Goal: Task Accomplishment & Management: Manage account settings

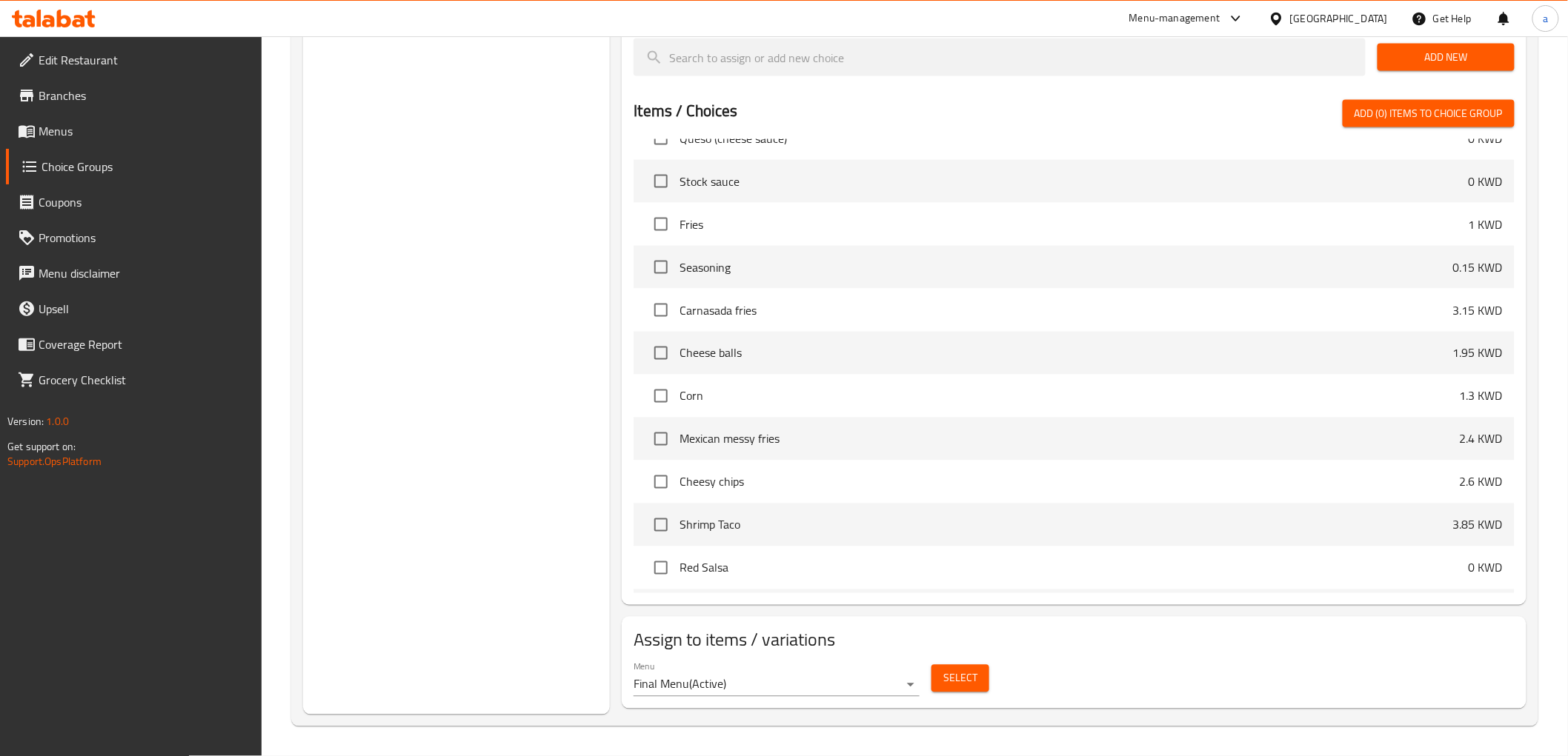
scroll to position [367, 0]
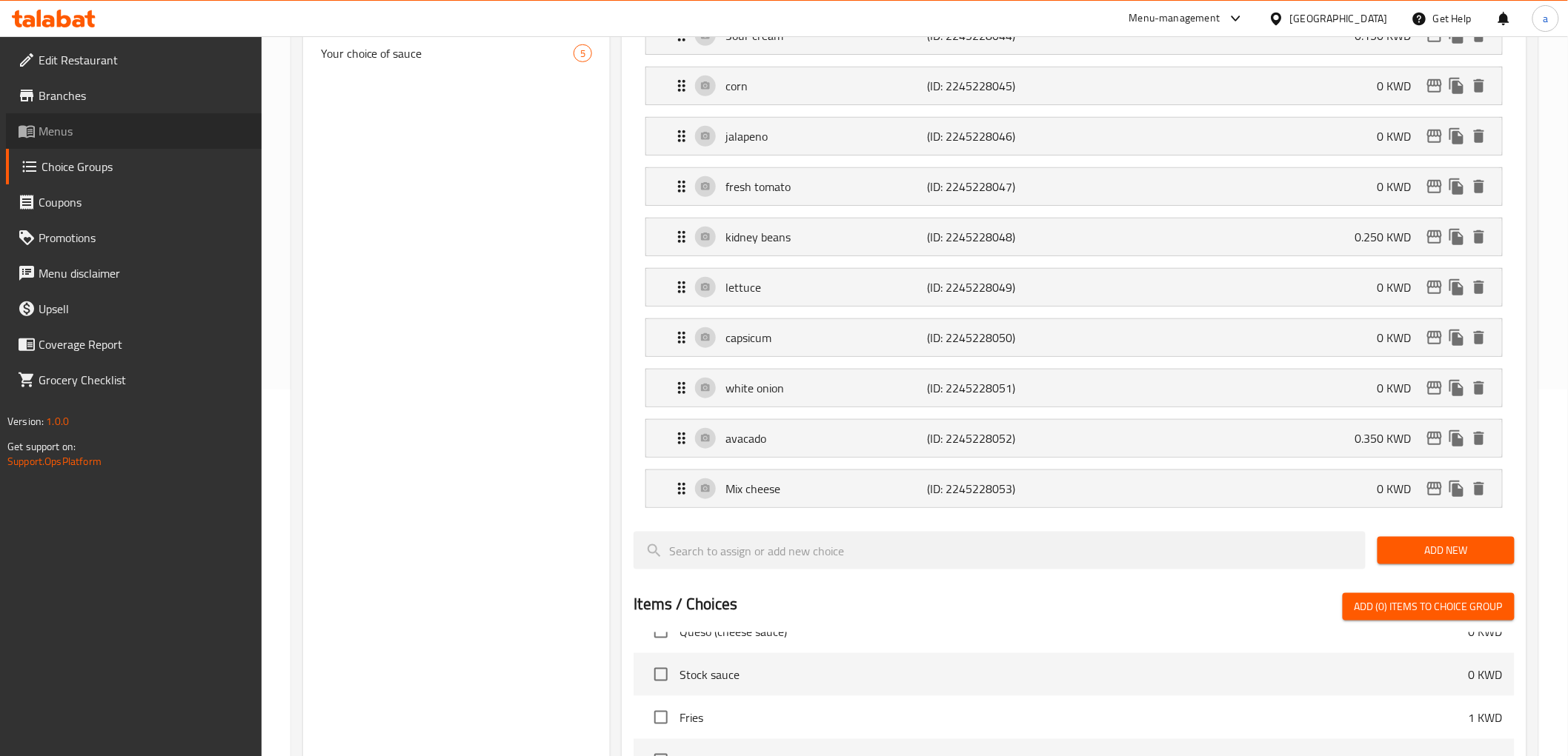
click at [61, 144] on link "Menus" at bounding box center [134, 131] width 256 height 36
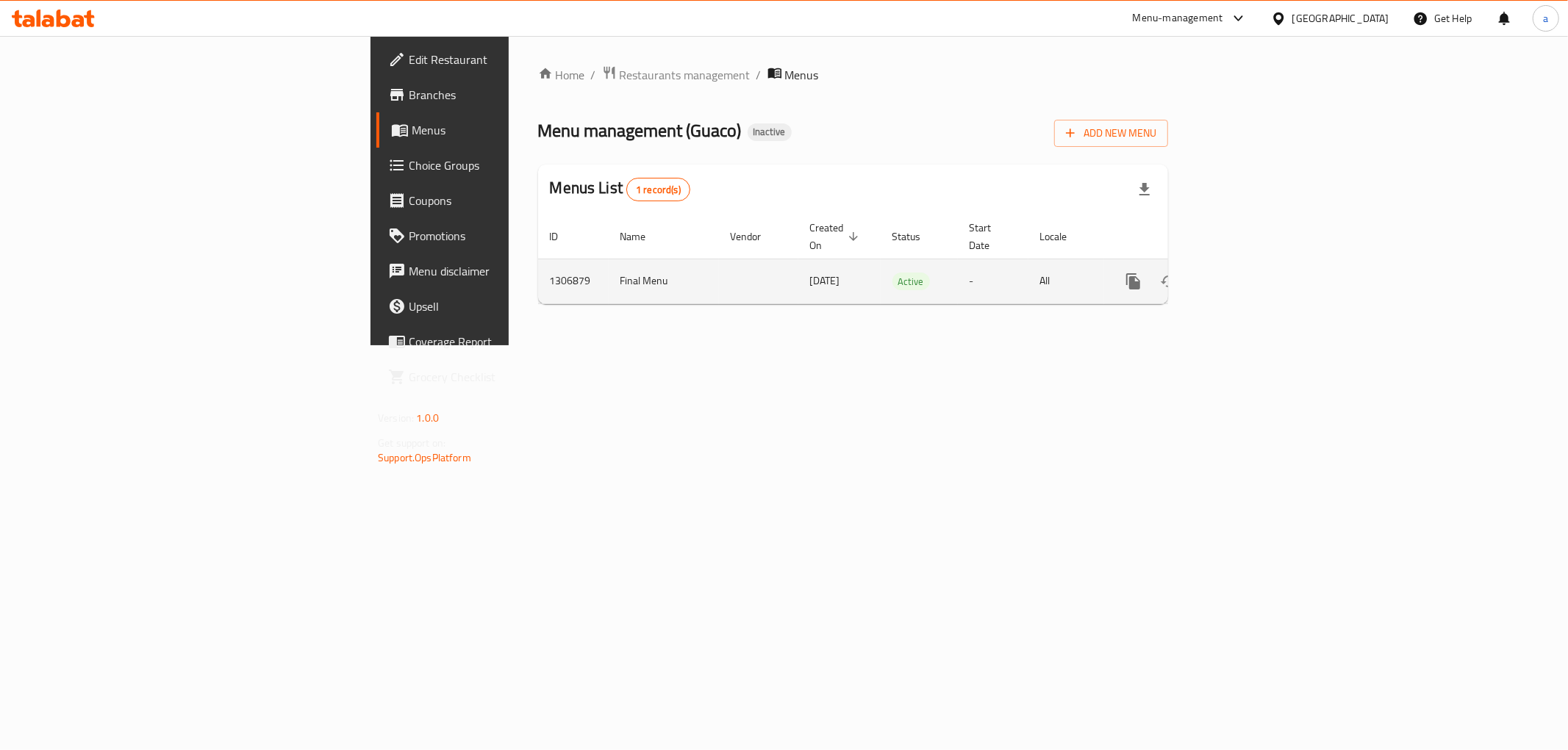
click at [1257, 268] on link "enhanced table" at bounding box center [1239, 281] width 35 height 35
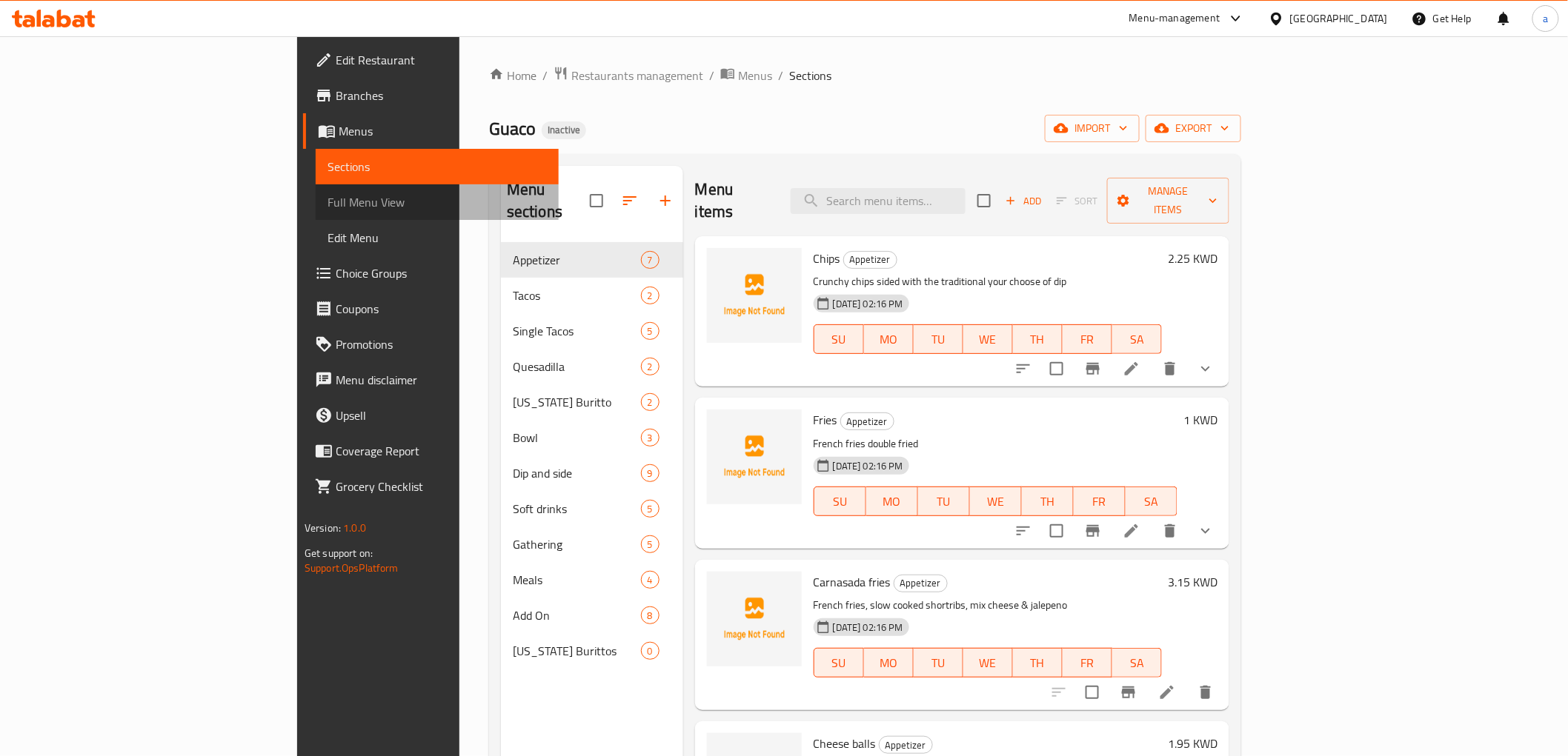
click at [328, 210] on span "Full Menu View" at bounding box center [437, 202] width 219 height 18
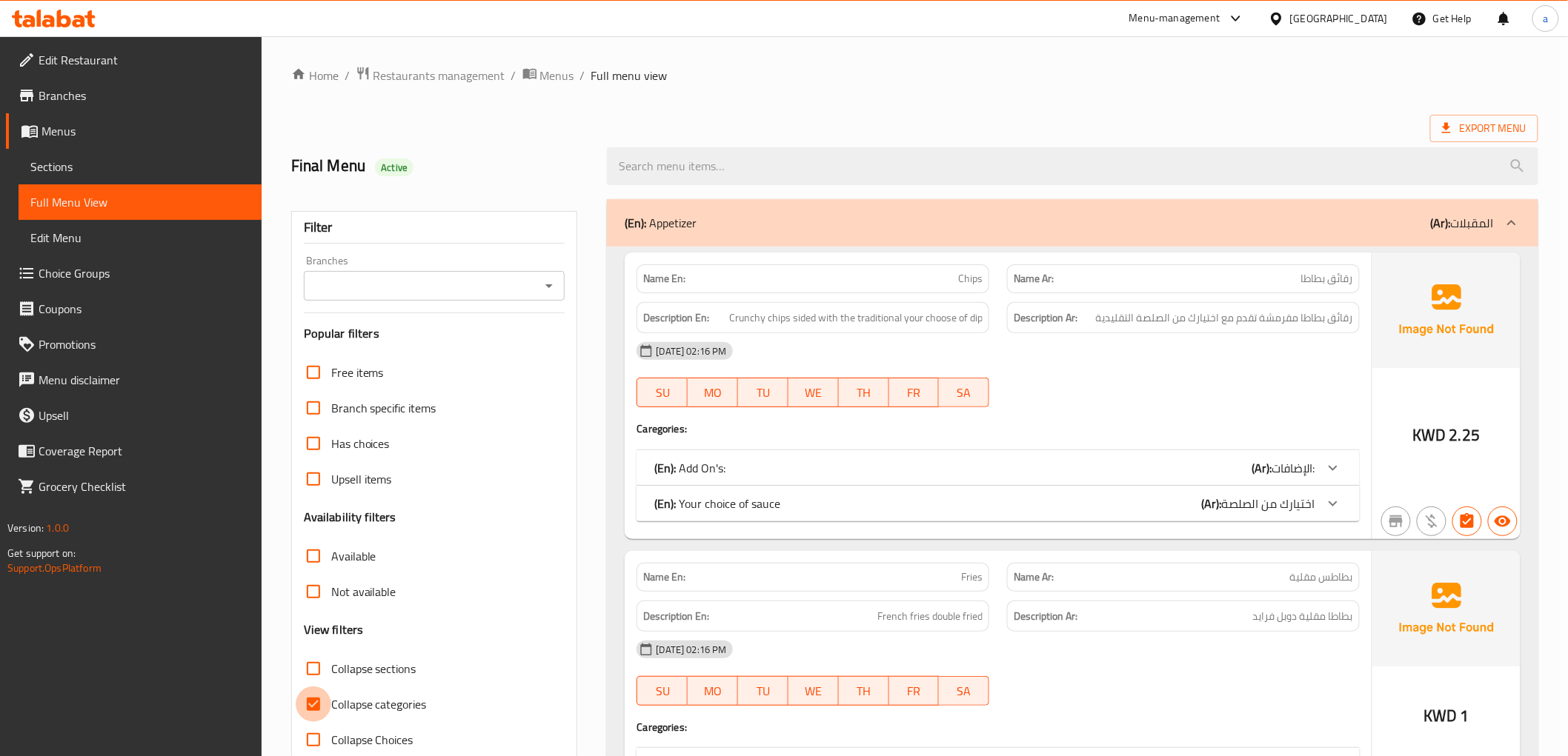
click at [308, 697] on input "Collapse categories" at bounding box center [313, 705] width 36 height 36
checkbox input "false"
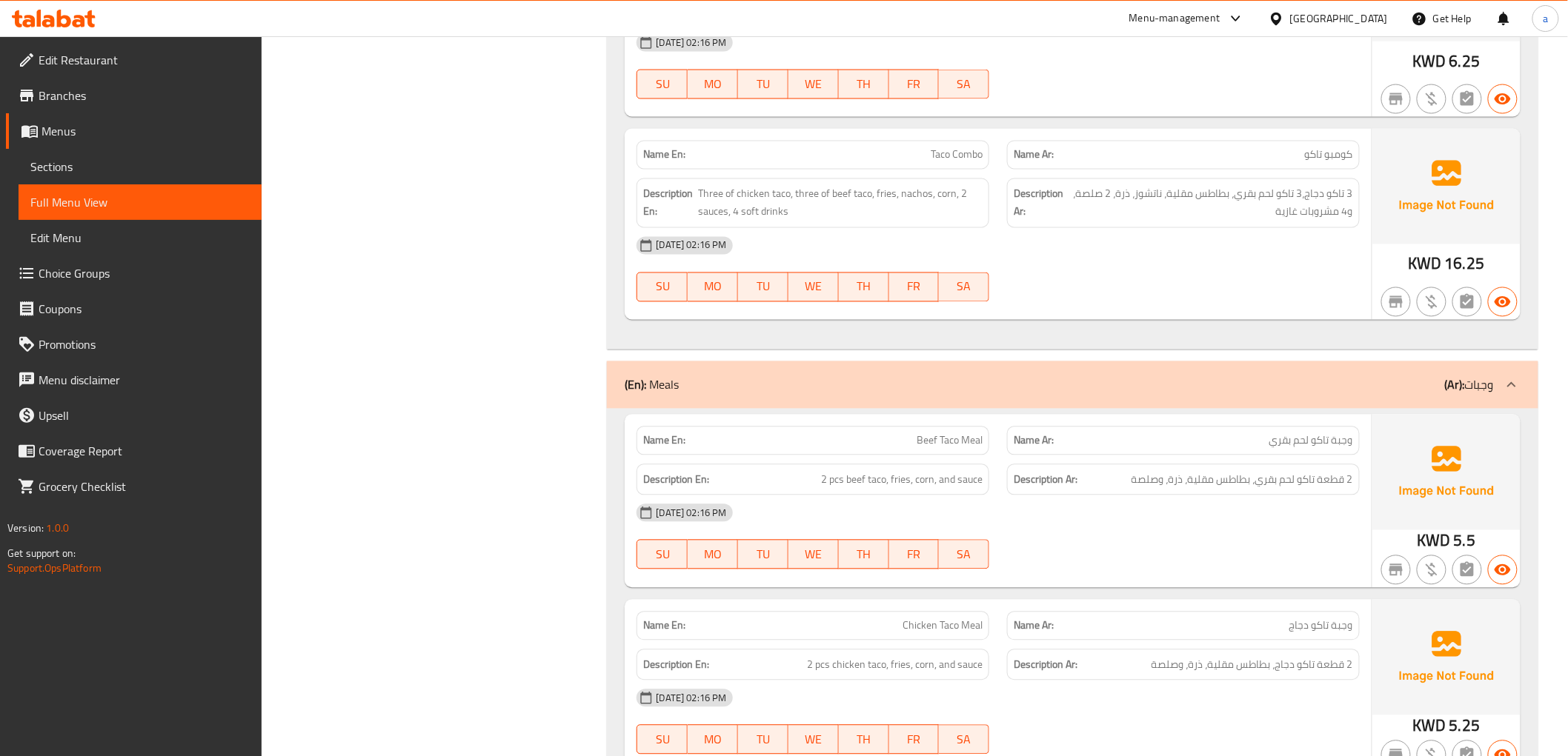
scroll to position [12505, 0]
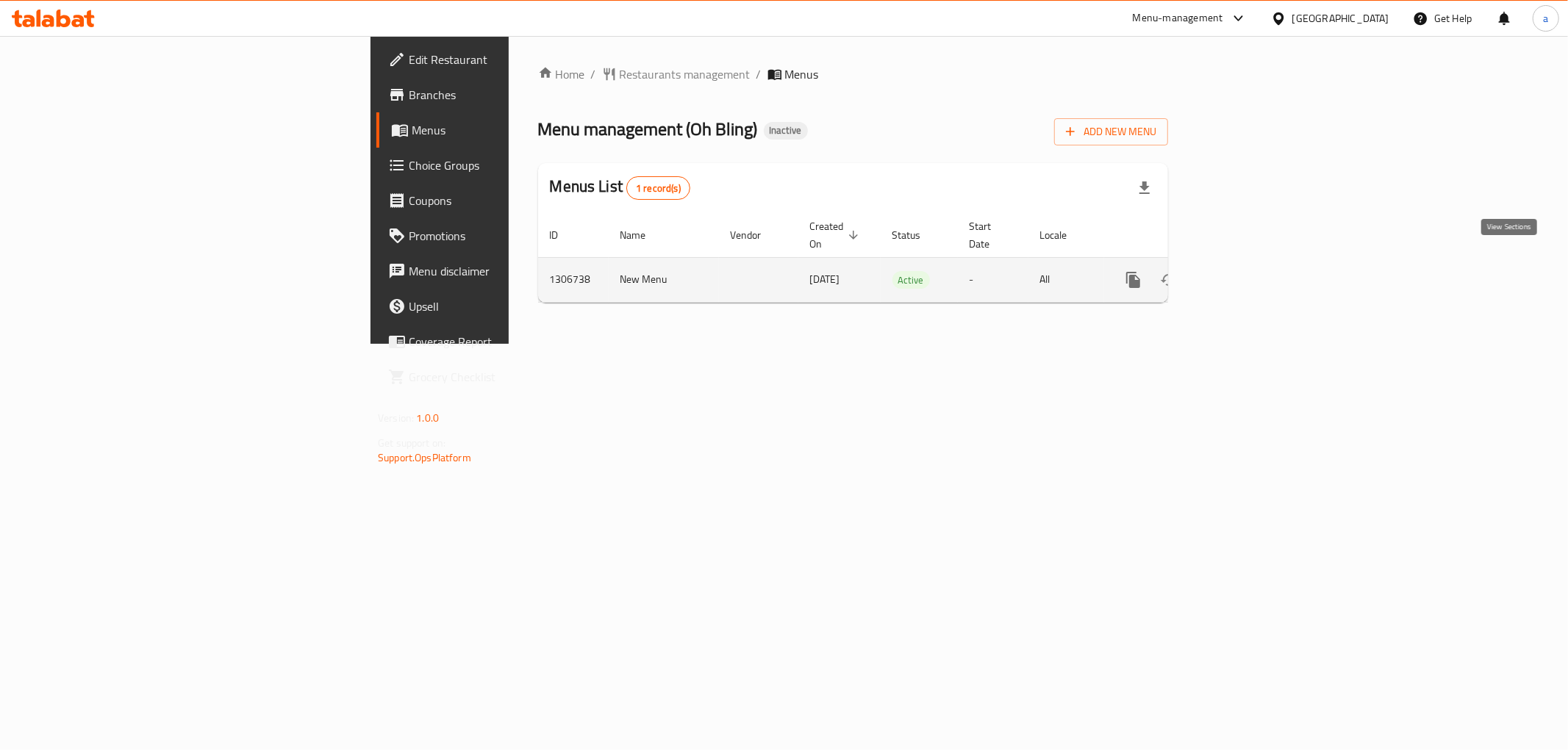
click at [1248, 271] on icon "enhanced table" at bounding box center [1239, 280] width 18 height 18
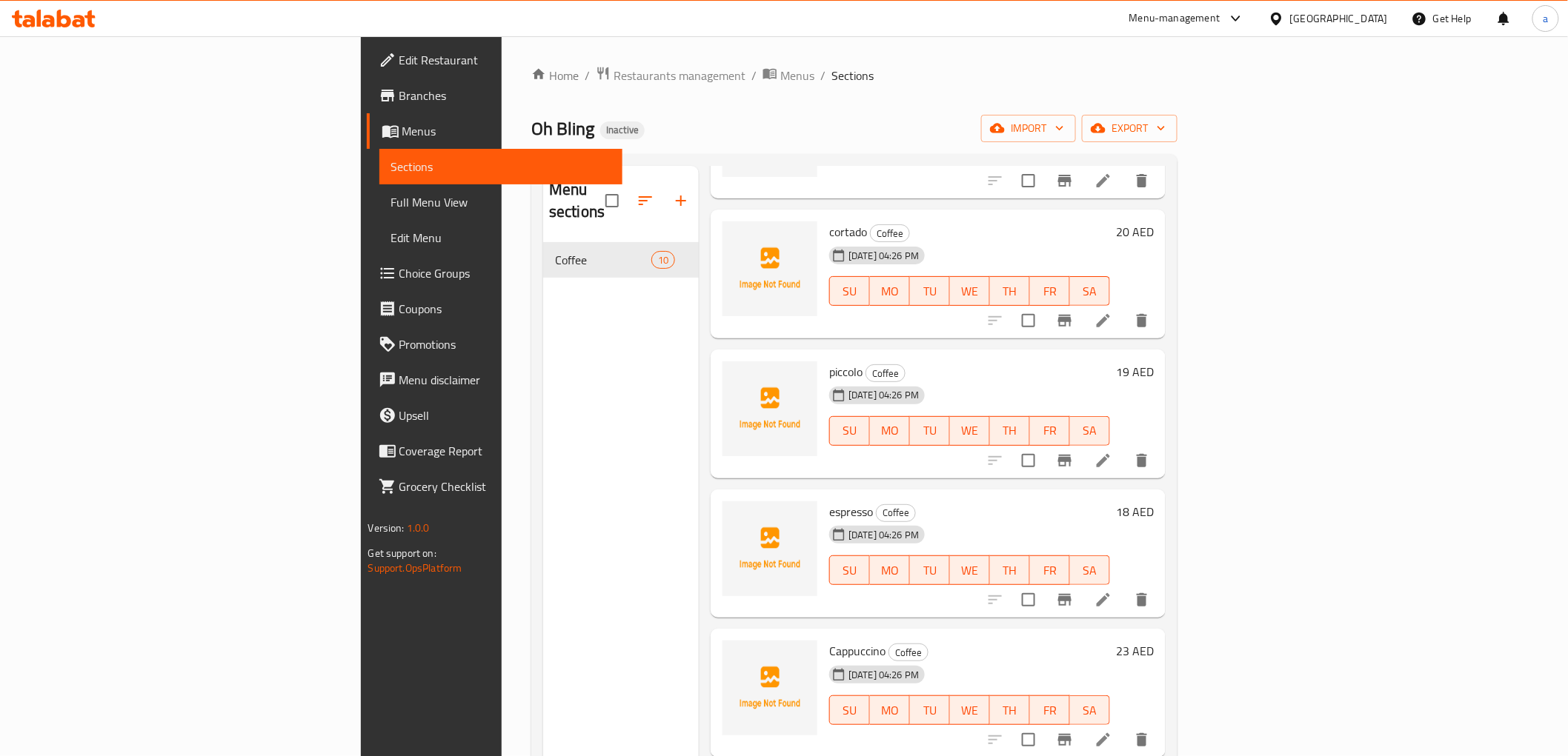
scroll to position [329, 0]
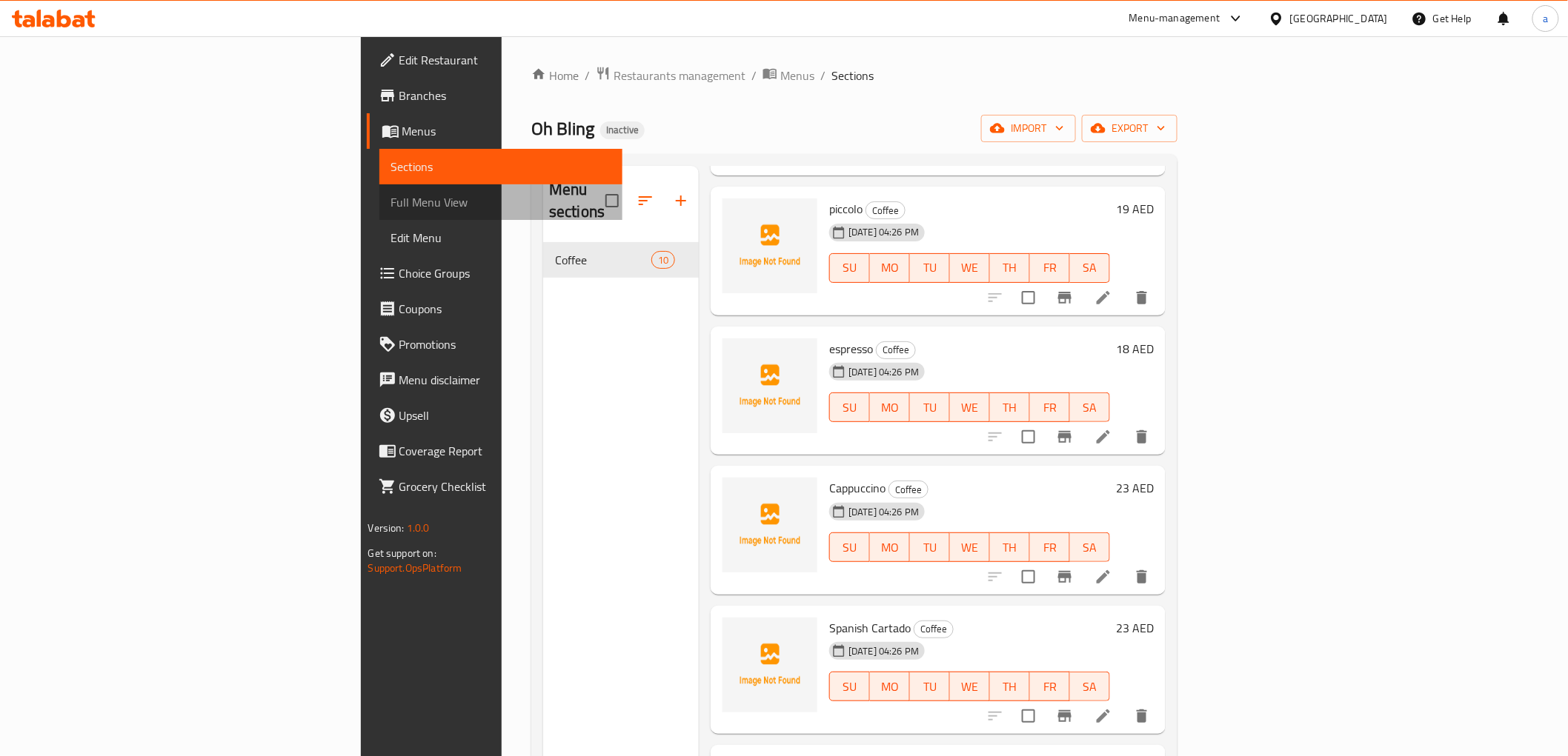
click at [391, 196] on span "Full Menu View" at bounding box center [501, 202] width 219 height 18
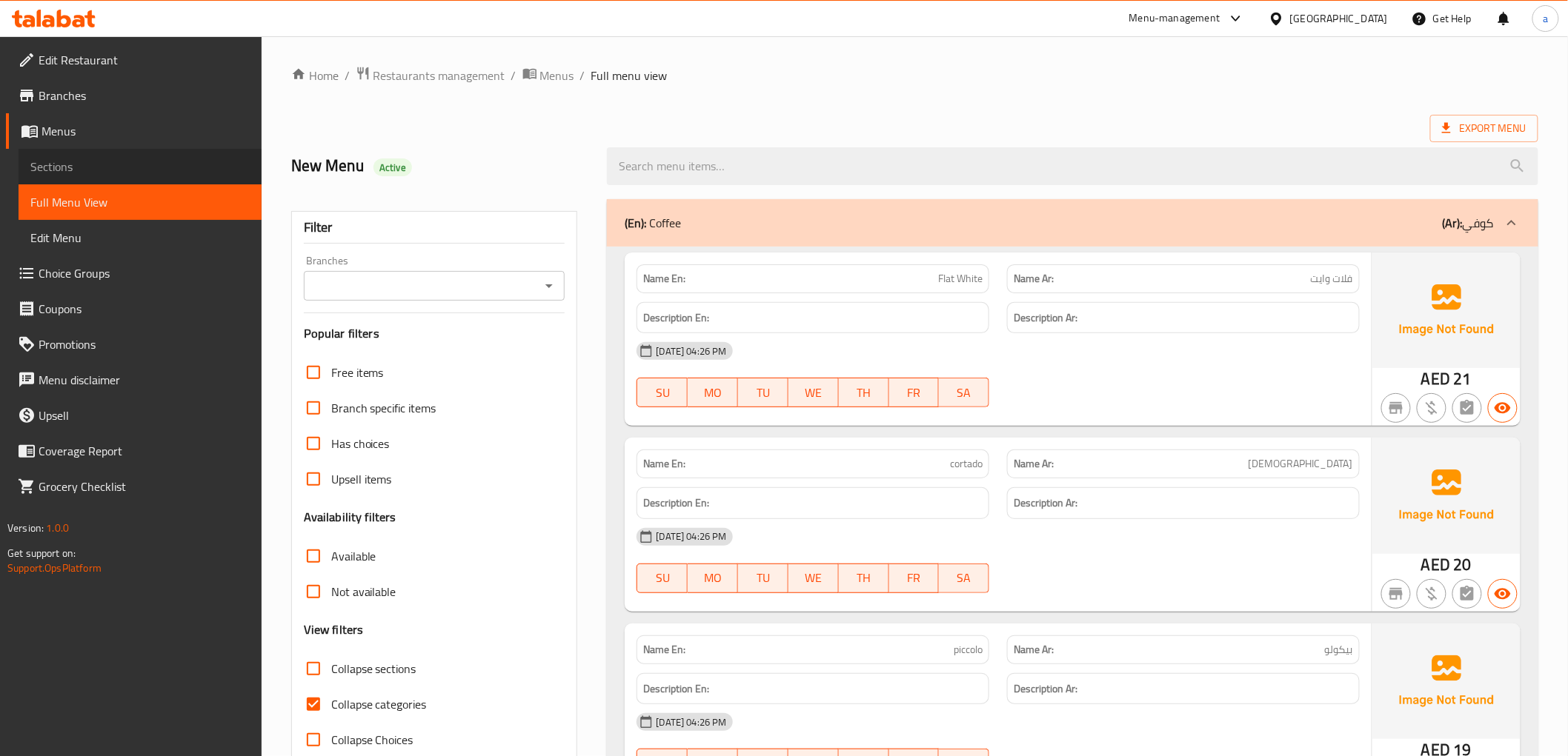
click at [167, 154] on link "Sections" at bounding box center [140, 166] width 243 height 36
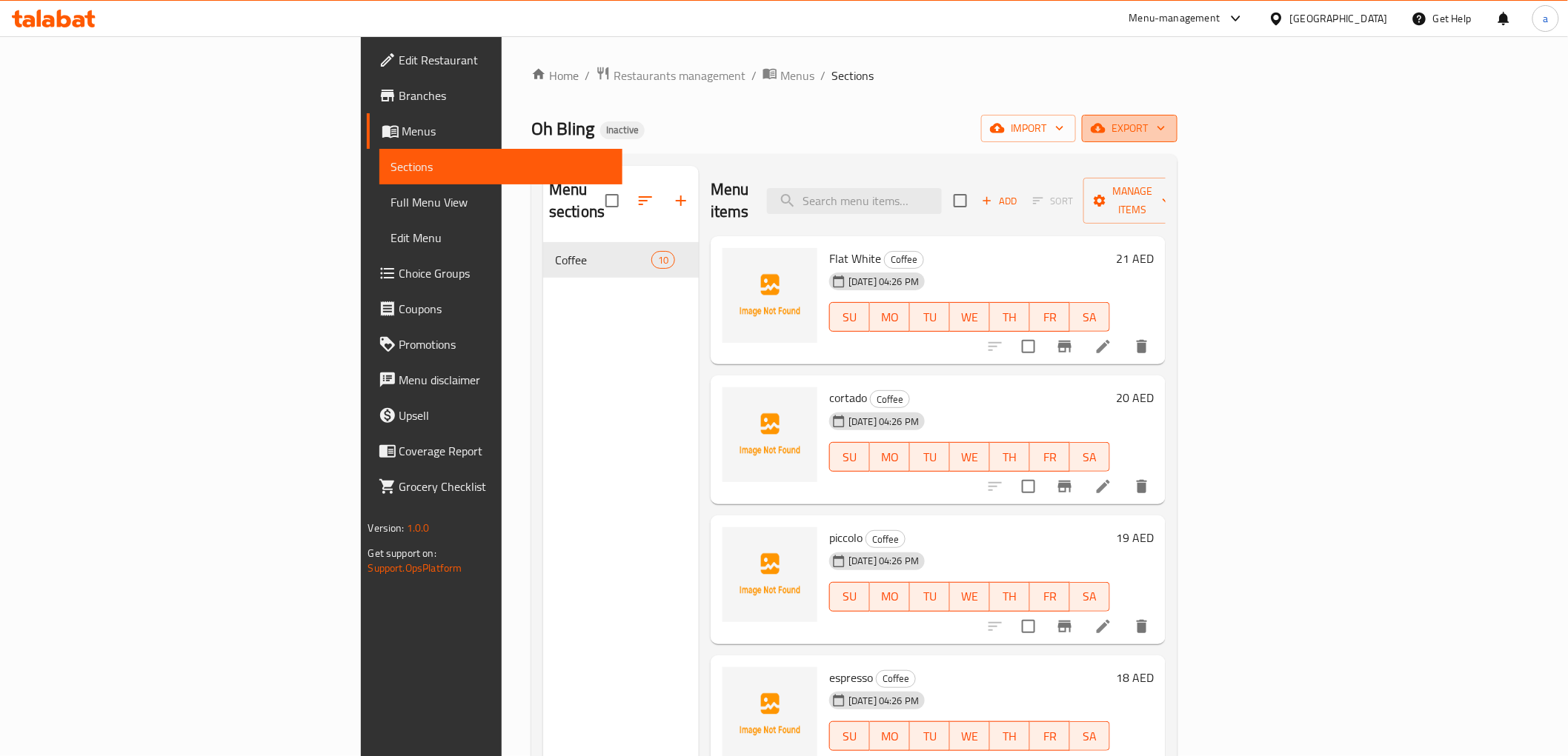
click at [1105, 125] on icon "button" at bounding box center [1098, 128] width 15 height 15
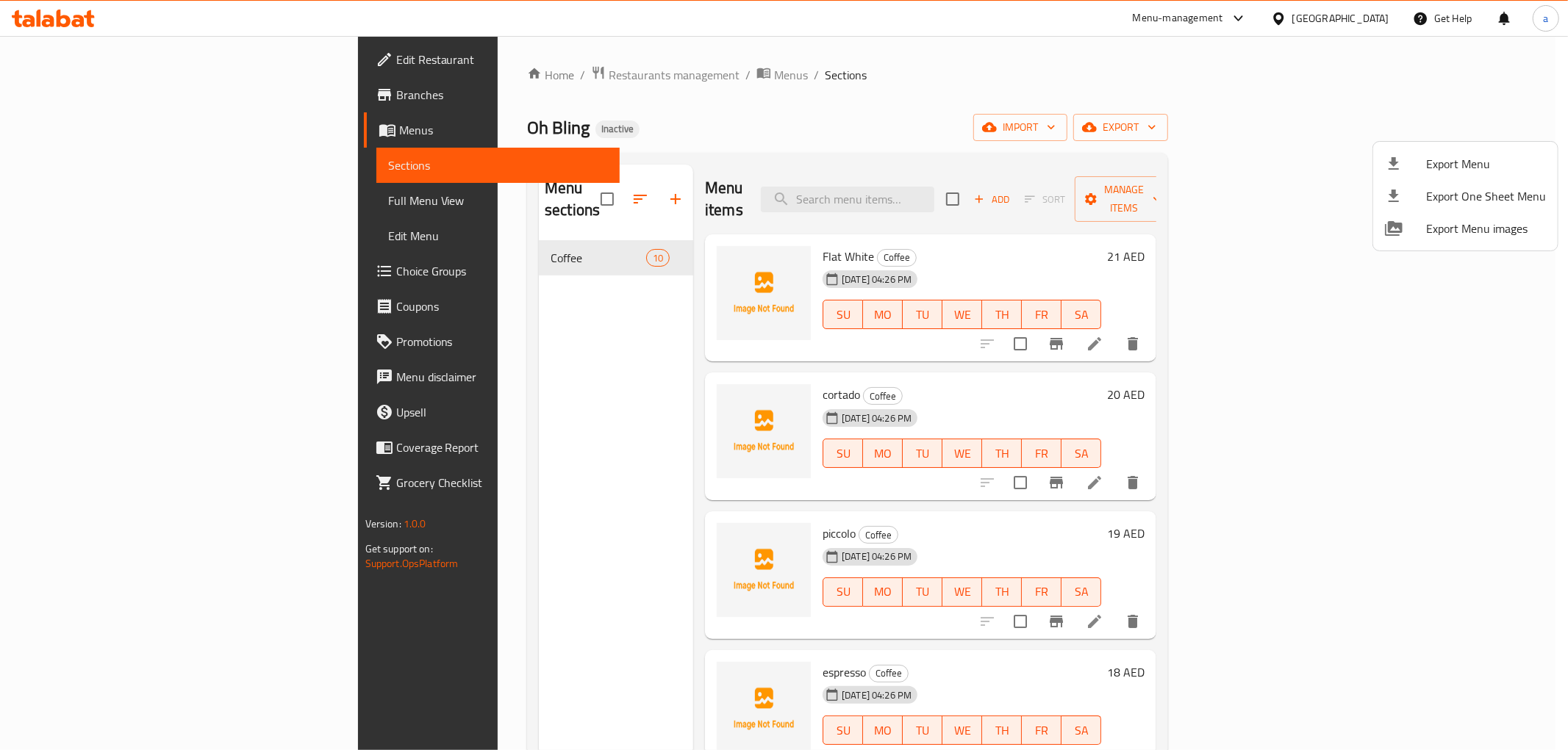
click at [1390, 126] on div at bounding box center [784, 375] width 1568 height 750
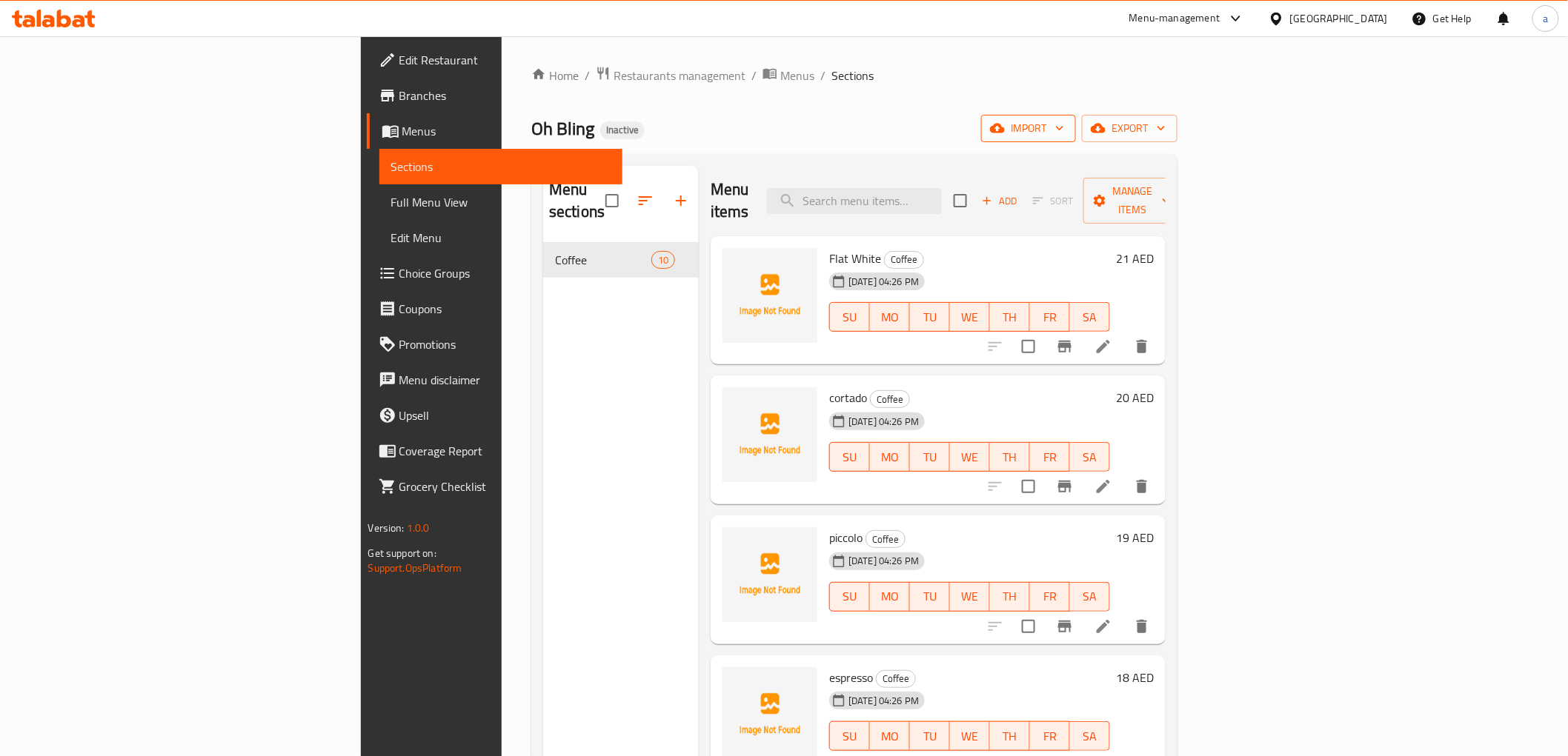
click at [1005, 126] on icon "button" at bounding box center [998, 128] width 15 height 10
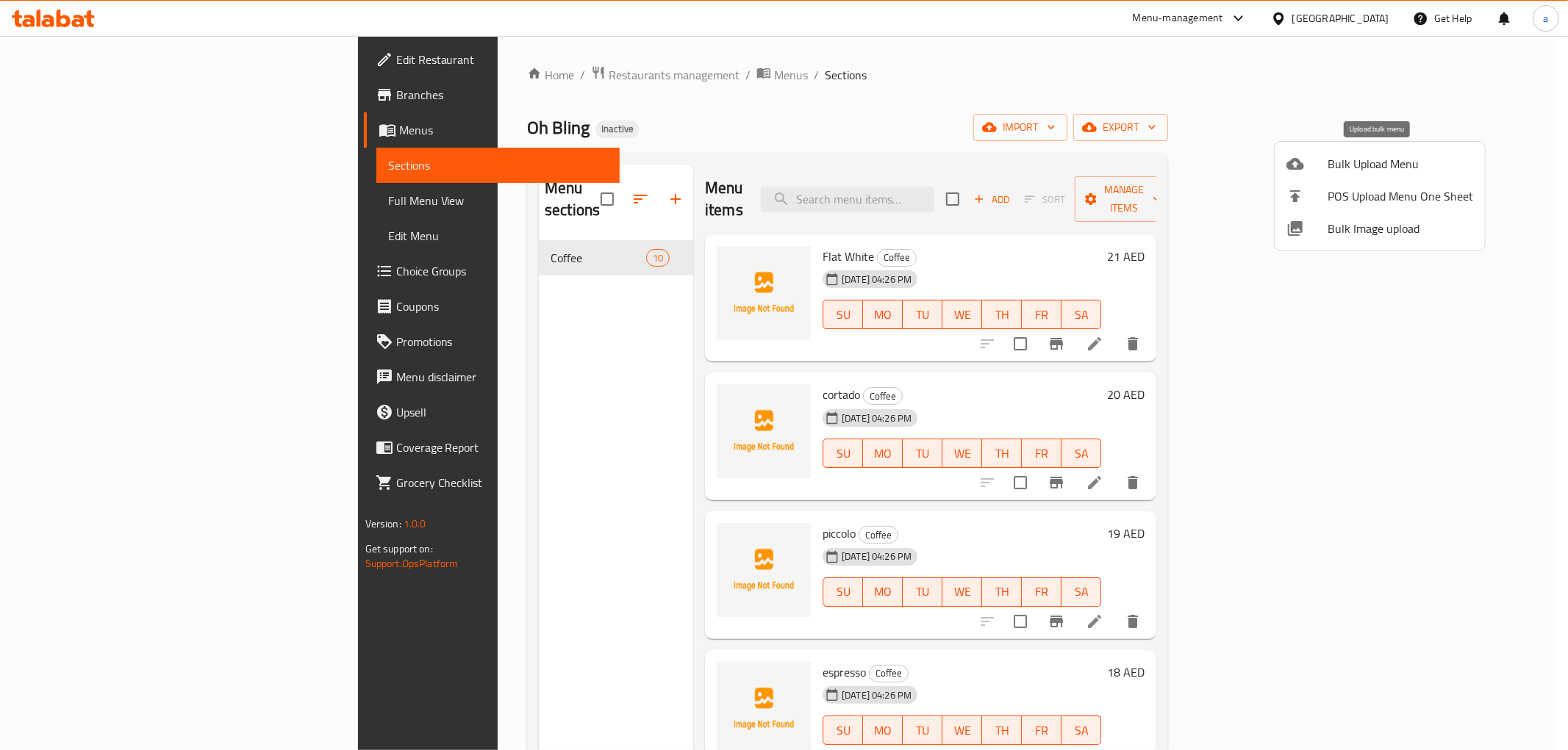
click at [1321, 151] on li "Bulk Upload Menu" at bounding box center [1379, 164] width 210 height 32
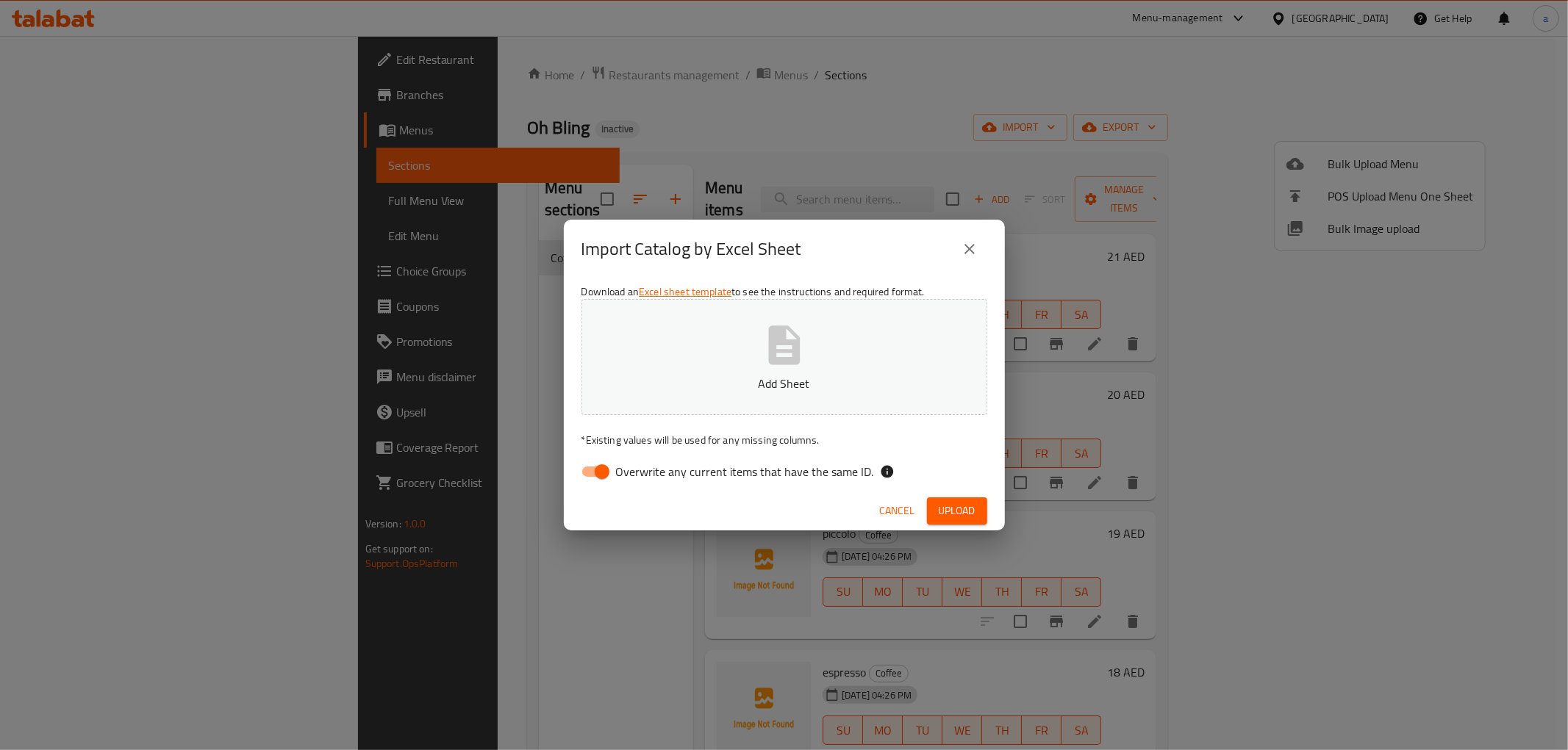
click at [679, 471] on span "Overwrite any current items that have the same ID." at bounding box center [745, 472] width 258 height 18
click at [644, 471] on input "Overwrite any current items that have the same ID." at bounding box center [602, 472] width 84 height 28
checkbox input "false"
click at [777, 388] on p "Add Sheet" at bounding box center [784, 384] width 360 height 18
click at [951, 503] on span "Upload" at bounding box center [957, 511] width 37 height 18
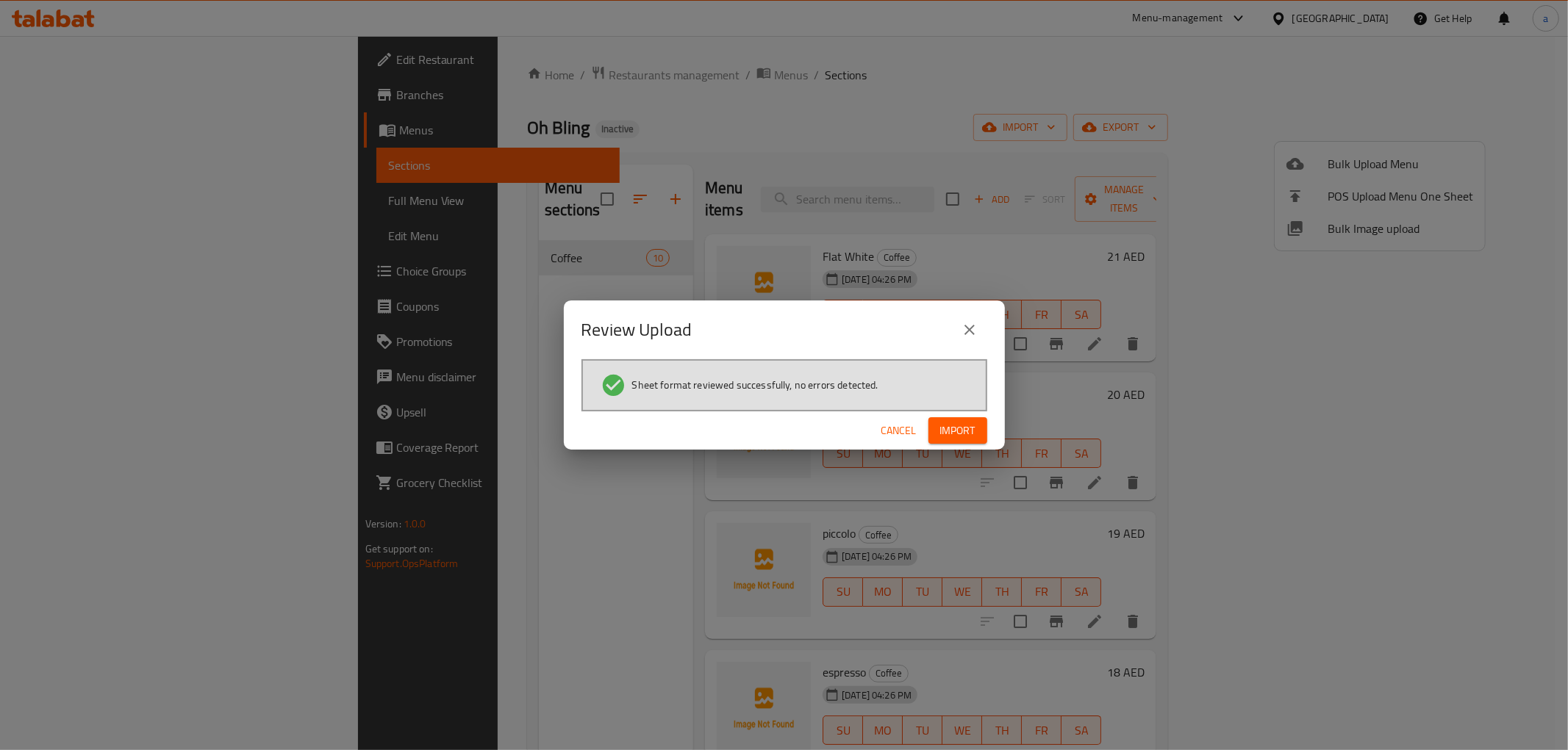
click at [945, 433] on span "Import" at bounding box center [958, 431] width 35 height 18
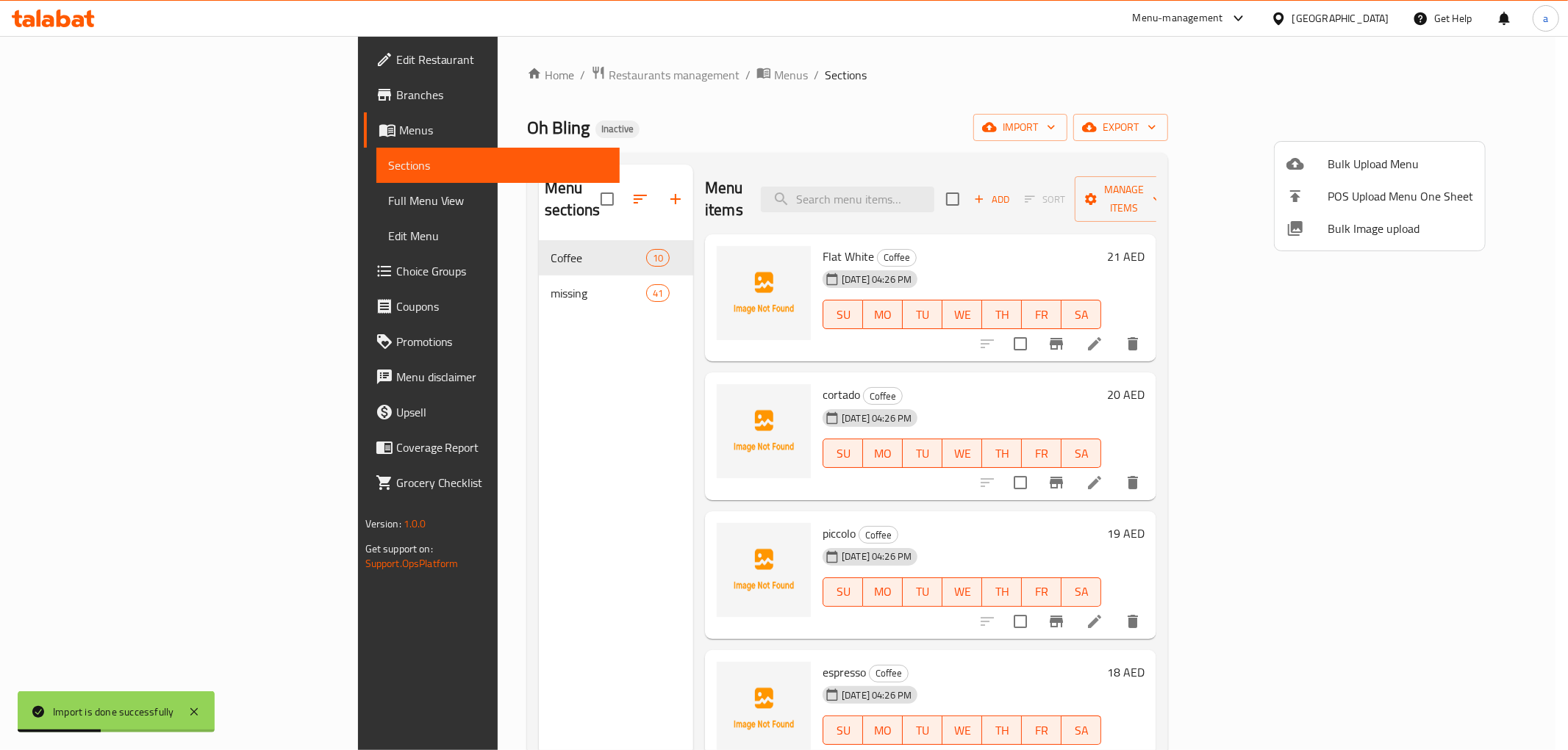
click at [97, 193] on div at bounding box center [784, 375] width 1568 height 750
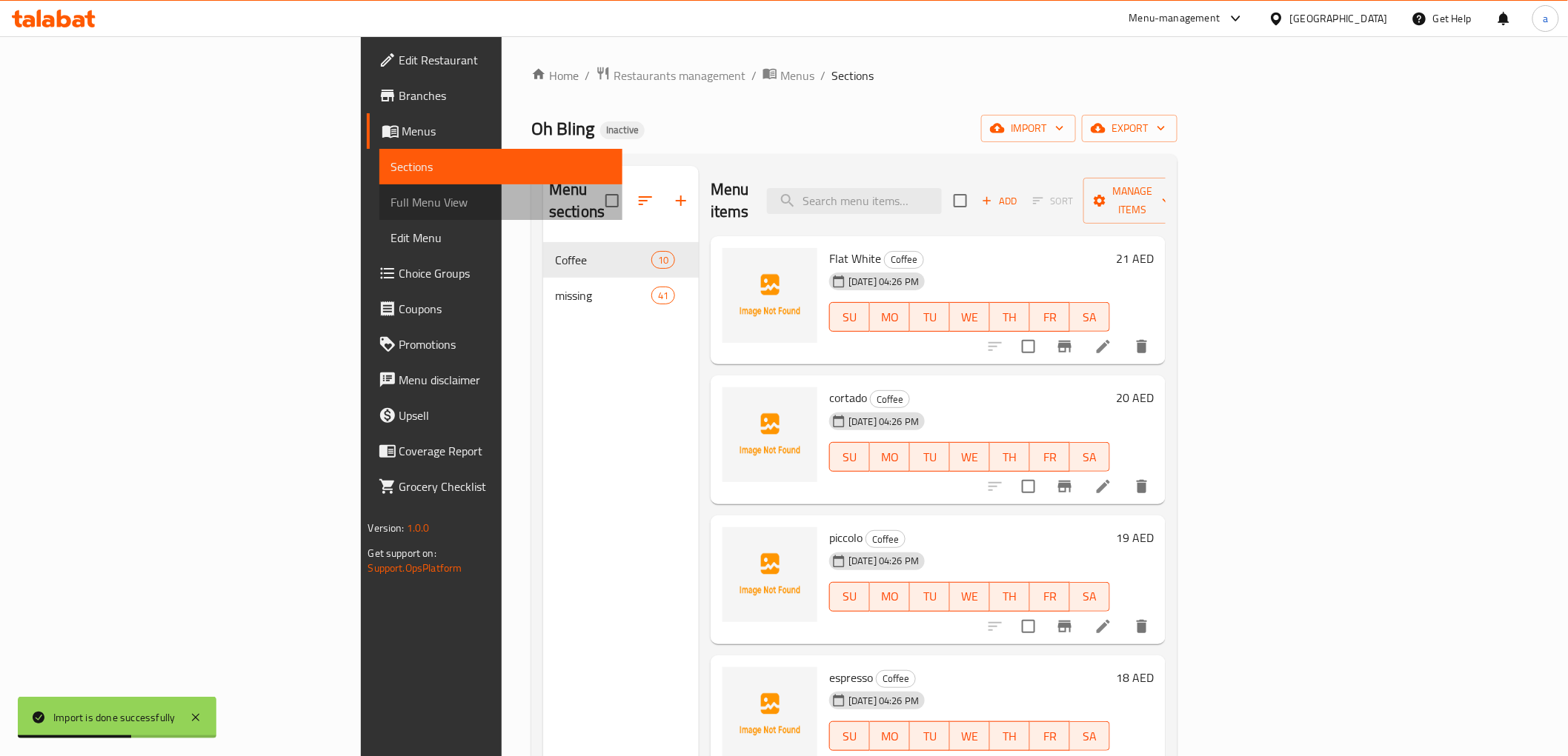
click at [391, 202] on span "Full Menu View" at bounding box center [501, 202] width 219 height 18
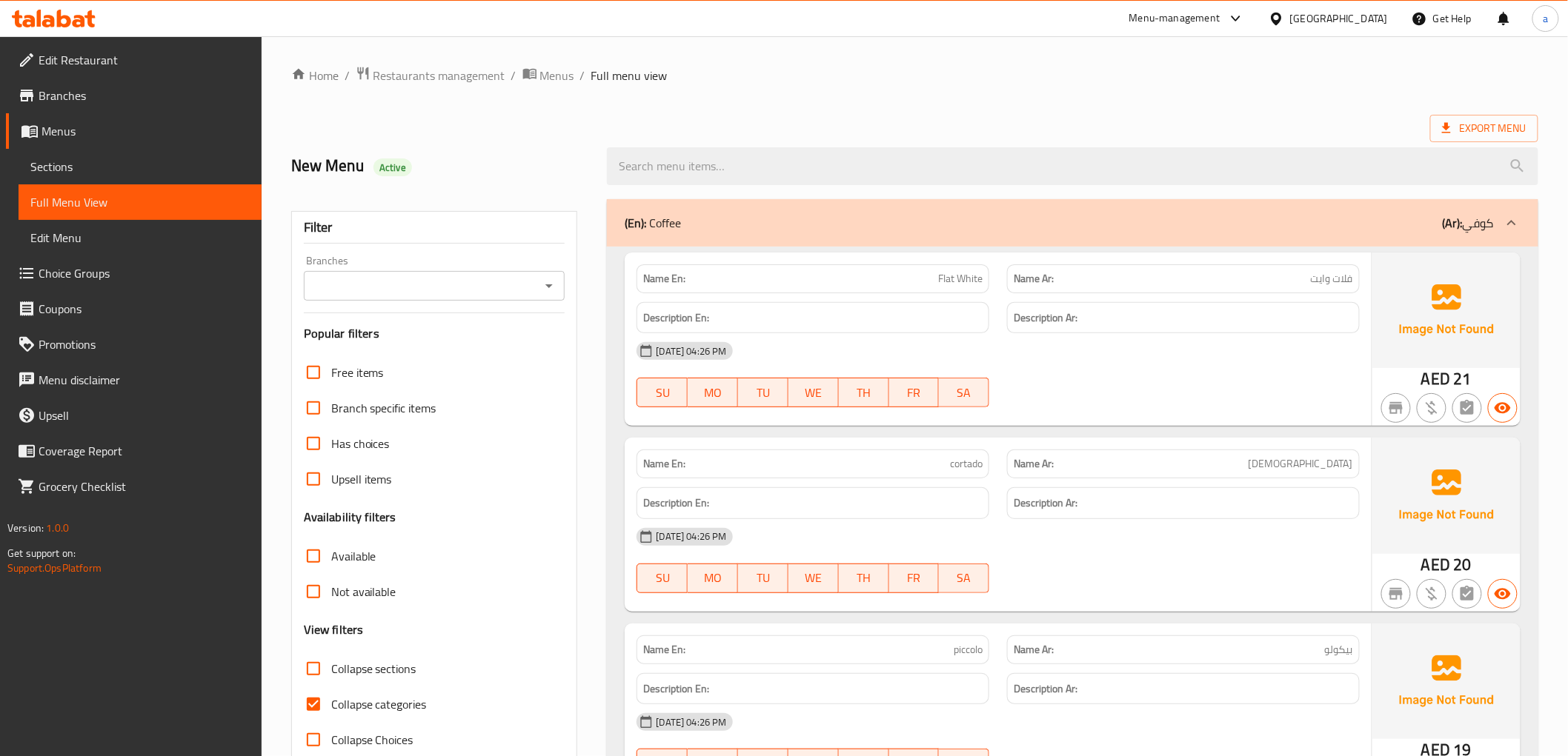
drag, startPoint x: 331, startPoint y: 667, endPoint x: 313, endPoint y: 717, distance: 53.1
click at [331, 667] on span "Collapse sections" at bounding box center [374, 669] width 85 height 18
click at [331, 667] on input "Collapse sections" at bounding box center [313, 669] width 36 height 36
checkbox input "true"
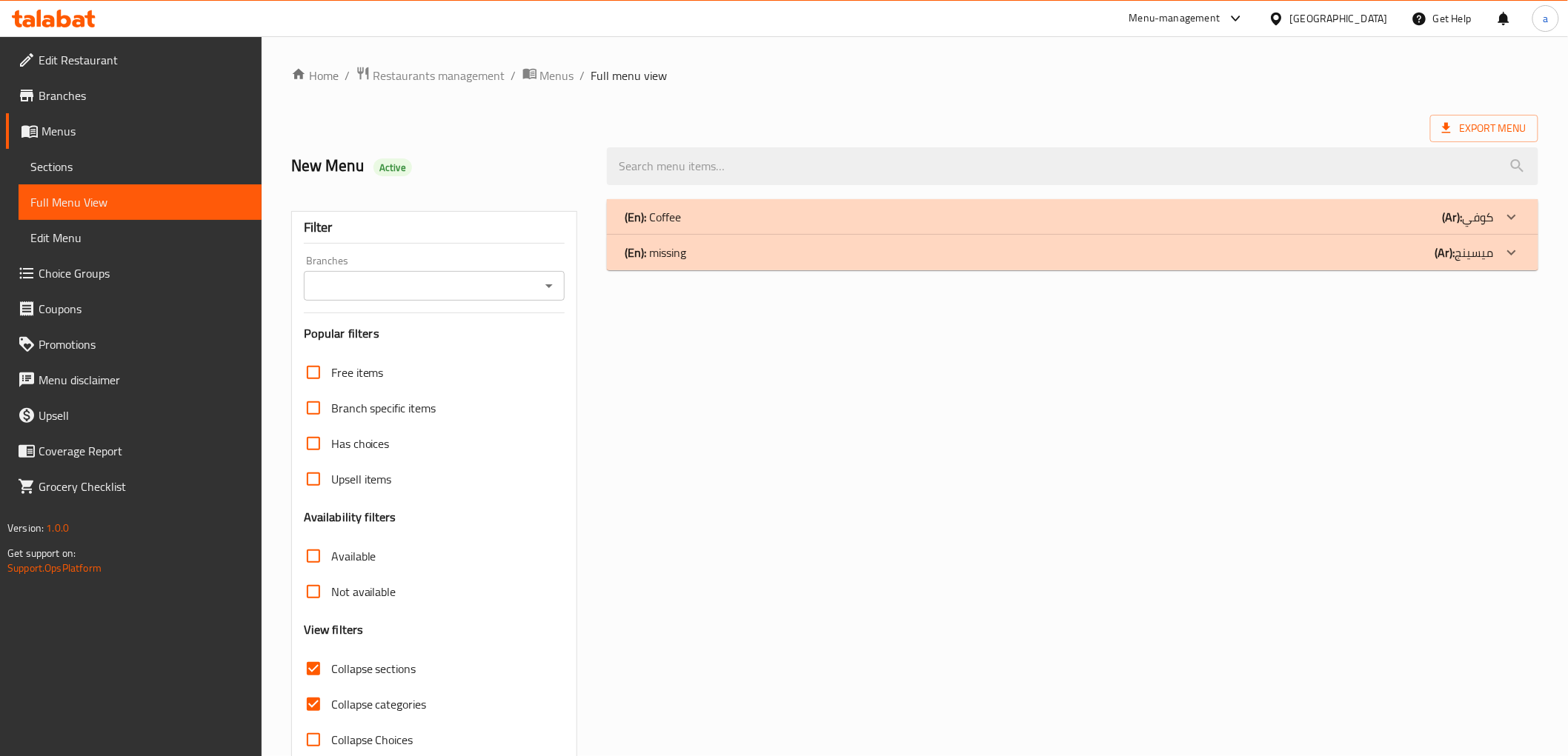
click at [316, 707] on input "Collapse categories" at bounding box center [313, 705] width 36 height 36
checkbox input "false"
click at [998, 226] on div "(En): missing (Ar): ميسينج" at bounding box center [1058, 217] width 868 height 18
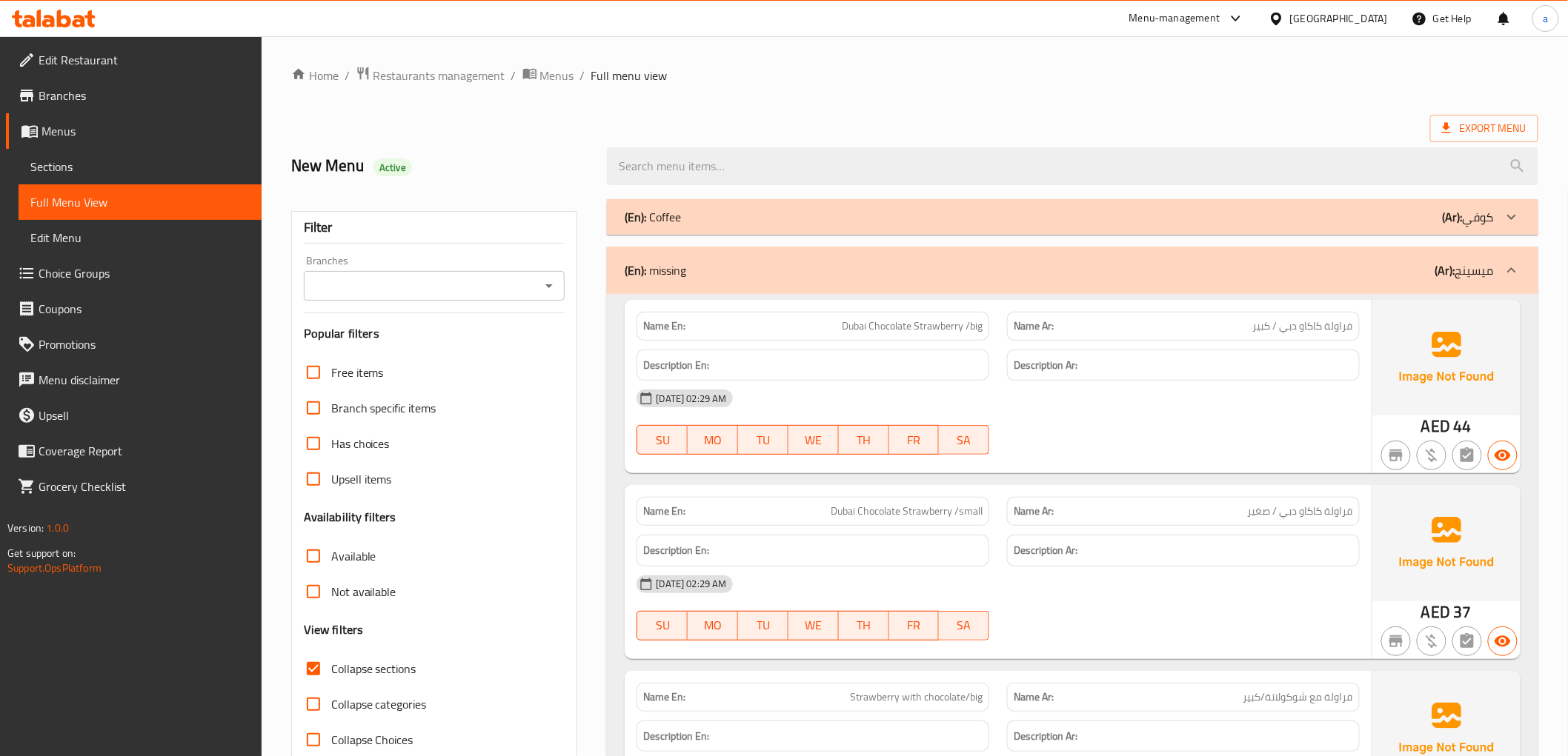
scroll to position [247, 0]
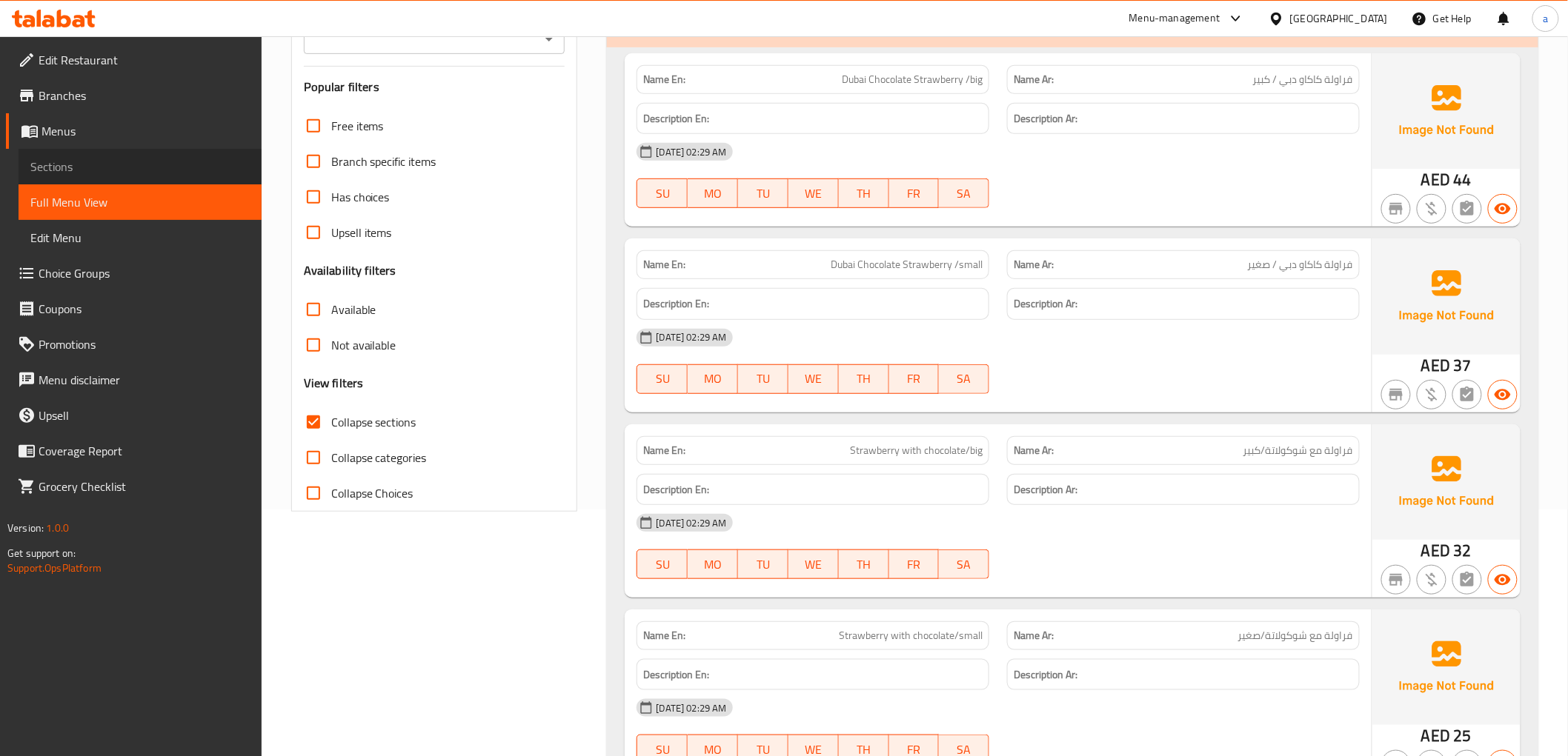
click at [134, 164] on span "Sections" at bounding box center [140, 166] width 219 height 18
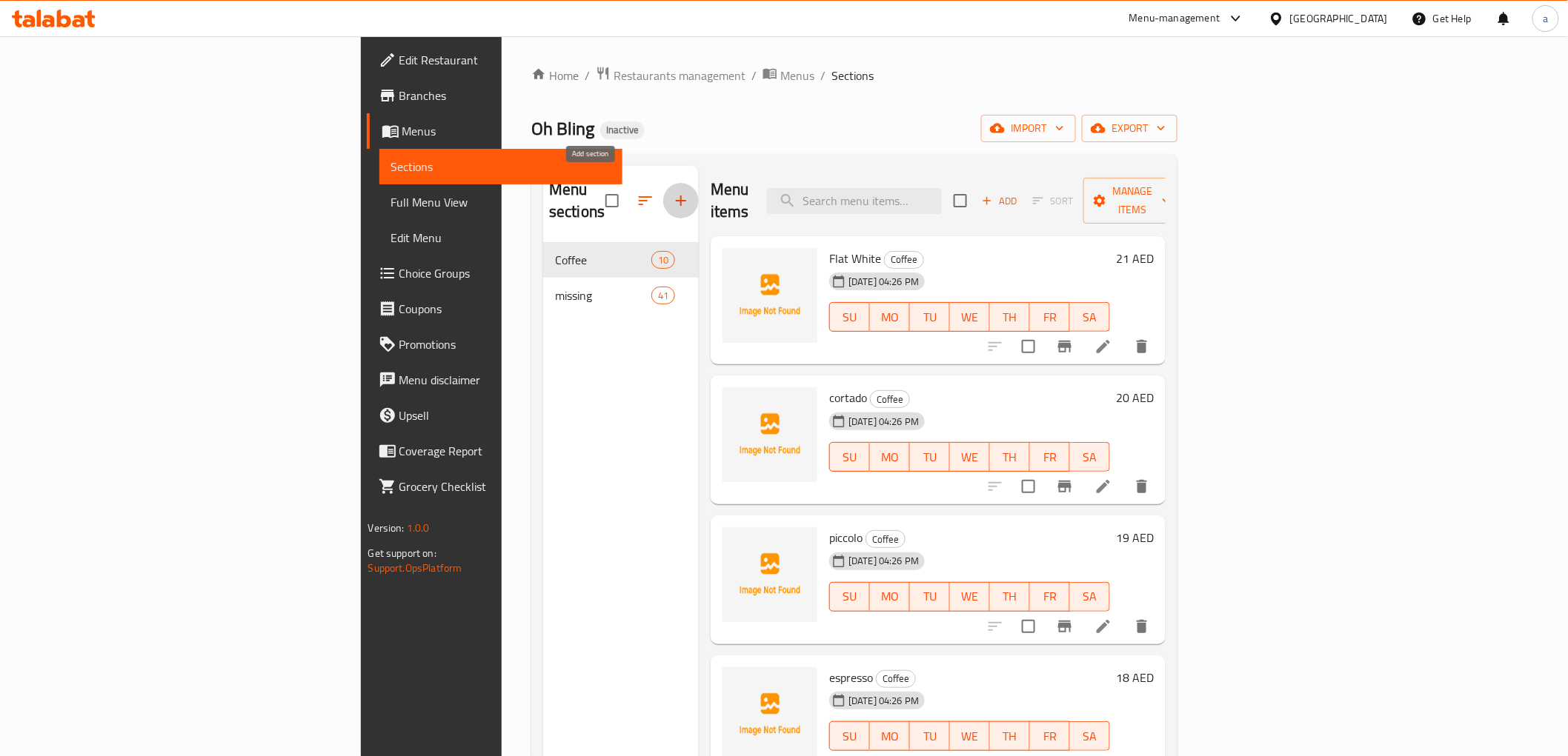
click at [672, 197] on icon "button" at bounding box center [681, 201] width 18 height 18
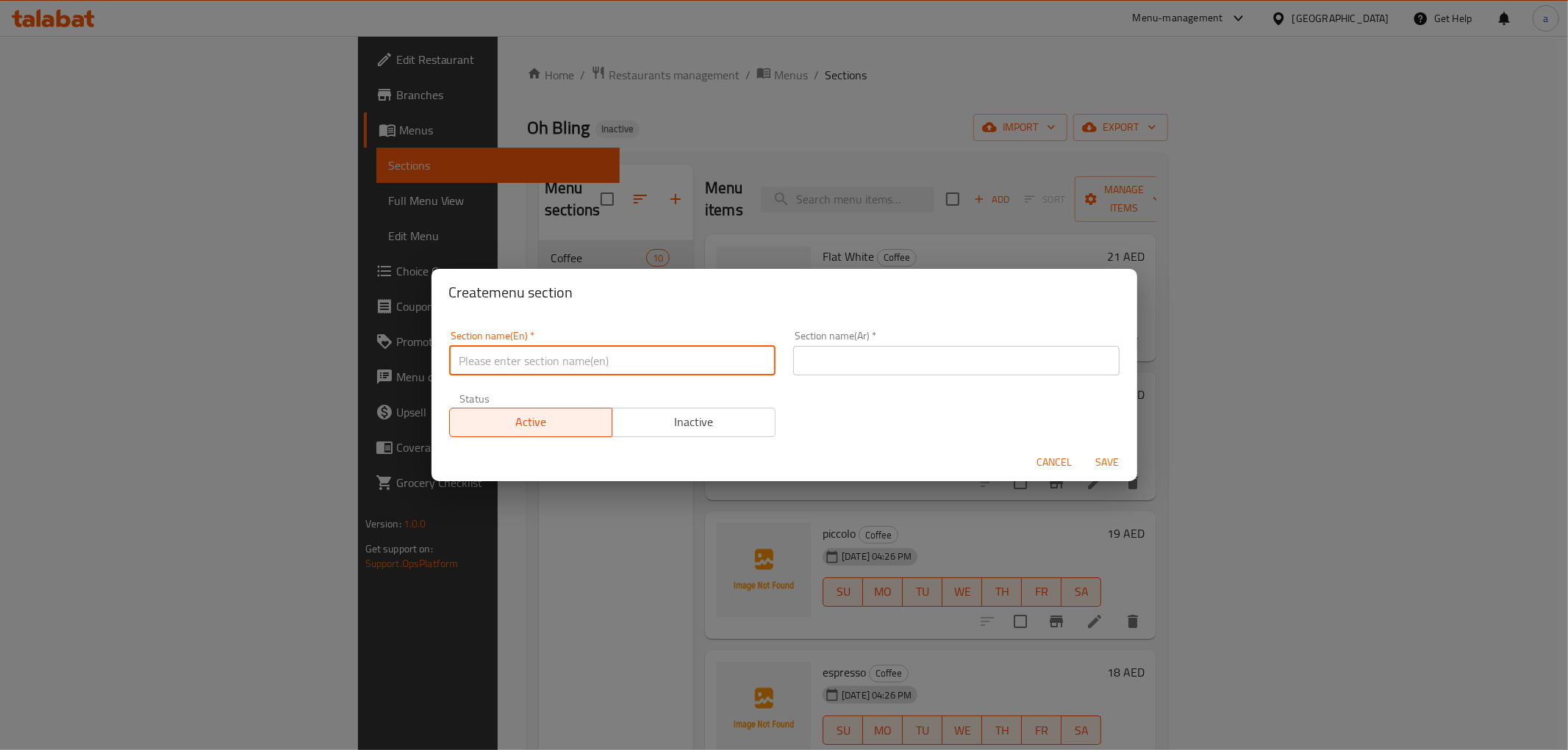
click at [655, 360] on input "text" at bounding box center [612, 361] width 326 height 29
paste input "milk shake"
type input "milk shake"
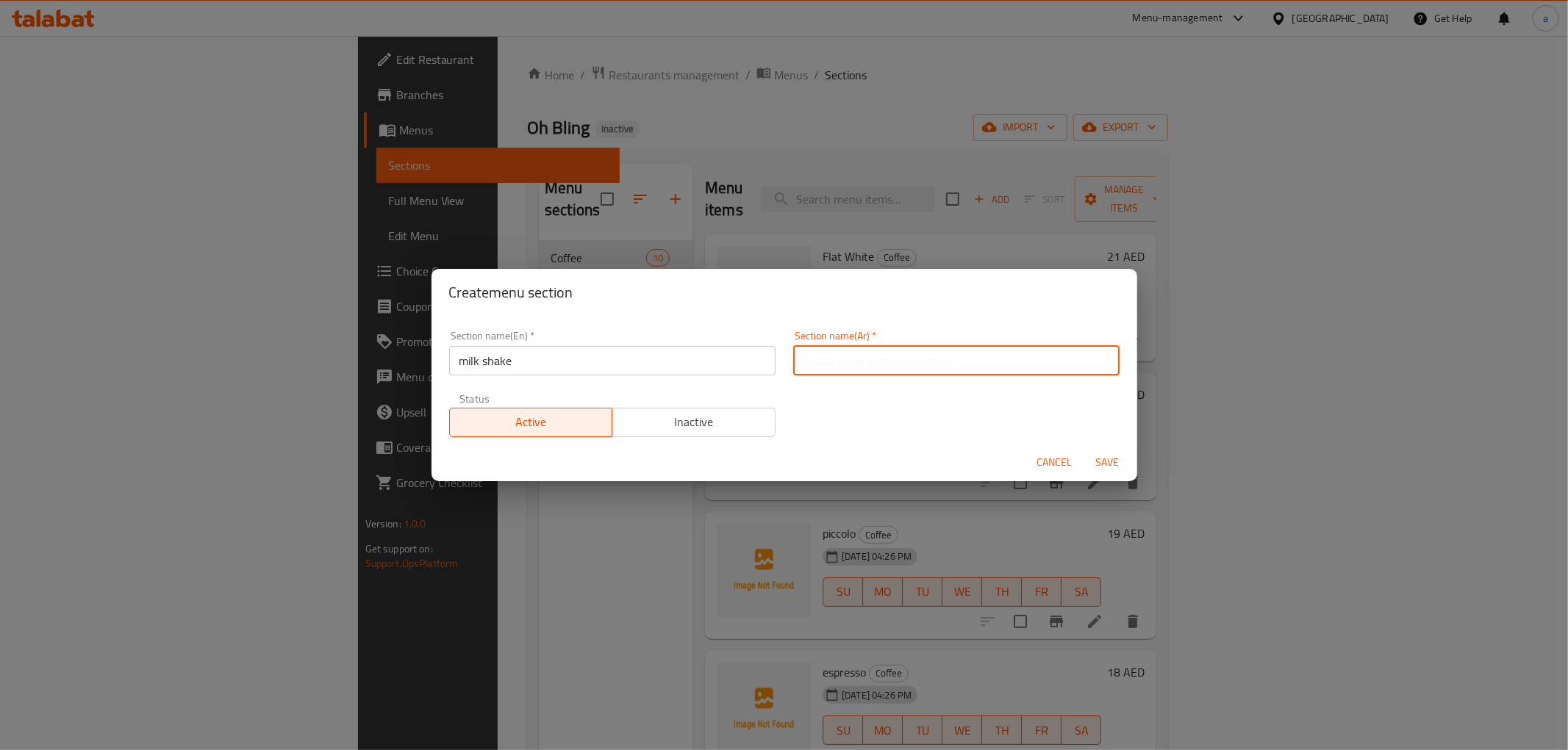
drag, startPoint x: 873, startPoint y: 362, endPoint x: 833, endPoint y: 492, distance: 136.0
click at [876, 360] on input "text" at bounding box center [956, 361] width 326 height 29
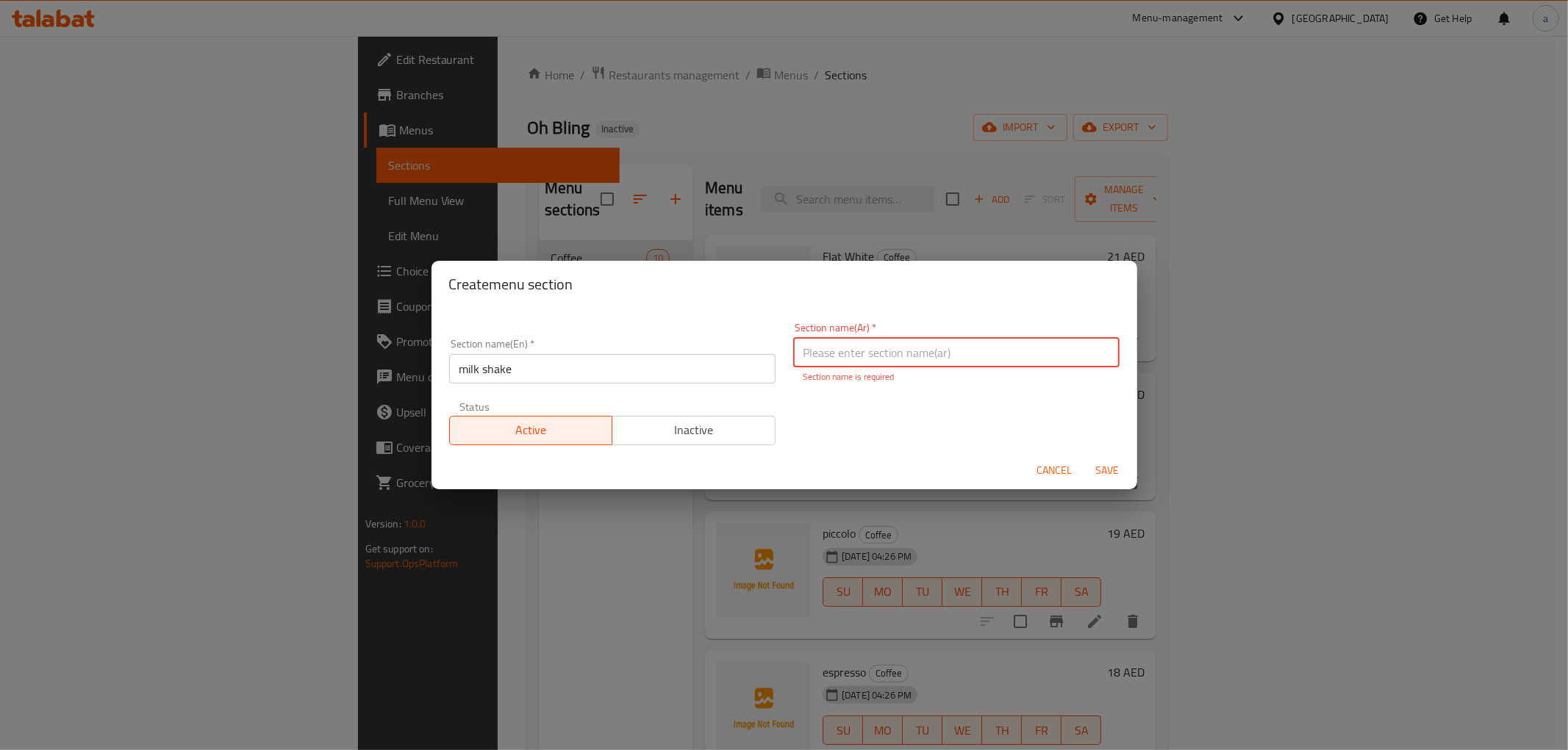
drag, startPoint x: 850, startPoint y: 354, endPoint x: 858, endPoint y: 370, distance: 17.9
click at [850, 354] on input "text" at bounding box center [956, 353] width 326 height 29
paste input "ميلك شيك"
type input "ميلك شيك"
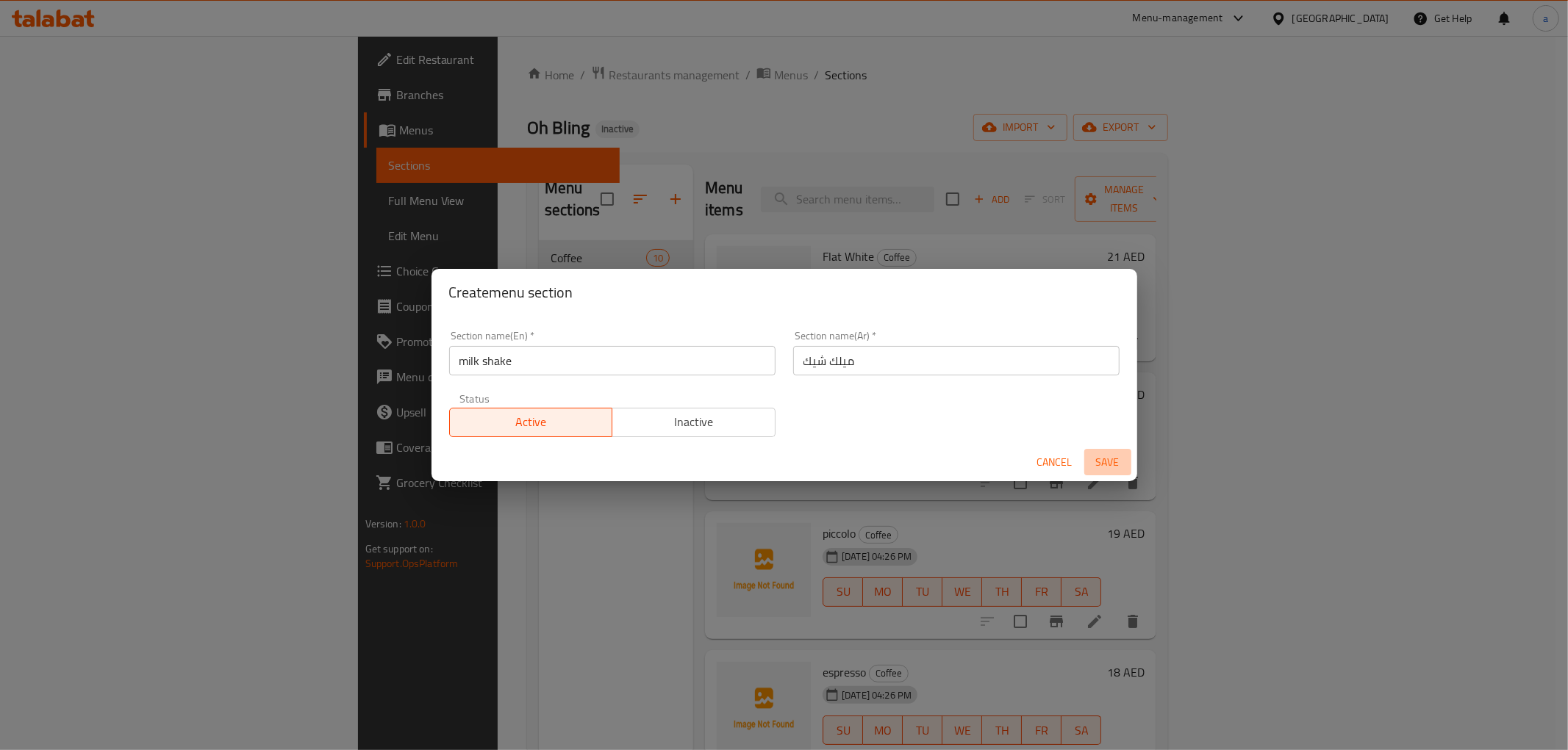
click at [1104, 474] on button "Save" at bounding box center [1107, 462] width 47 height 27
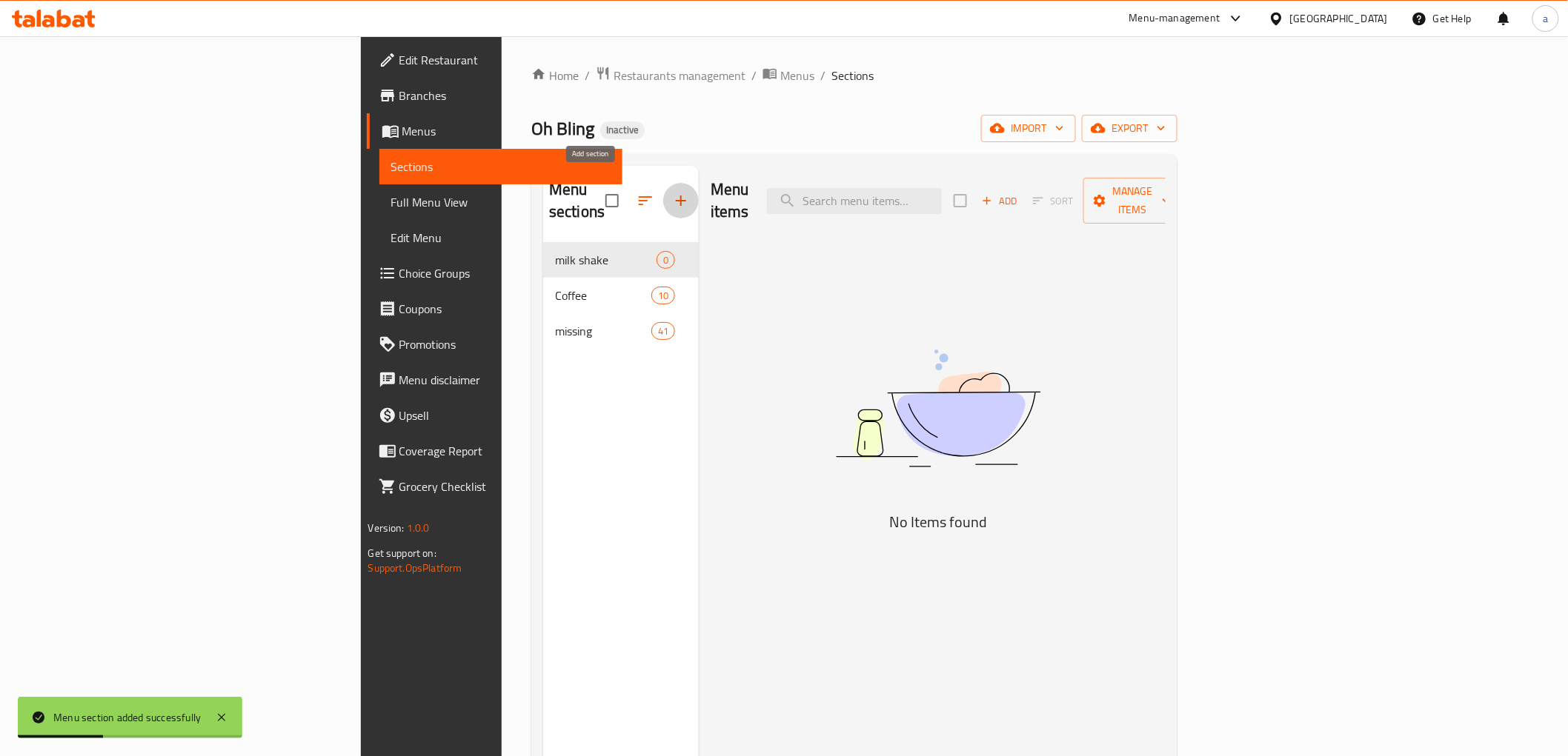
click at [672, 197] on icon "button" at bounding box center [681, 201] width 18 height 18
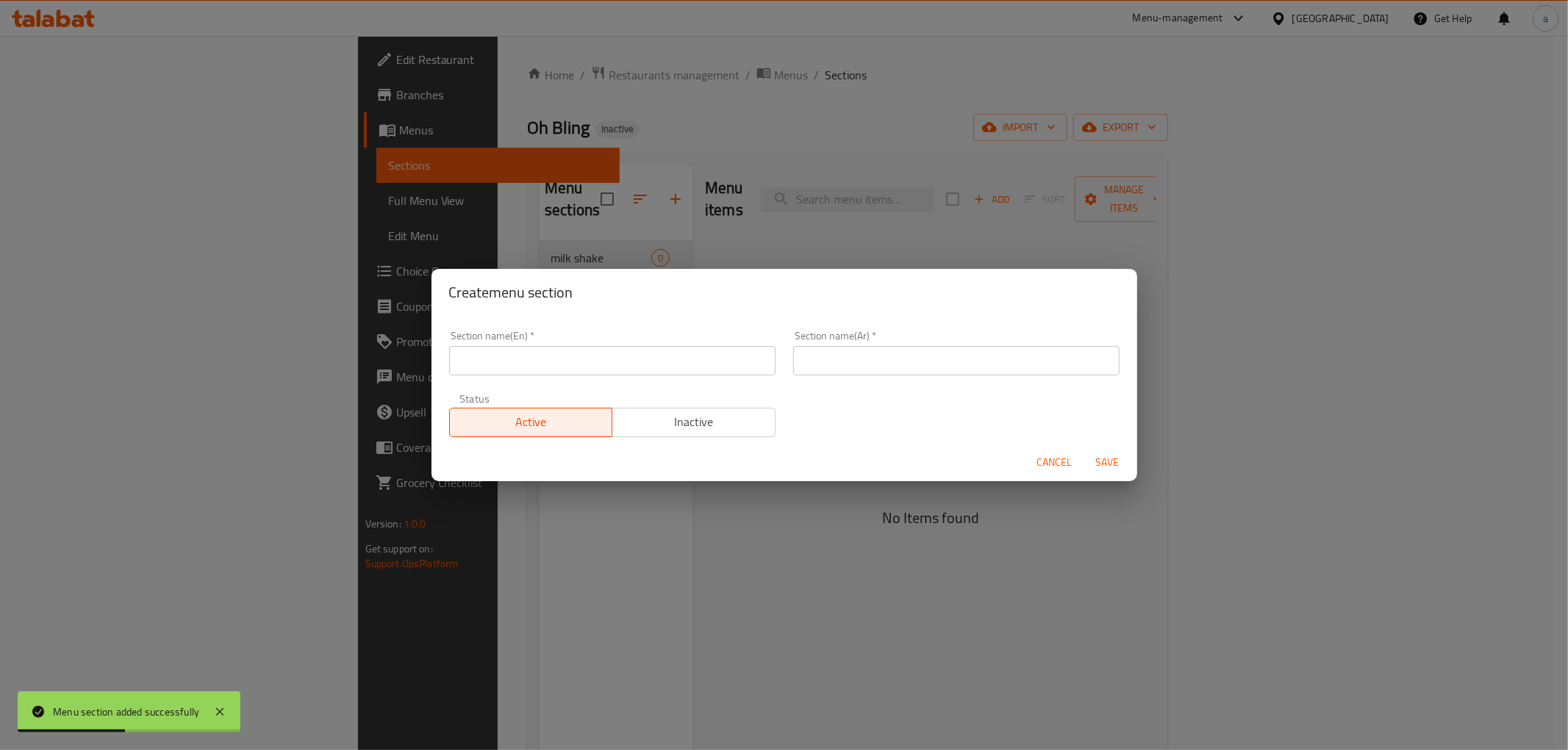
click at [657, 359] on input "text" at bounding box center [612, 361] width 326 height 29
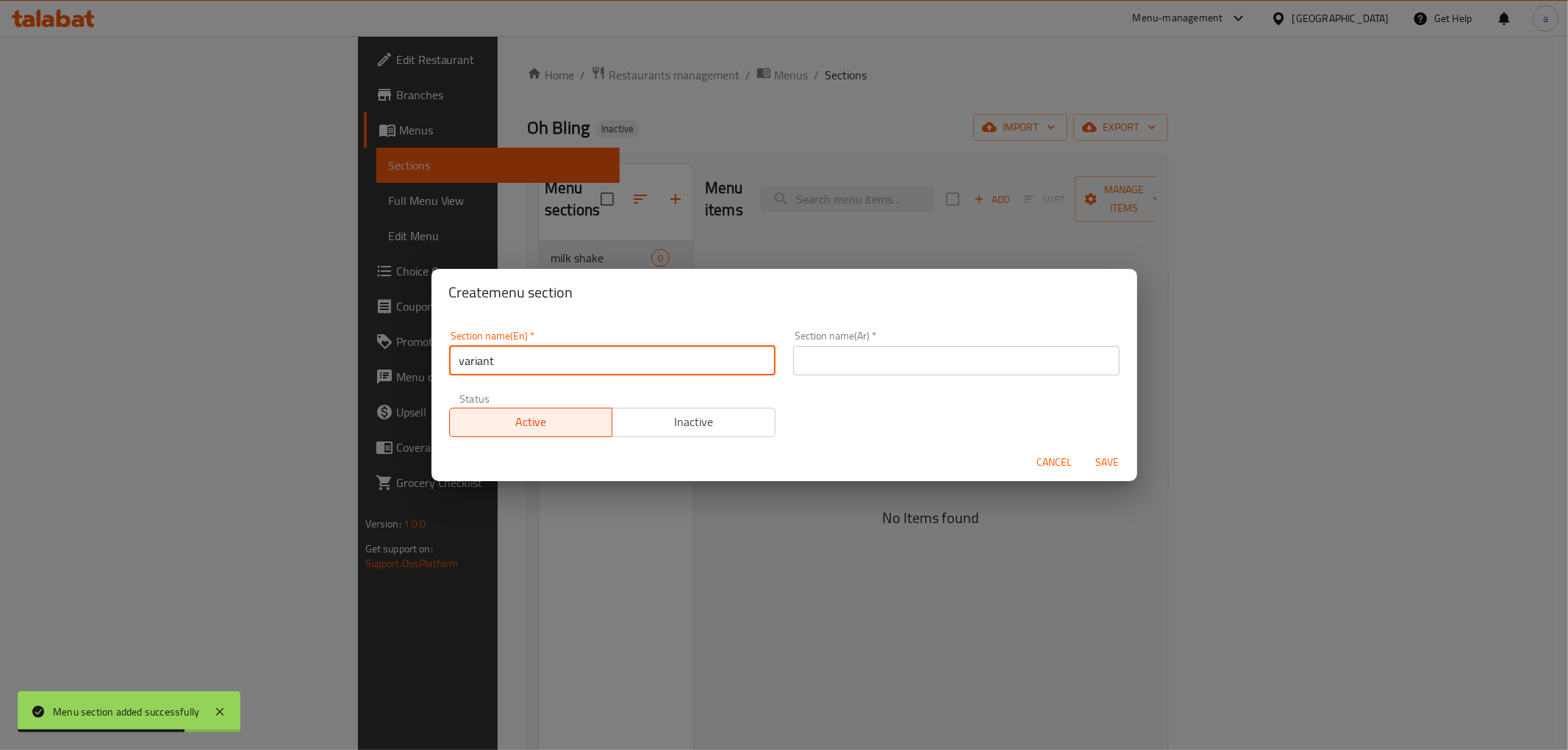
type input "variant"
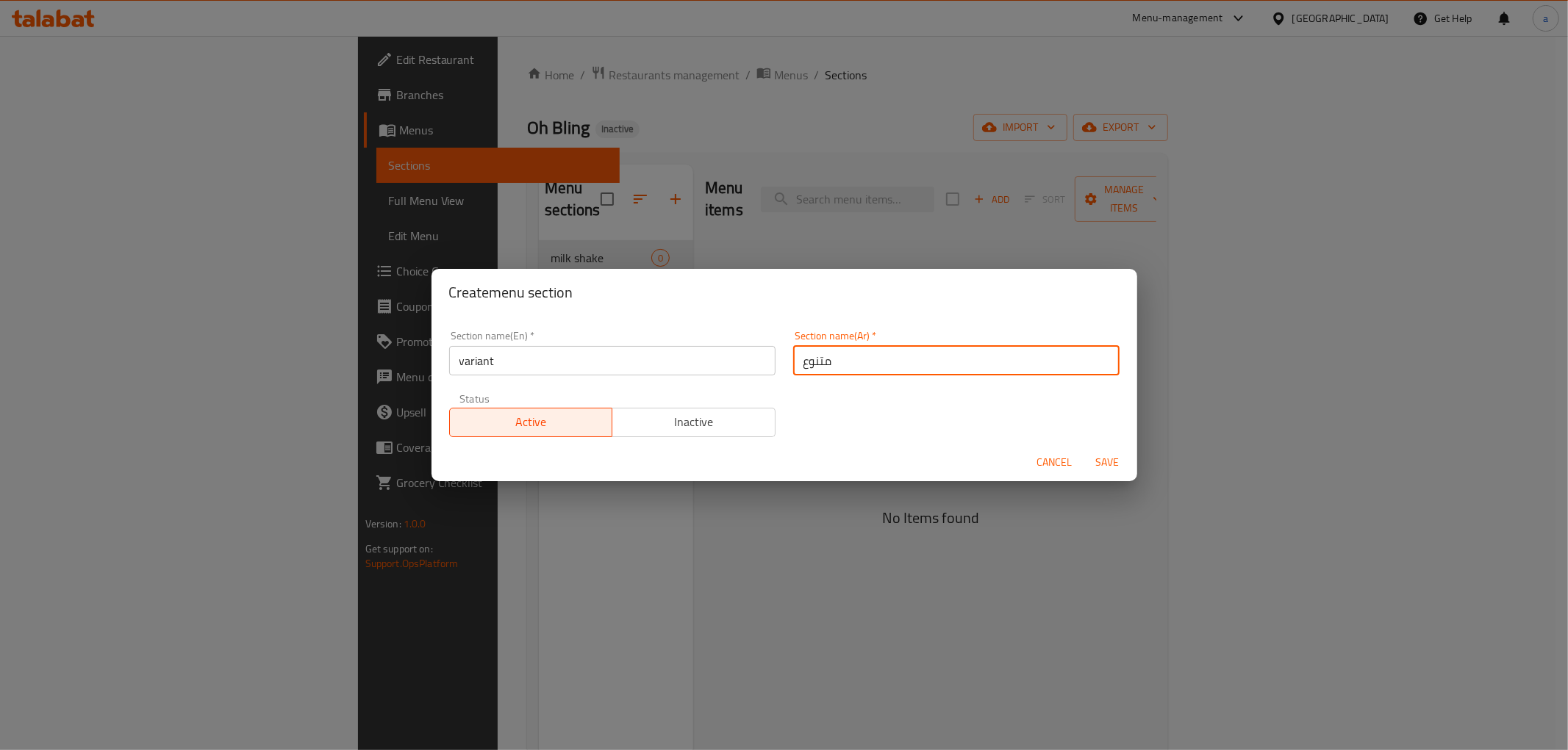
type input "متنوع"
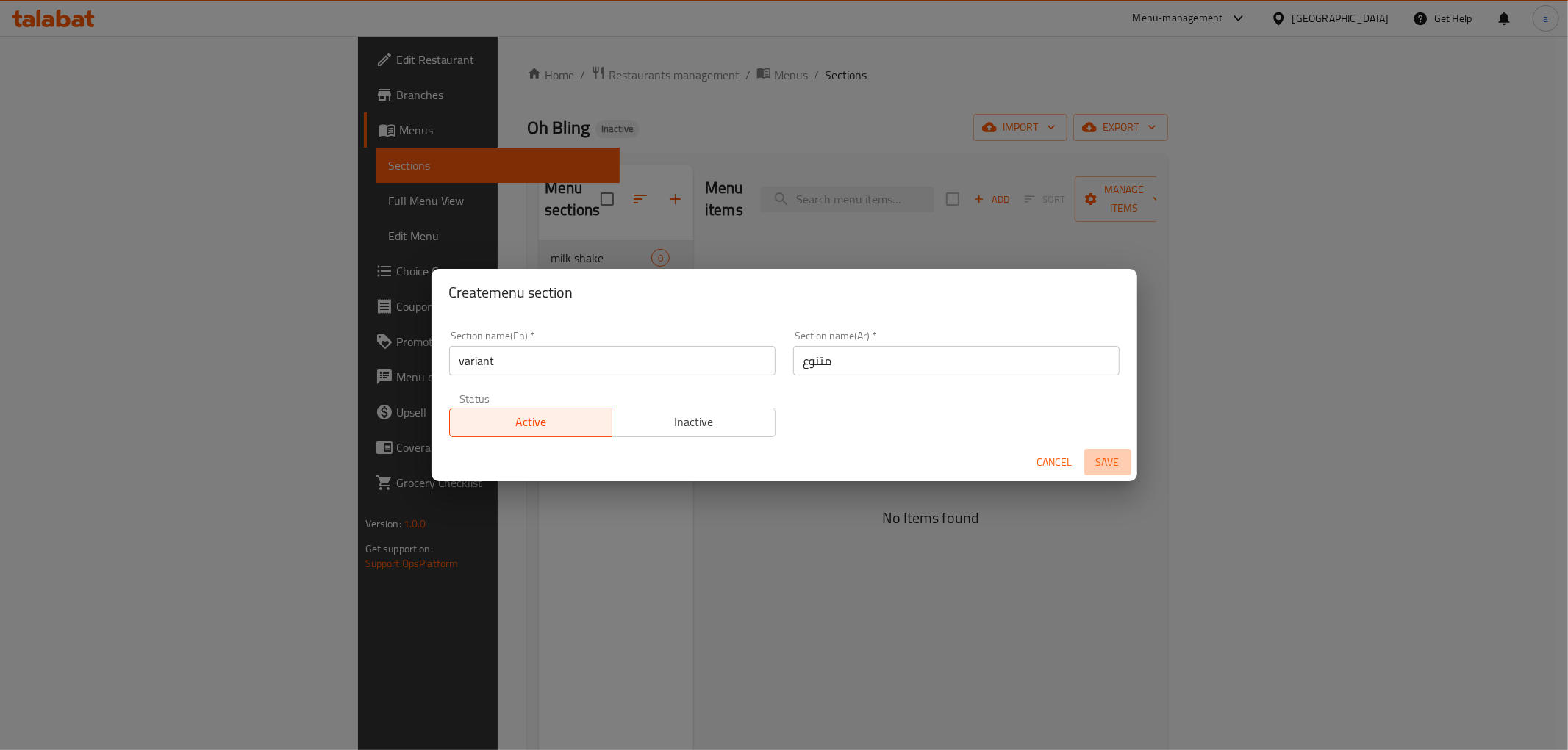
click at [1102, 455] on span "Save" at bounding box center [1107, 462] width 35 height 18
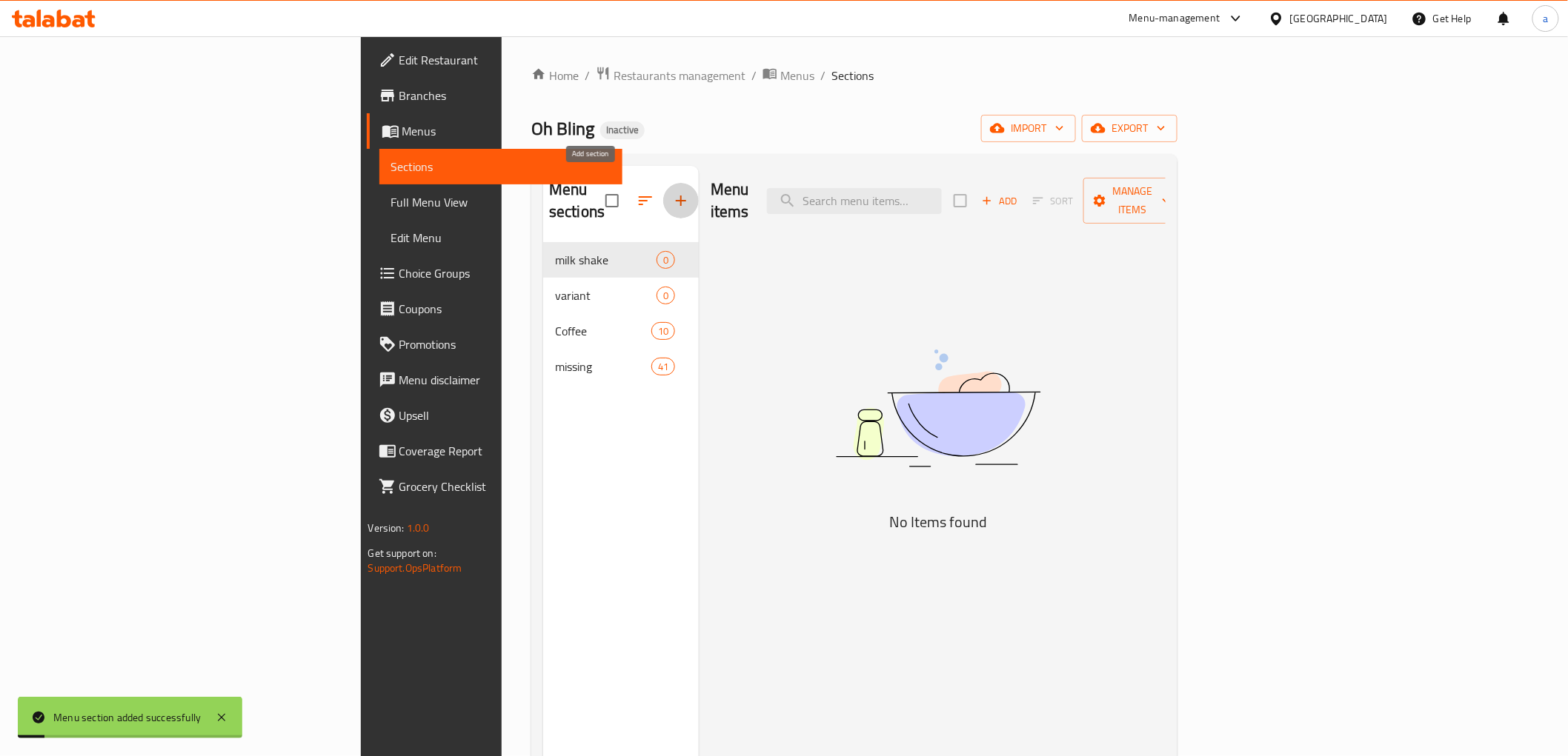
click at [672, 197] on icon "button" at bounding box center [681, 201] width 18 height 18
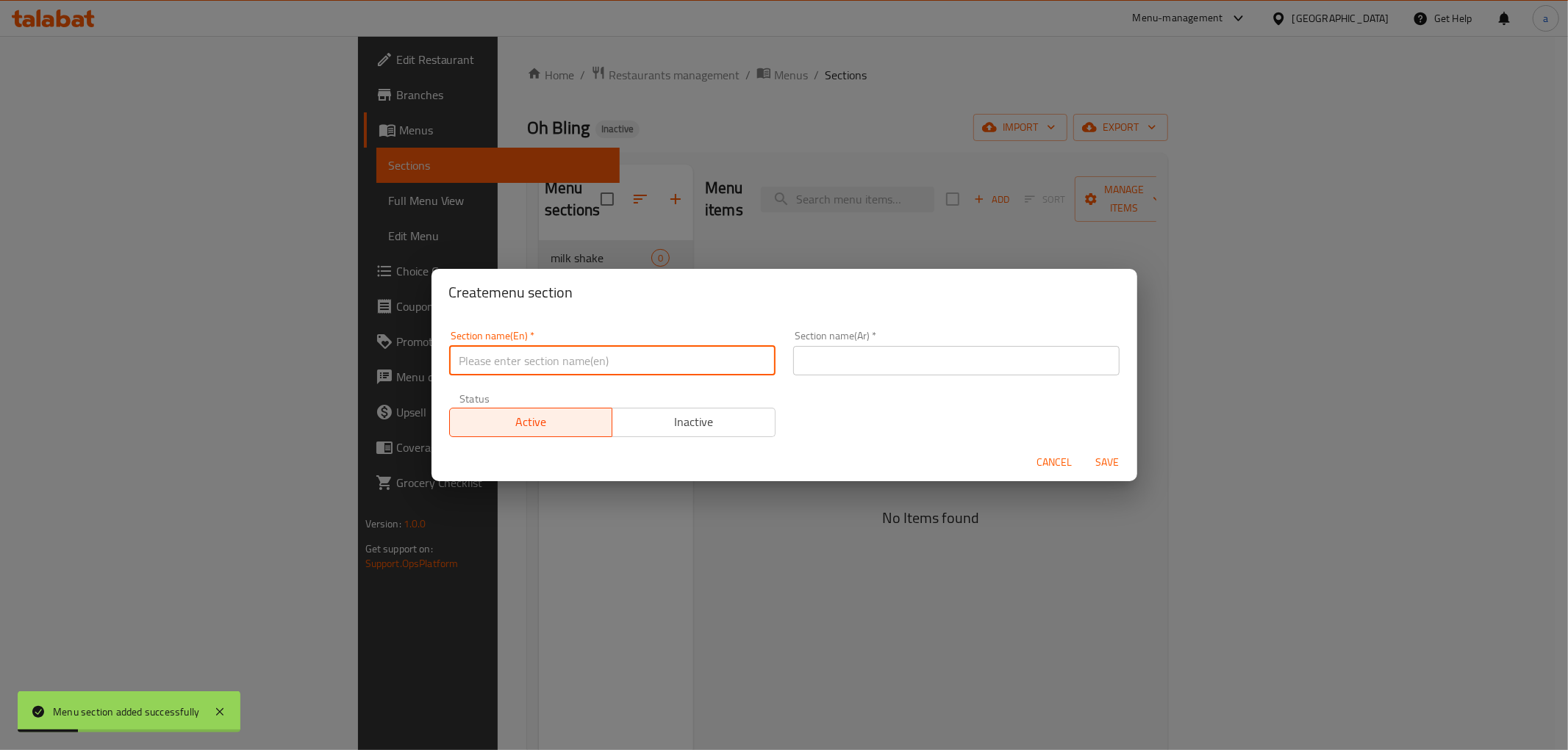
click at [659, 372] on input "text" at bounding box center [612, 361] width 326 height 29
type input "ه"
type input "ice cream"
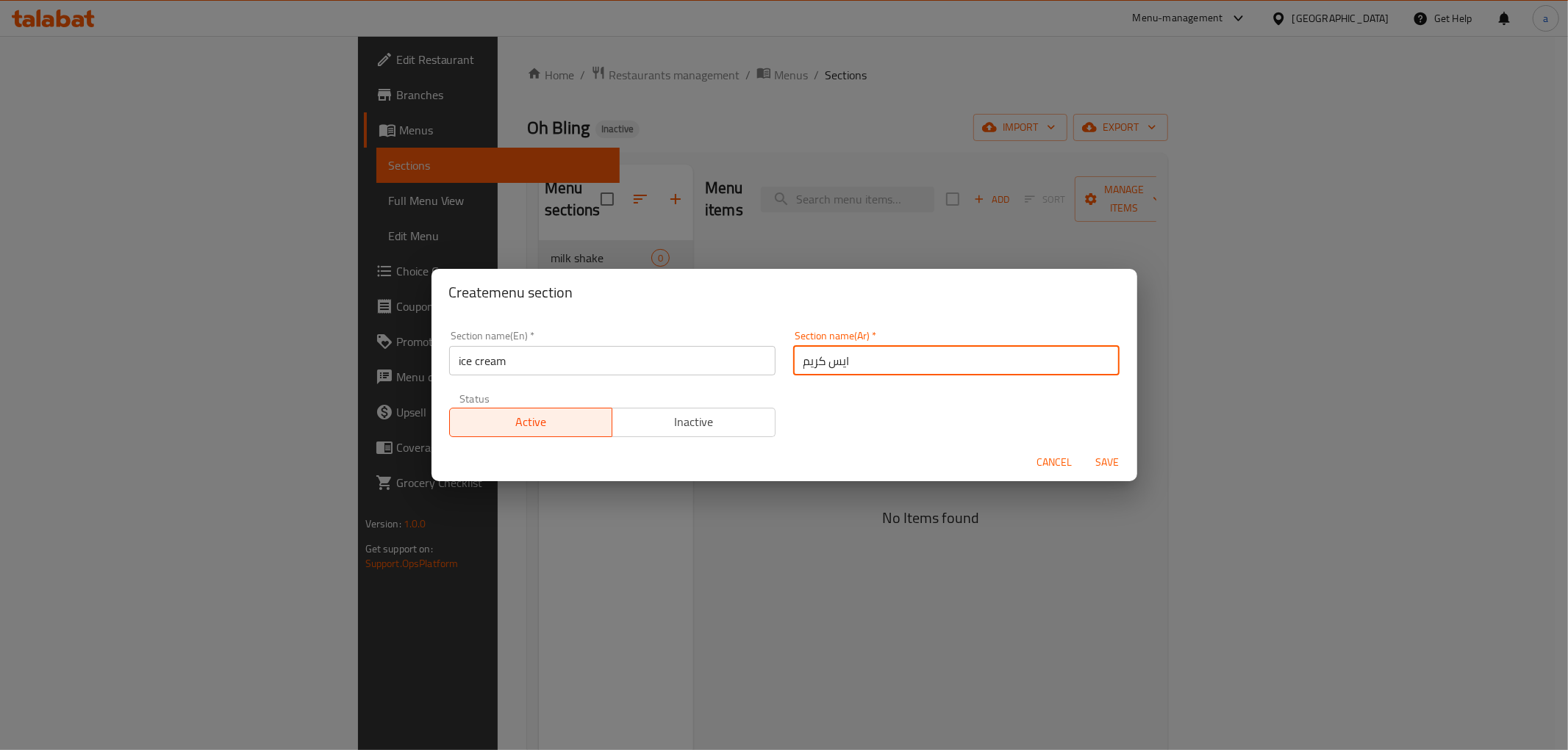
type input "ايس كريم"
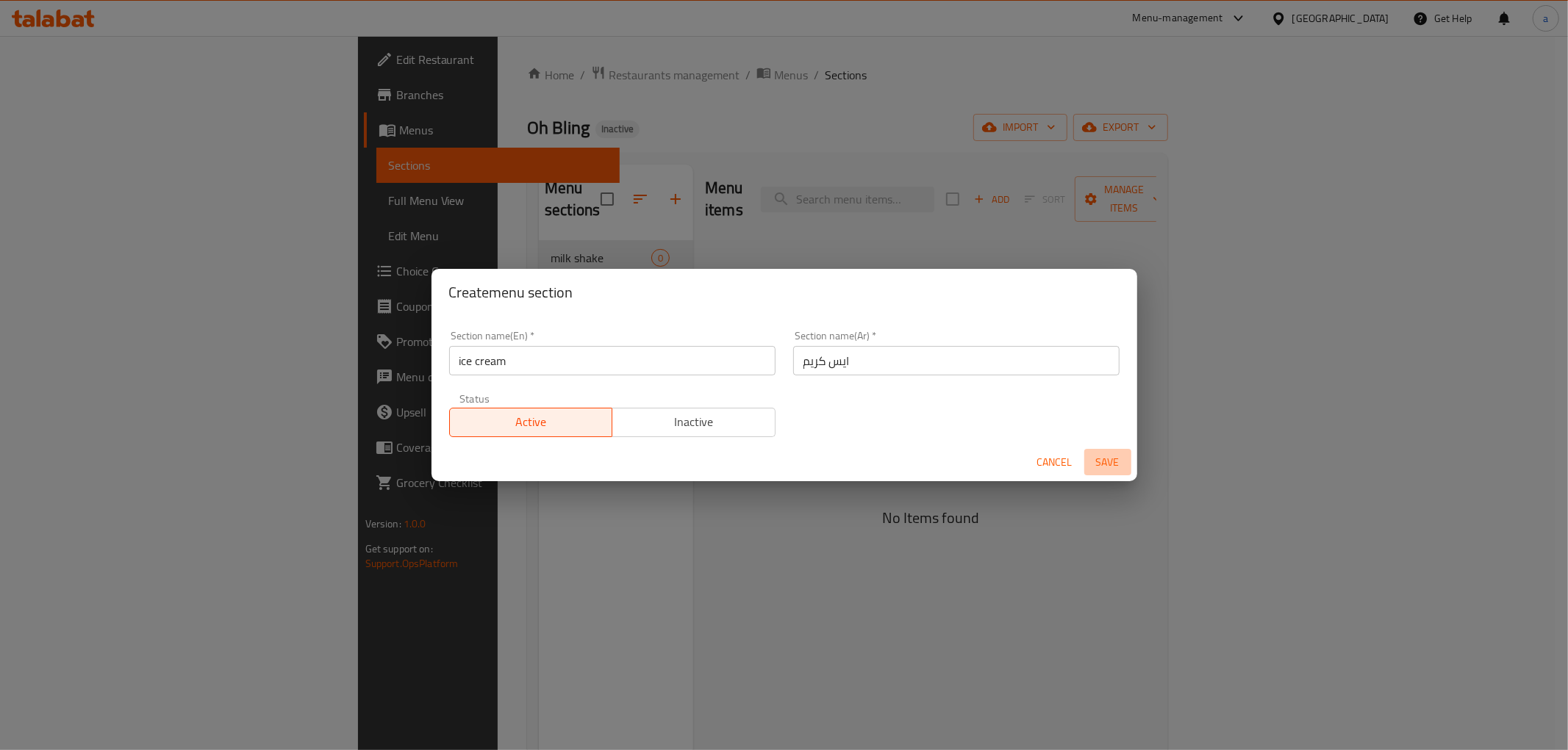
click at [1101, 454] on span "Save" at bounding box center [1107, 462] width 35 height 18
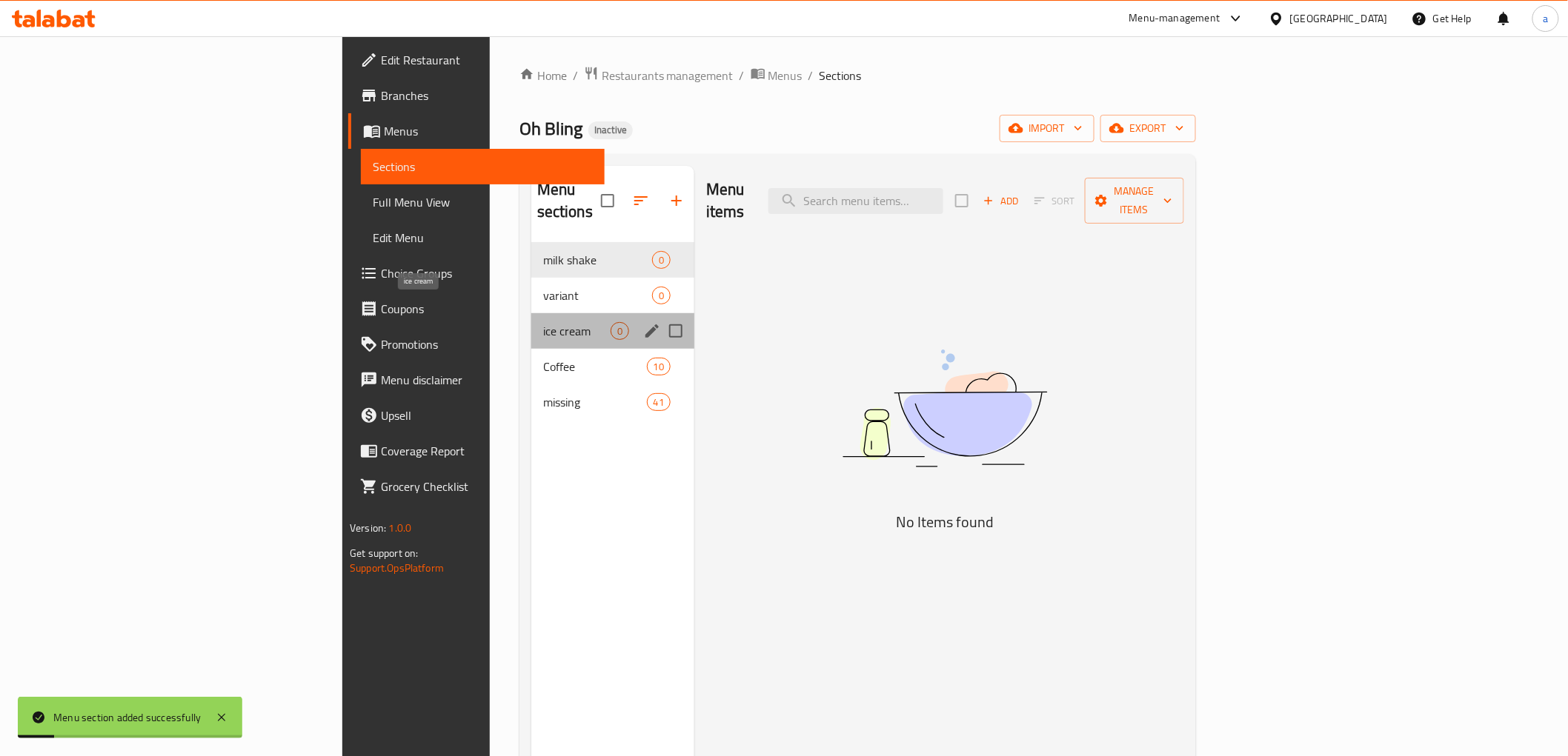
click at [543, 322] on span "ice cream" at bounding box center [576, 331] width 68 height 18
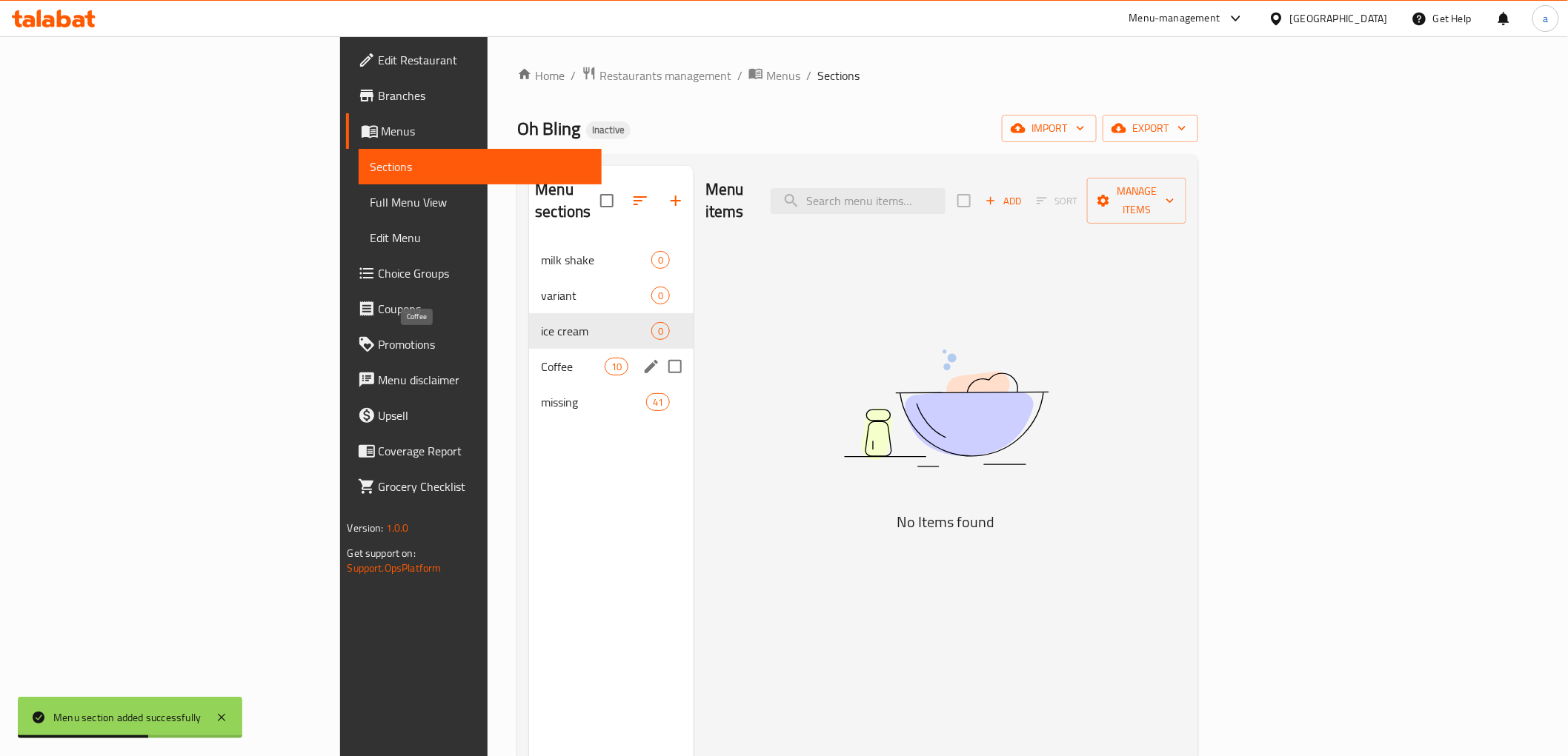
click at [541, 358] on span "Coffee" at bounding box center [572, 367] width 63 height 18
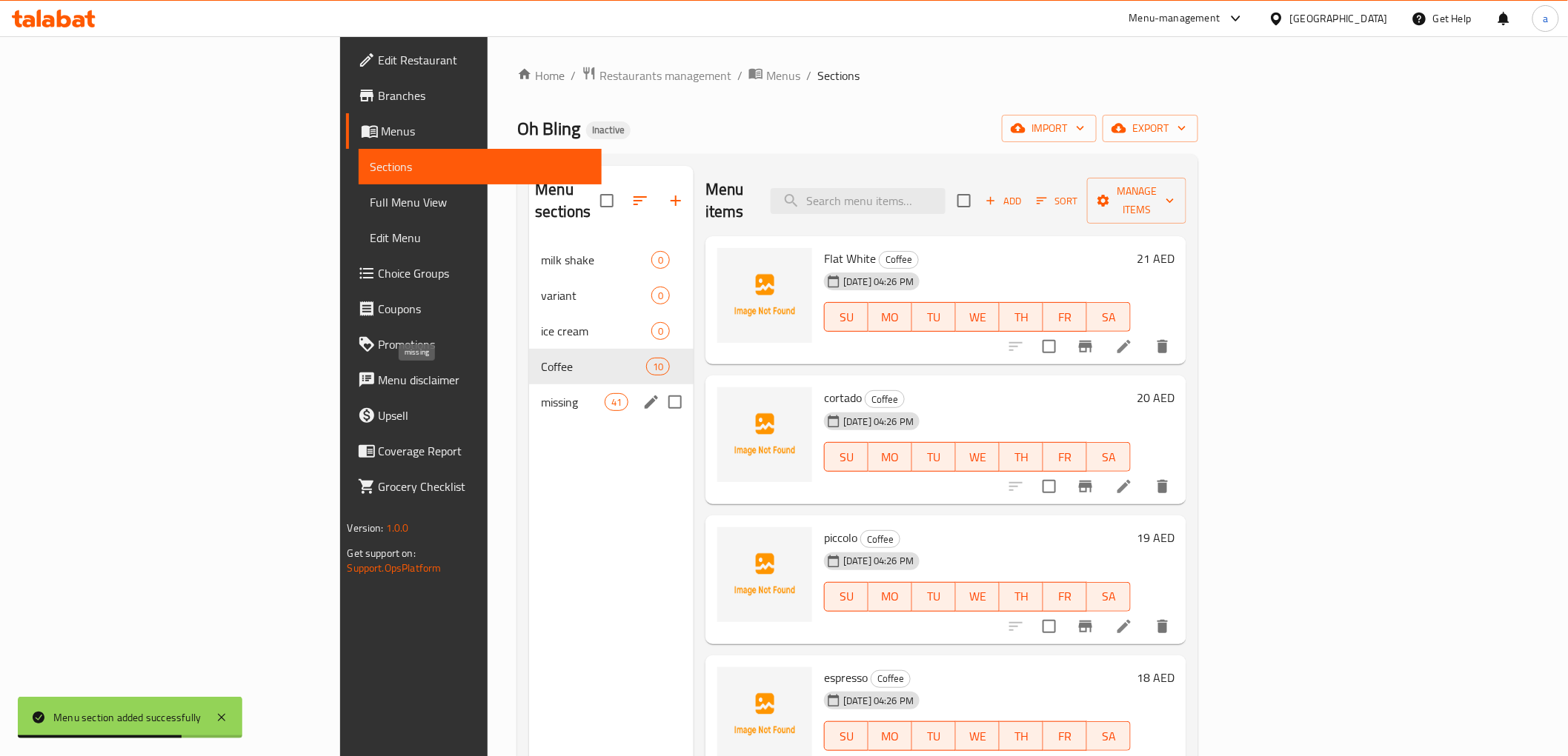
click at [541, 394] on span "missing" at bounding box center [572, 403] width 63 height 18
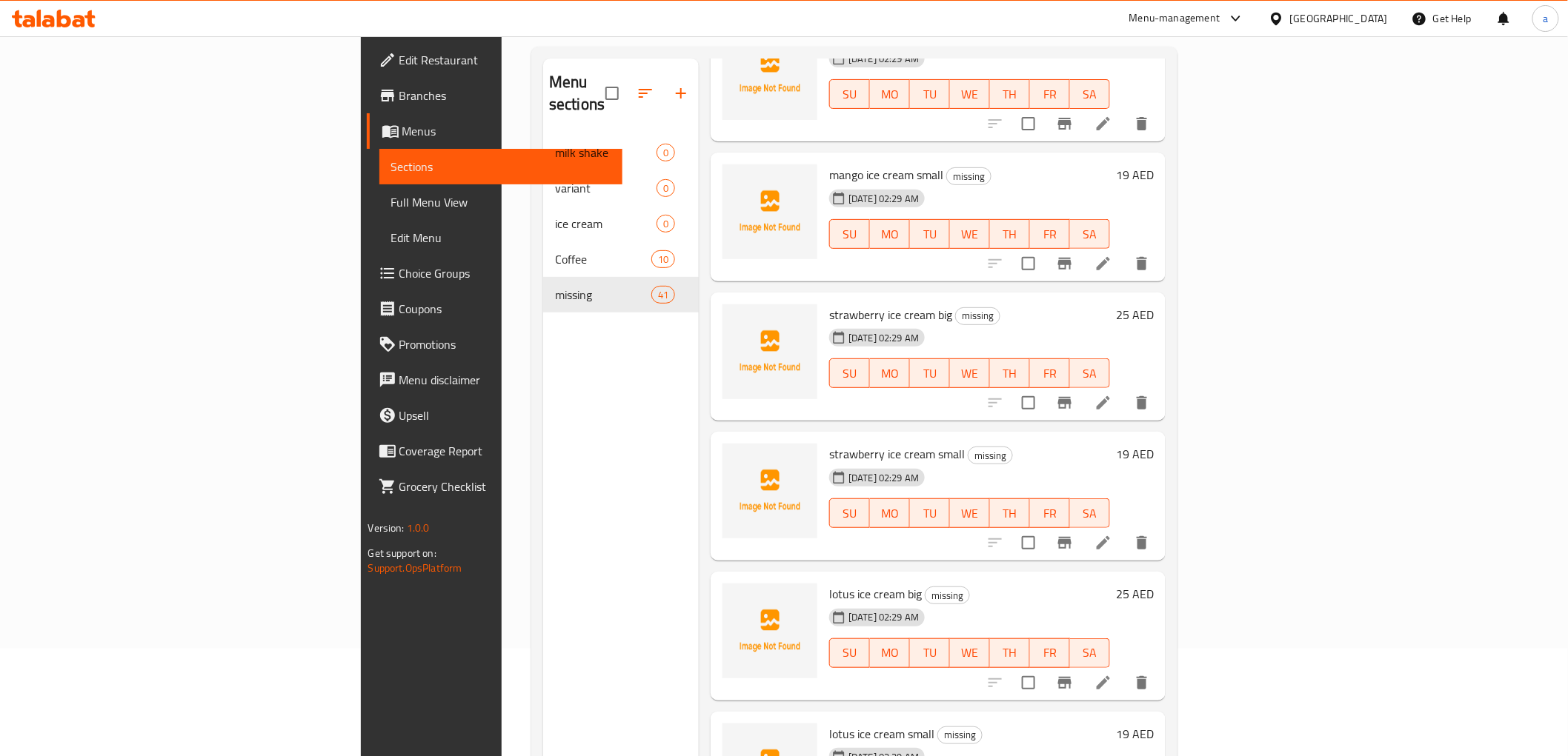
scroll to position [207, 0]
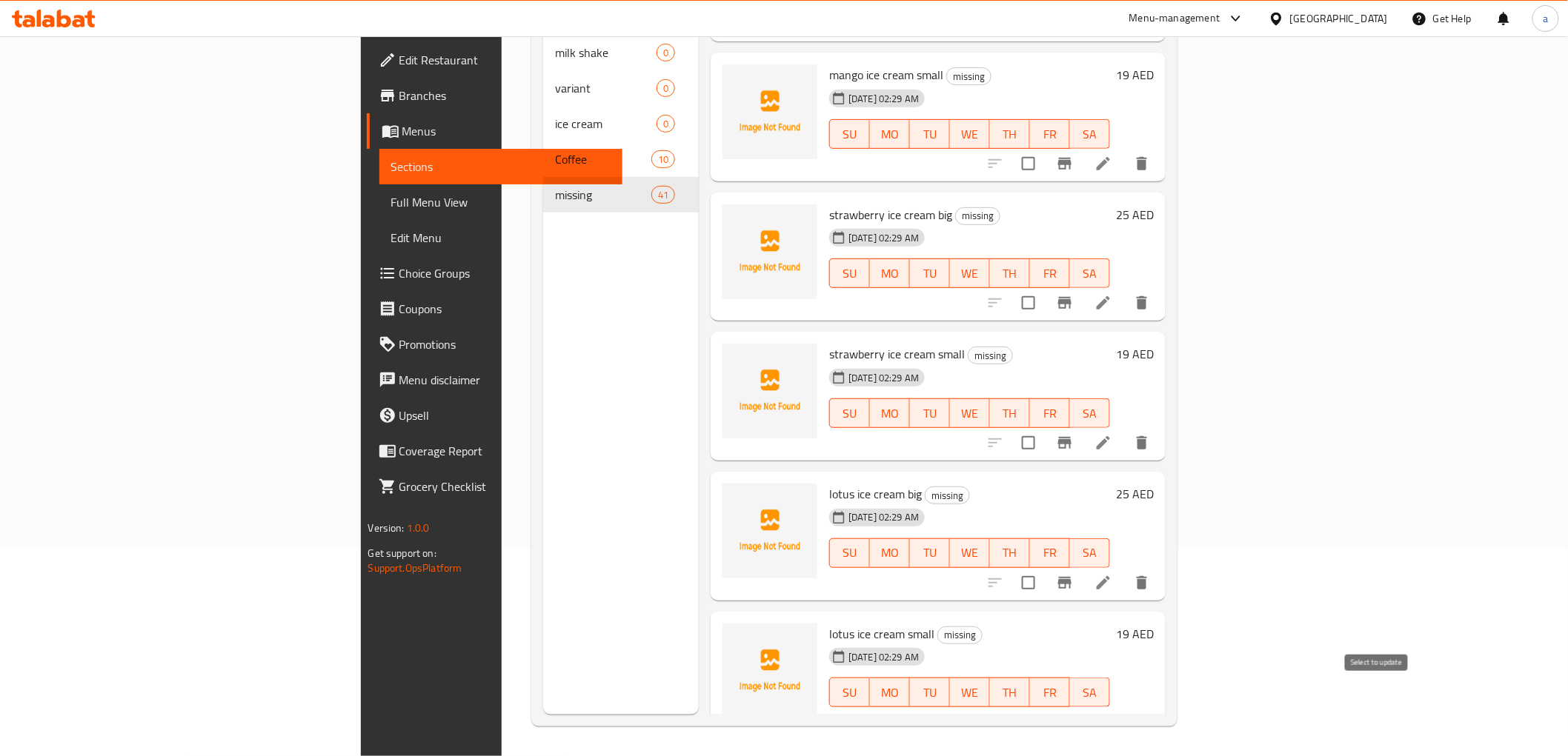
click at [1044, 707] on input "checkbox" at bounding box center [1029, 723] width 31 height 31
checkbox input "true"
click at [1044, 567] on input "checkbox" at bounding box center [1029, 583] width 31 height 31
checkbox input "true"
click at [1044, 428] on input "checkbox" at bounding box center [1029, 443] width 31 height 31
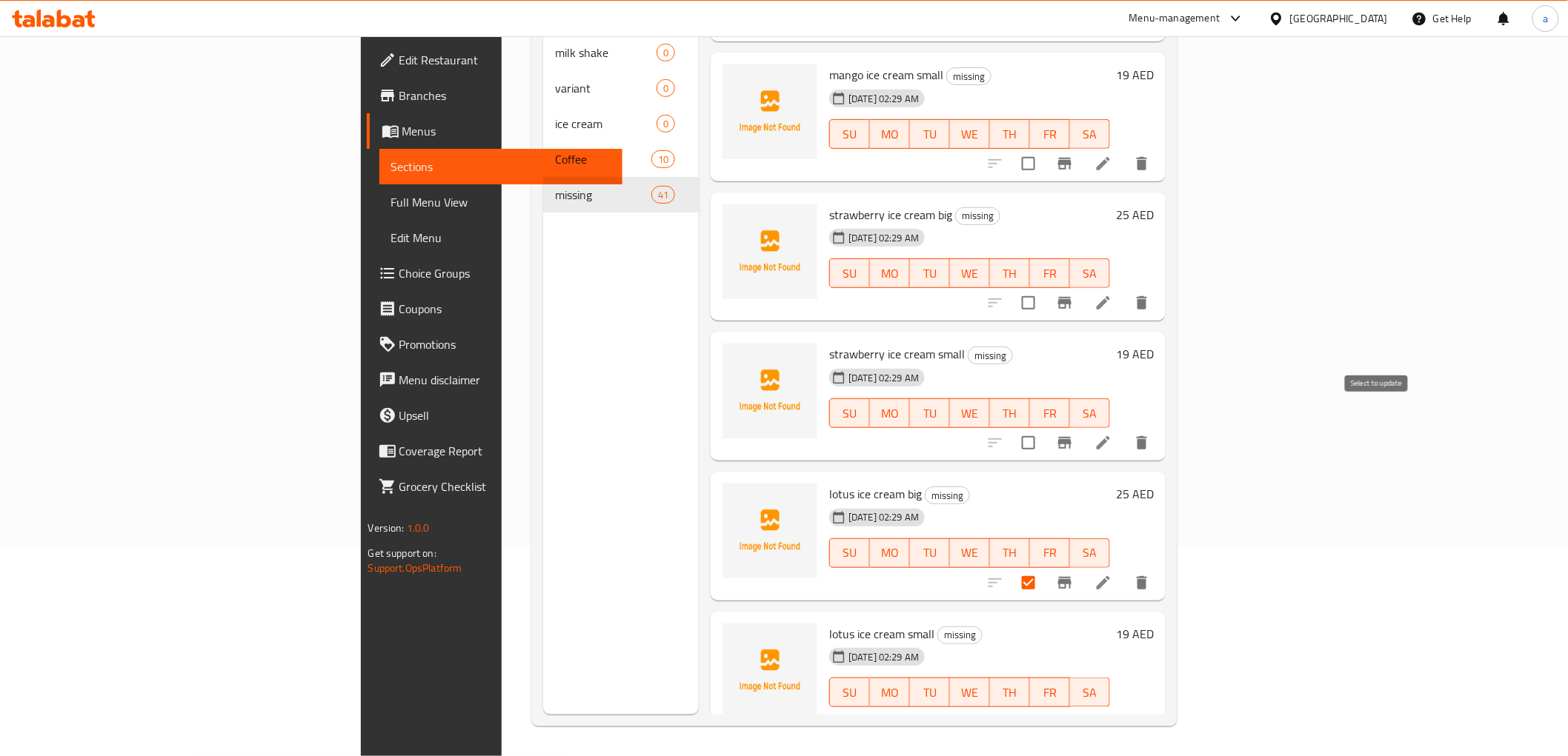
checkbox input "true"
click at [1044, 287] on input "checkbox" at bounding box center [1029, 303] width 31 height 31
checkbox input "true"
click at [1044, 148] on input "checkbox" at bounding box center [1029, 163] width 31 height 31
checkbox input "true"
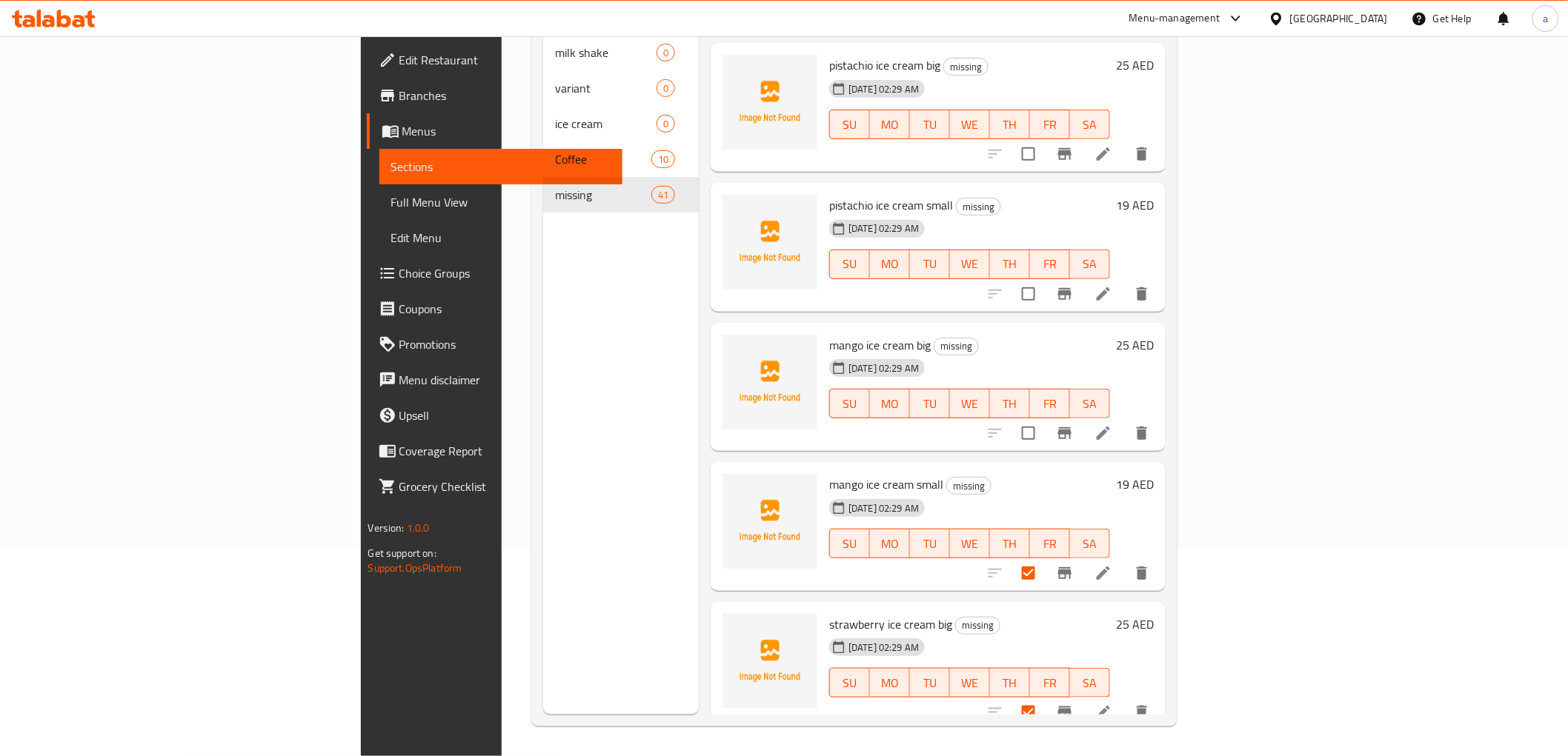
scroll to position [4594, 0]
click at [1044, 420] on input "checkbox" at bounding box center [1029, 435] width 31 height 31
checkbox input "true"
click at [1044, 280] on input "checkbox" at bounding box center [1029, 296] width 31 height 31
checkbox input "true"
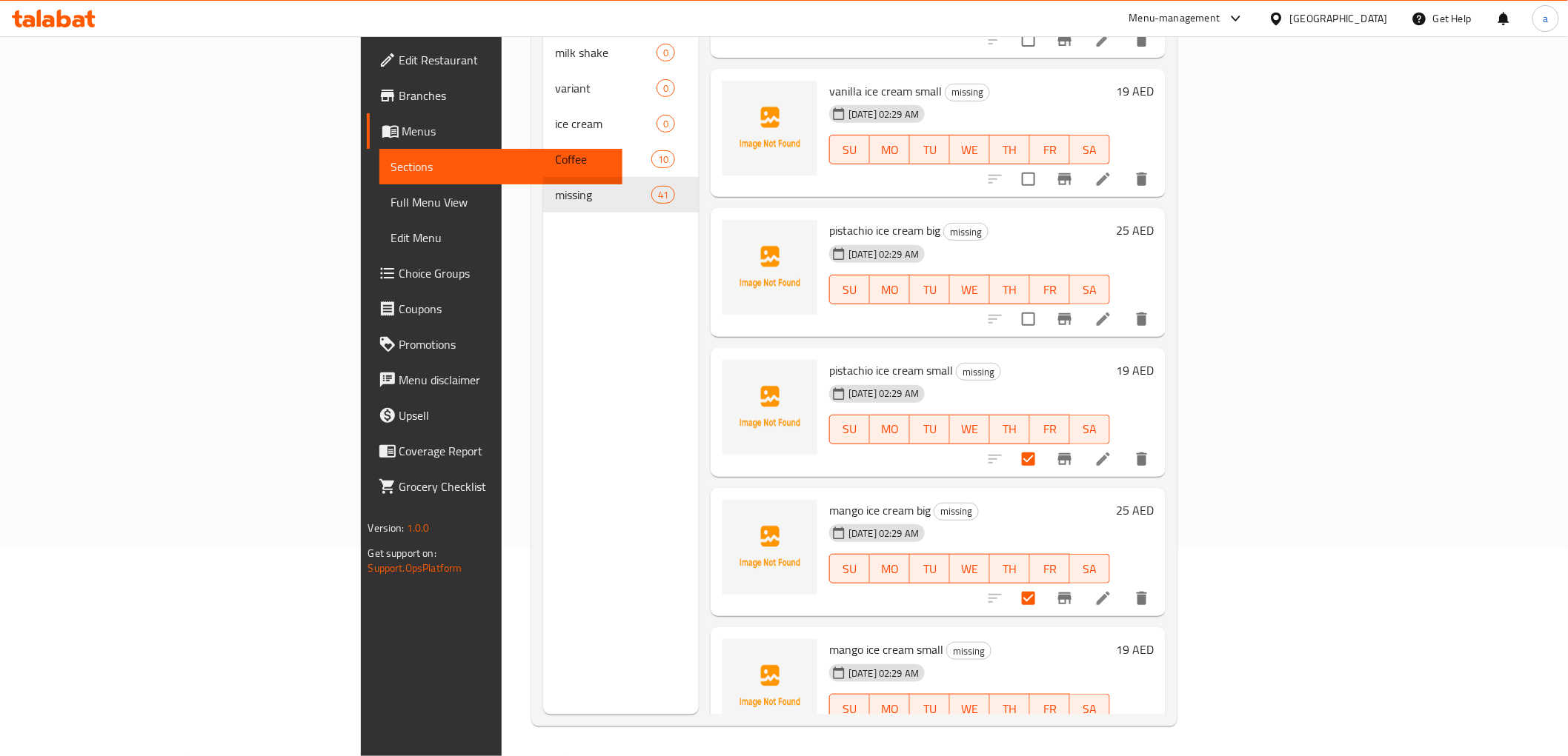
scroll to position [4430, 0]
click at [1044, 304] on input "checkbox" at bounding box center [1029, 320] width 31 height 31
checkbox input "true"
click at [1044, 164] on input "checkbox" at bounding box center [1029, 180] width 31 height 31
checkbox input "true"
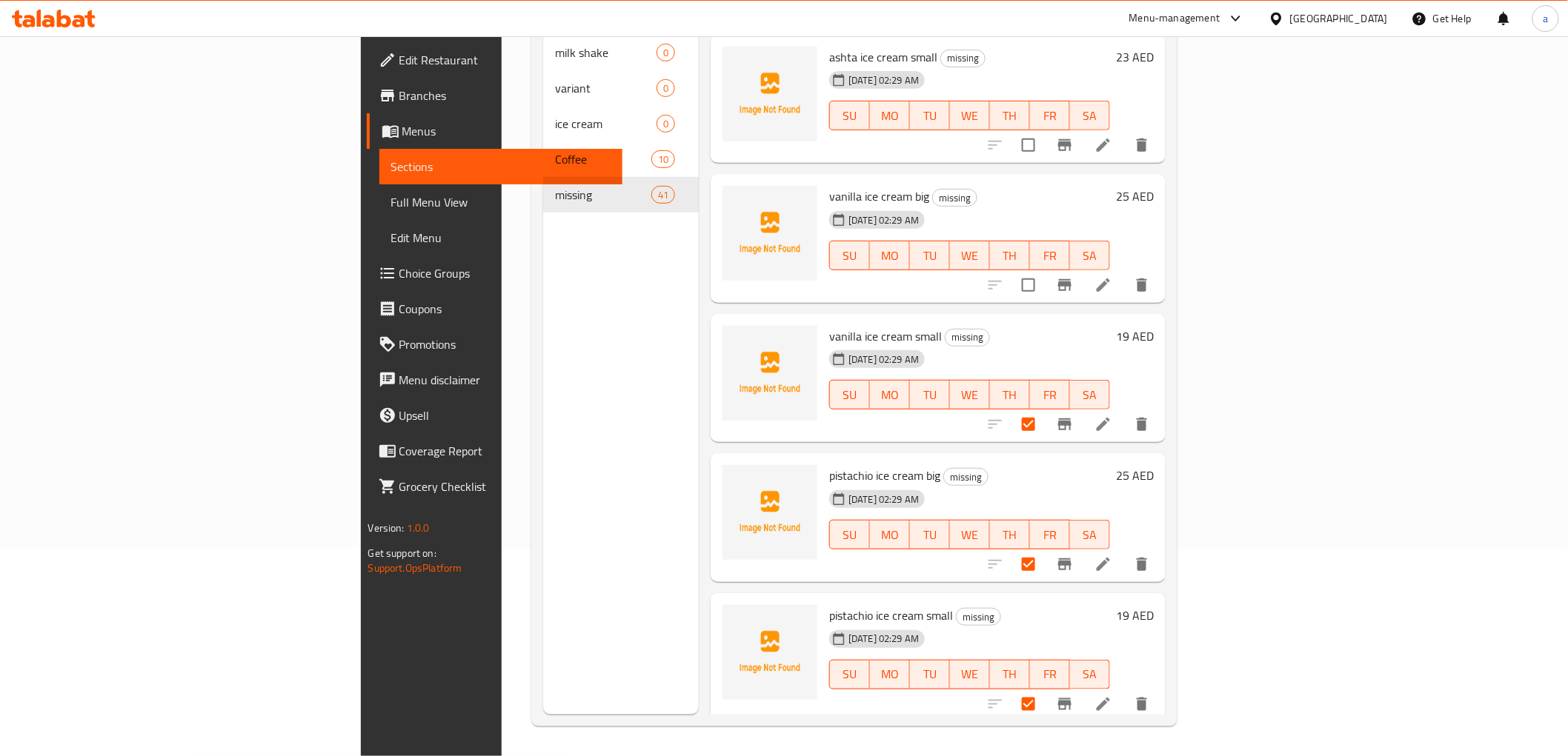
scroll to position [4183, 0]
click at [1044, 273] on input "checkbox" at bounding box center [1029, 288] width 31 height 31
checkbox input "true"
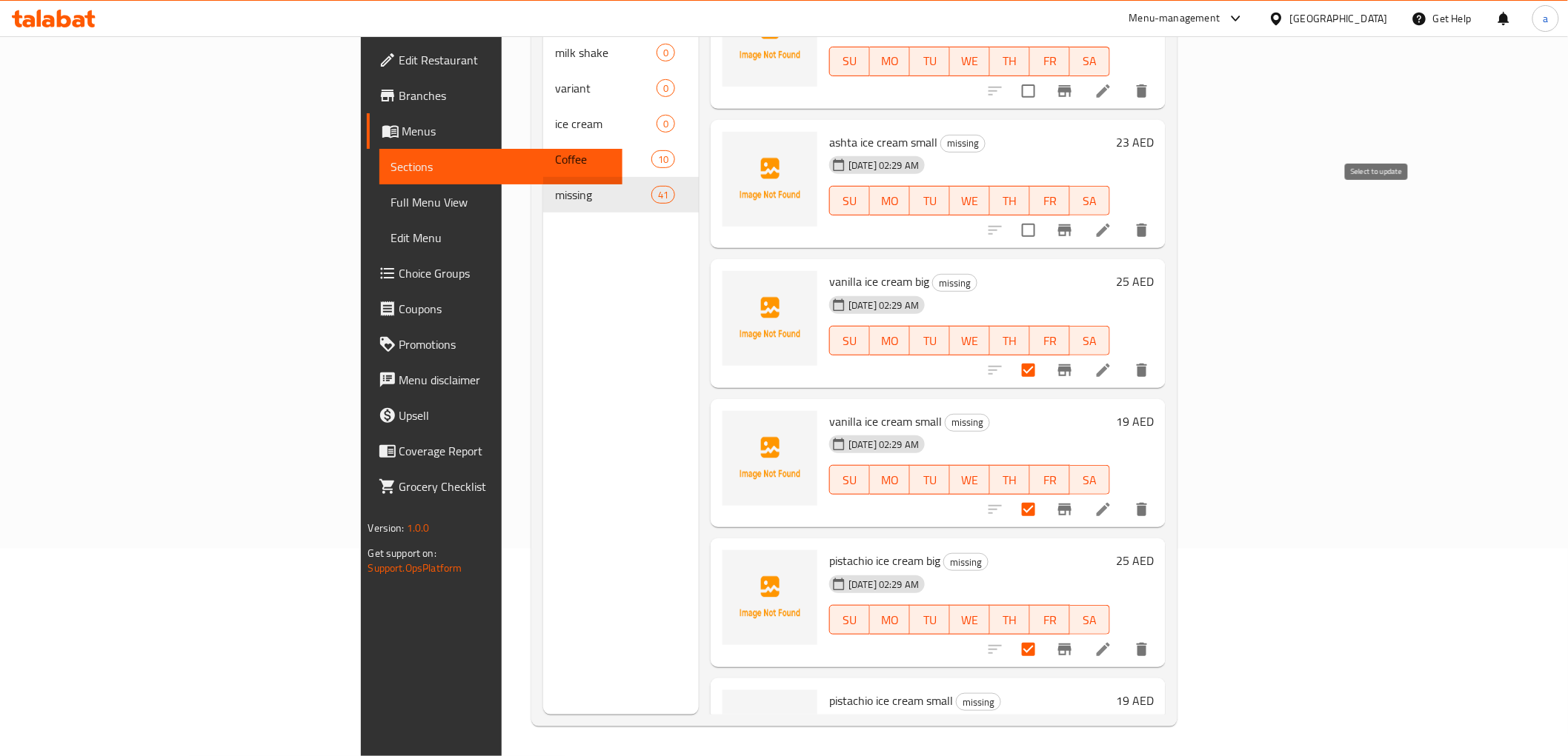
click at [1044, 215] on input "checkbox" at bounding box center [1029, 230] width 31 height 31
checkbox input "true"
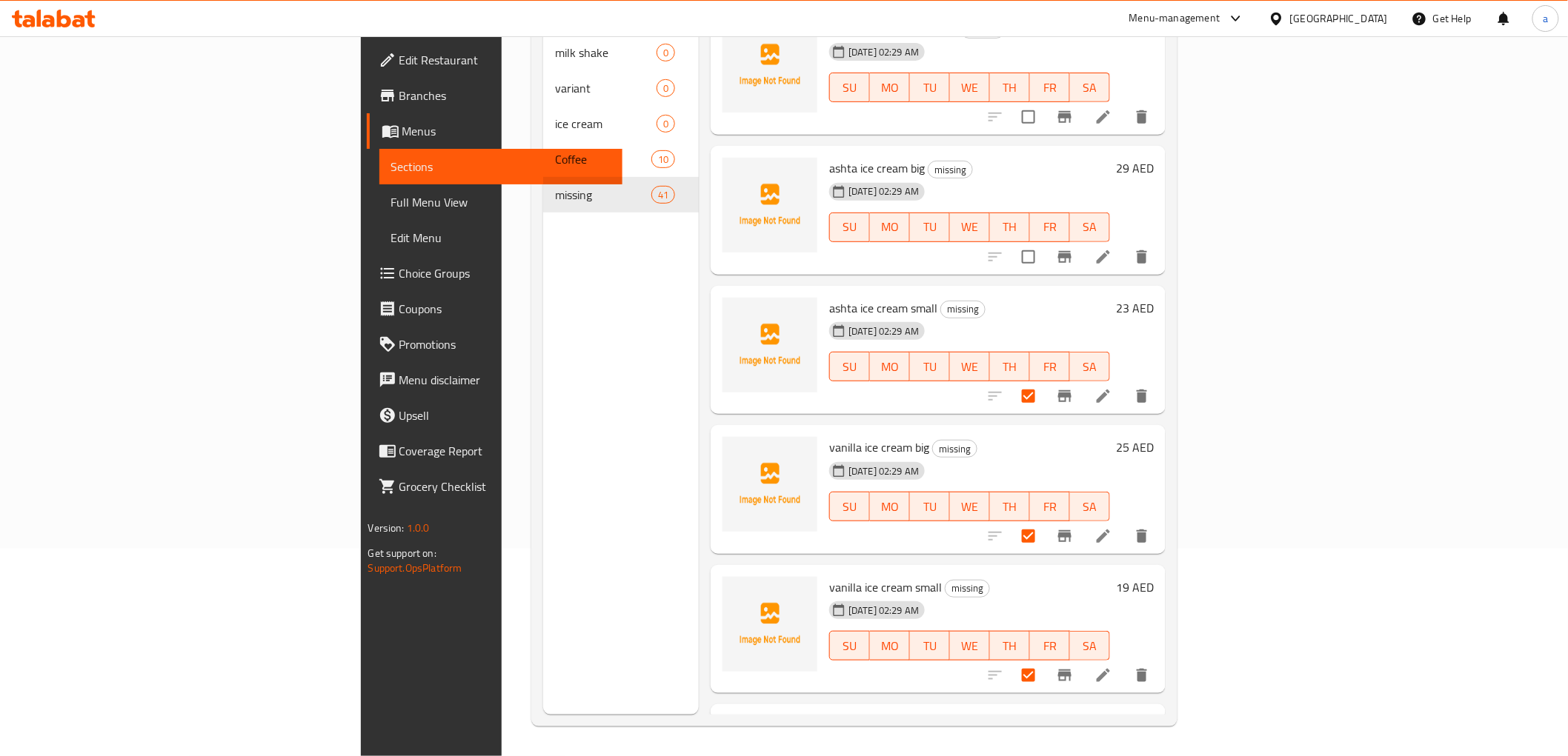
scroll to position [3854, 0]
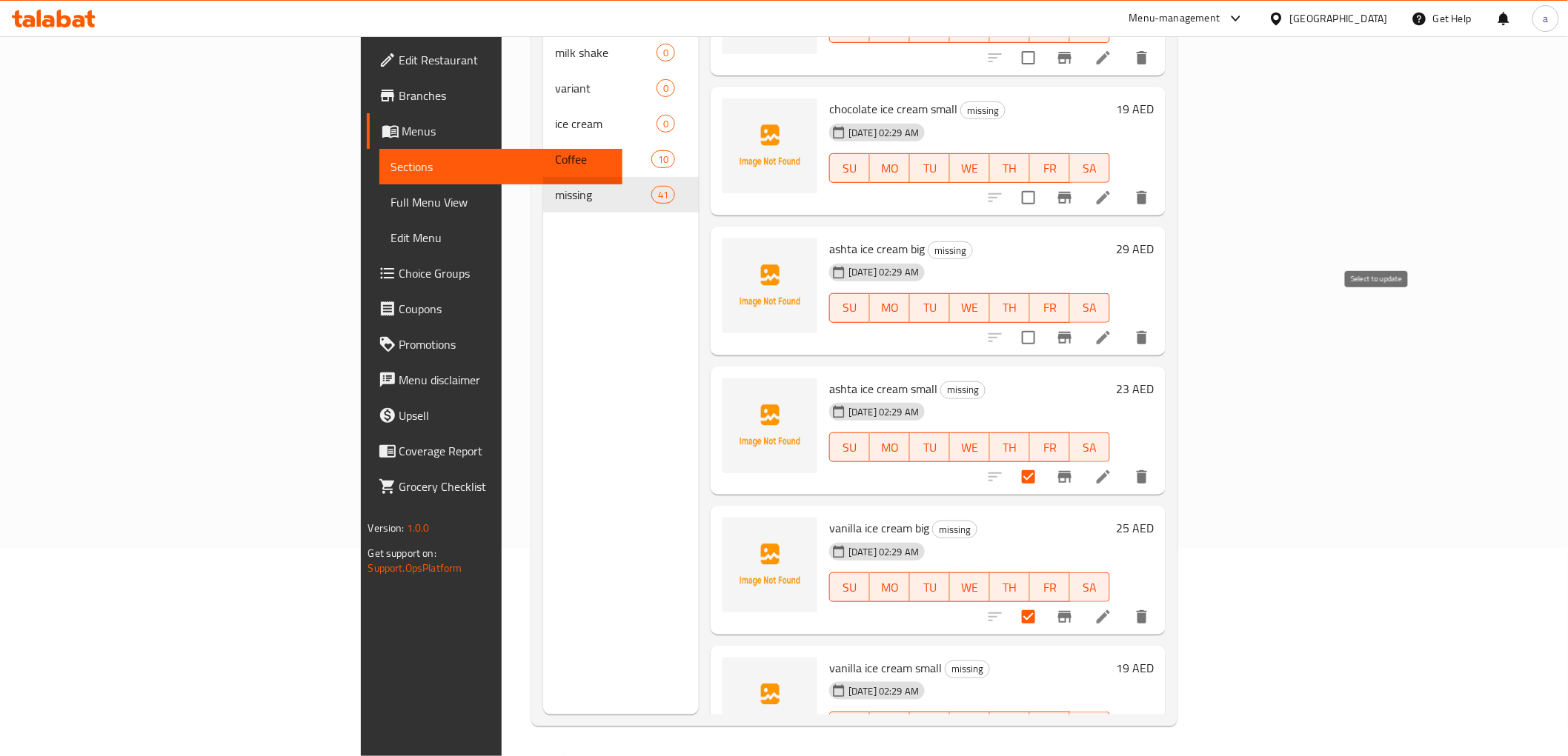
click at [1044, 322] on input "checkbox" at bounding box center [1029, 338] width 31 height 31
checkbox input "true"
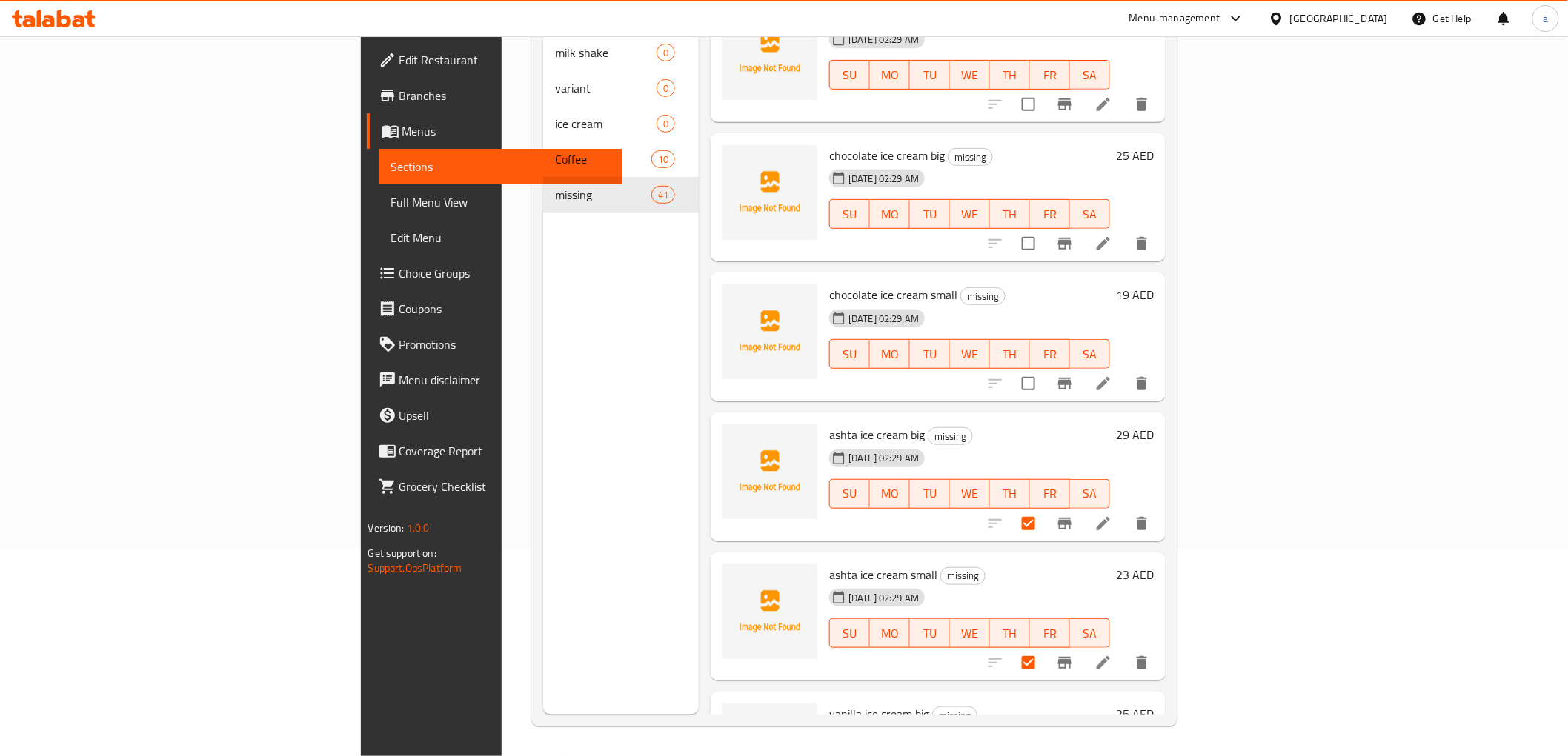
scroll to position [3606, 0]
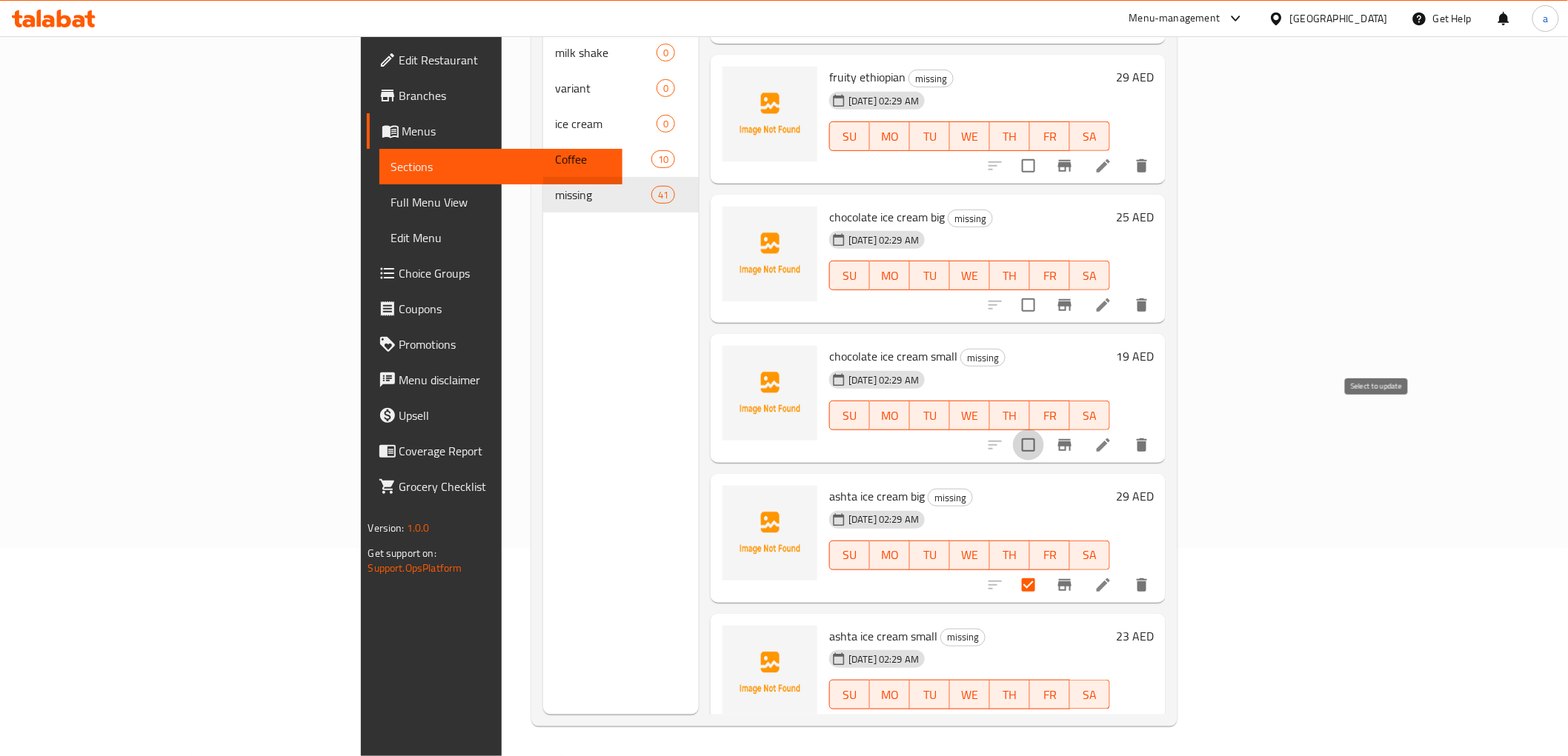
click at [1044, 430] on input "checkbox" at bounding box center [1029, 446] width 31 height 31
checkbox input "true"
click at [1044, 292] on input "checkbox" at bounding box center [1029, 305] width 31 height 31
checkbox input "true"
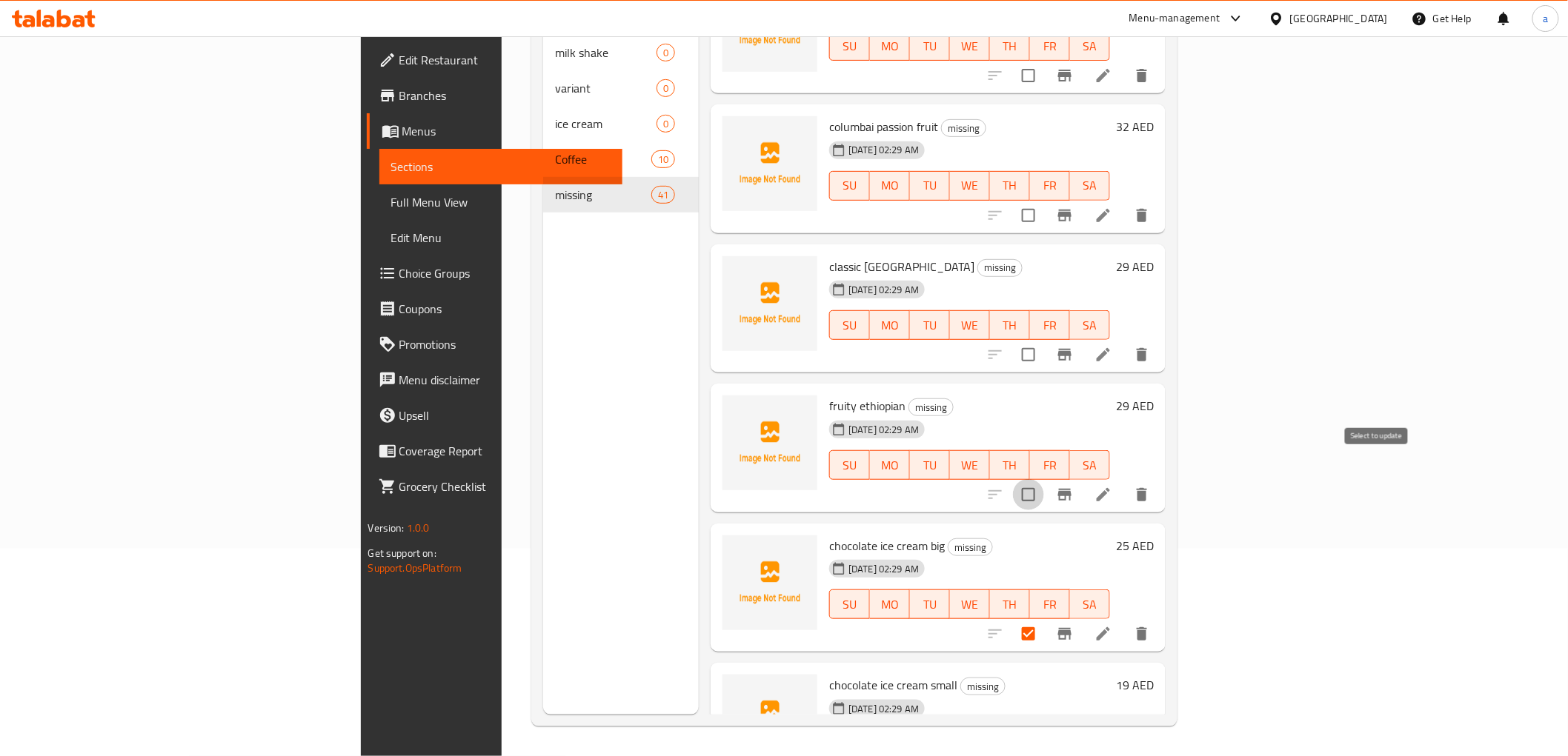
click at [1044, 479] on input "checkbox" at bounding box center [1029, 495] width 31 height 31
checkbox input "true"
click at [1044, 339] on input "checkbox" at bounding box center [1029, 355] width 31 height 31
checkbox input "true"
click at [1044, 200] on input "checkbox" at bounding box center [1029, 215] width 31 height 31
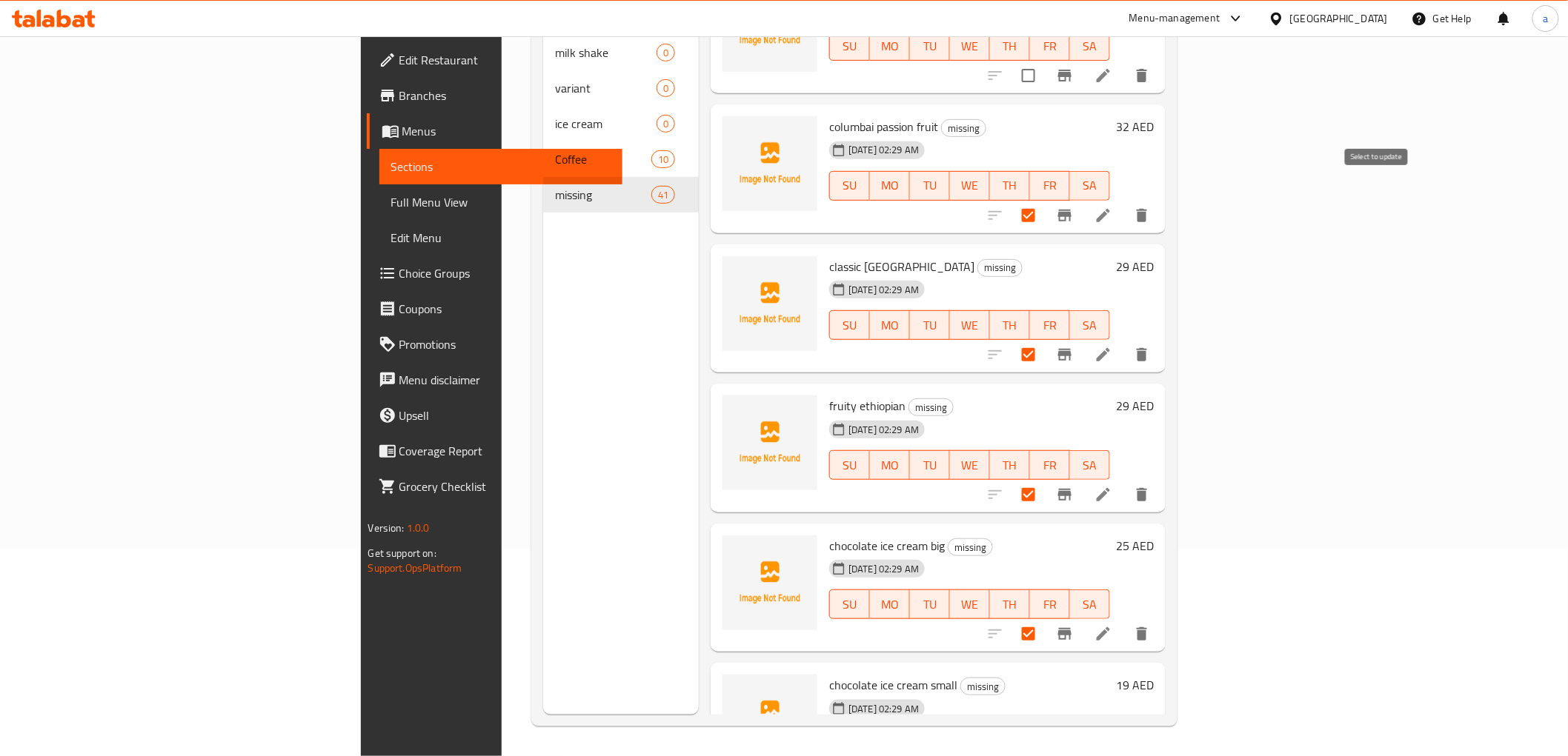
click at [1044, 200] on input "checkbox" at bounding box center [1029, 215] width 31 height 31
checkbox input "false"
click at [1044, 339] on input "checkbox" at bounding box center [1029, 355] width 31 height 31
checkbox input "false"
click at [1044, 479] on input "checkbox" at bounding box center [1029, 495] width 31 height 31
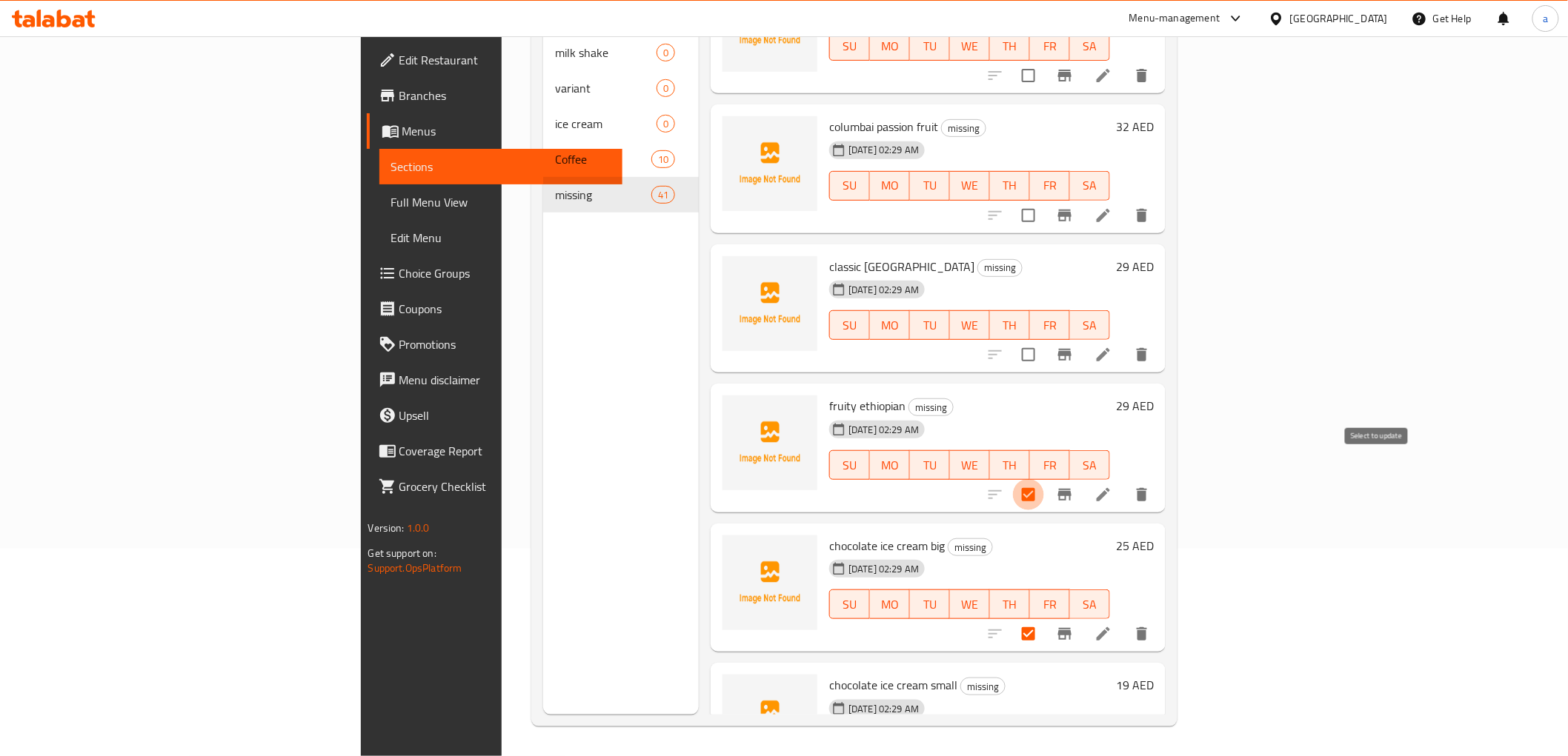
checkbox input "false"
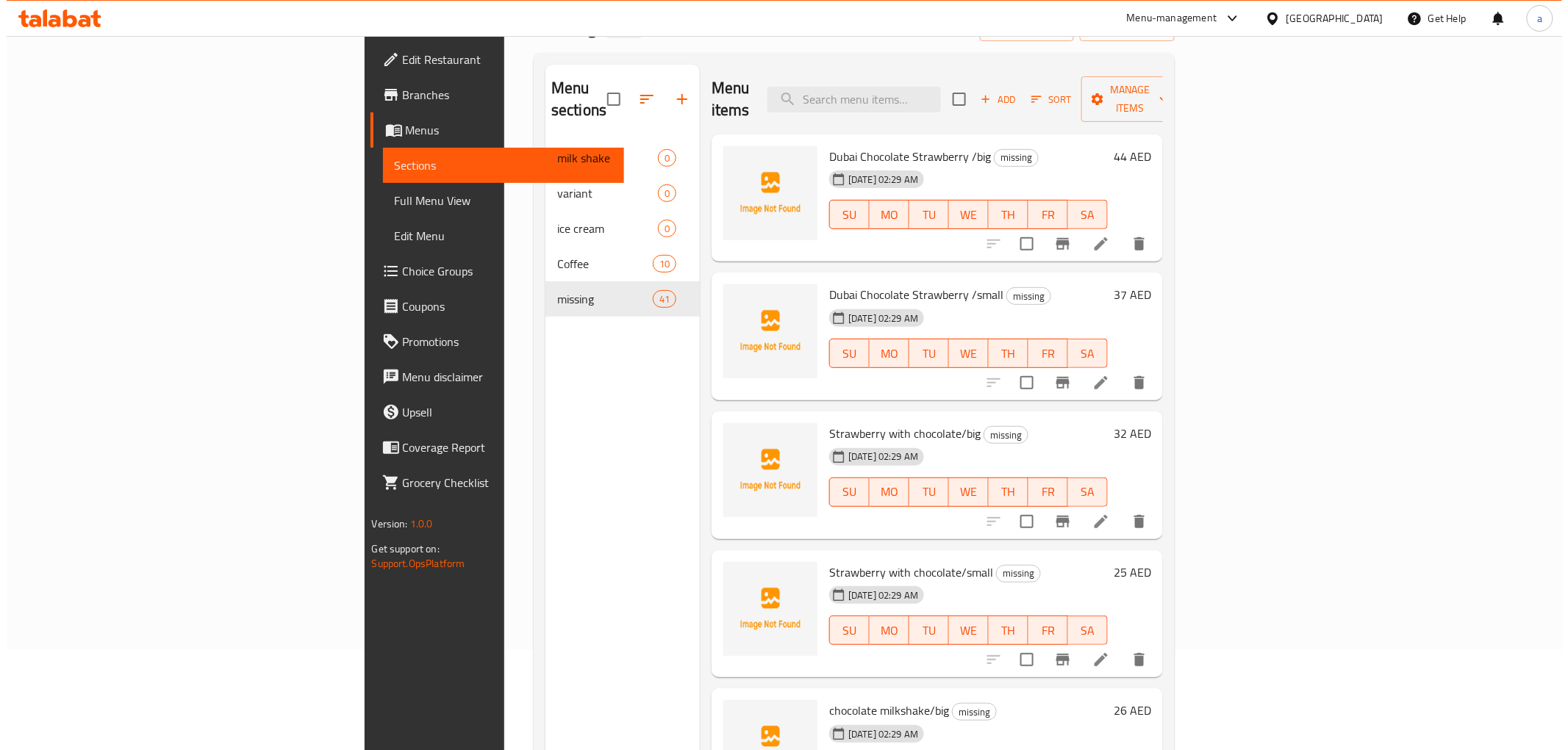
scroll to position [0, 0]
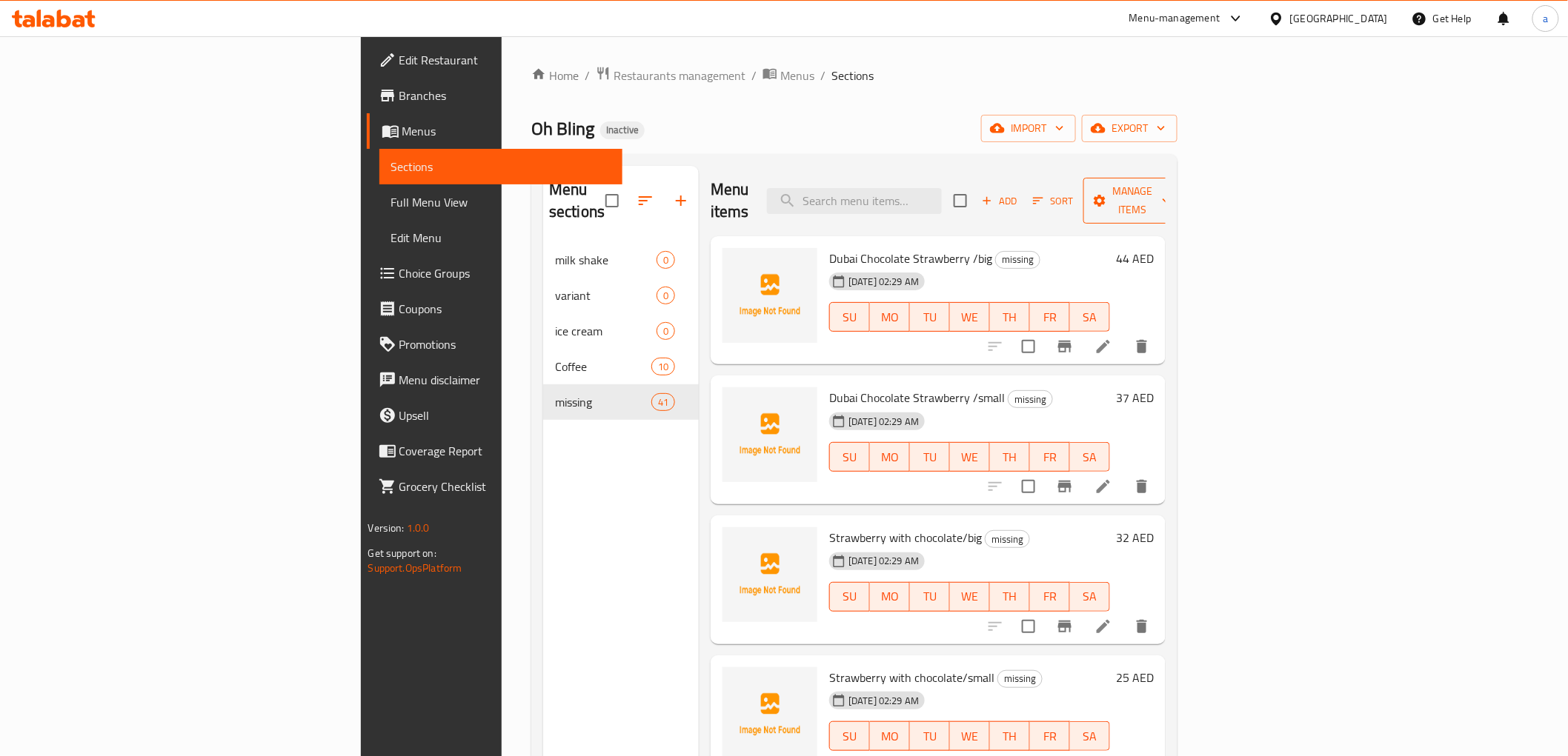
click at [1182, 179] on button "Manage items" at bounding box center [1133, 201] width 100 height 46
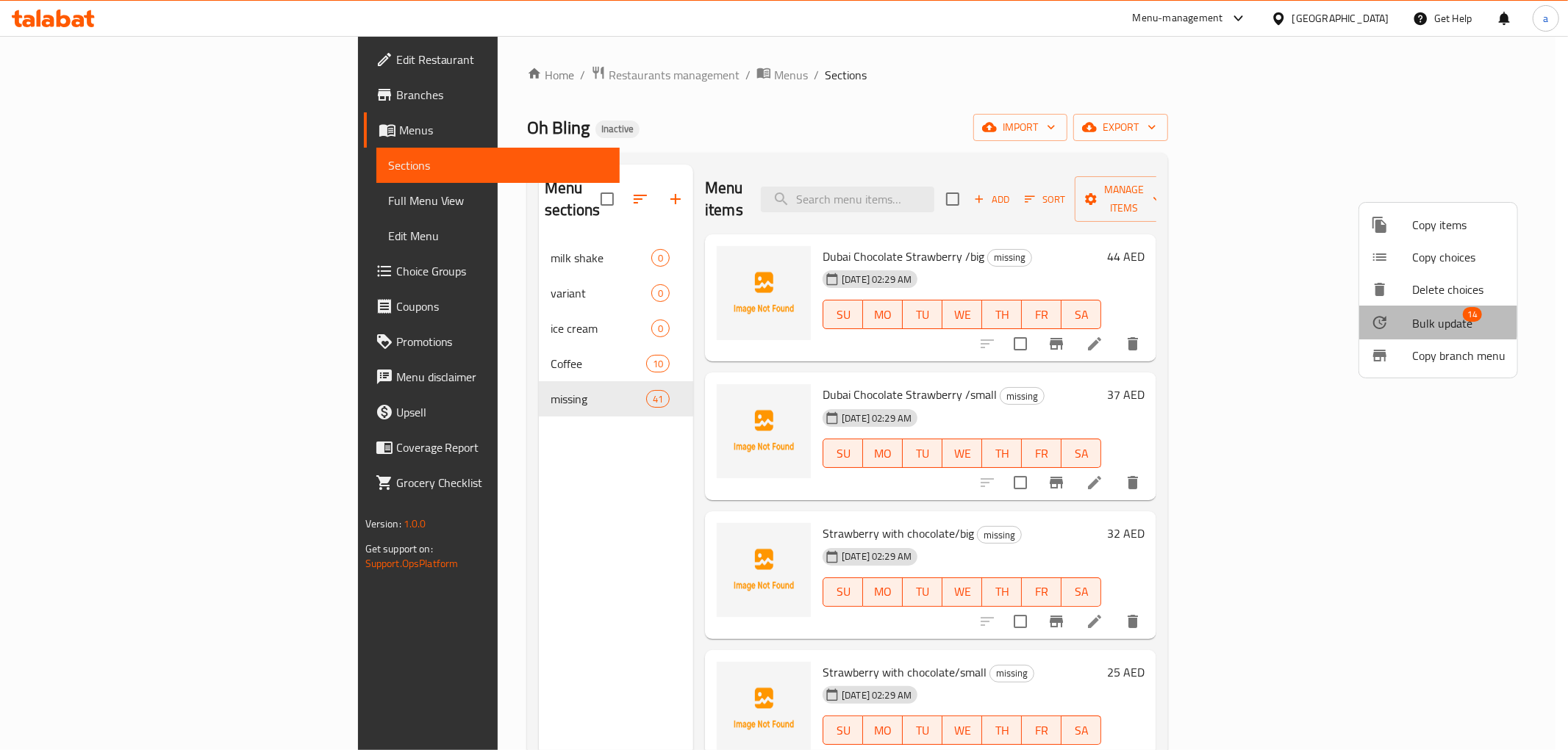
click at [1437, 318] on span "Bulk update" at bounding box center [1442, 323] width 60 height 18
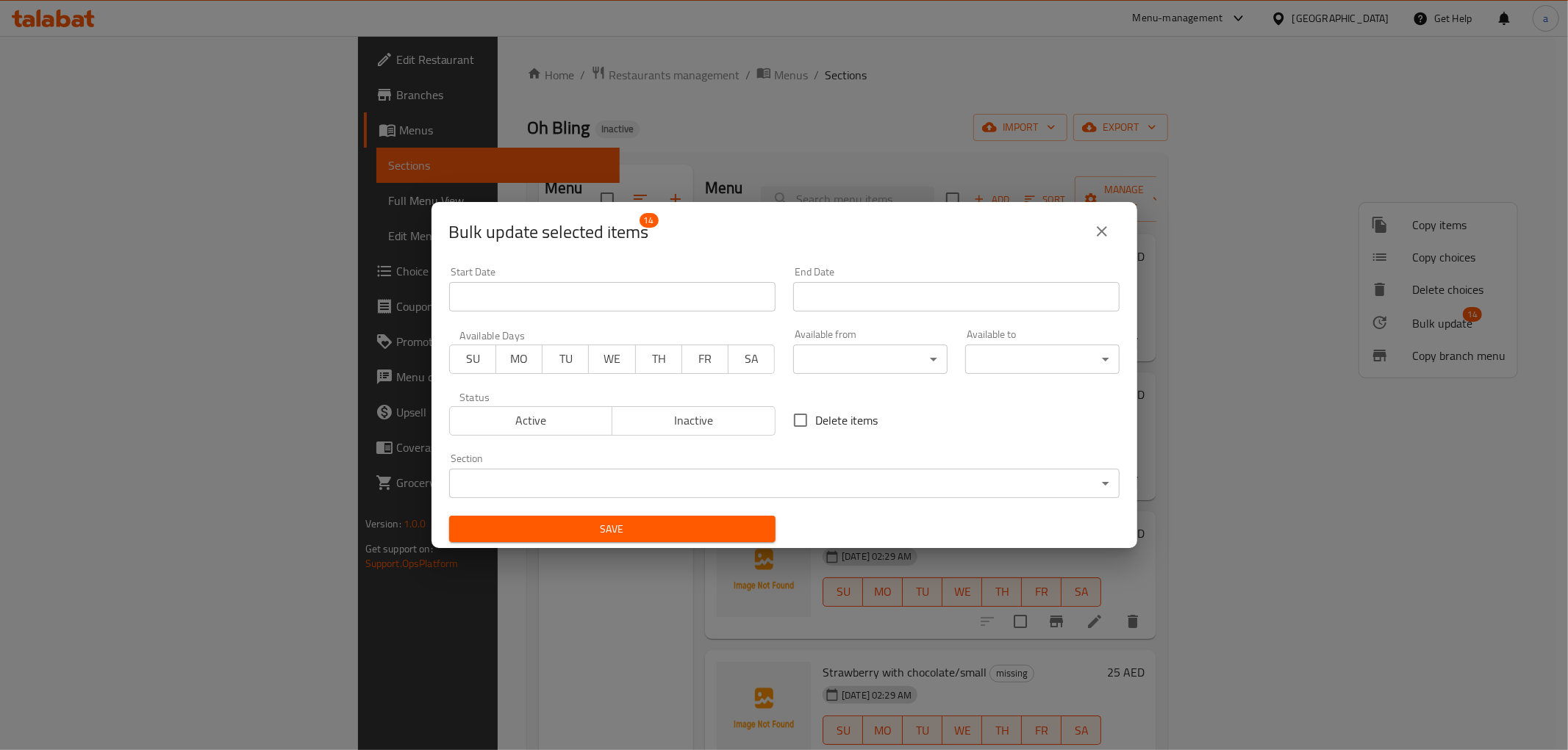
click at [767, 487] on body "​ Menu-management United Arab Emirates Get Help a Edit Restaurant Branches Menu…" at bounding box center [784, 393] width 1568 height 715
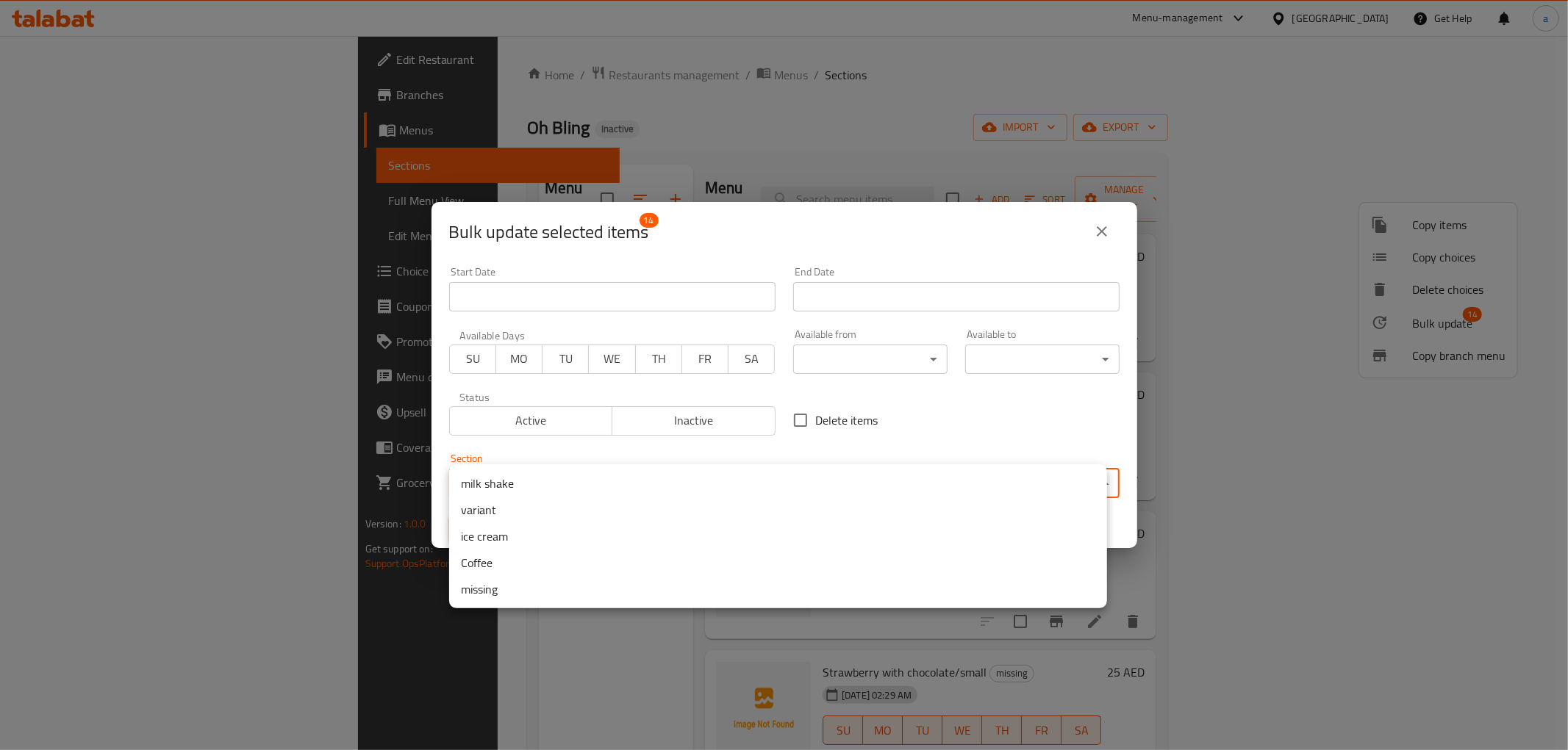
click at [609, 530] on li "ice cream" at bounding box center [777, 536] width 658 height 27
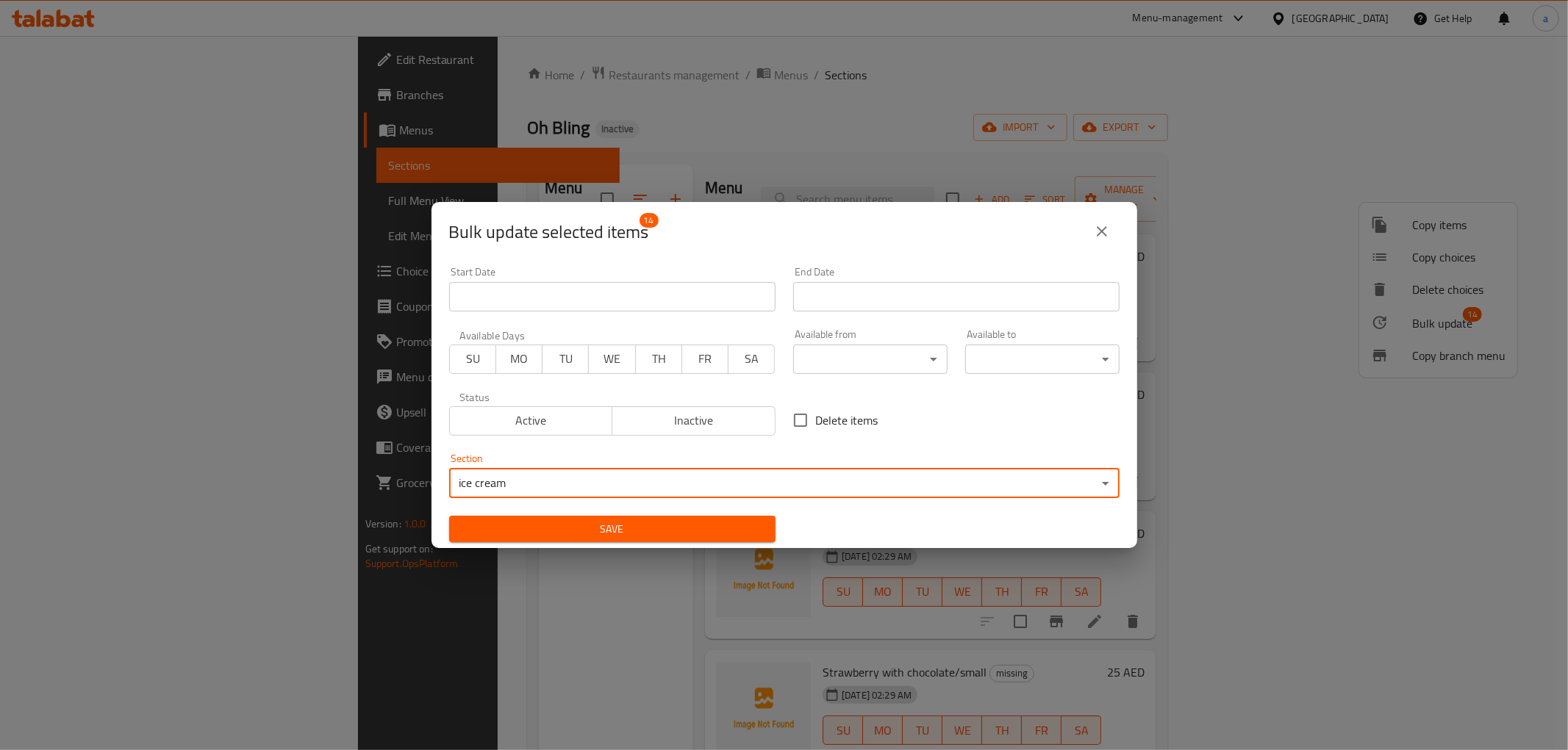
click at [627, 536] on span "Save" at bounding box center [612, 529] width 303 height 18
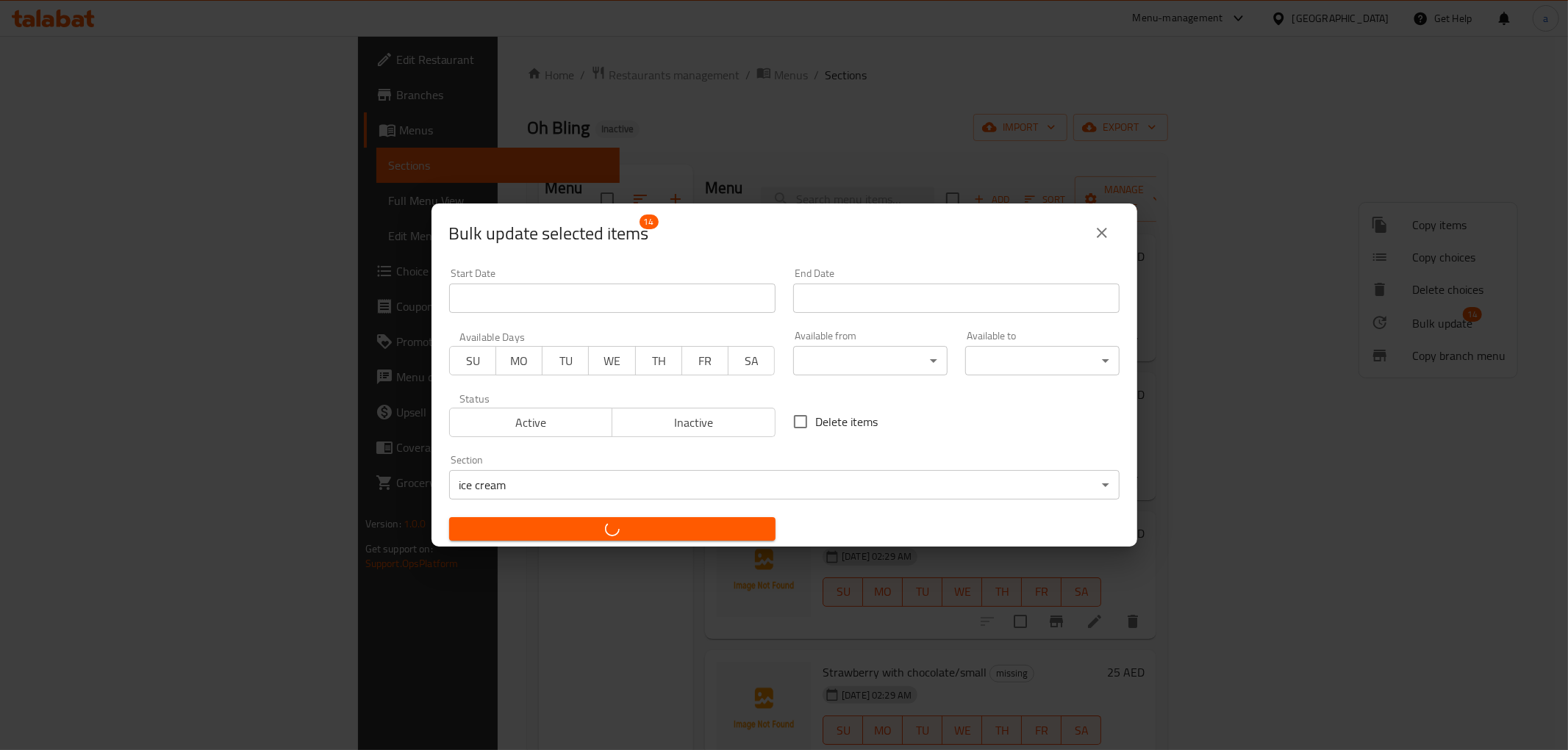
checkbox input "false"
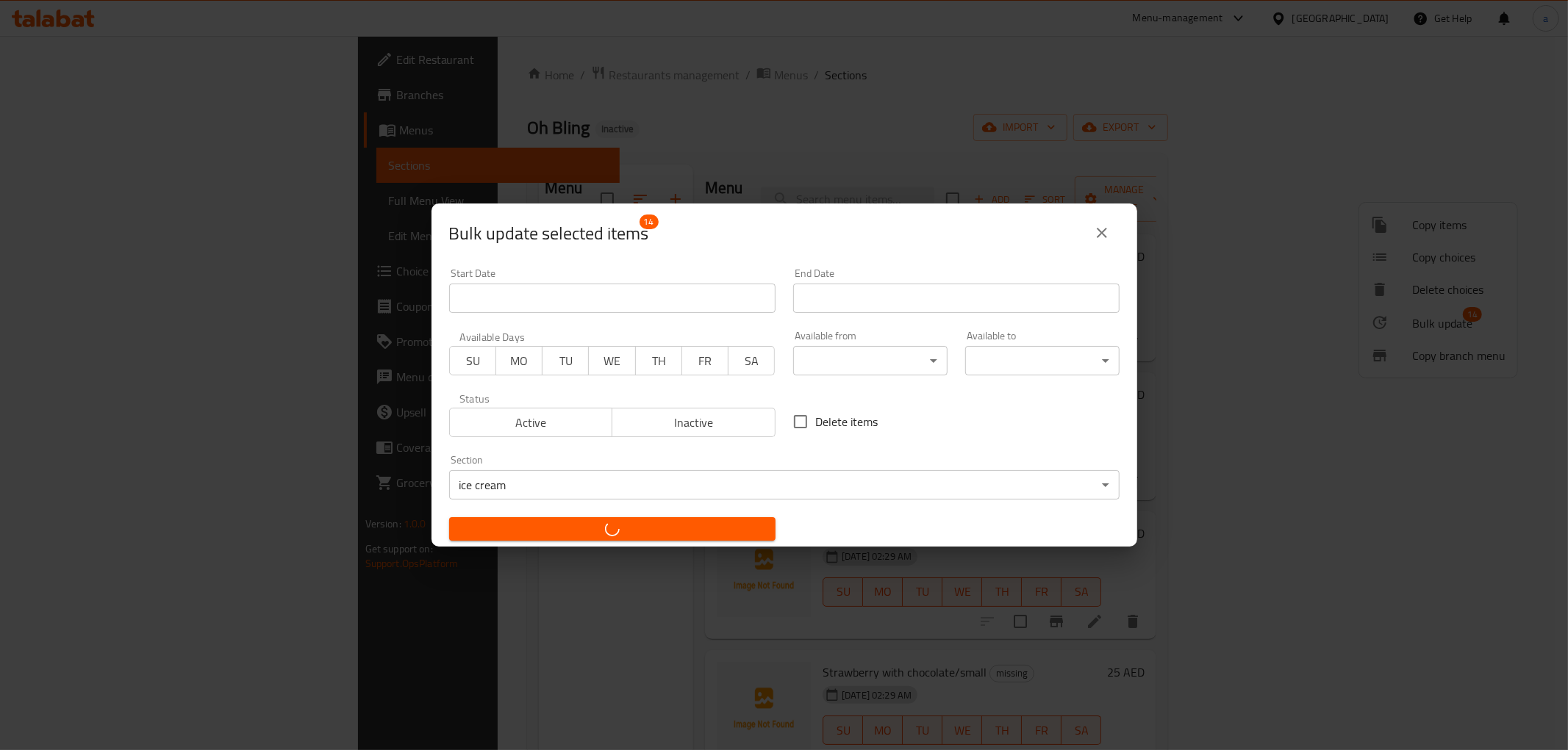
checkbox input "false"
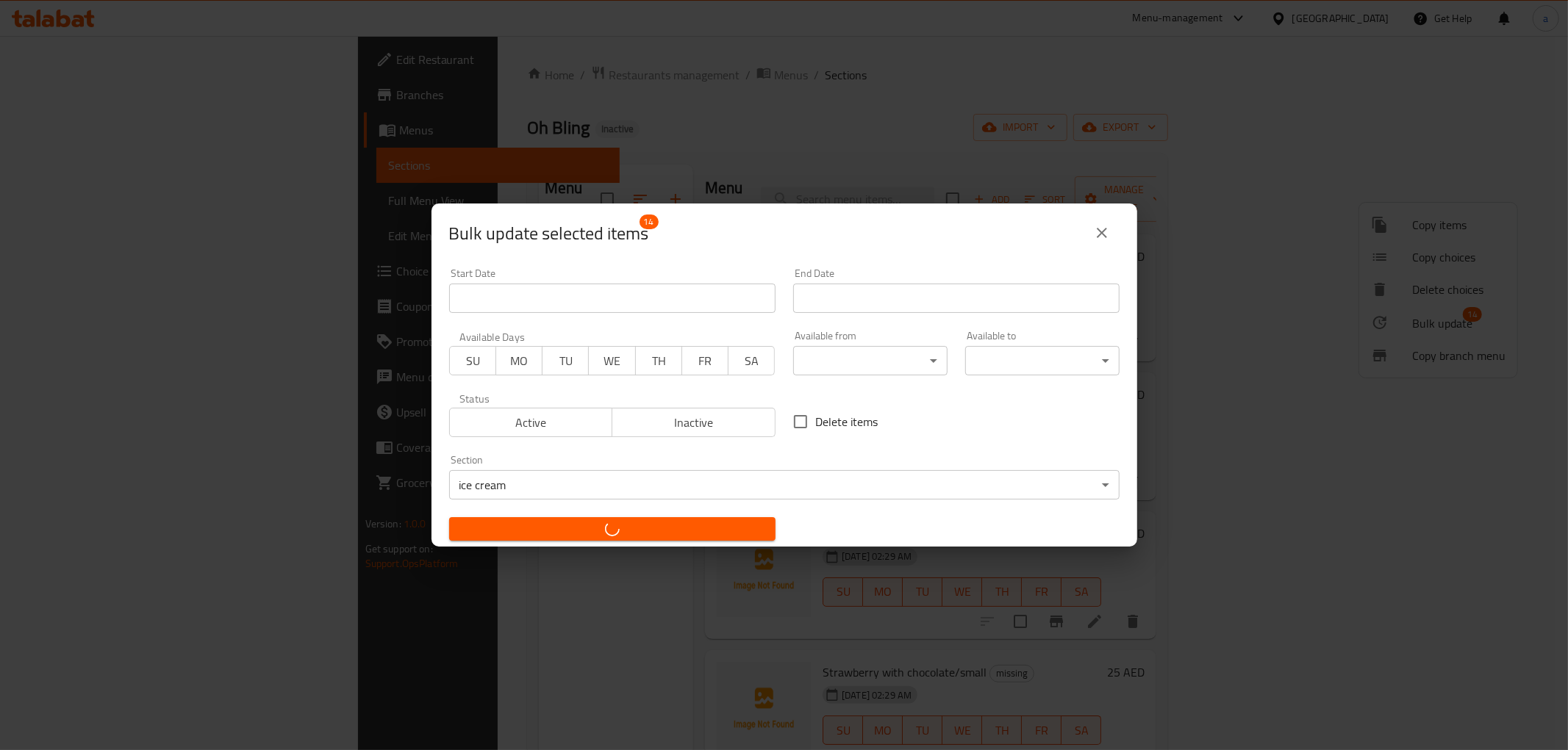
checkbox input "false"
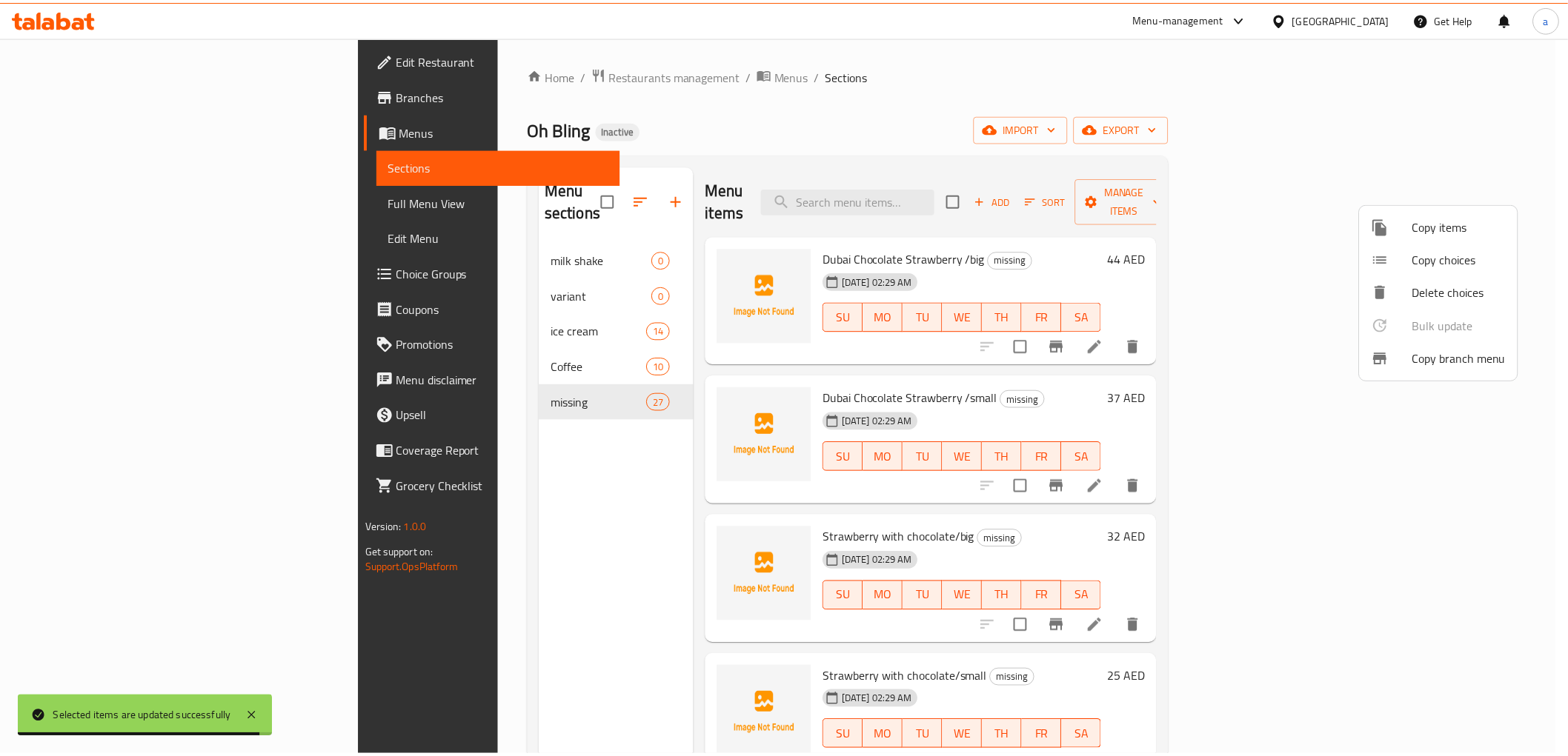
scroll to position [1228, 0]
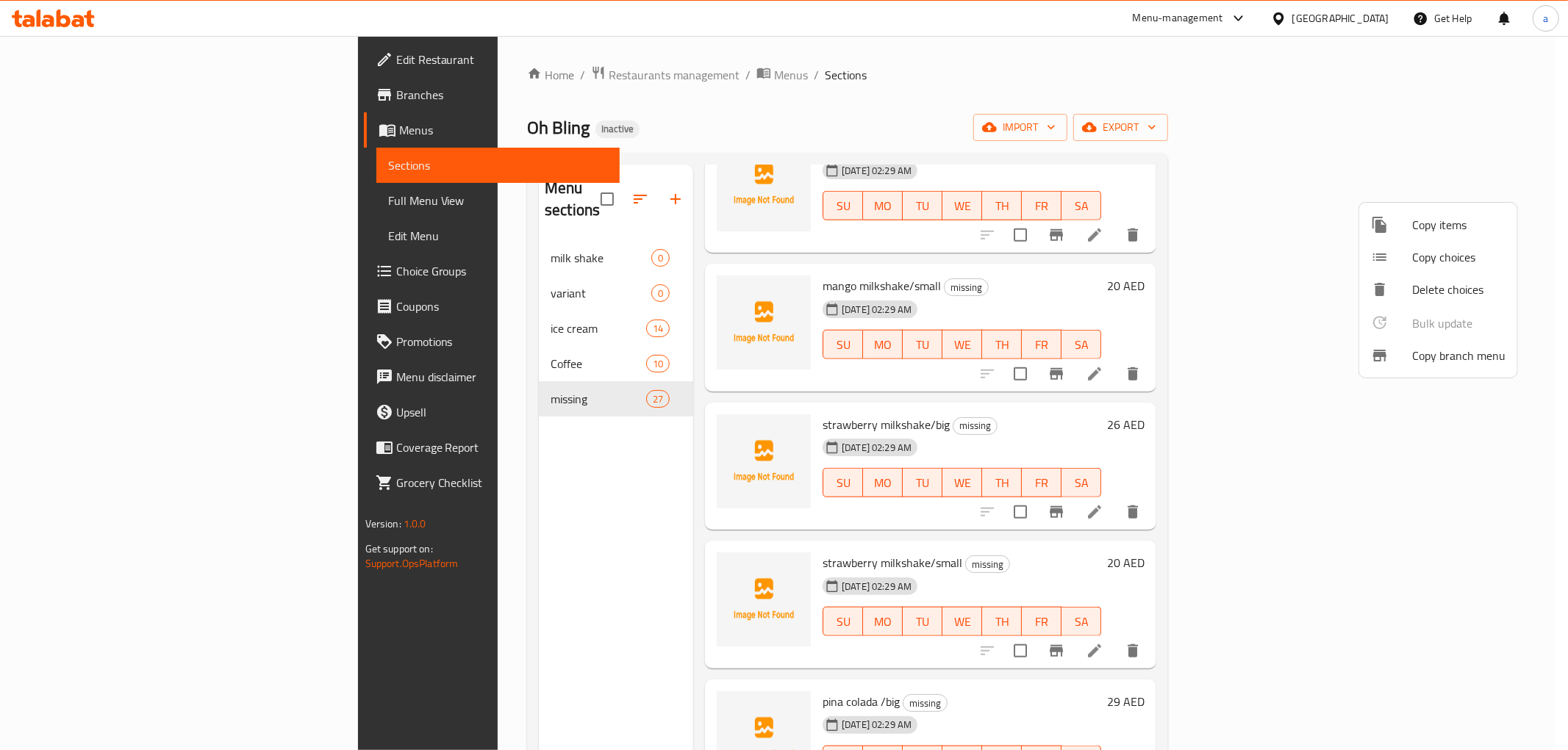
click at [1357, 628] on div at bounding box center [784, 375] width 1568 height 750
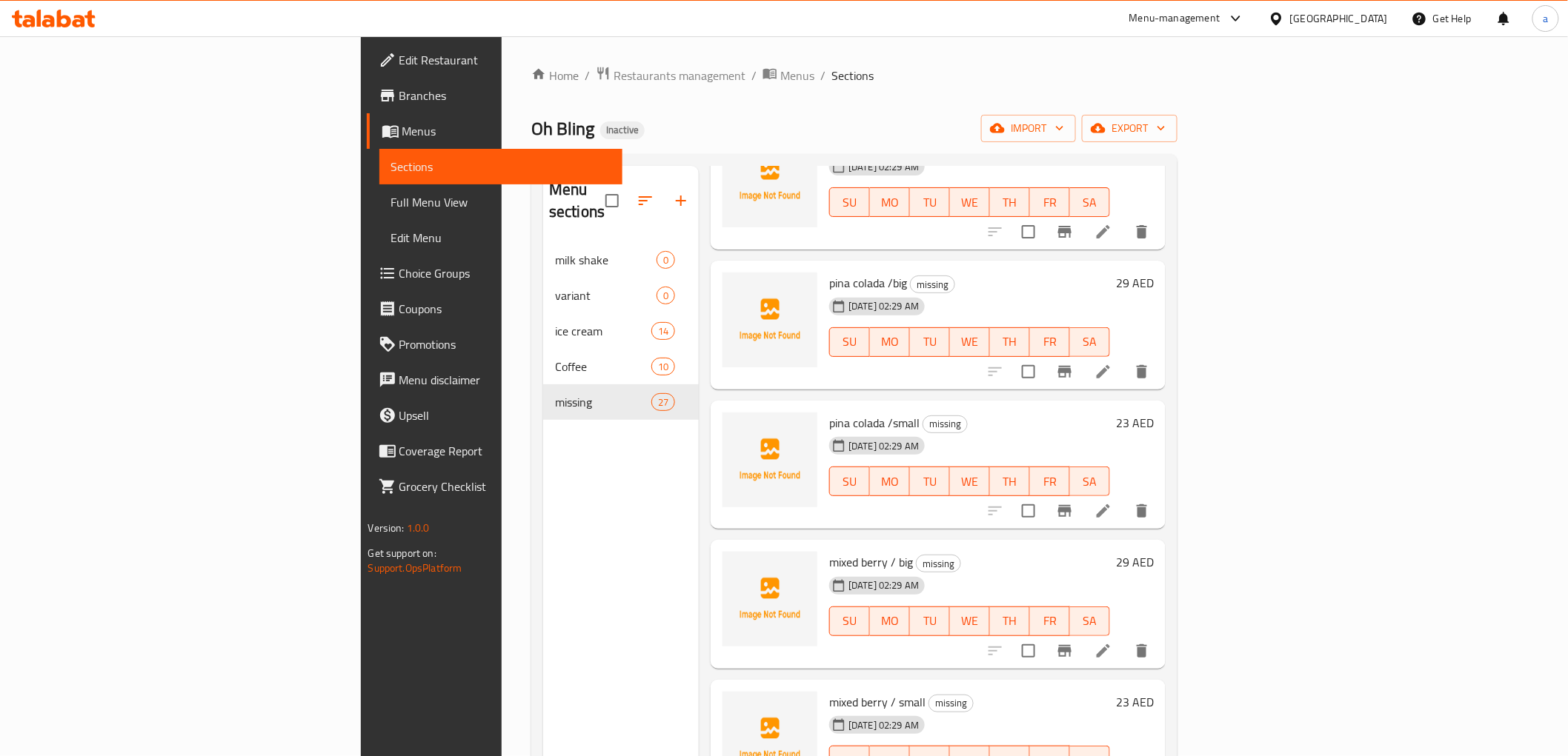
scroll to position [1564, 0]
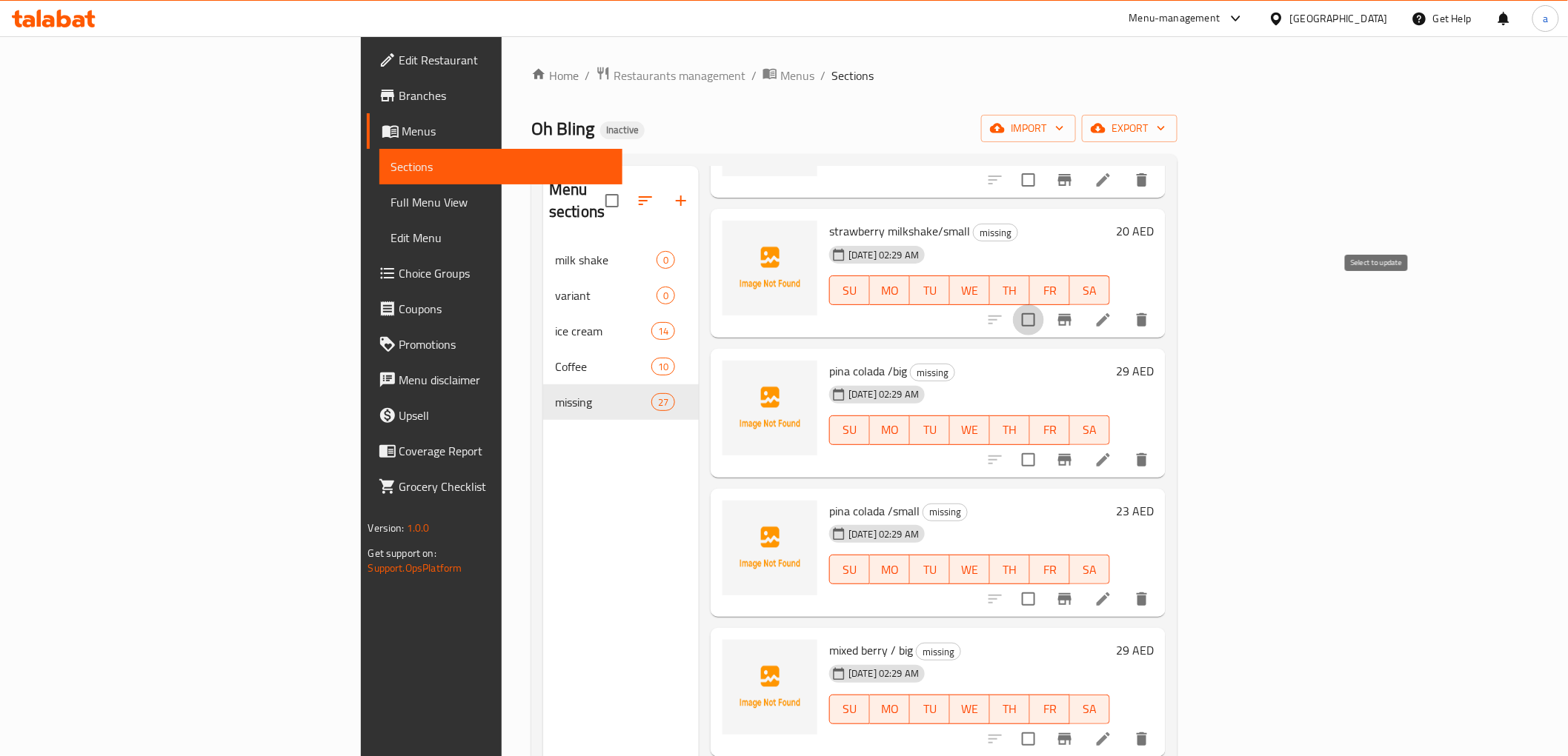
click at [1044, 304] on input "checkbox" at bounding box center [1029, 320] width 31 height 31
checkbox input "true"
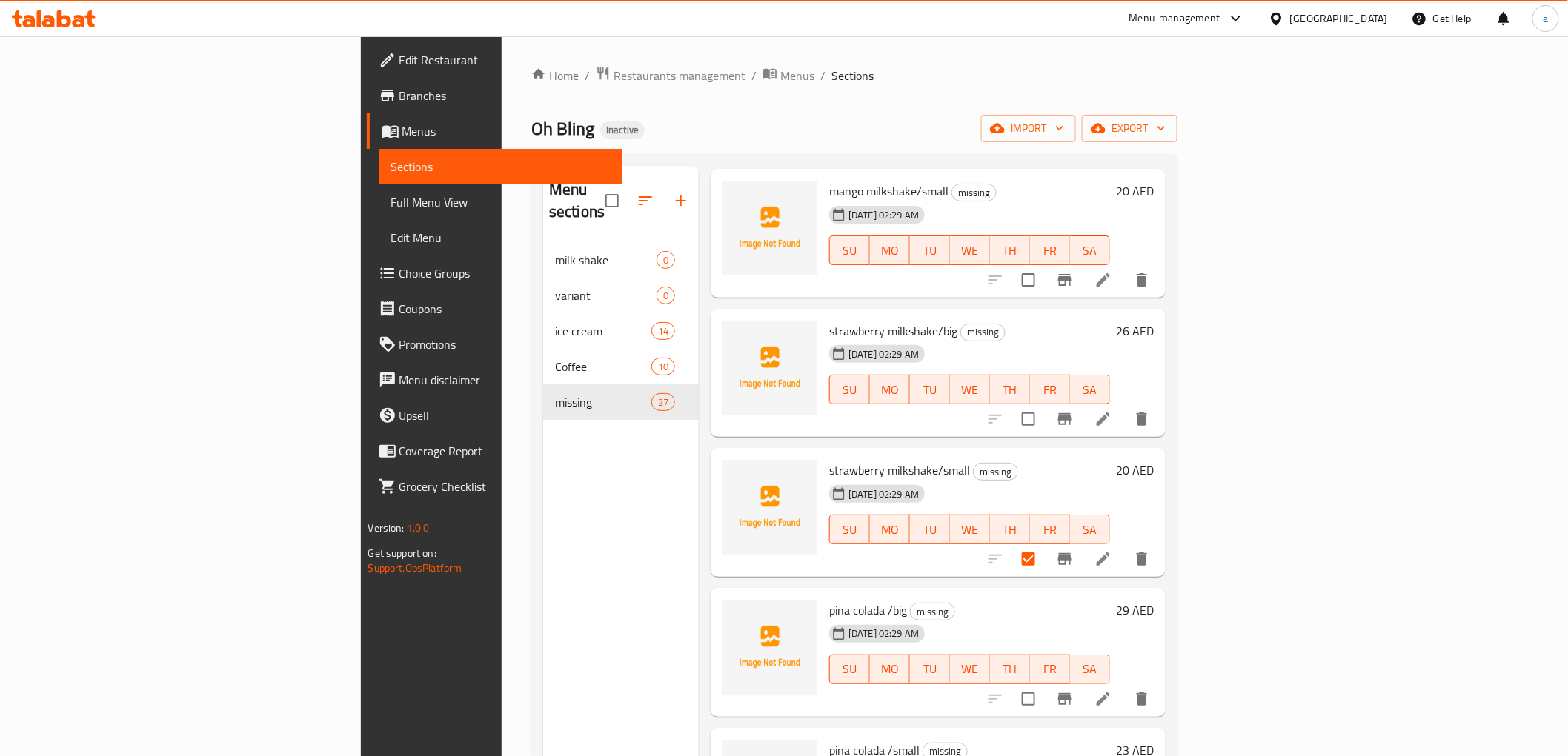
scroll to position [1316, 0]
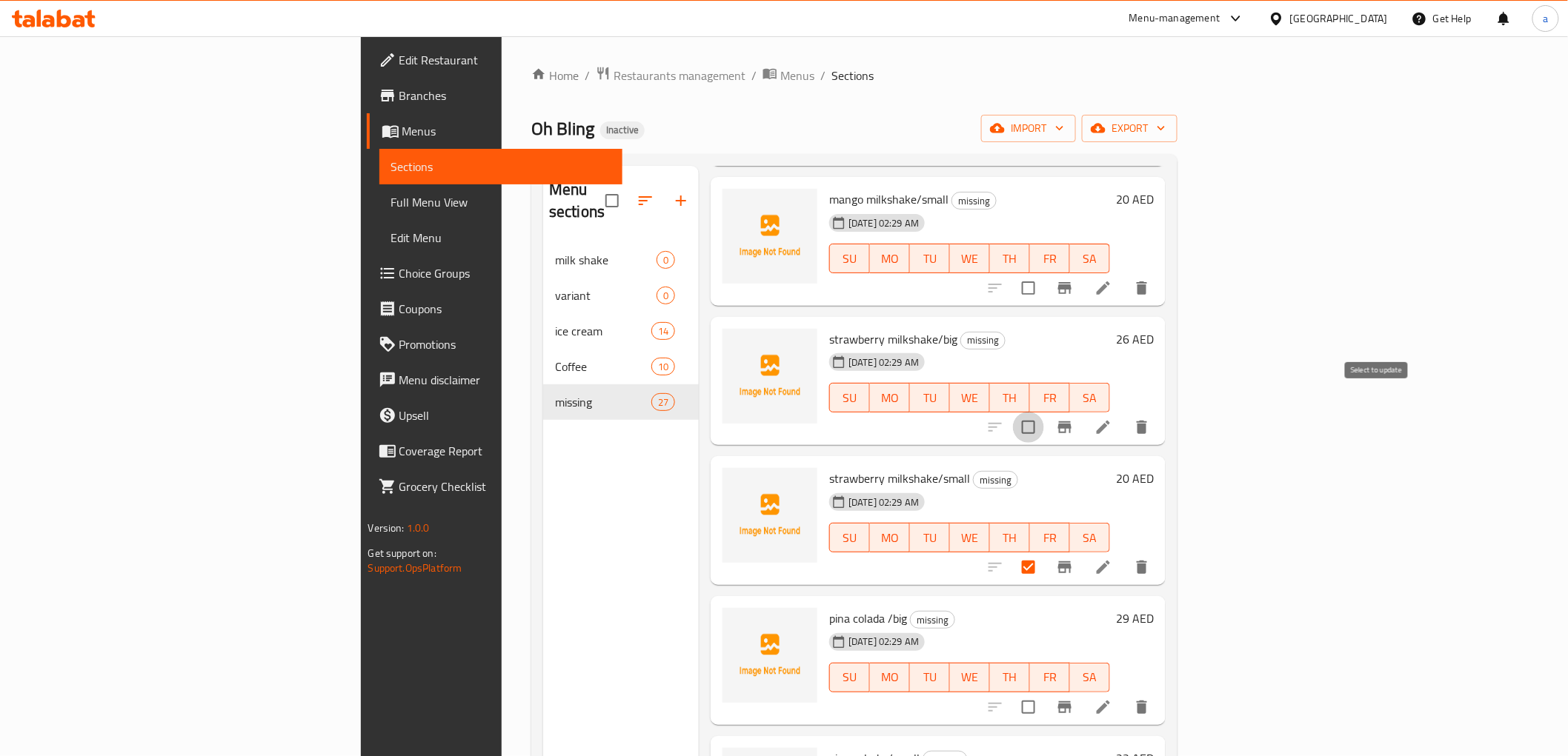
click at [1044, 412] on input "checkbox" at bounding box center [1029, 428] width 31 height 31
checkbox input "true"
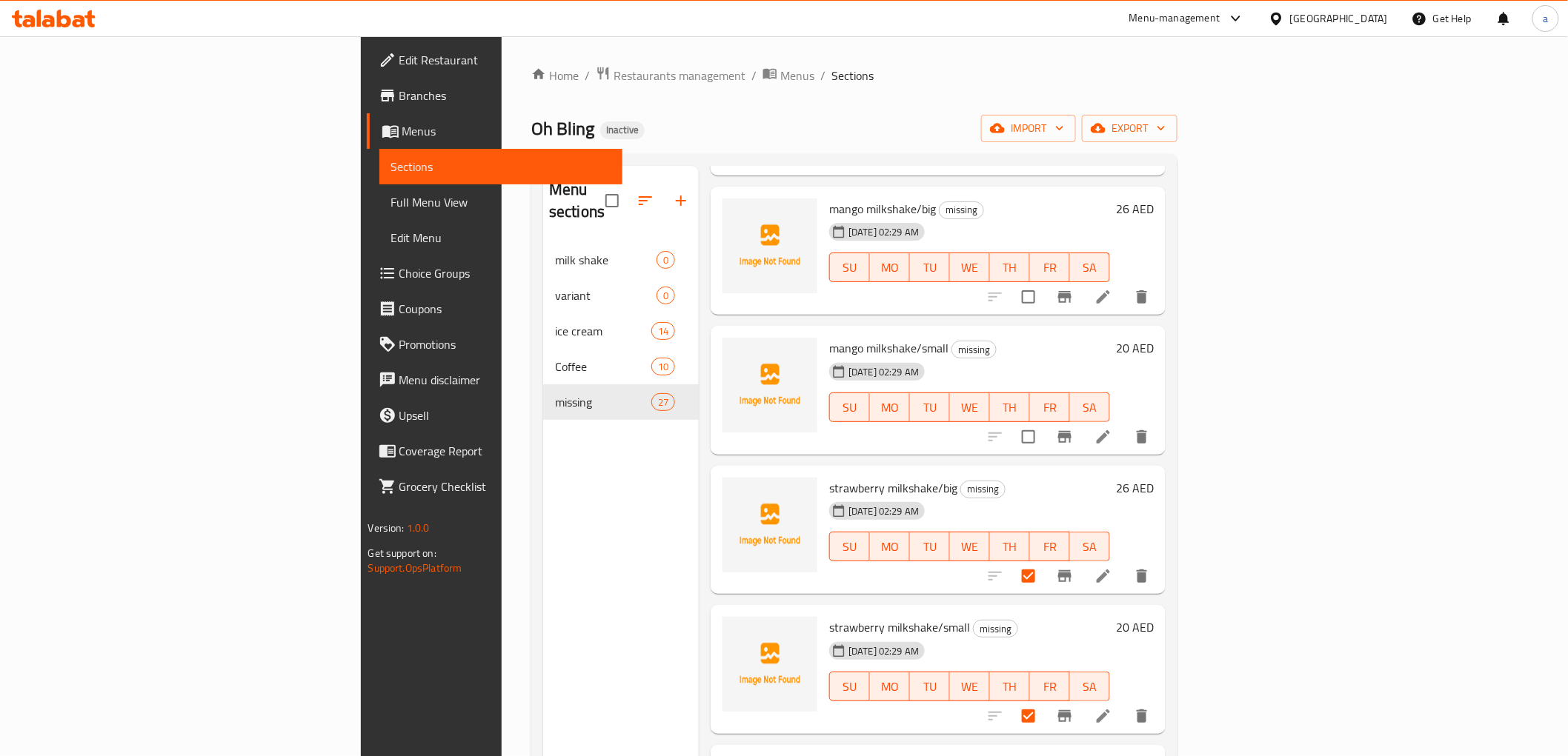
scroll to position [1152, 0]
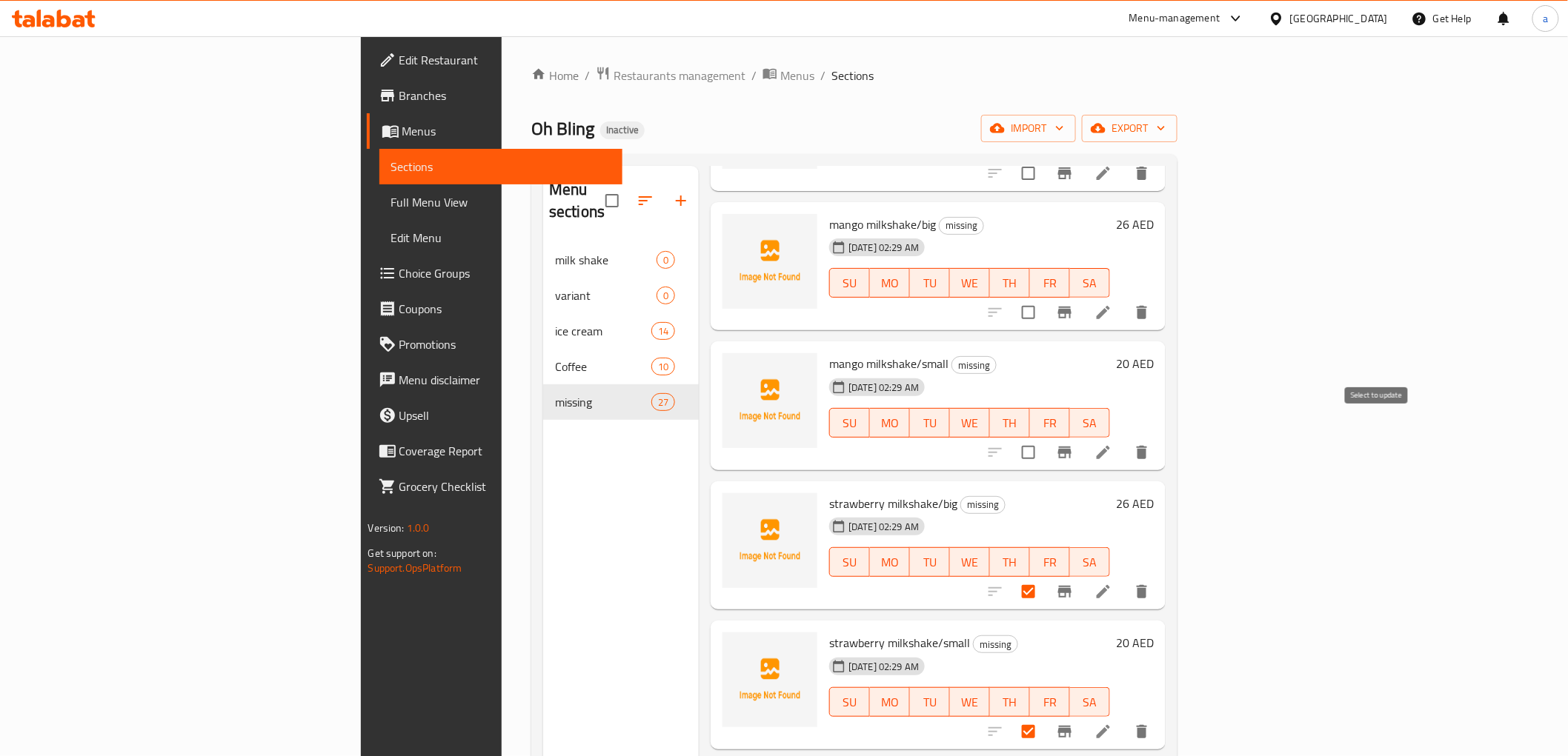
click at [1044, 437] on input "checkbox" at bounding box center [1029, 452] width 31 height 31
checkbox input "true"
click at [1044, 297] on input "checkbox" at bounding box center [1029, 313] width 31 height 31
checkbox input "true"
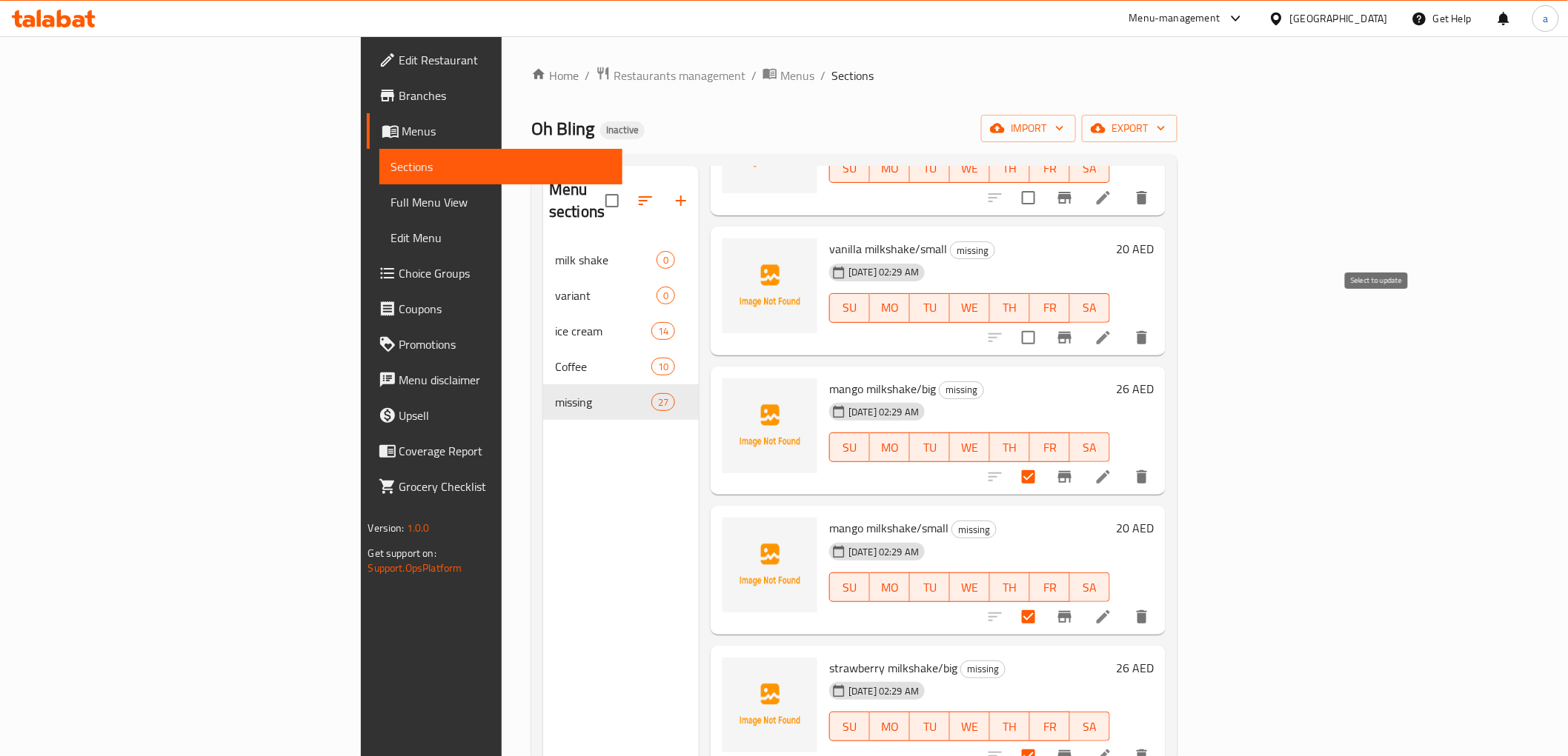
click at [1044, 322] on input "checkbox" at bounding box center [1029, 338] width 31 height 31
checkbox input "true"
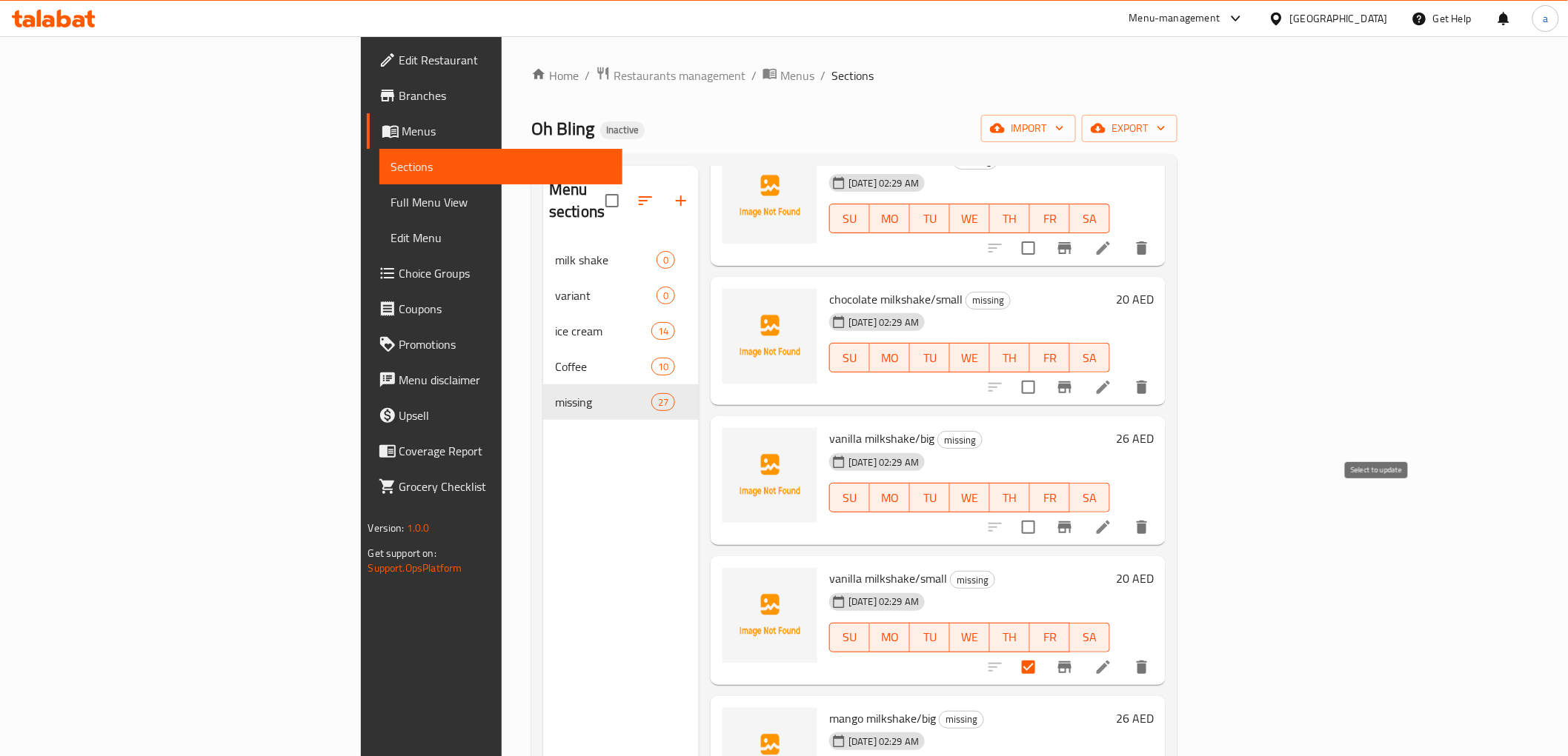
click at [1044, 512] on input "checkbox" at bounding box center [1029, 527] width 31 height 31
checkbox input "true"
click at [1044, 372] on input "checkbox" at bounding box center [1029, 388] width 31 height 31
checkbox input "true"
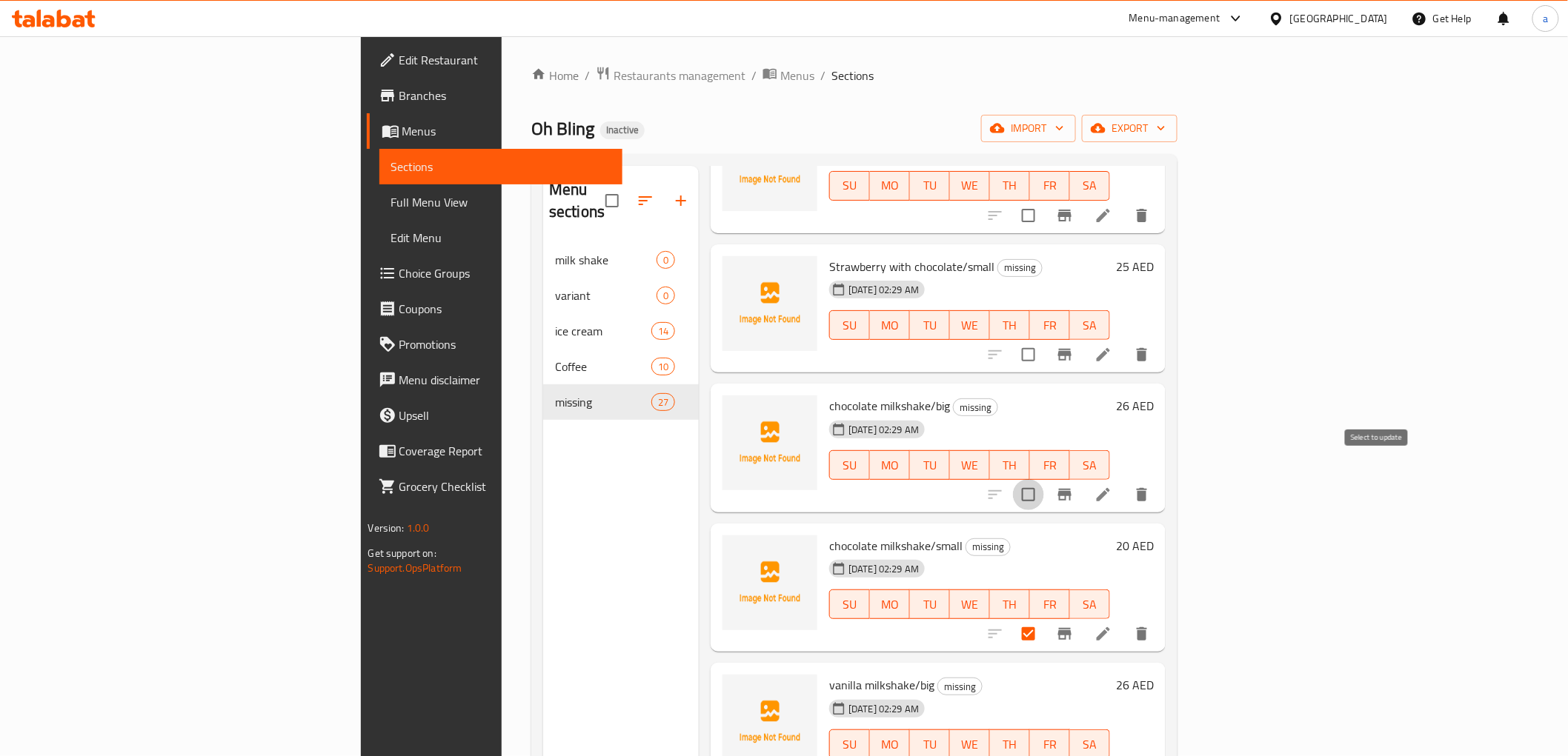
click at [1044, 479] on input "checkbox" at bounding box center [1029, 495] width 31 height 31
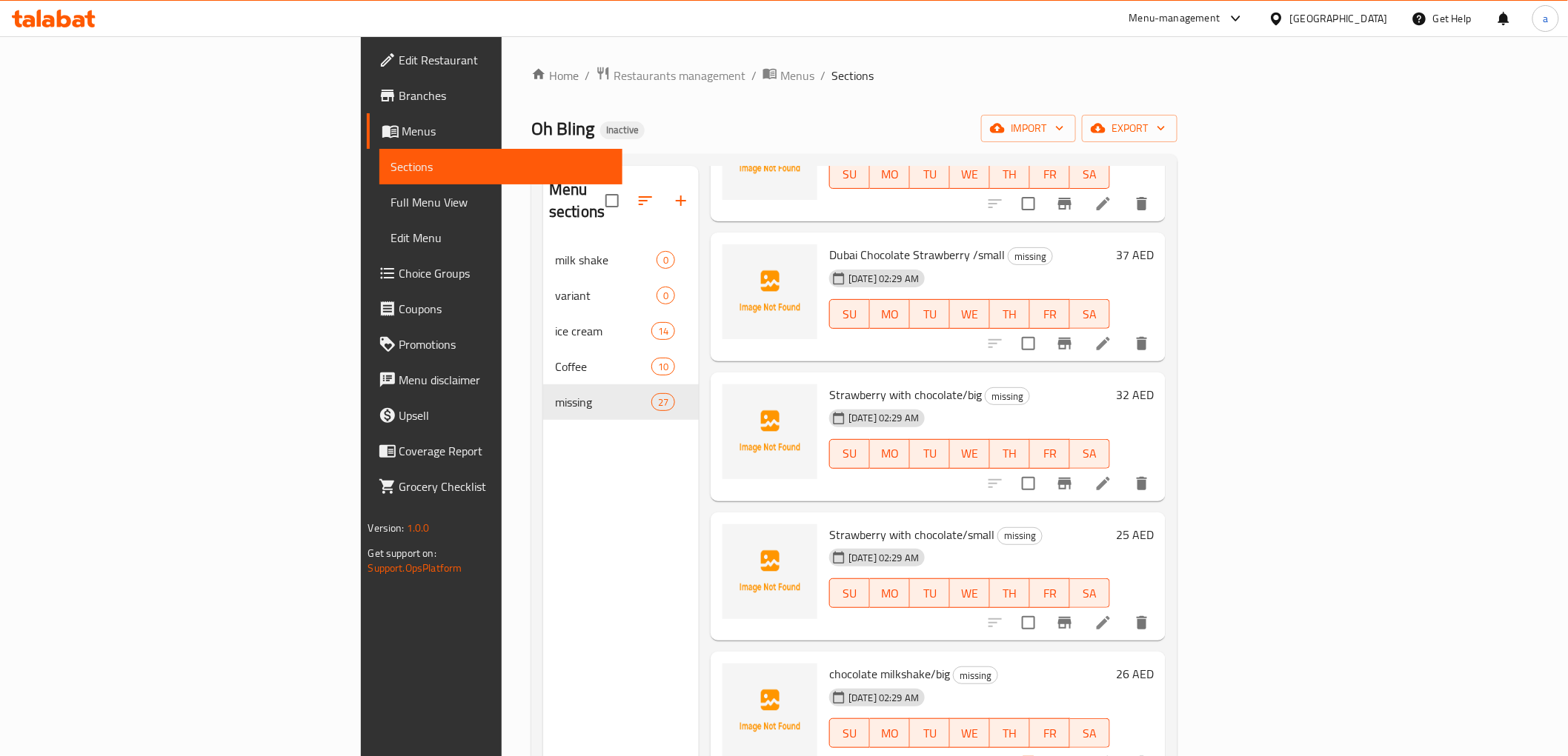
scroll to position [0, 0]
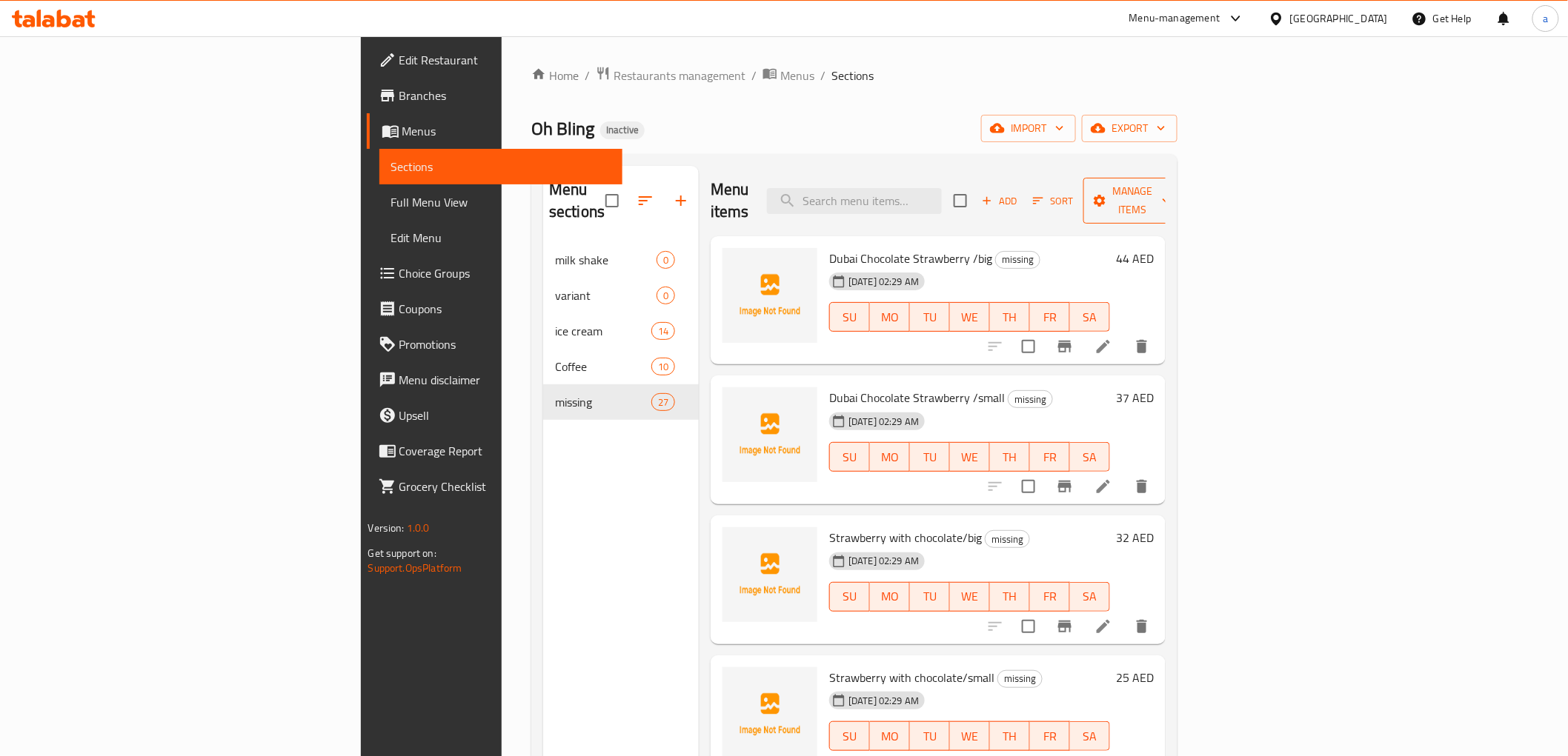
click at [1171, 183] on span "Manage items" at bounding box center [1133, 201] width 76 height 37
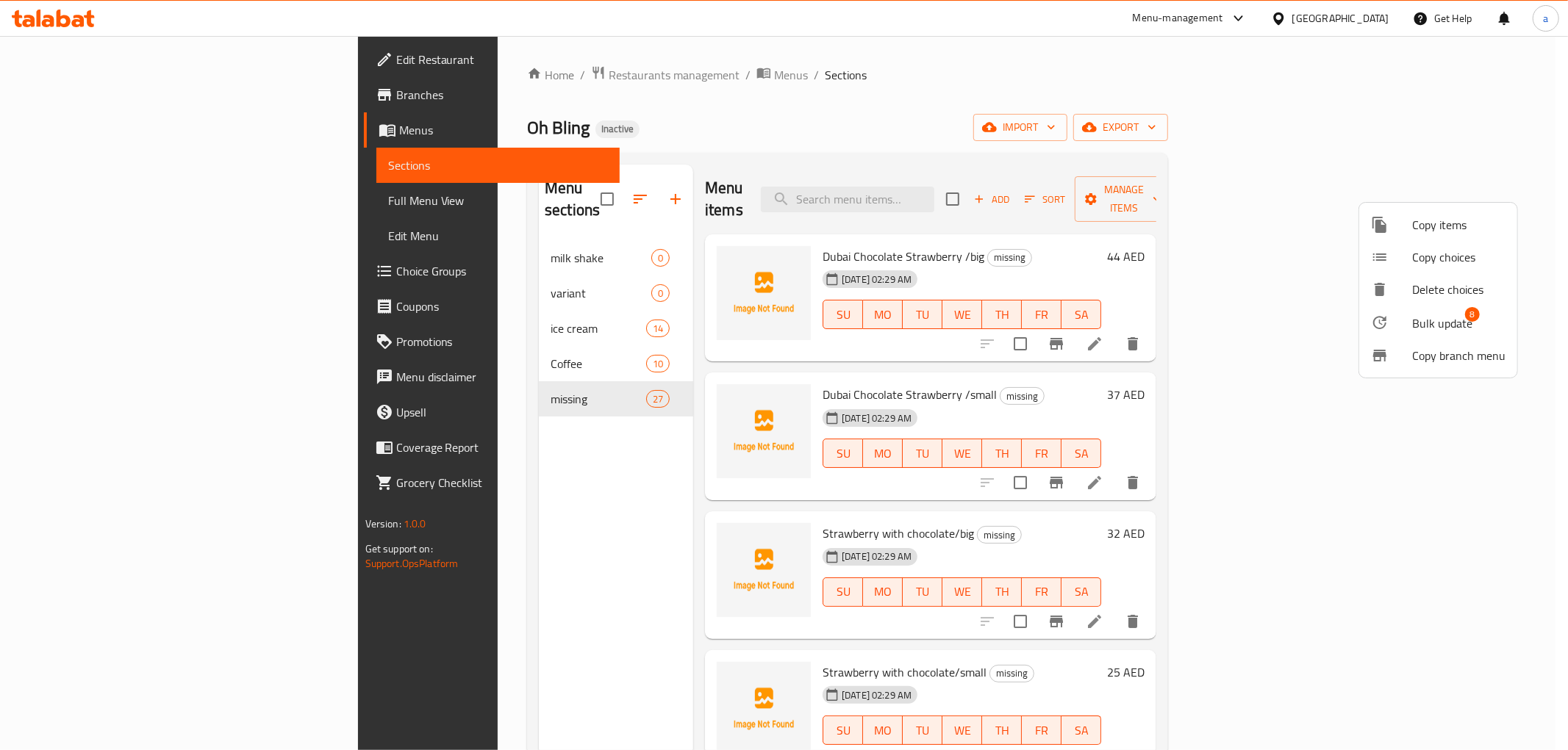
click at [1404, 327] on div at bounding box center [1391, 323] width 41 height 18
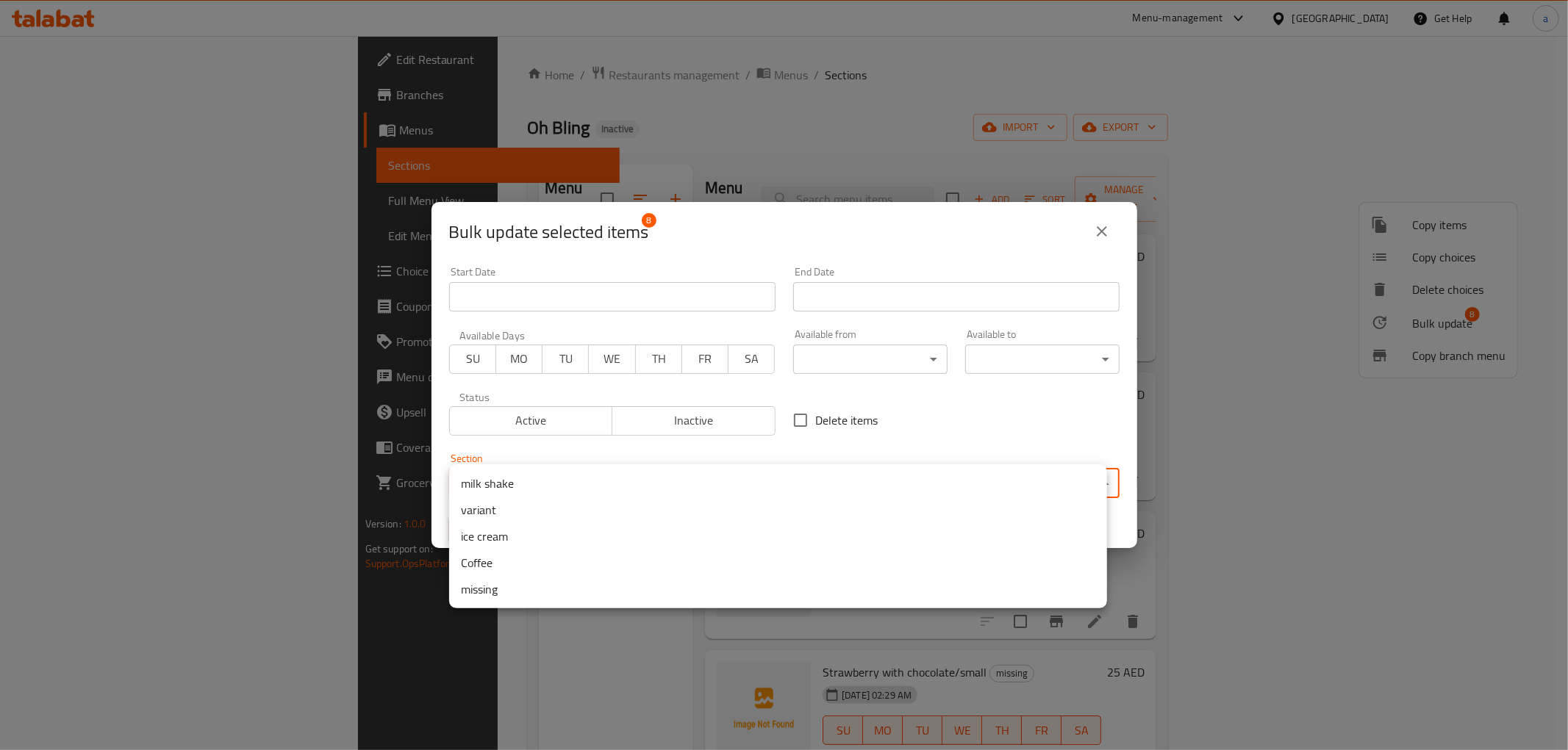
click at [814, 488] on body "​ Menu-management United Arab Emirates Get Help a Edit Restaurant Branches Menu…" at bounding box center [784, 393] width 1568 height 715
click at [585, 482] on li "milk shake" at bounding box center [777, 483] width 658 height 27
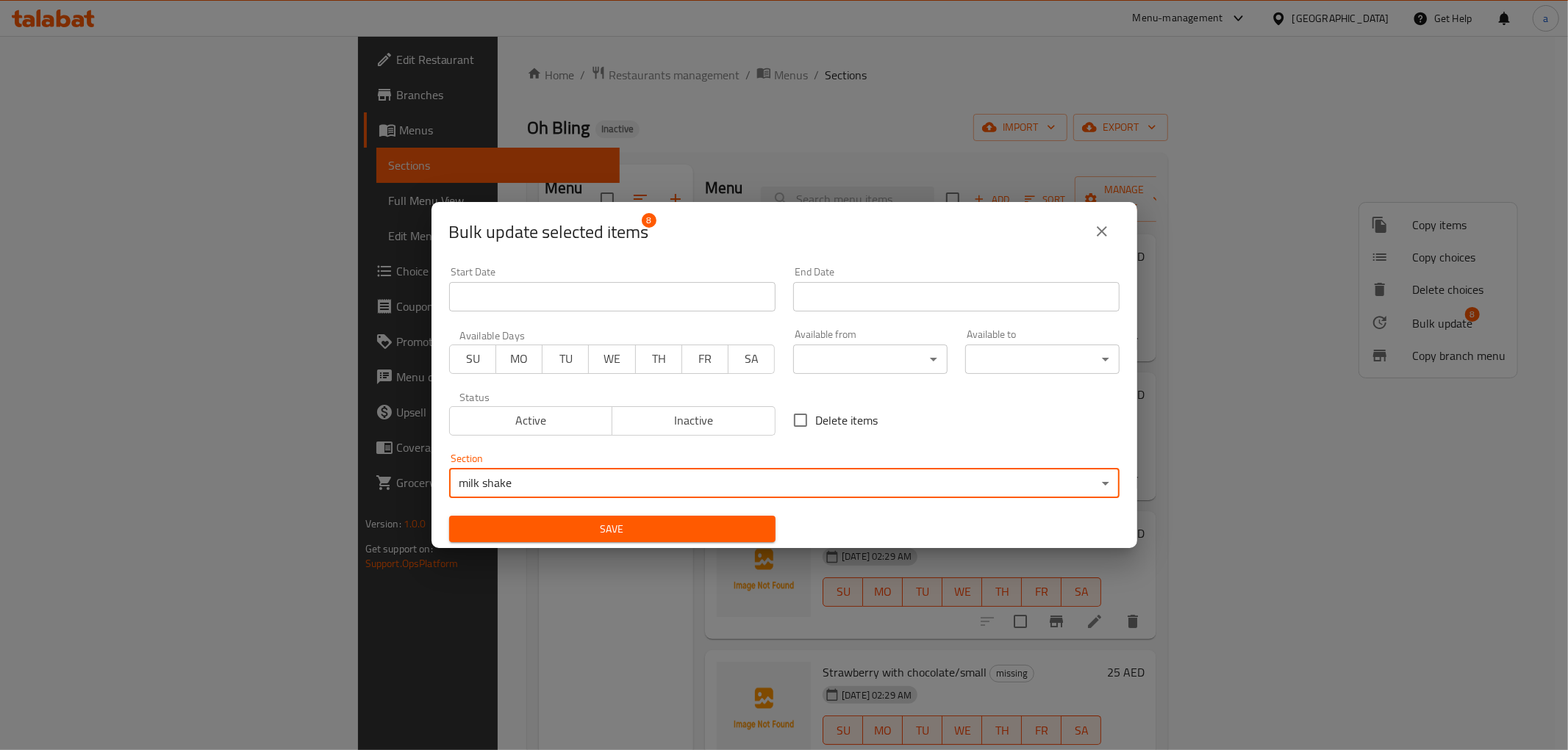
click at [655, 528] on span "Save" at bounding box center [612, 529] width 303 height 18
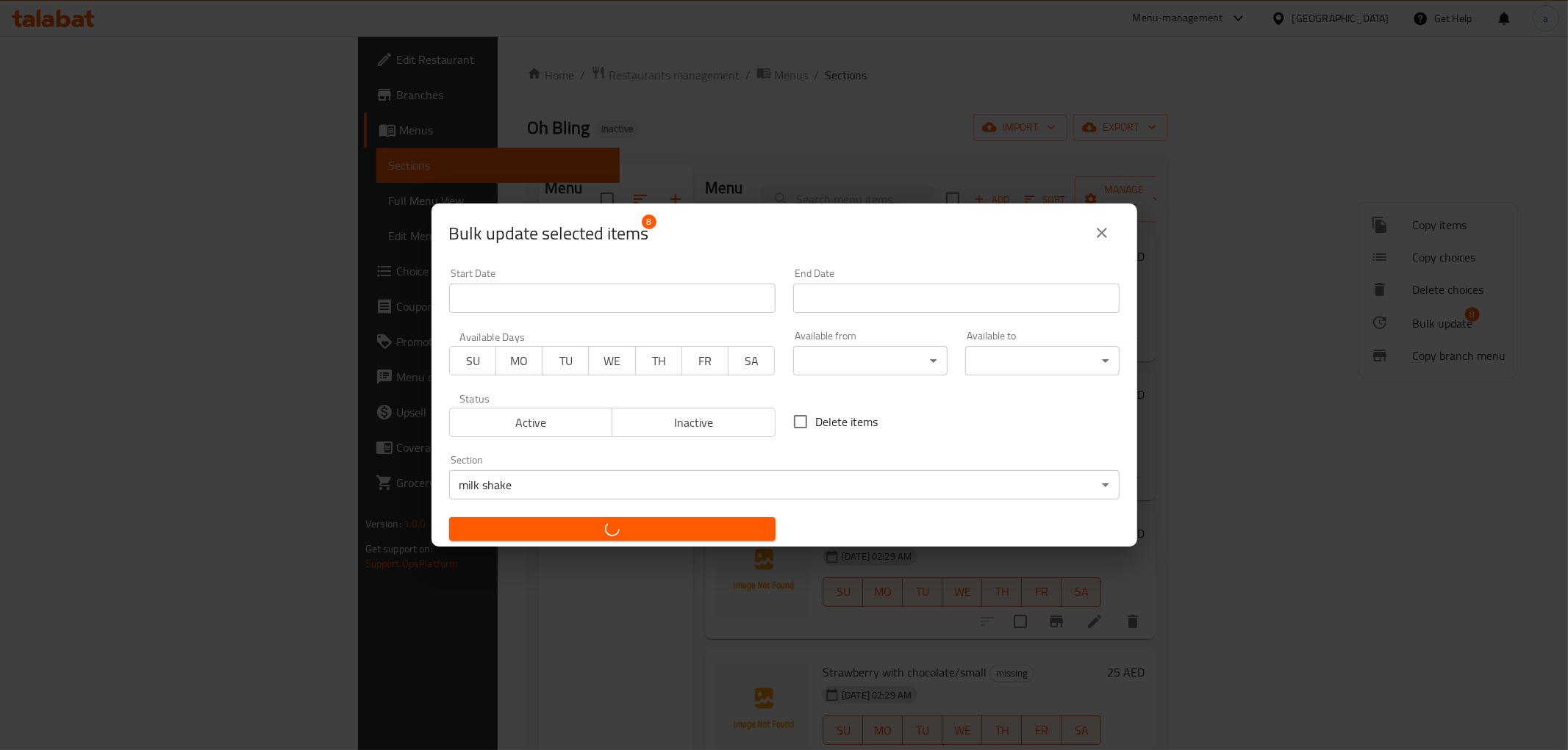
checkbox input "false"
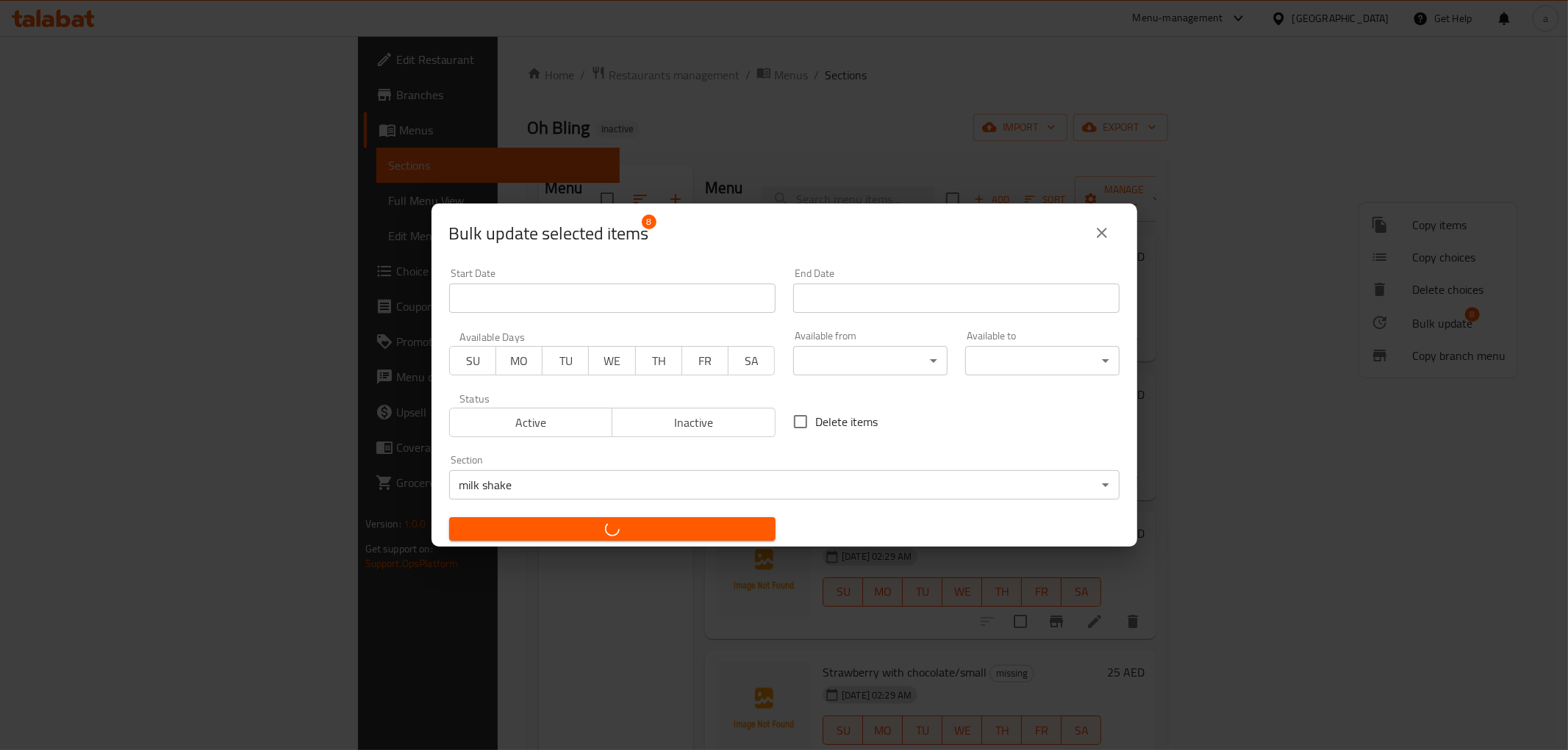
checkbox input "false"
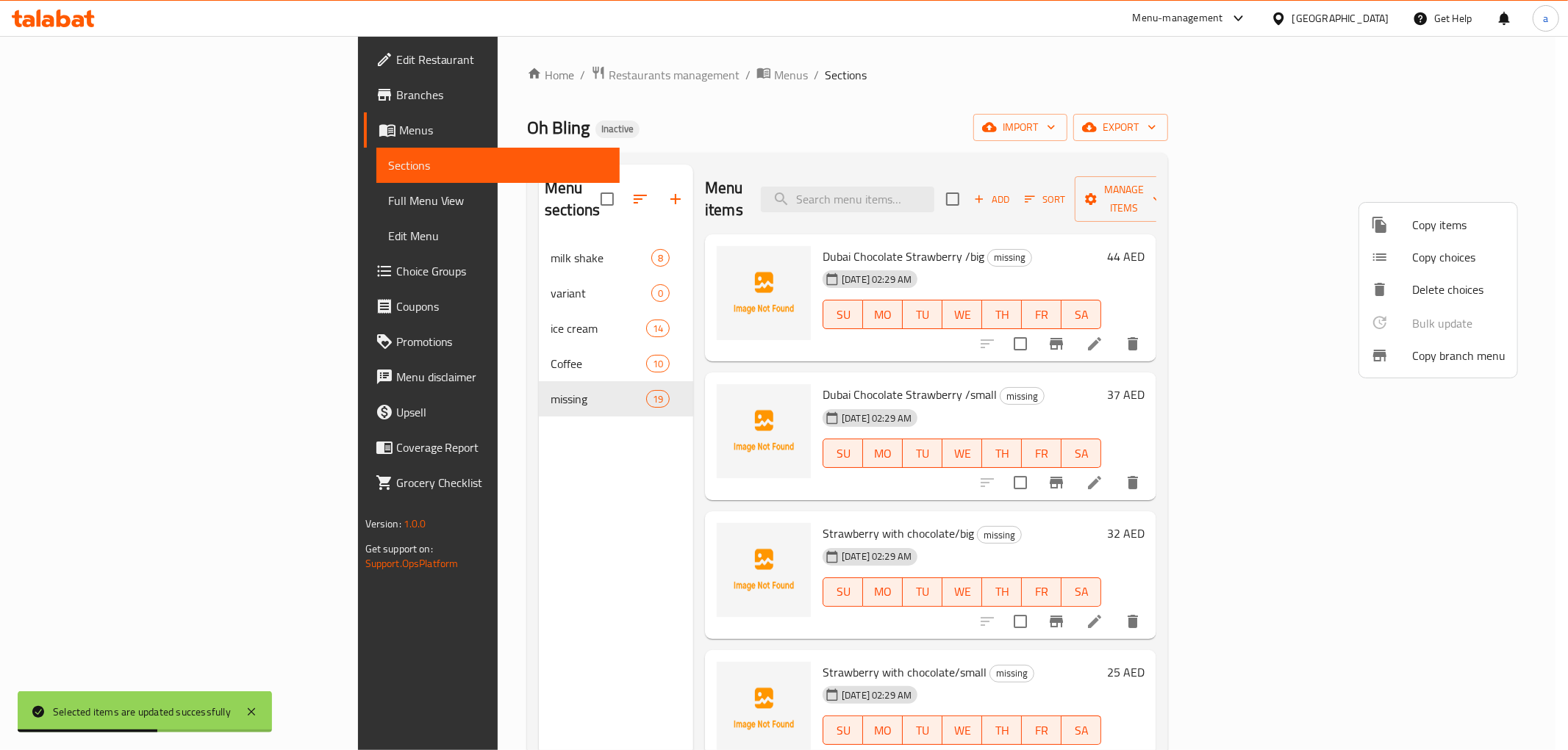
click at [1192, 502] on div at bounding box center [784, 375] width 1568 height 750
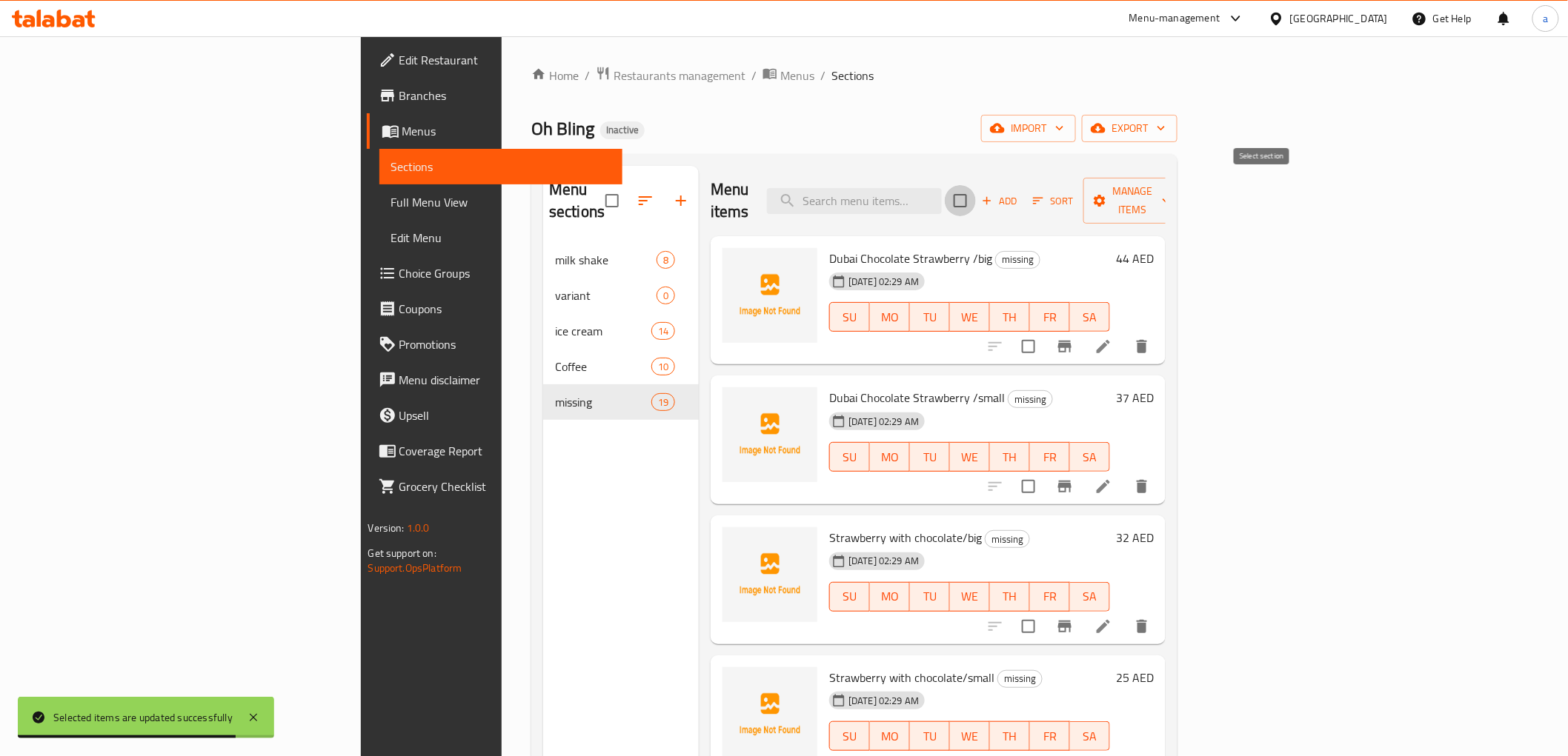
click at [976, 195] on input "checkbox" at bounding box center [960, 201] width 31 height 31
checkbox input "true"
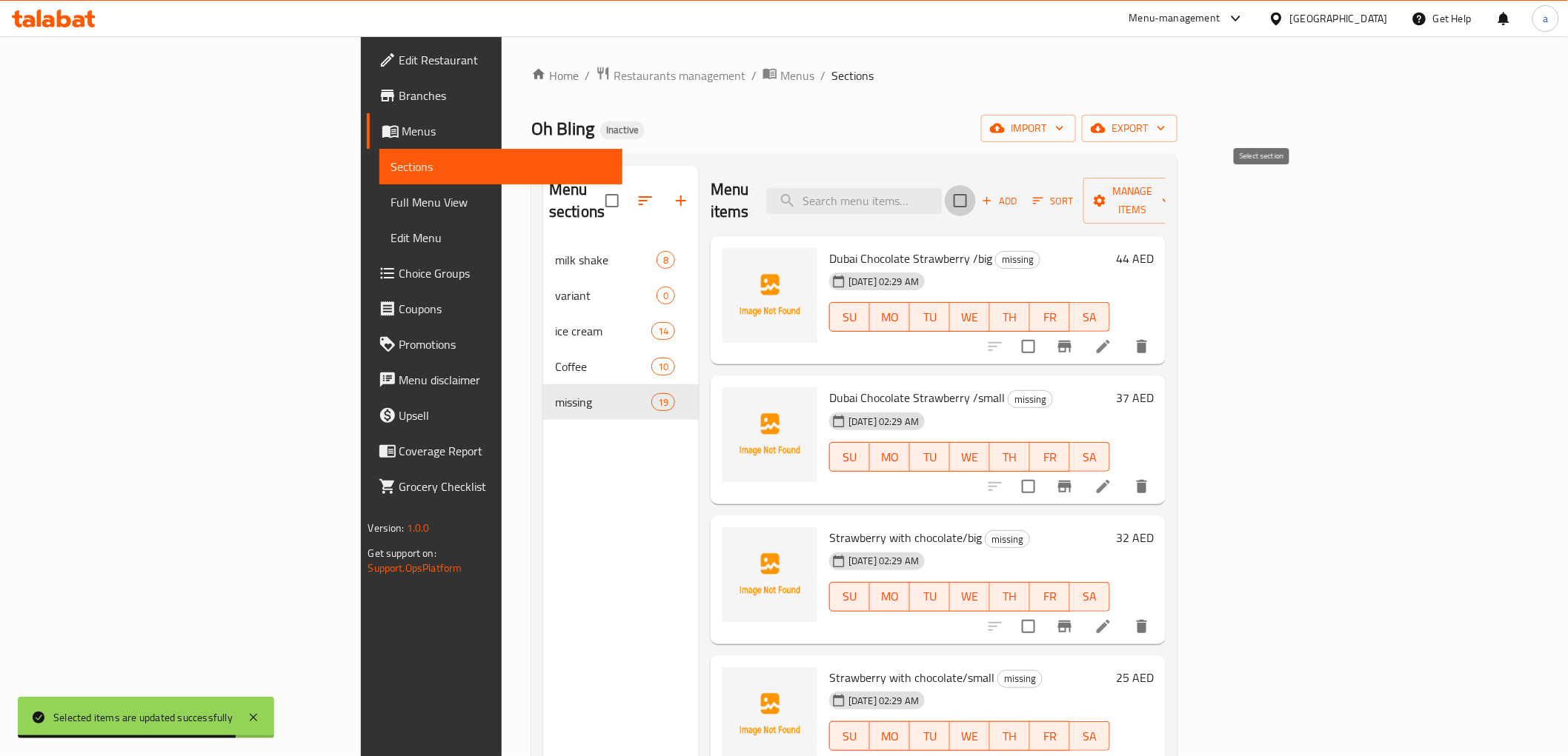
checkbox input "true"
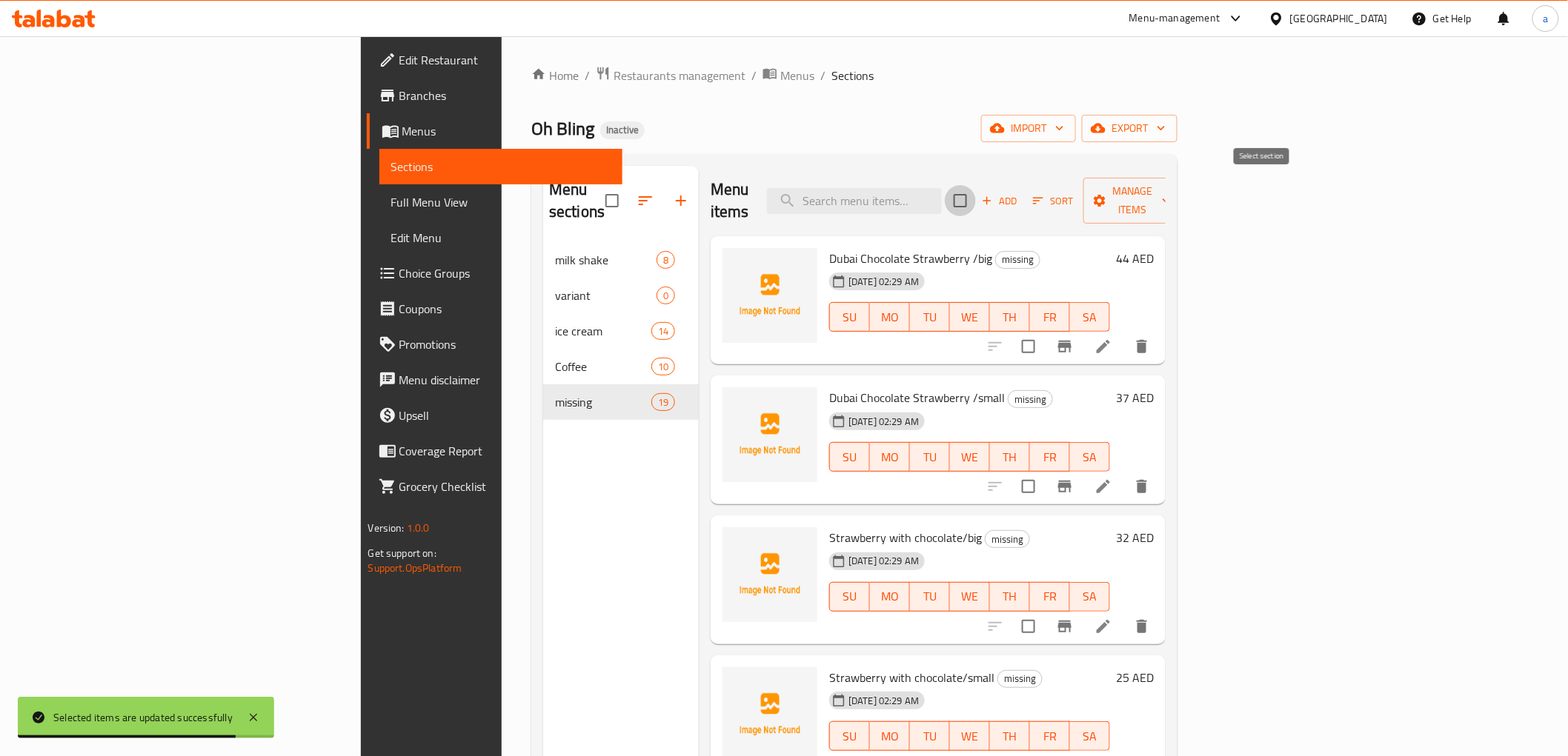
checkbox input "true"
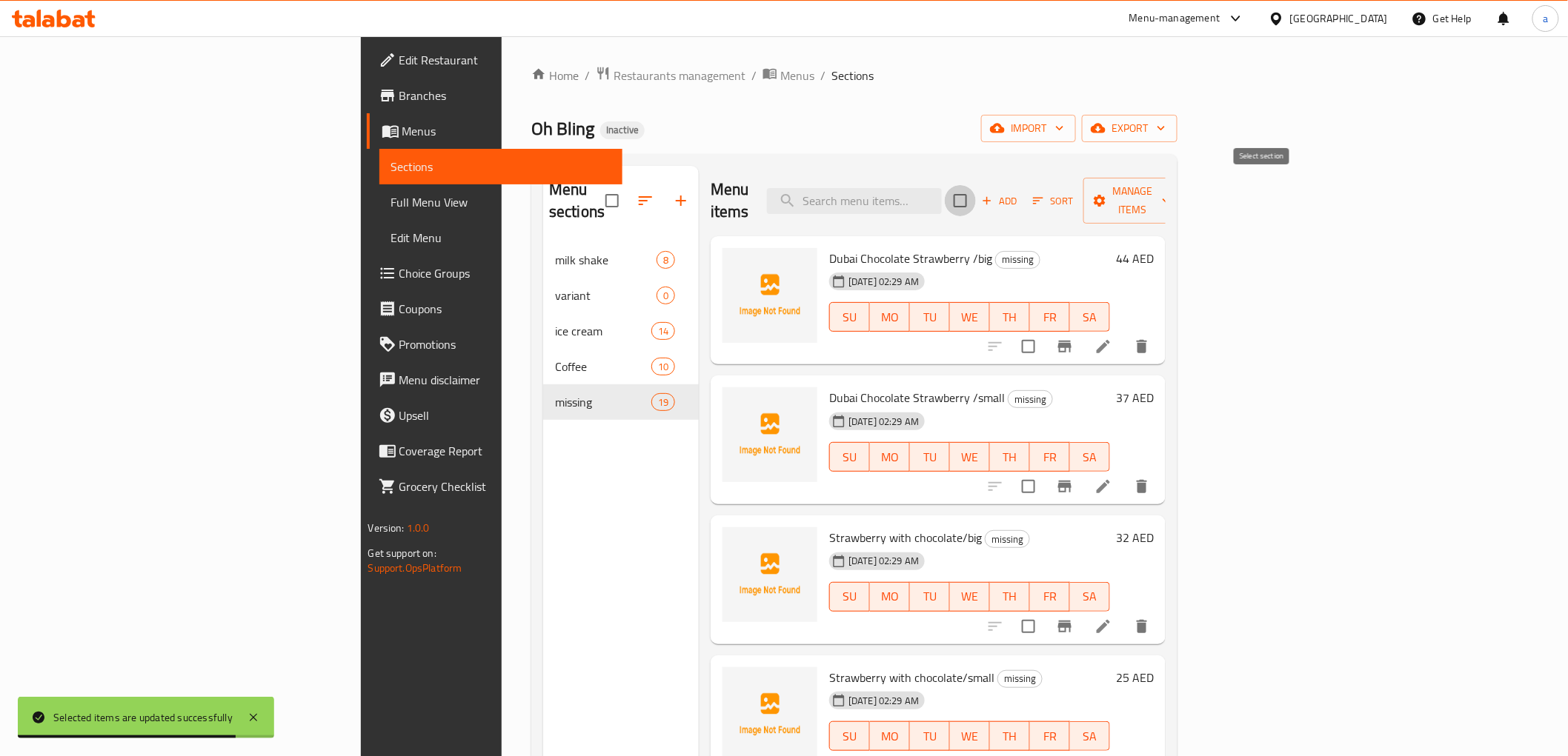
checkbox input "true"
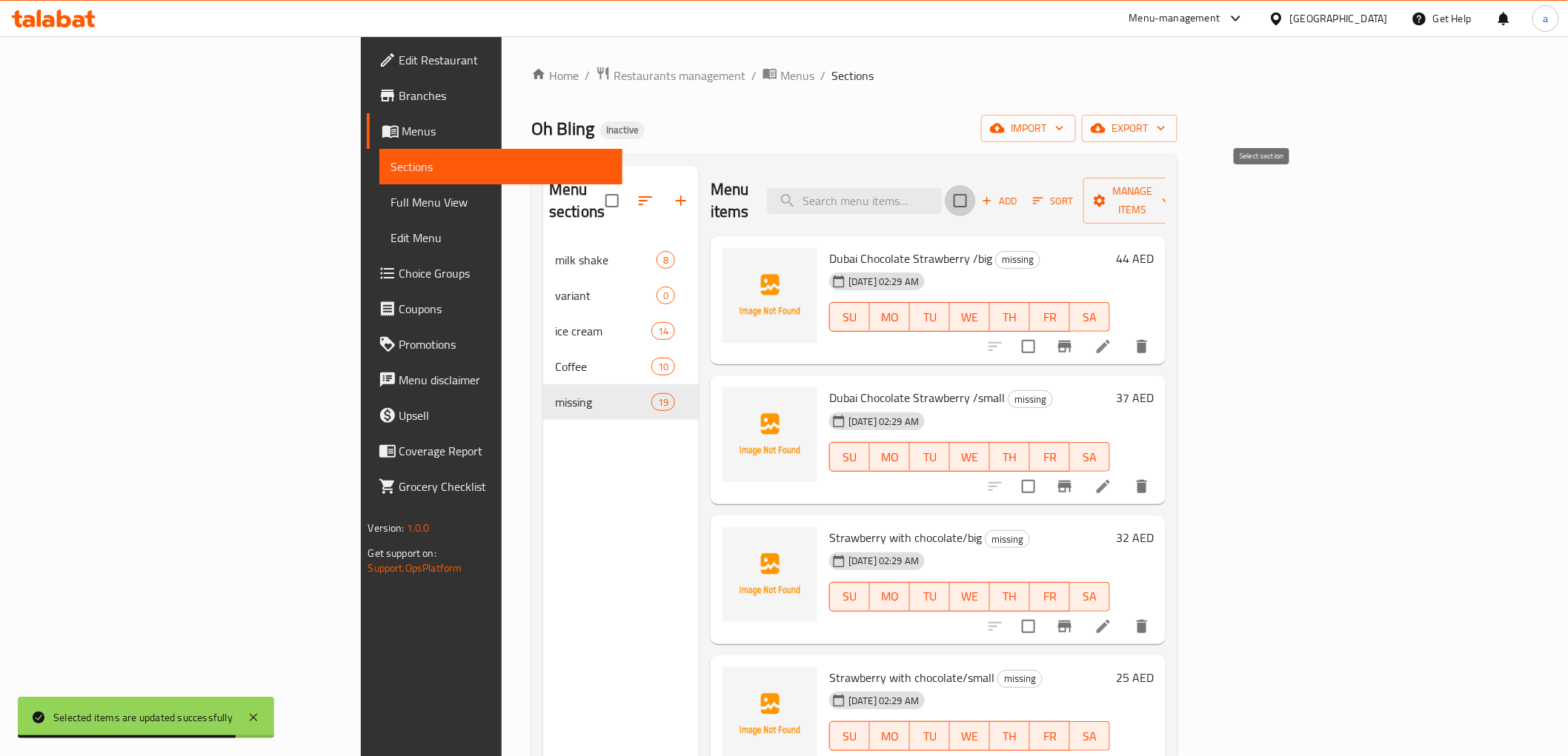
checkbox input "true"
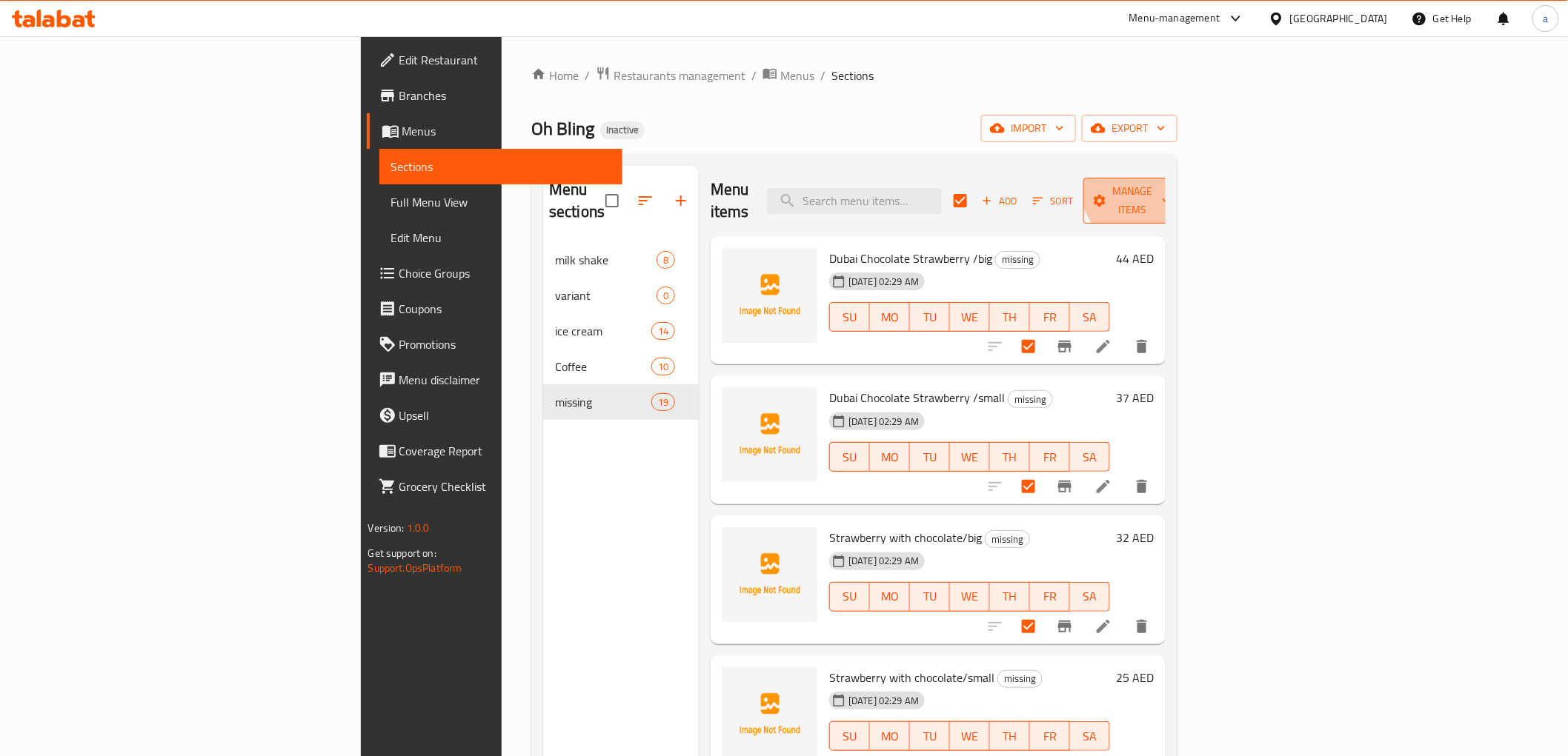
click at [1171, 183] on span "Manage items" at bounding box center [1133, 201] width 76 height 37
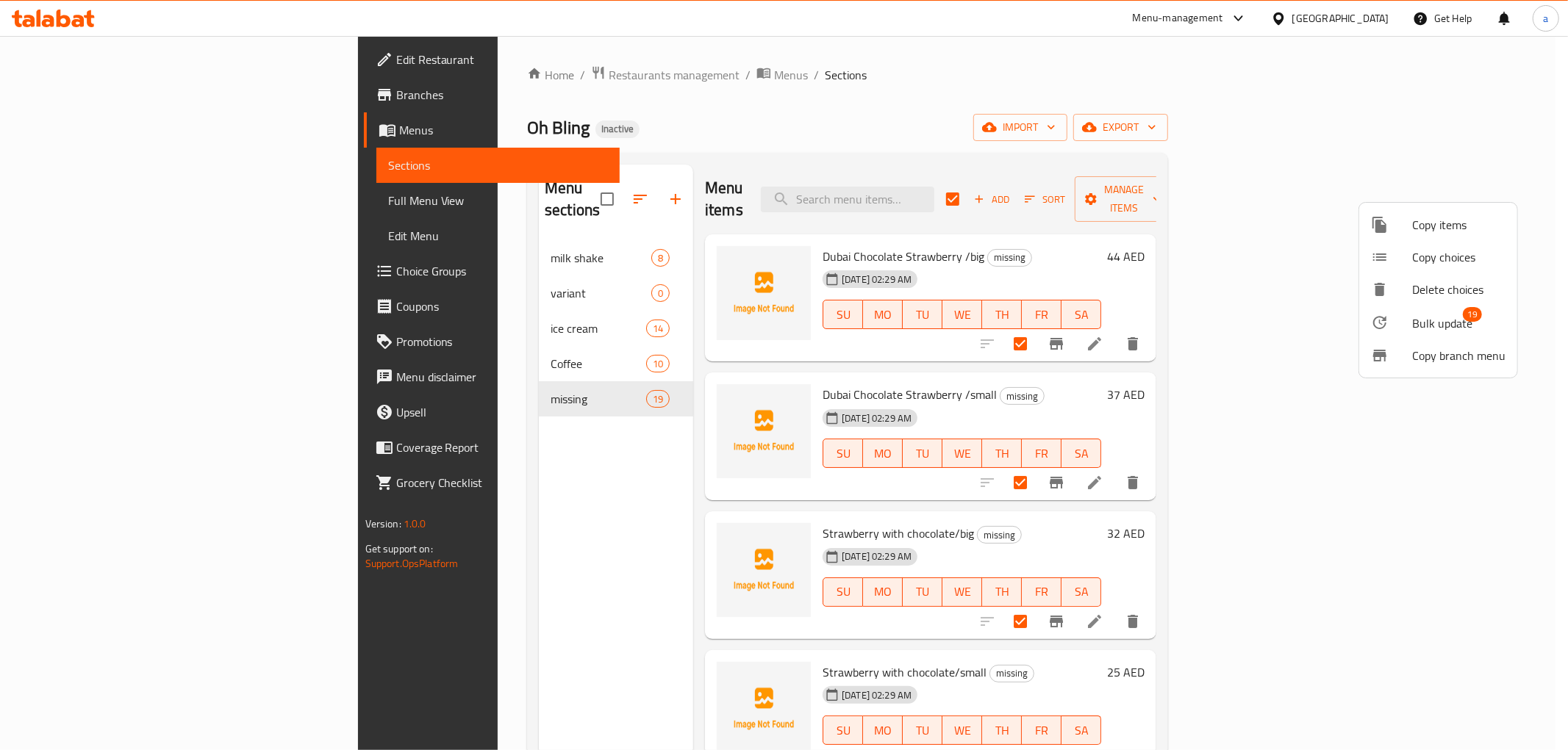
click at [1429, 327] on span "Bulk update" at bounding box center [1442, 323] width 60 height 18
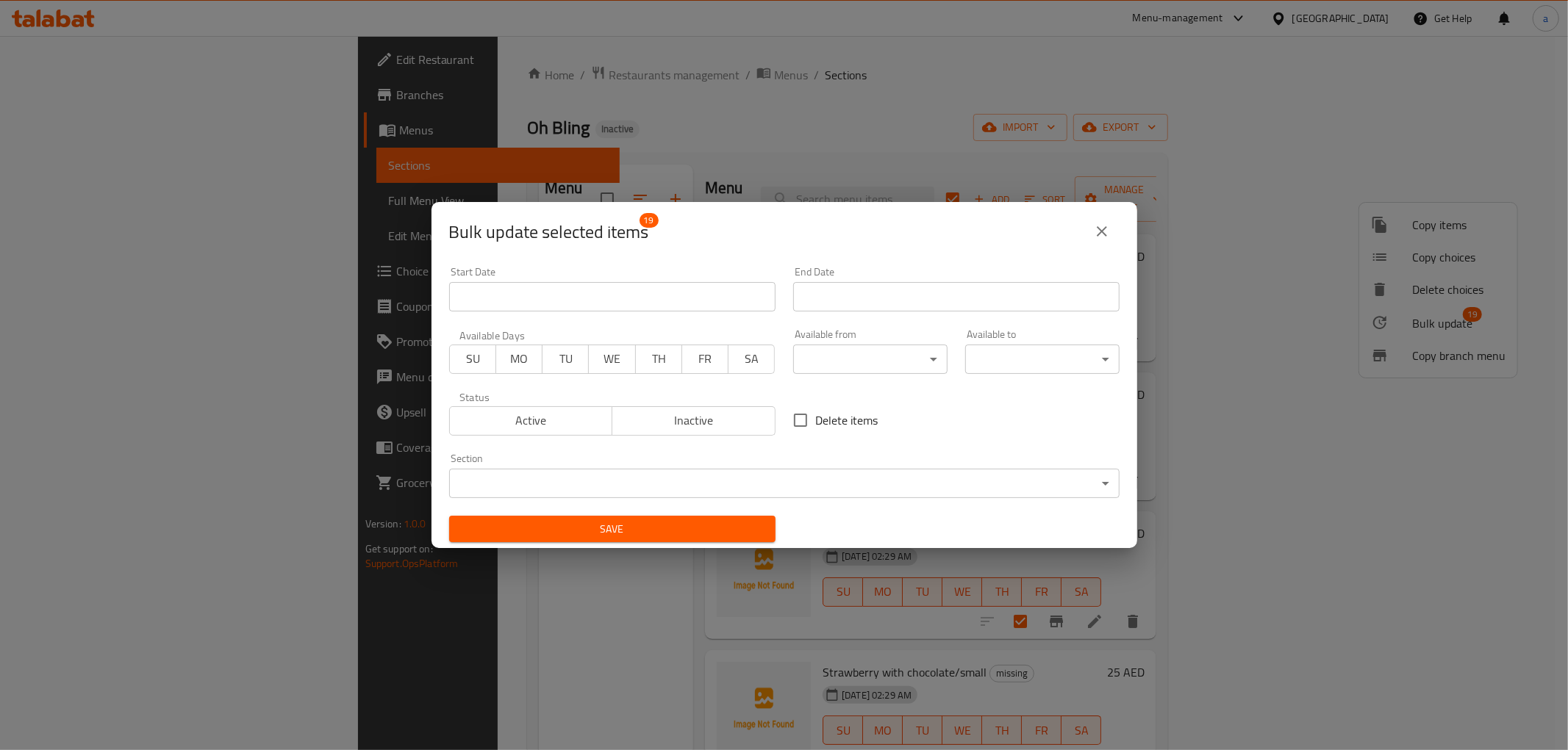
click at [823, 496] on body "​ Menu-management United Arab Emirates Get Help a Edit Restaurant Branches Menu…" at bounding box center [784, 393] width 1568 height 715
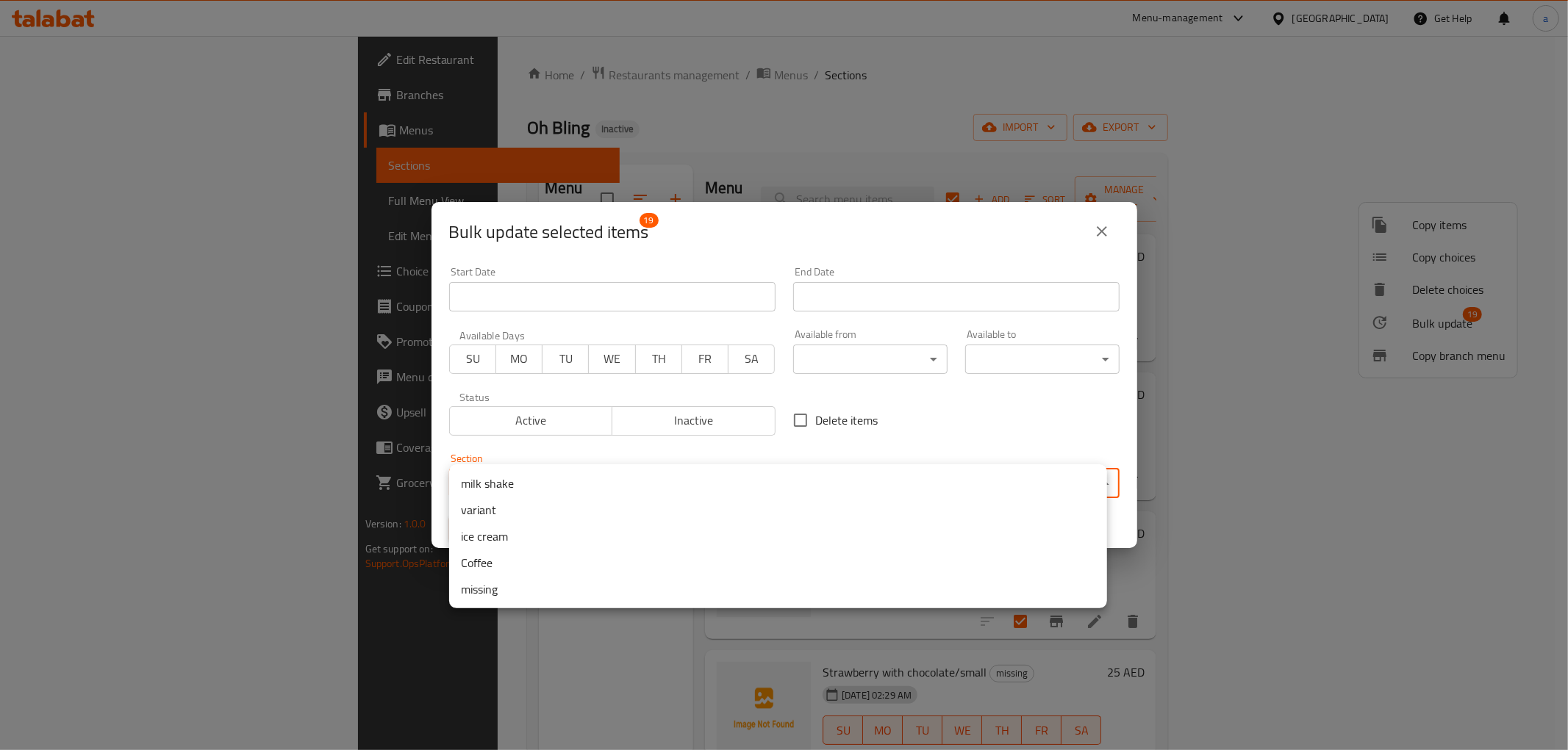
click at [641, 516] on li "variant" at bounding box center [777, 510] width 658 height 27
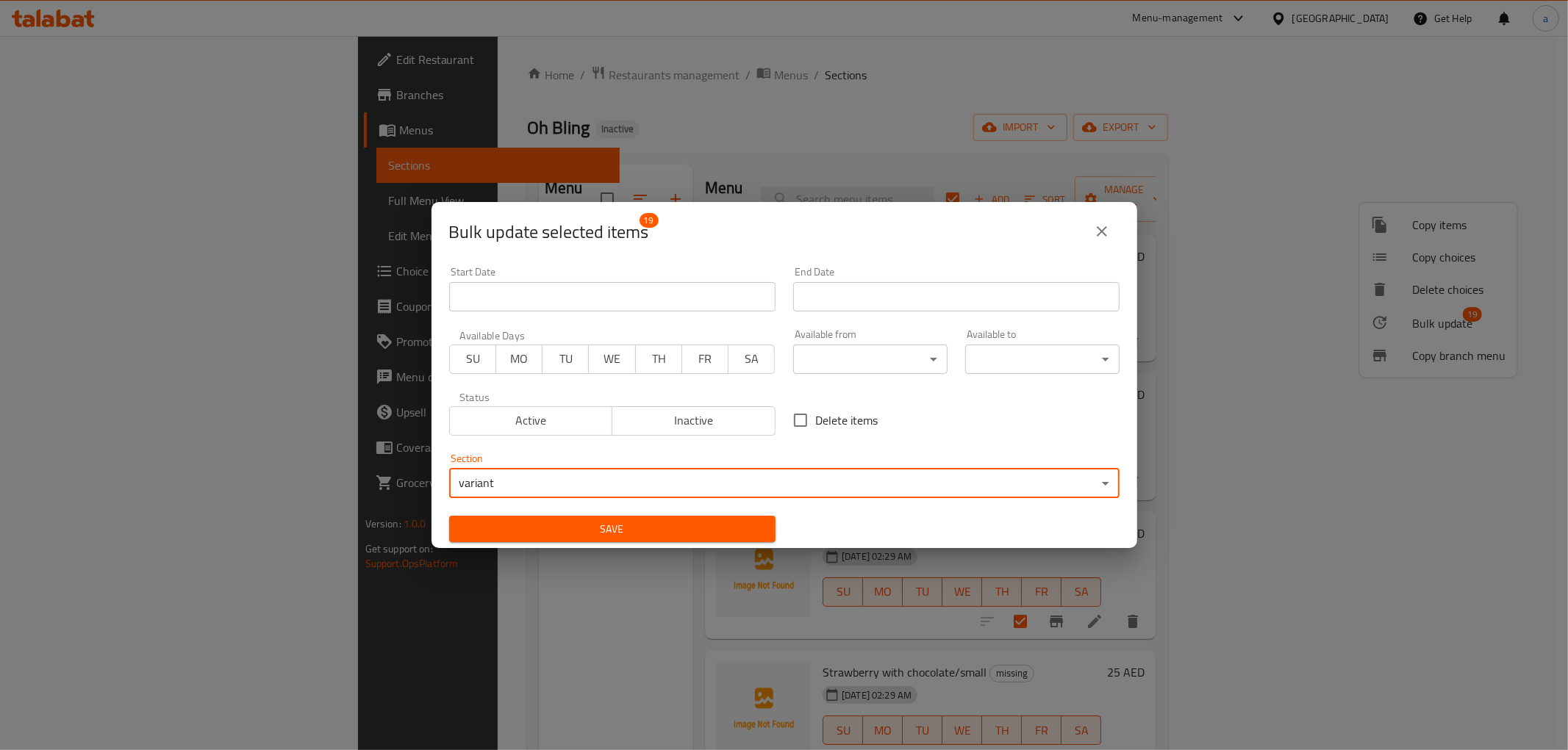
click at [715, 522] on span "Save" at bounding box center [612, 529] width 303 height 18
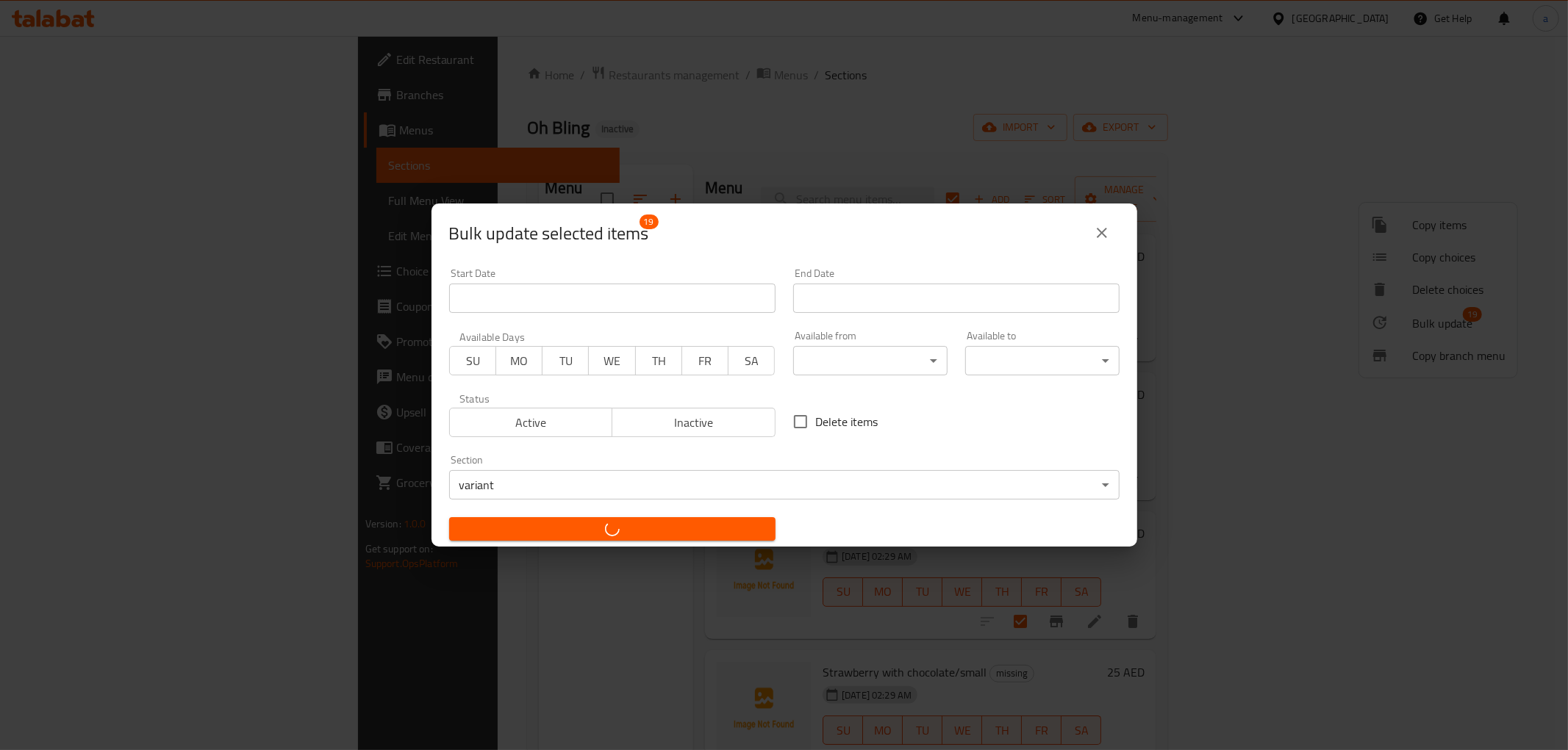
checkbox input "false"
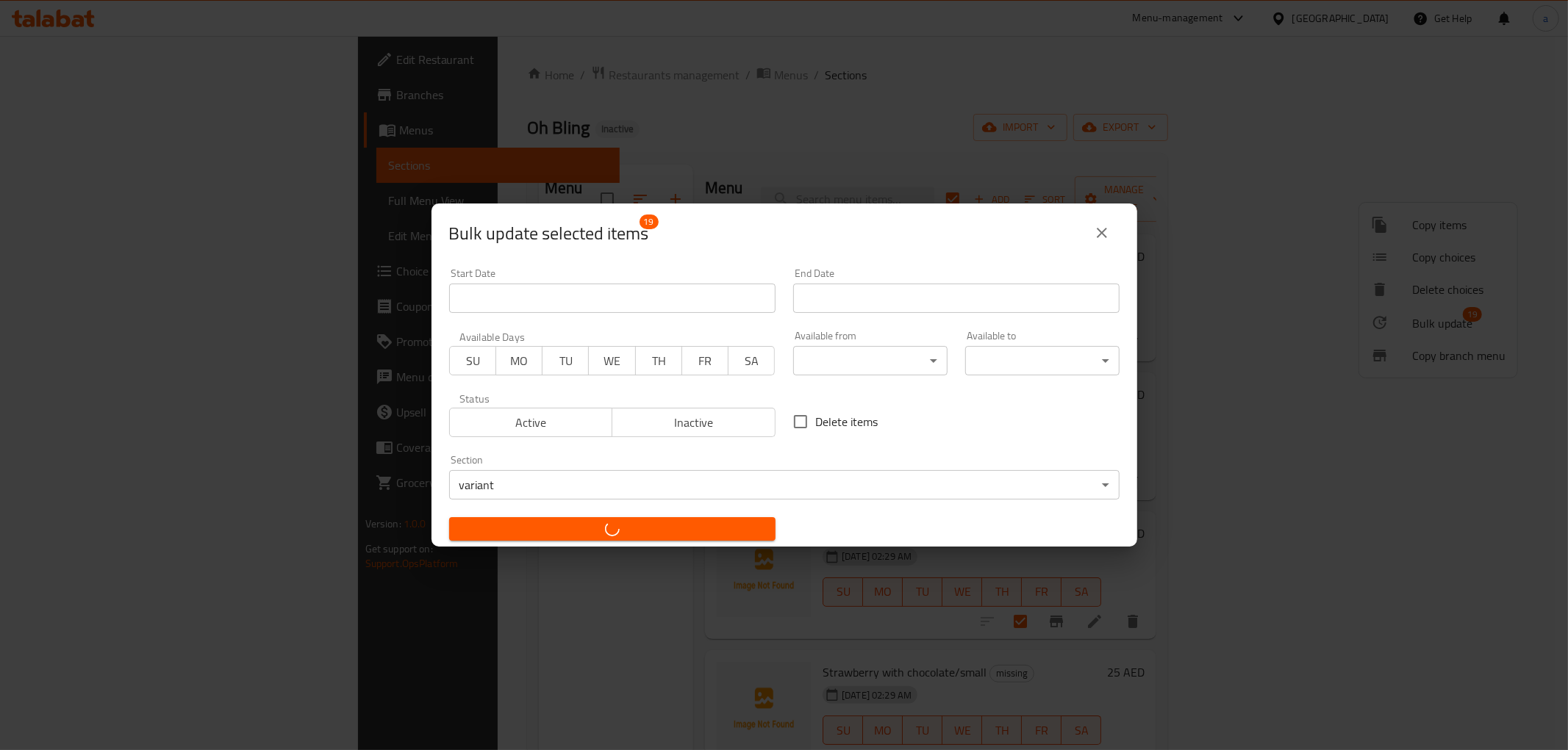
checkbox input "false"
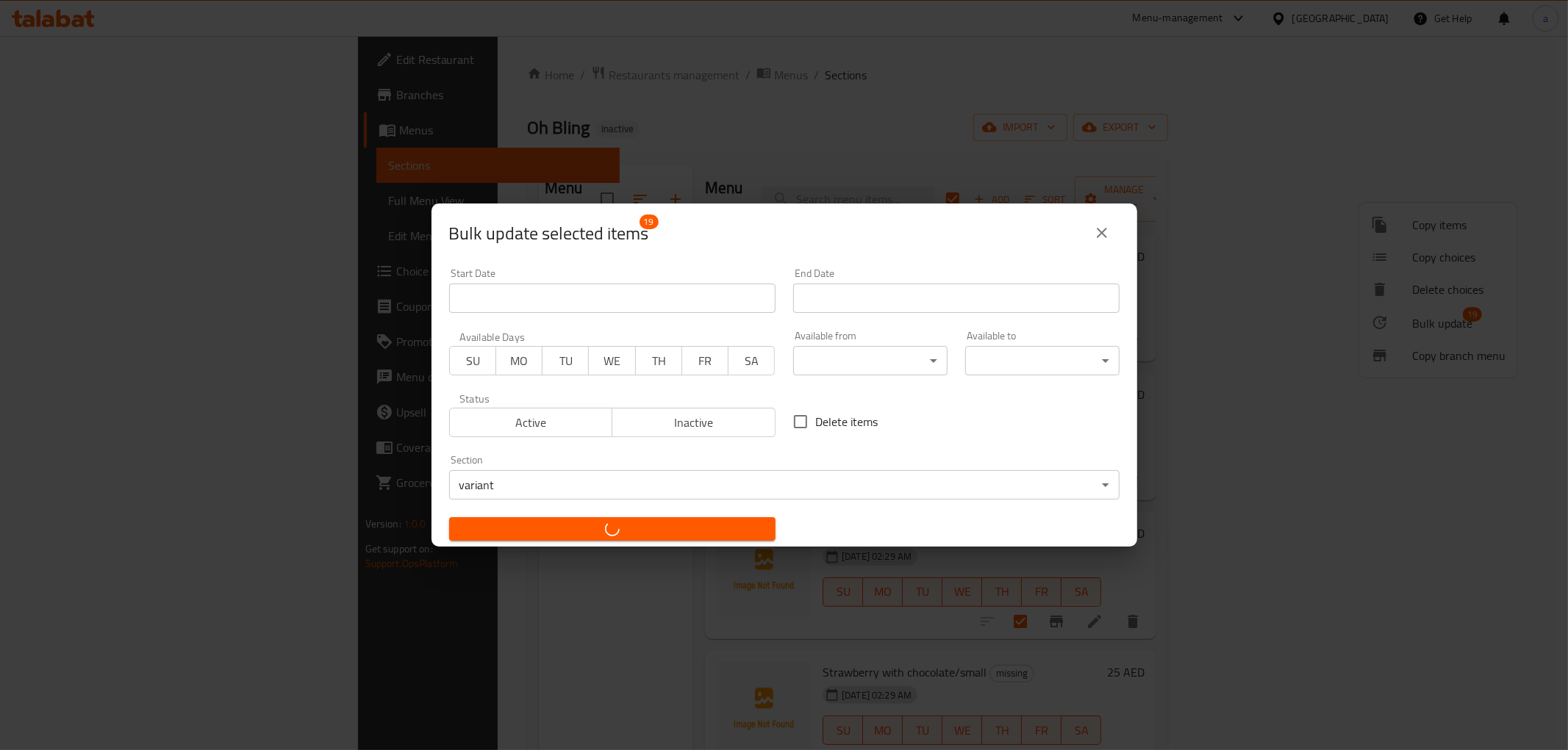
checkbox input "false"
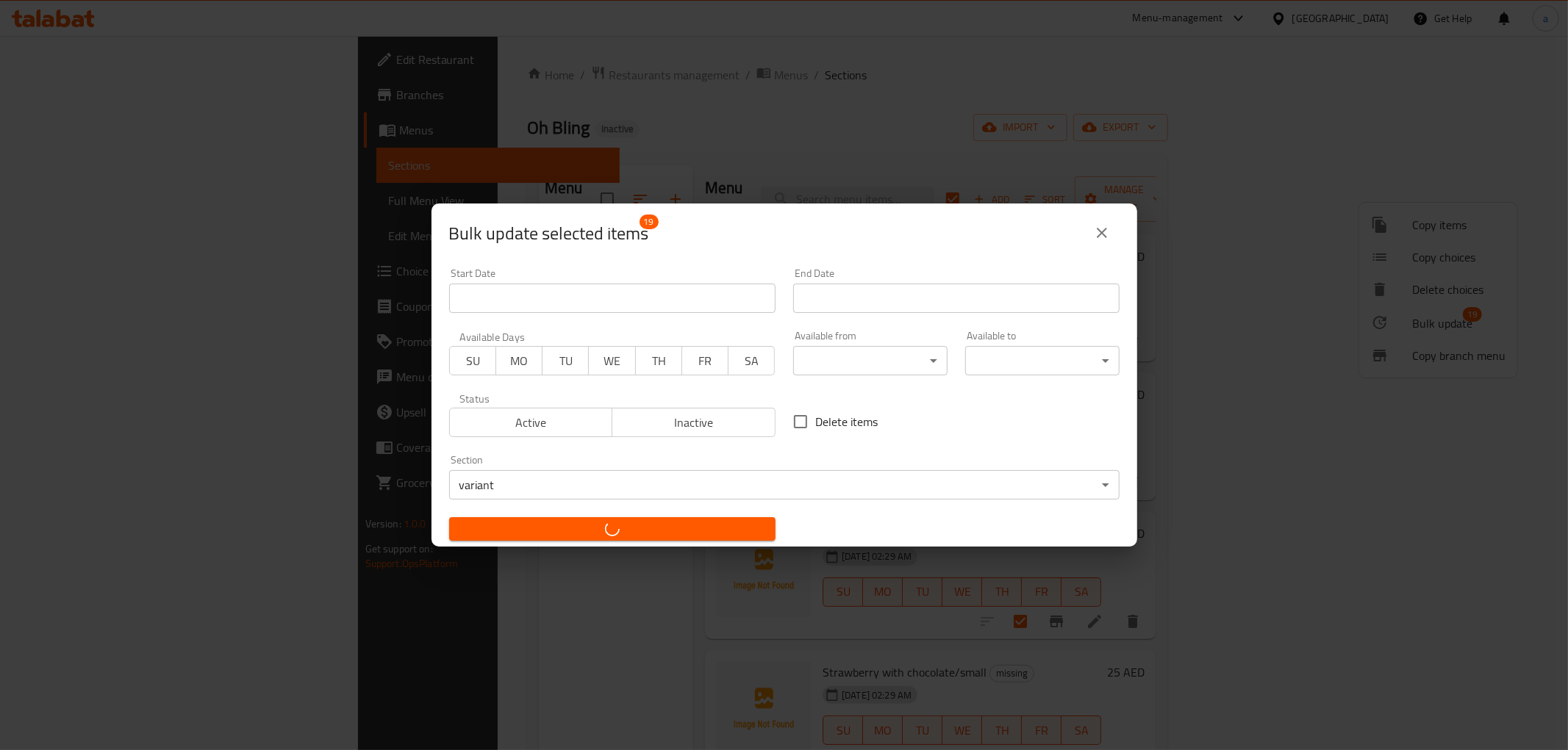
checkbox input "false"
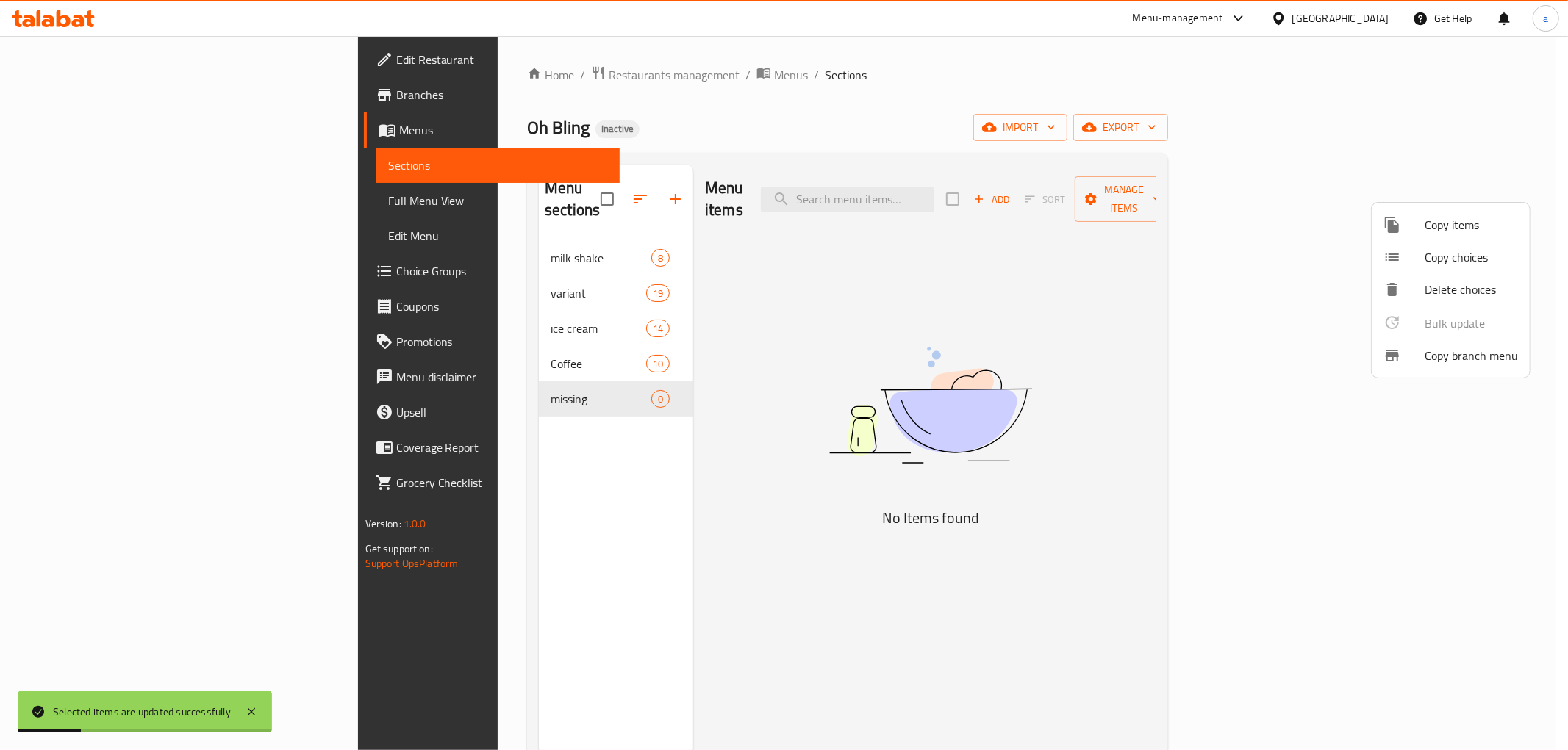
click at [551, 368] on div at bounding box center [784, 375] width 1568 height 750
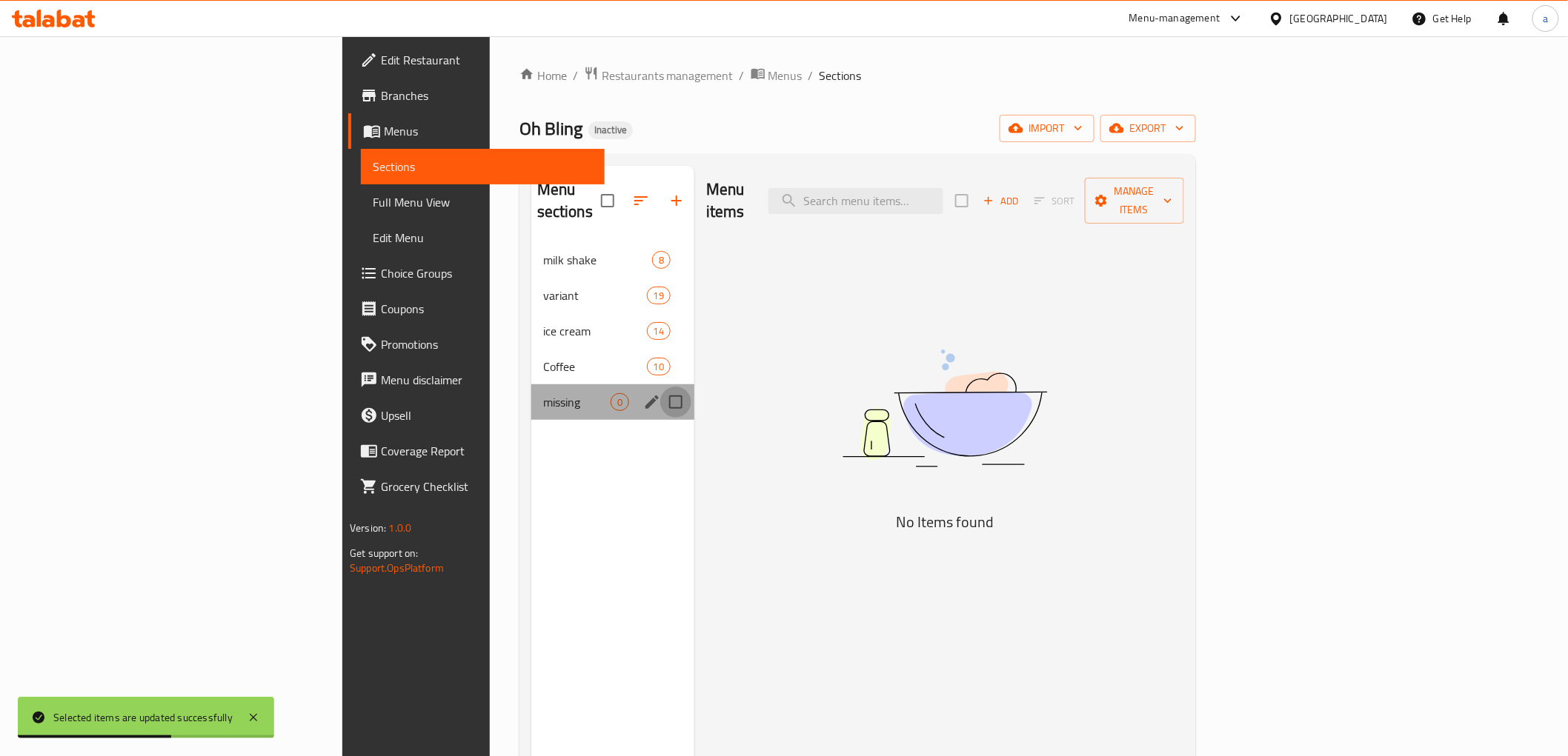
click at [660, 387] on input "Menu sections" at bounding box center [676, 403] width 31 height 31
checkbox input "true"
click at [624, 192] on icon "button" at bounding box center [633, 201] width 18 height 18
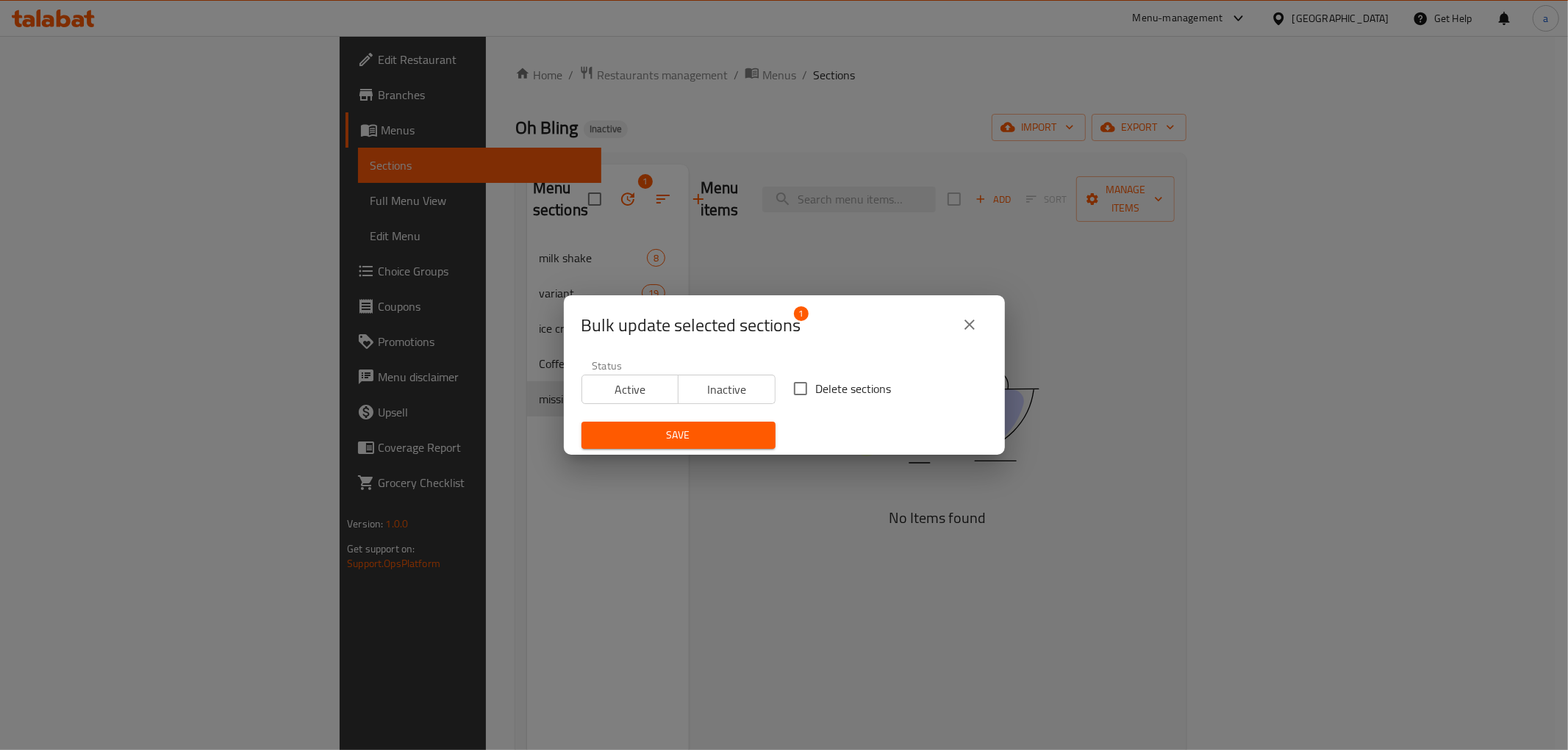
click at [785, 387] on input "Delete sections" at bounding box center [800, 389] width 31 height 31
checkbox input "true"
click at [706, 434] on span "Save" at bounding box center [678, 435] width 170 height 18
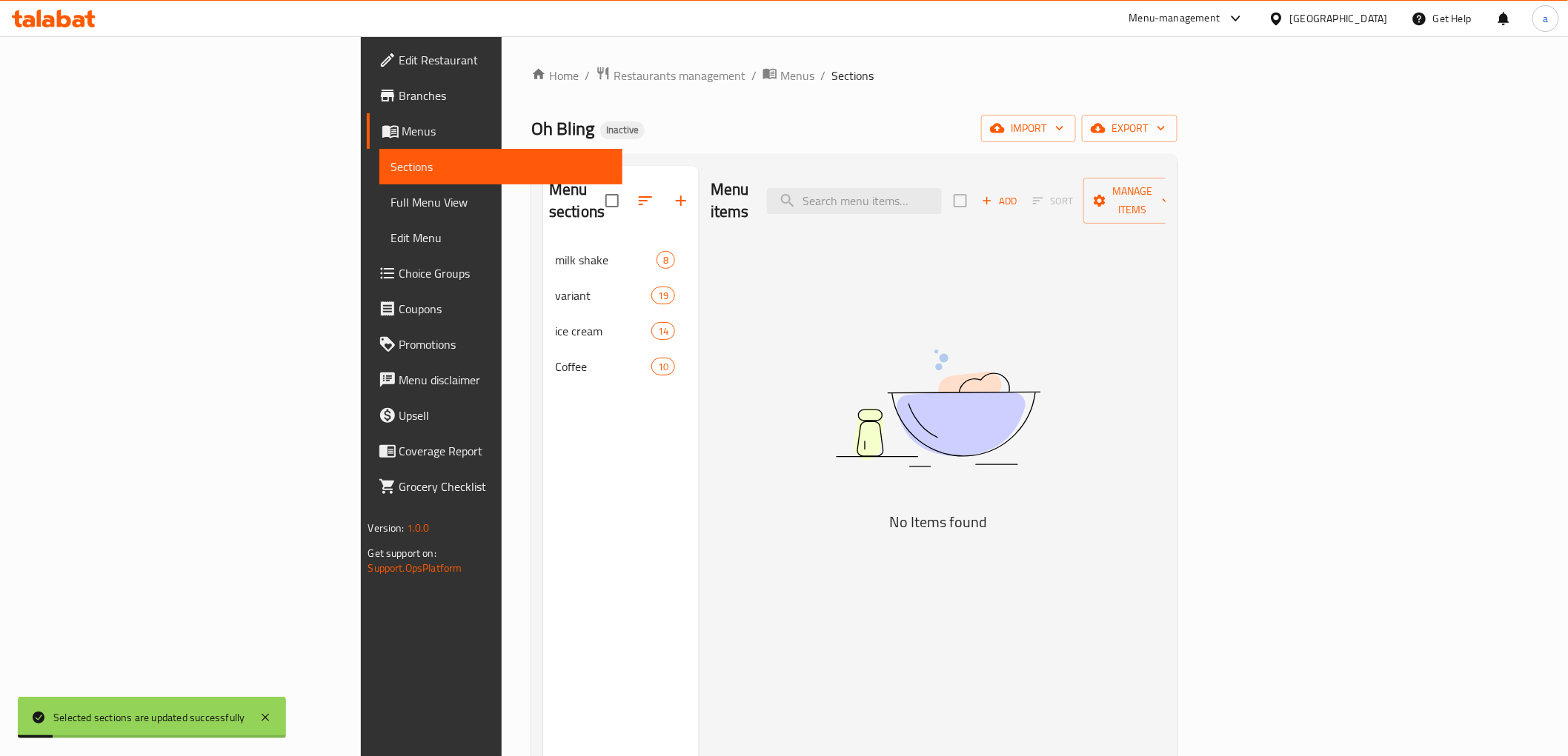
click at [380, 182] on link "Sections" at bounding box center [501, 166] width 243 height 36
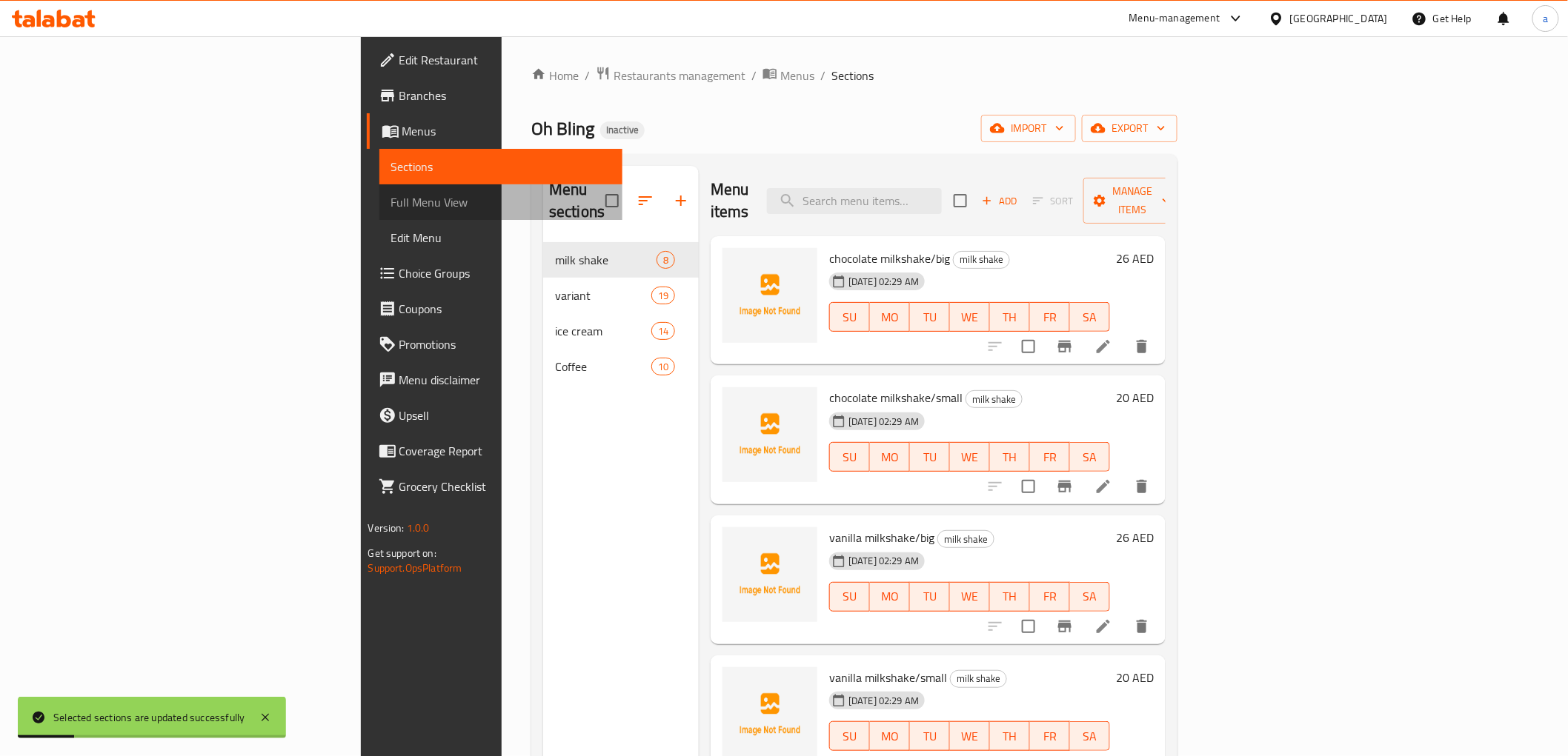
click at [391, 198] on span "Full Menu View" at bounding box center [501, 202] width 219 height 18
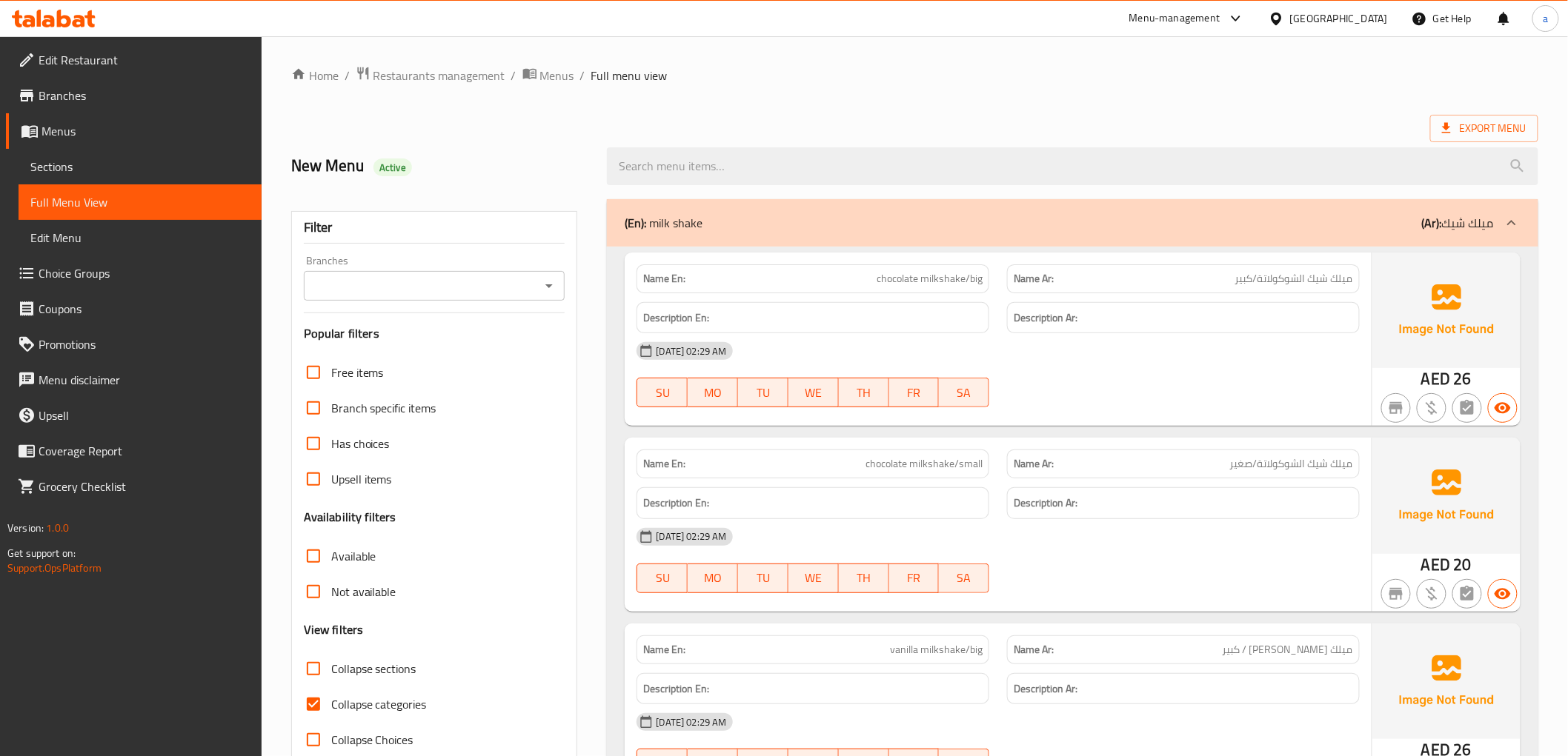
click at [1030, 341] on div "21-08-2025 02:29 AM" at bounding box center [998, 351] width 740 height 36
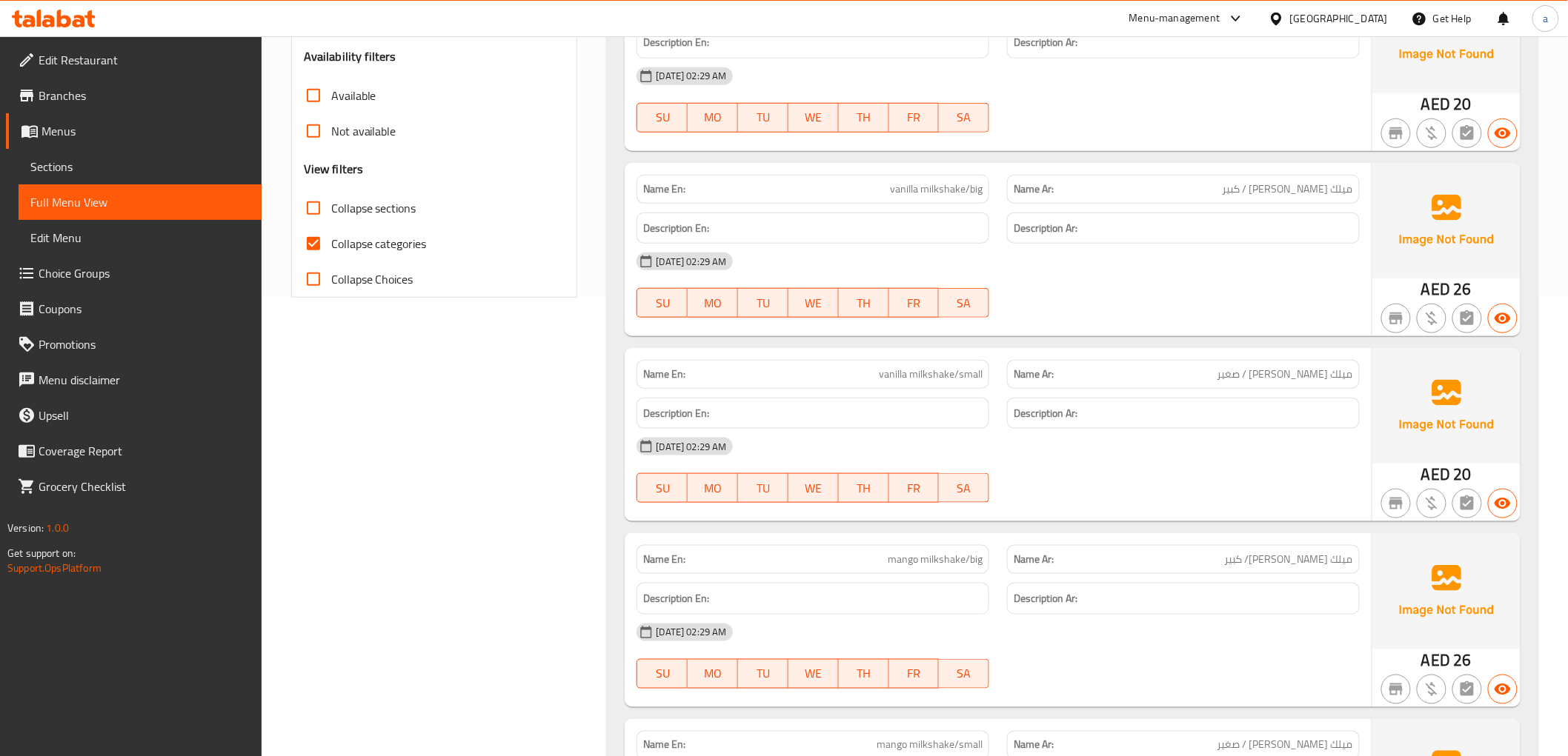
scroll to position [527, 0]
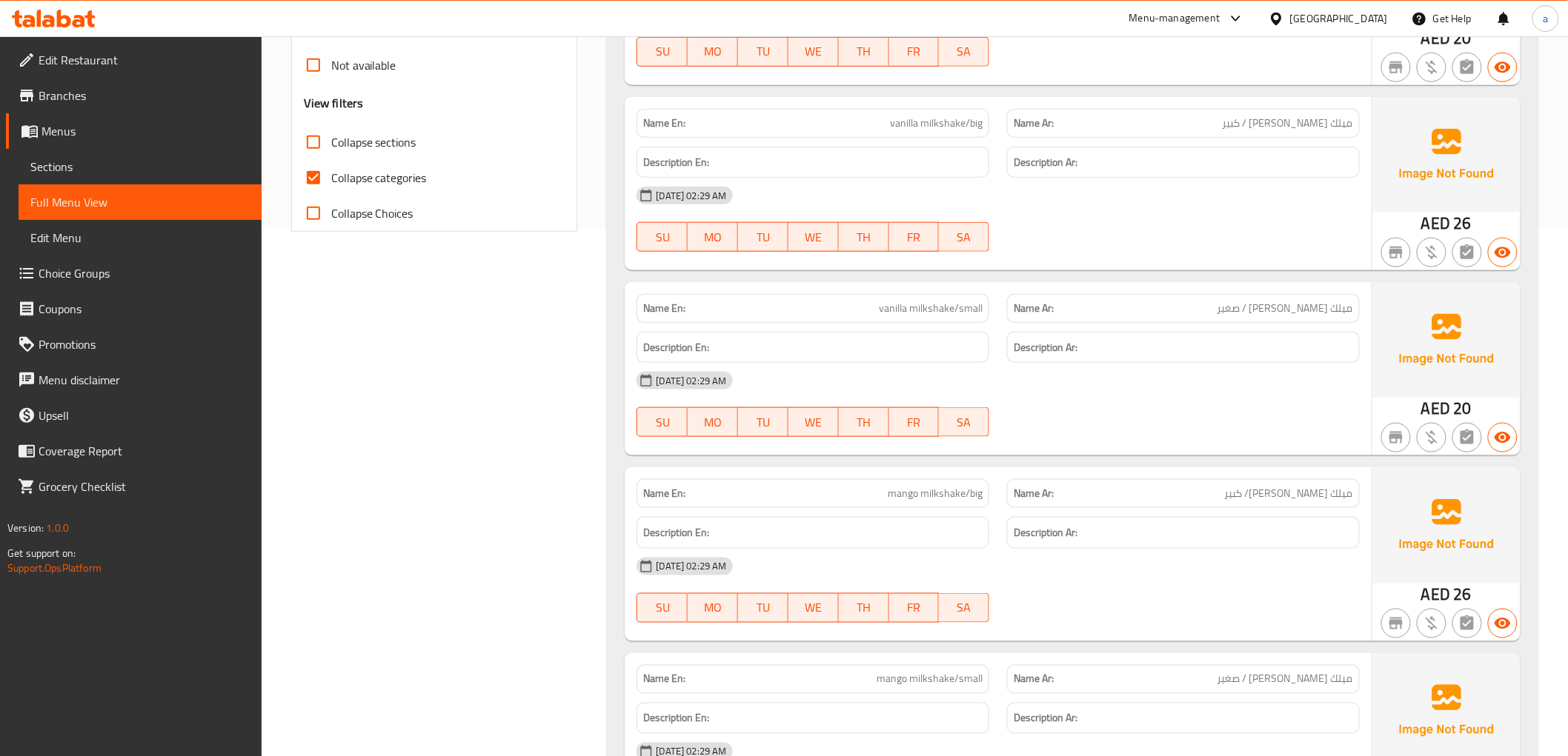
click at [1184, 447] on div "Name En: vanilla milkshake/small Name Ar: ميلك شيك فانيلا / صغير Description En…" at bounding box center [998, 368] width 746 height 173
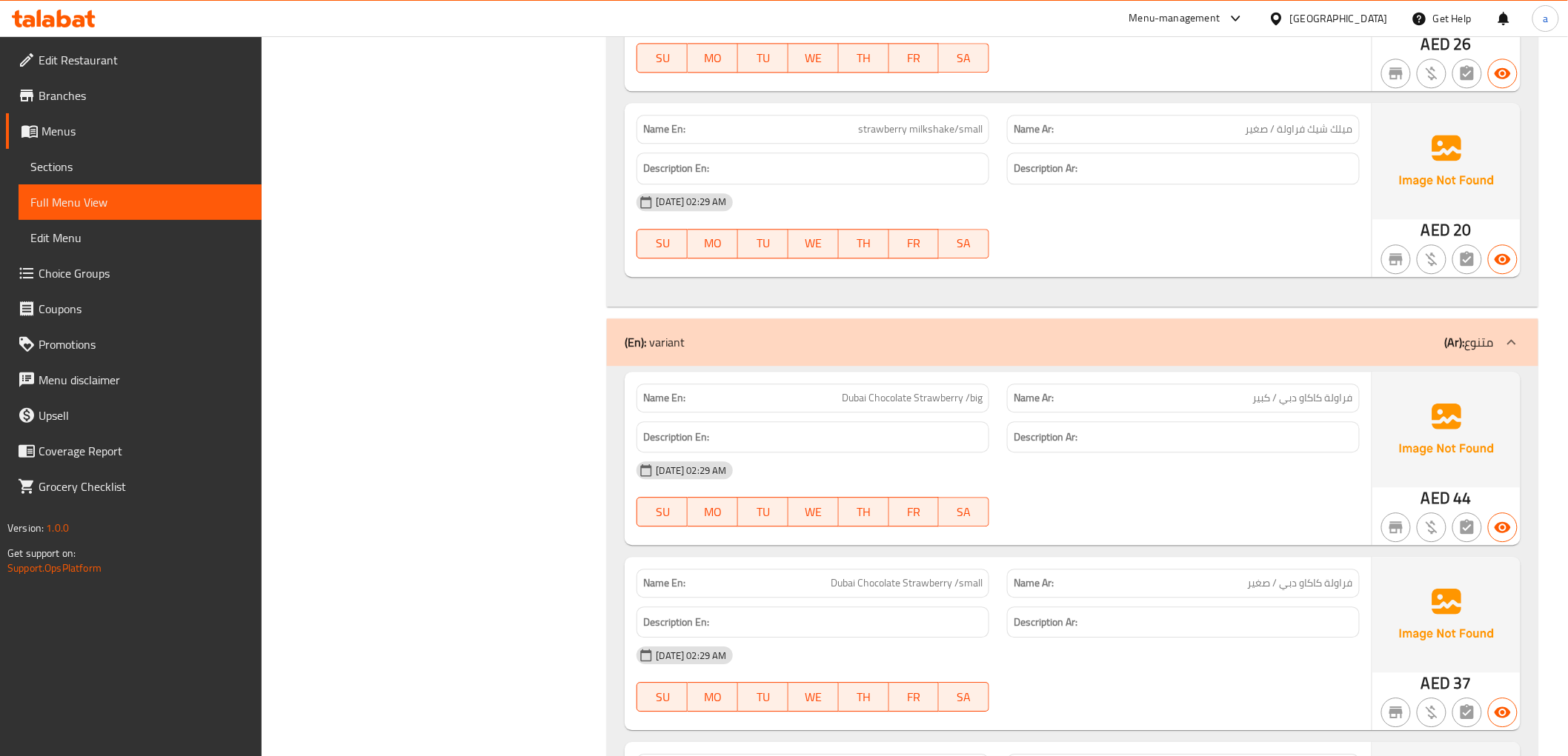
scroll to position [1597, 0]
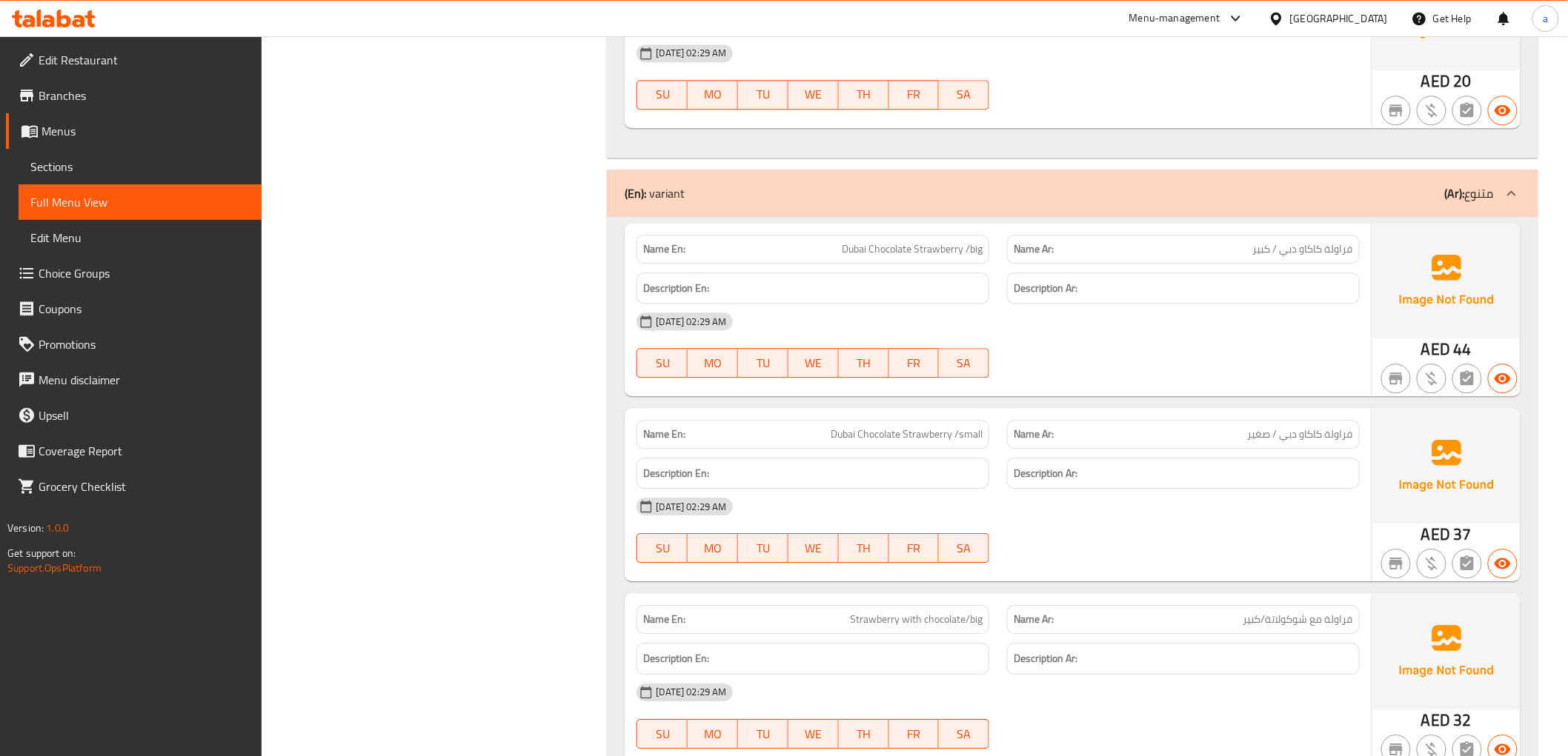
copy span "Dubai Chocolate Strawberry /big"
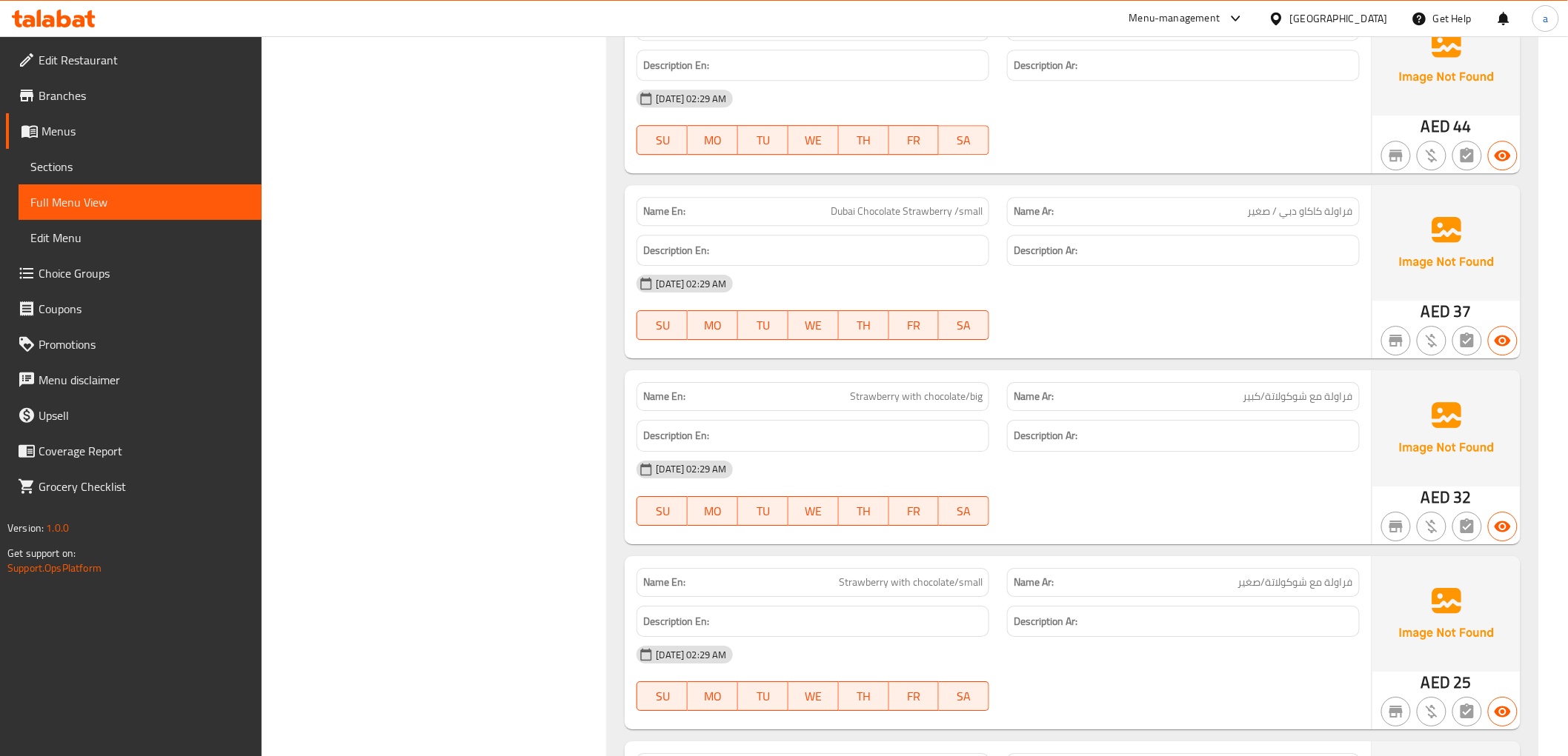
scroll to position [1926, 0]
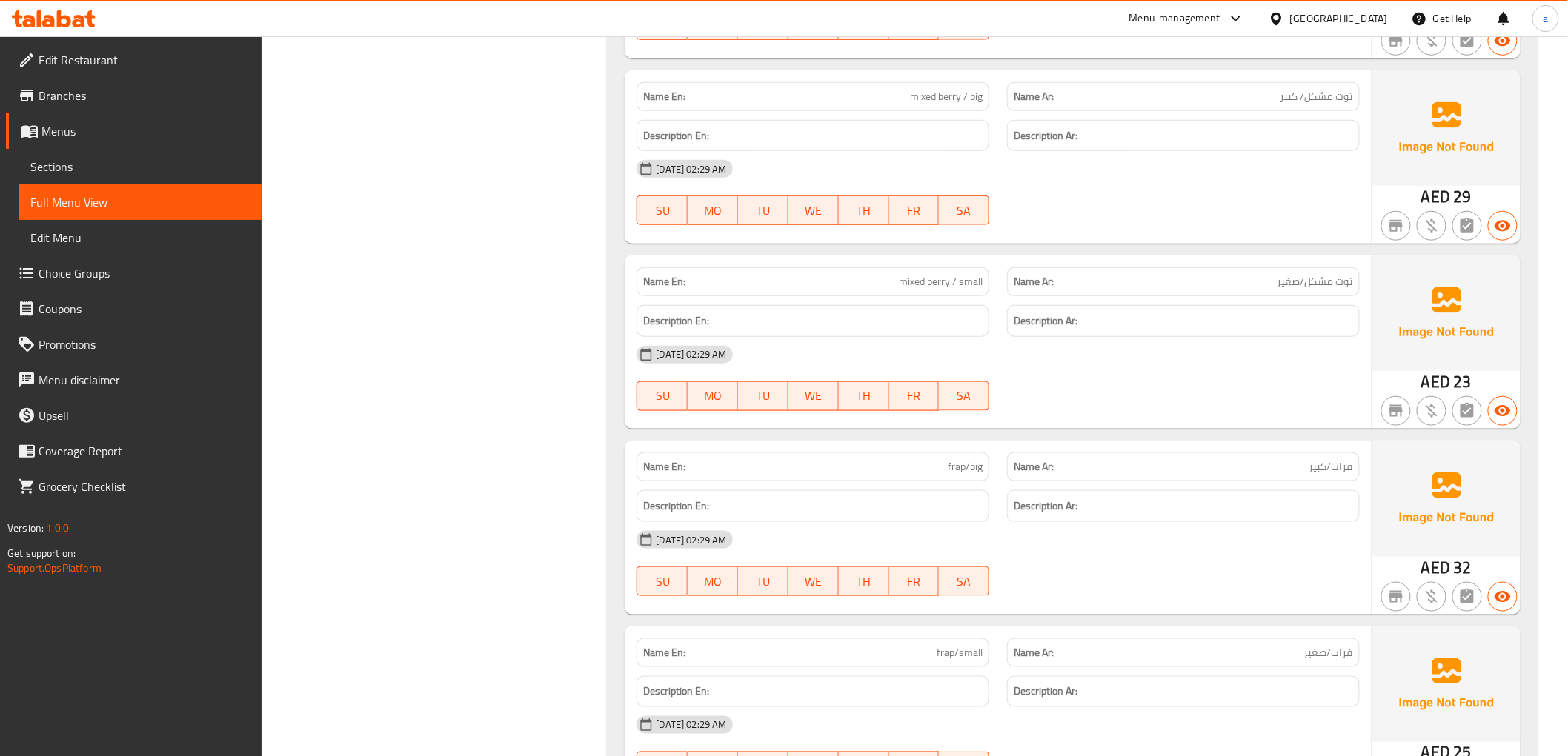
scroll to position [2913, 0]
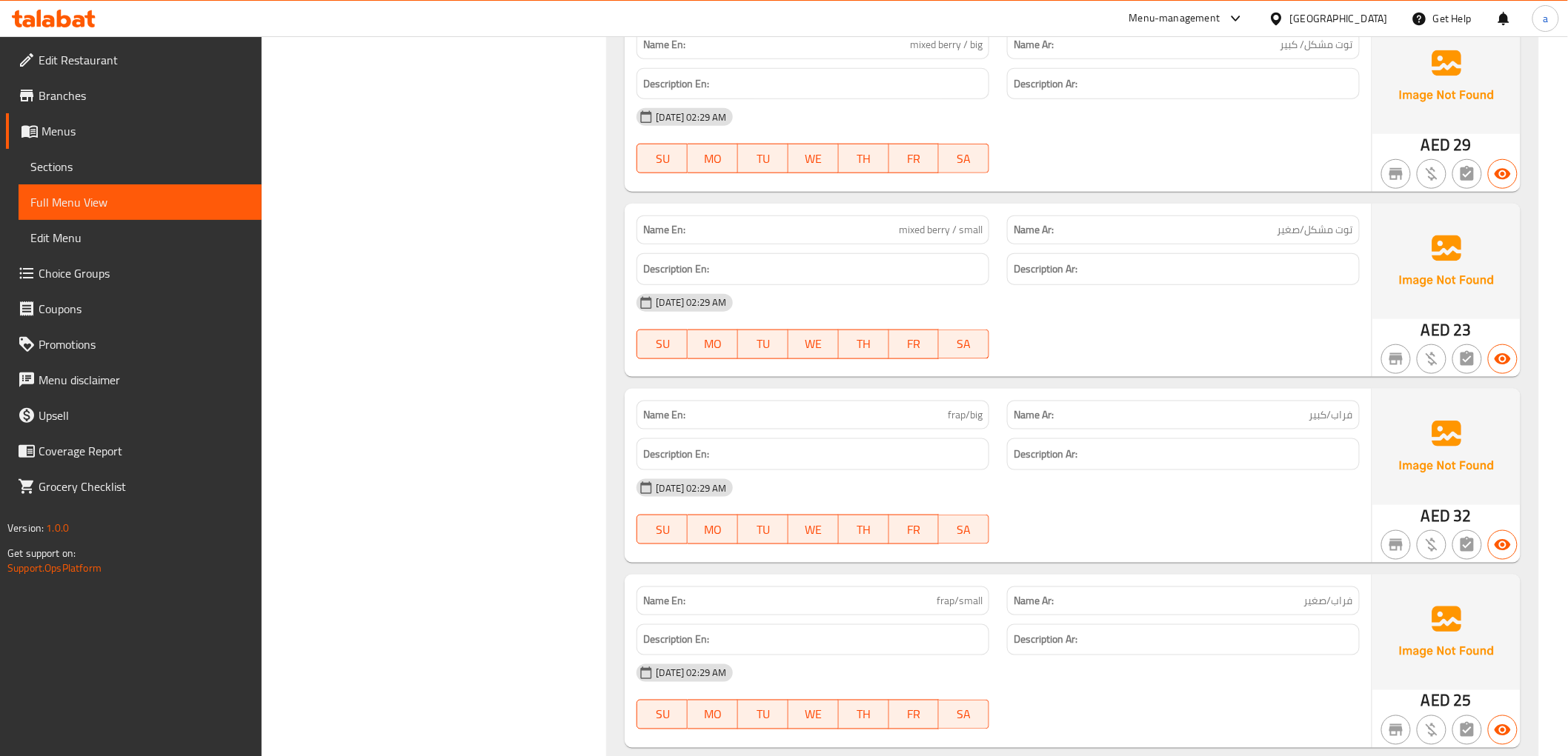
click at [1298, 587] on div "Name Ar: فراب/صغير" at bounding box center [1183, 601] width 353 height 29
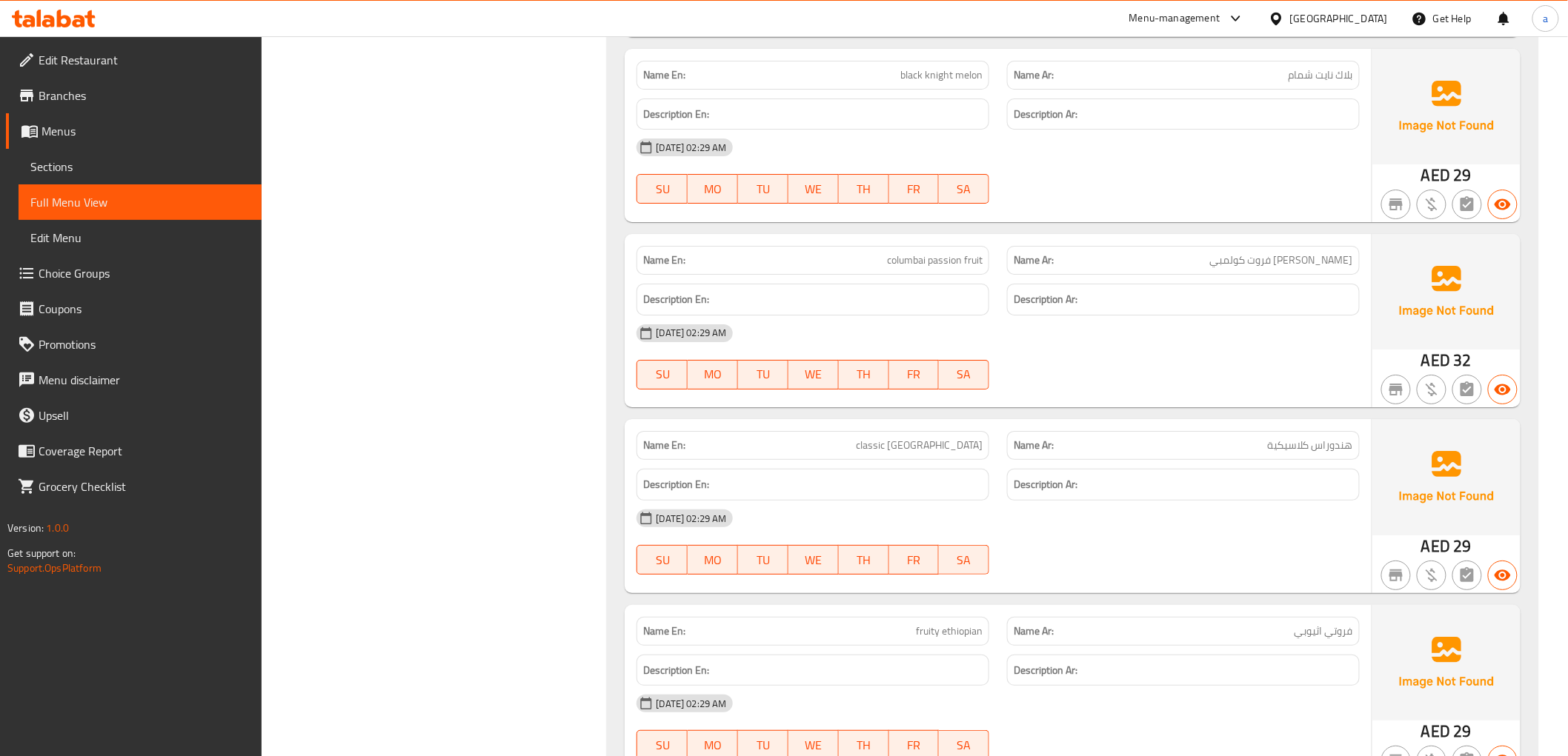
scroll to position [4559, 0]
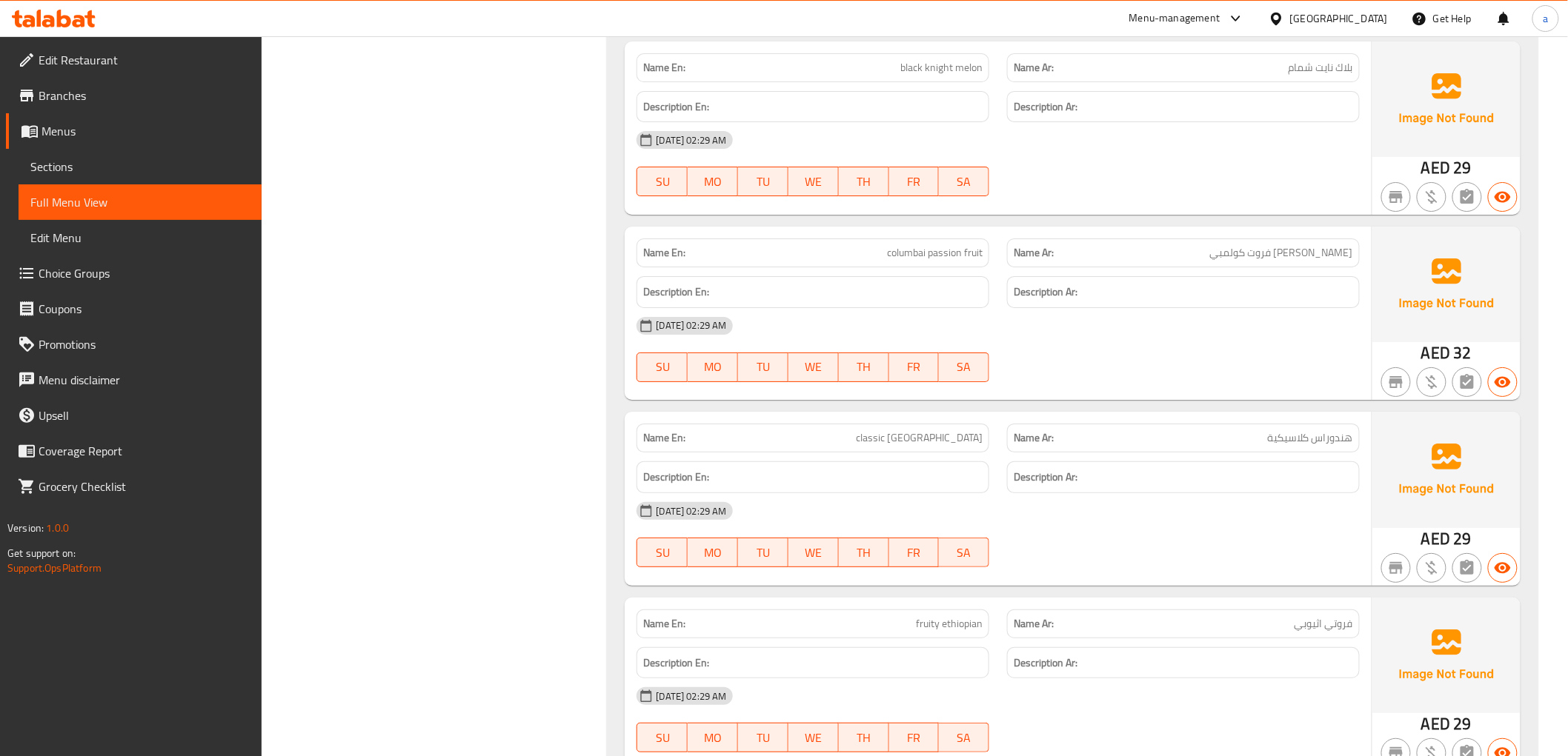
click at [1093, 541] on div "21-08-2025 02:29 AM SU MO TU WE TH FR SA" at bounding box center [998, 535] width 740 height 83
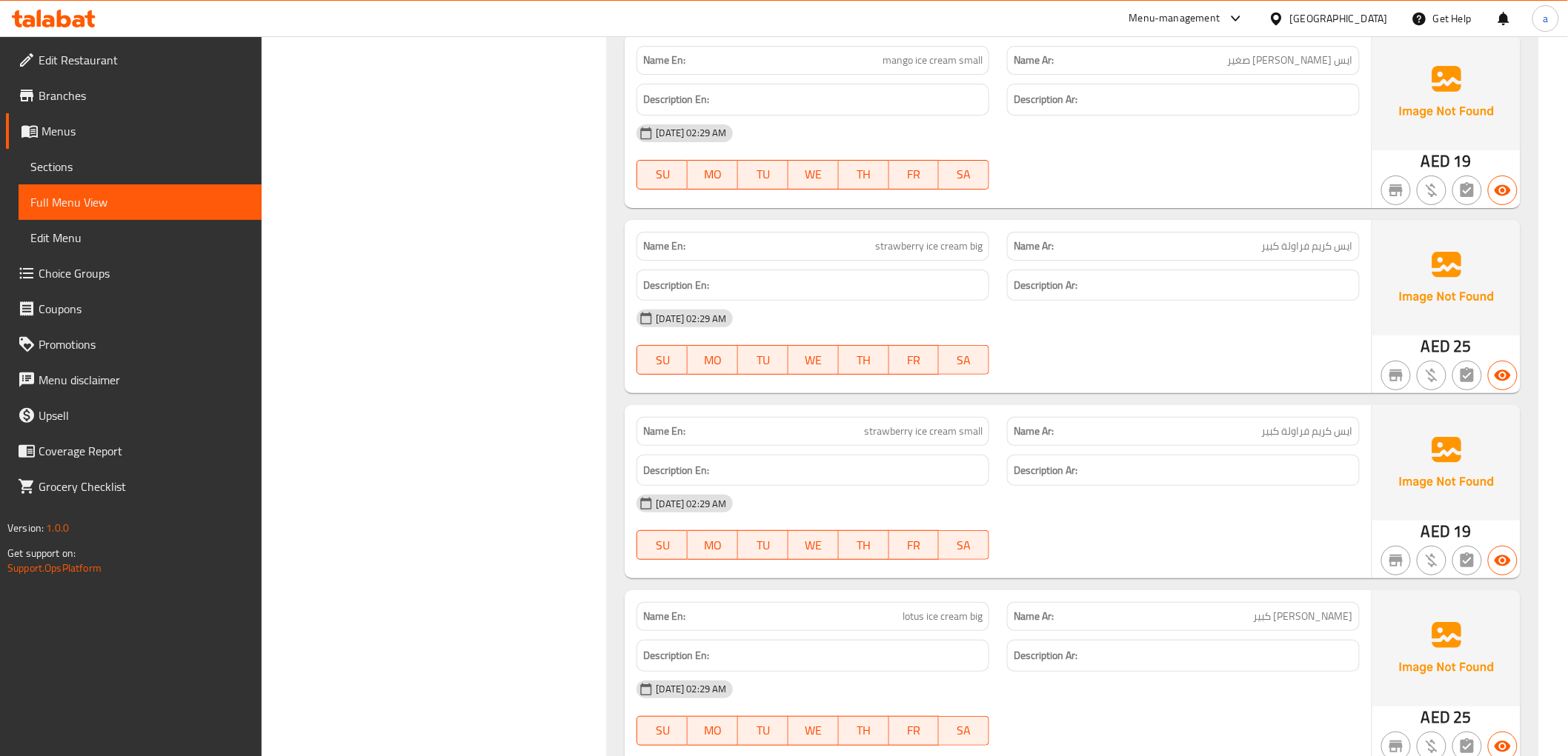
scroll to position [7062, 0]
copy span "strawberry ice cream small"
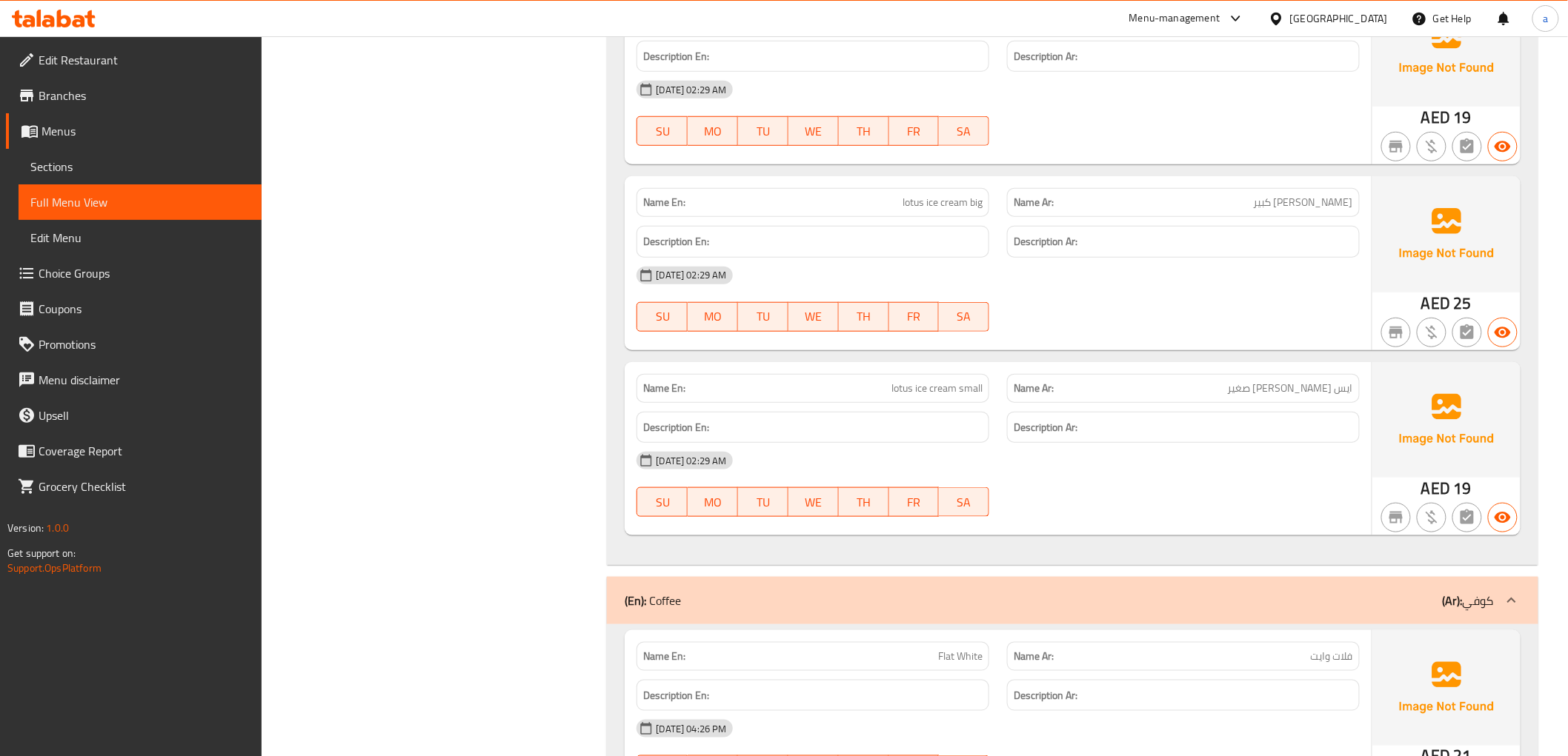
scroll to position [7472, 0]
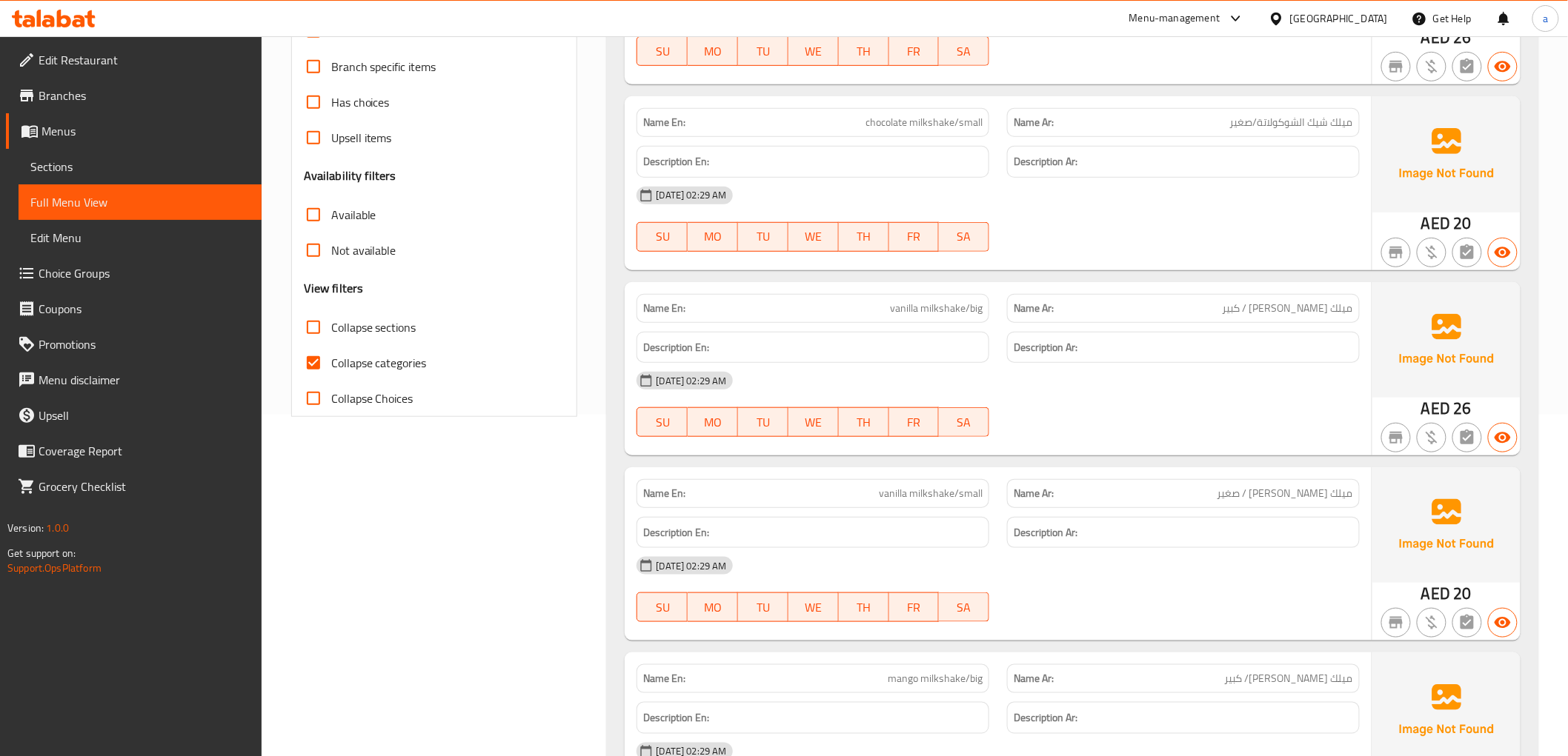
scroll to position [0, 0]
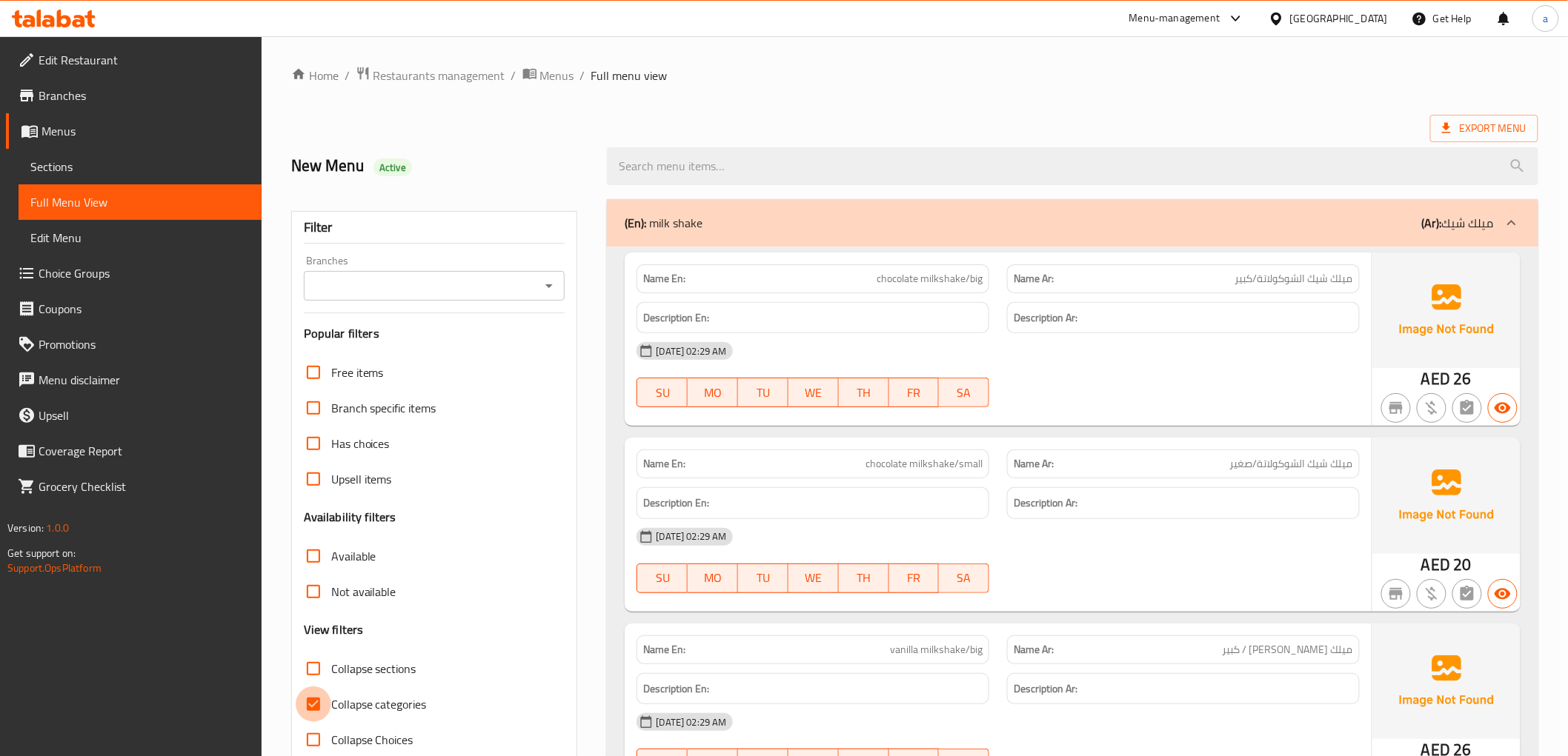
click at [302, 701] on input "Collapse categories" at bounding box center [313, 705] width 36 height 36
checkbox input "false"
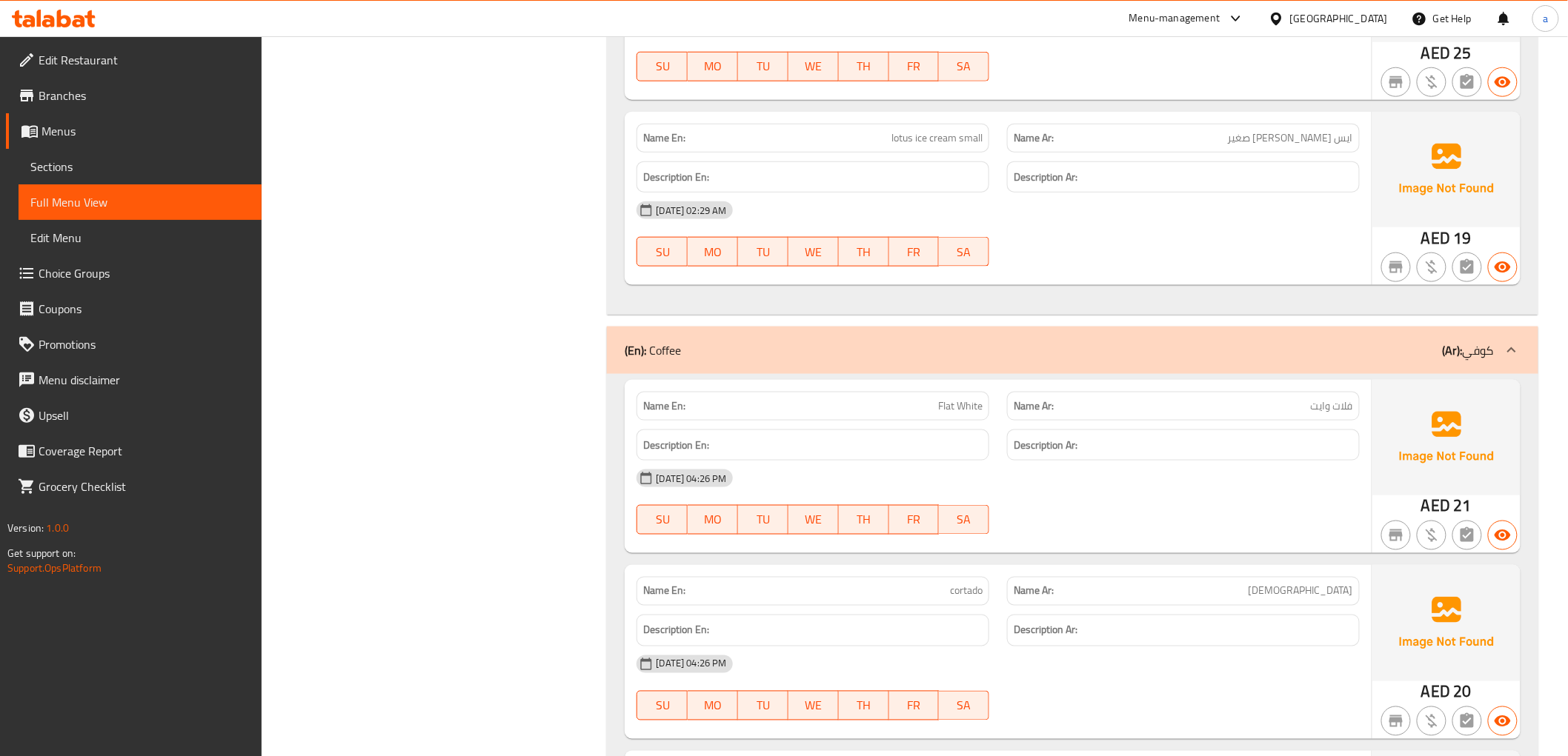
scroll to position [7590, 0]
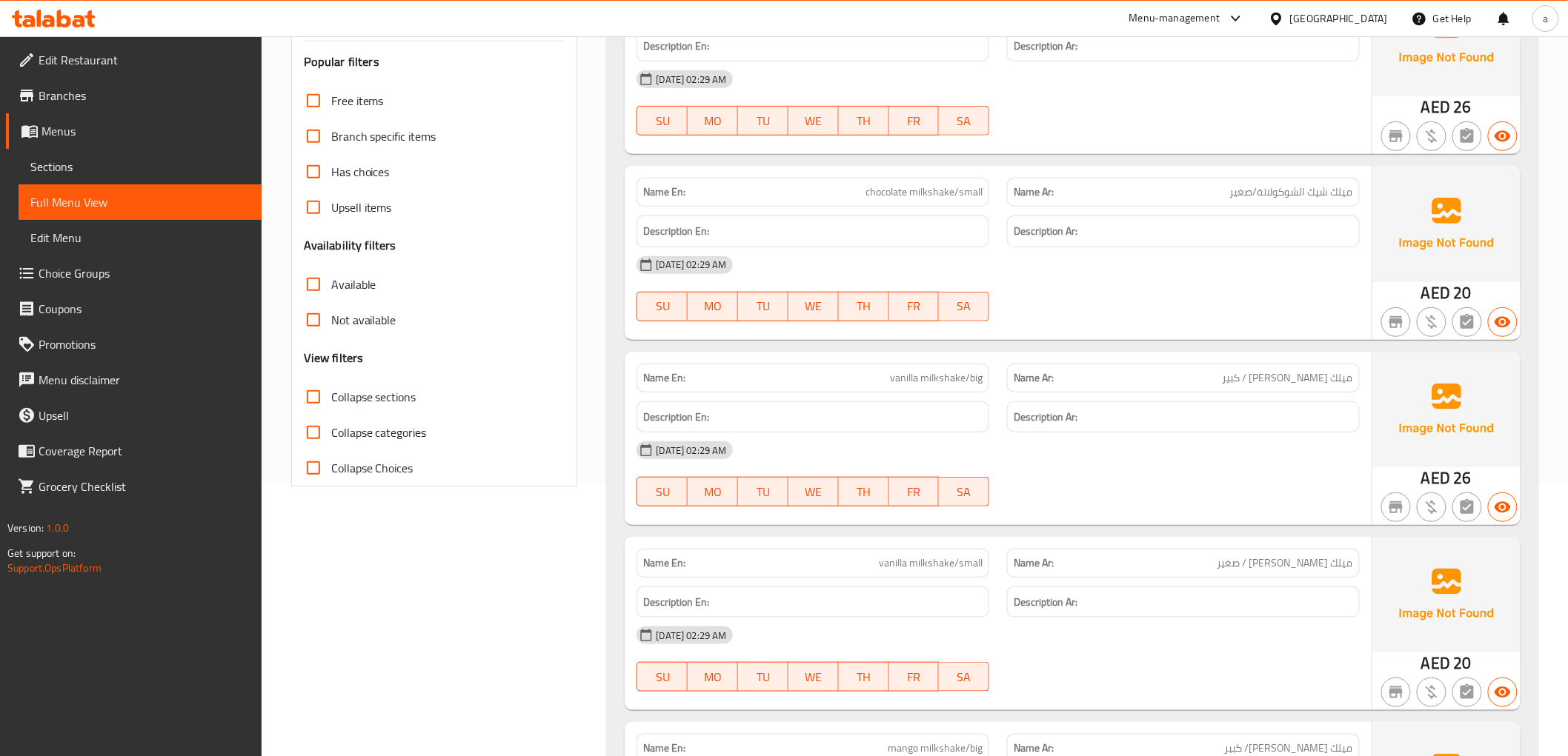
scroll to position [0, 0]
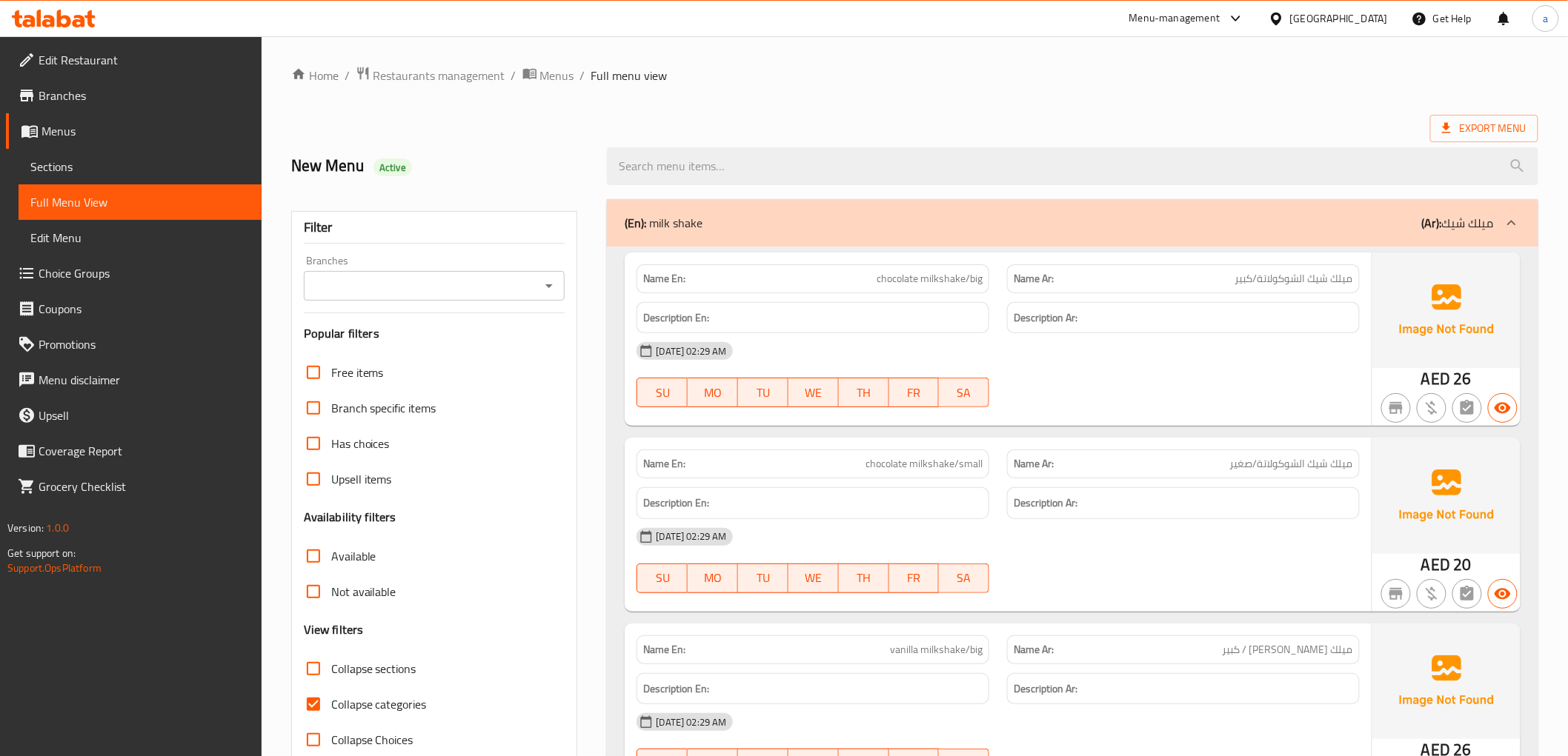
click at [100, 171] on span "Sections" at bounding box center [140, 166] width 219 height 18
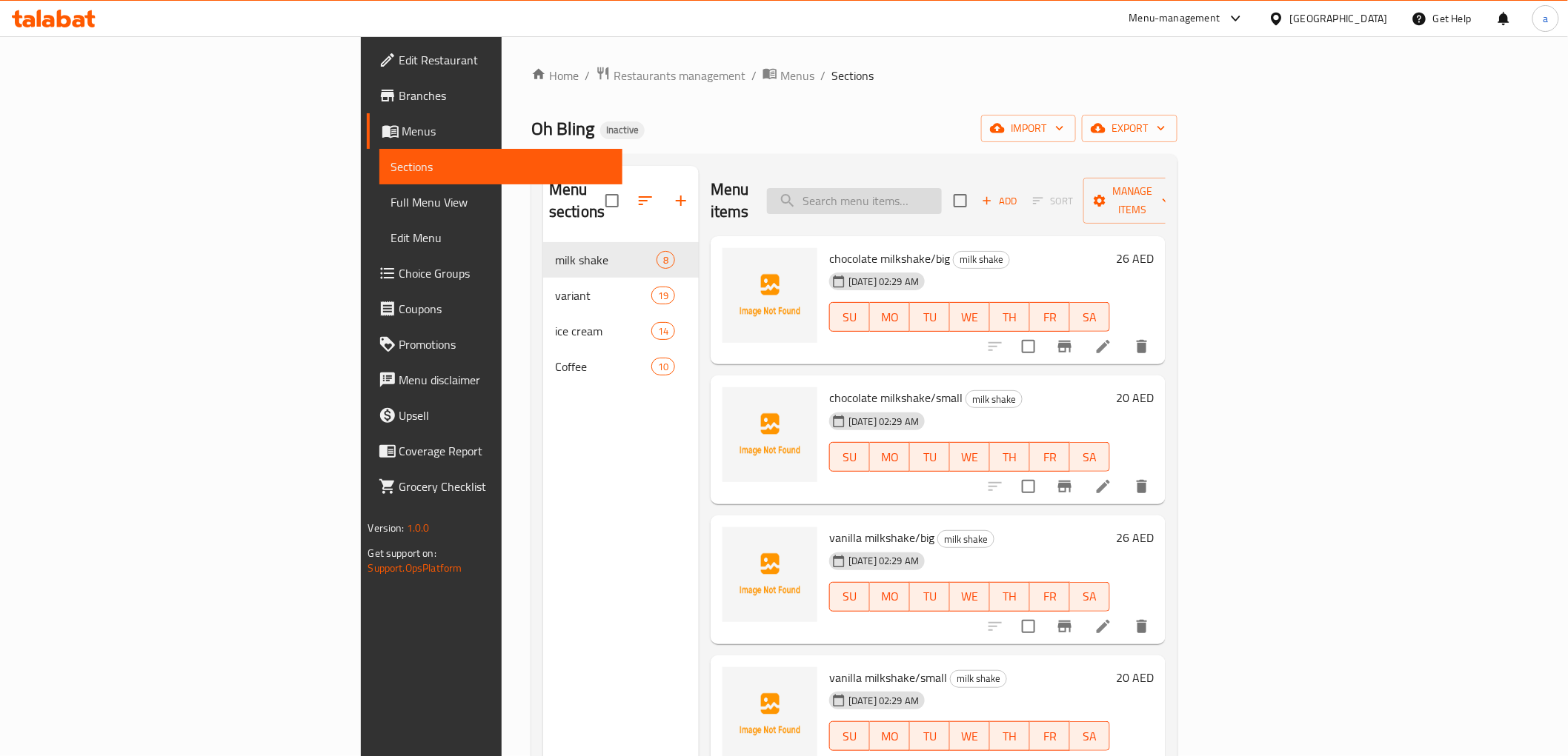
click at [942, 188] on input "search" at bounding box center [853, 201] width 175 height 26
paste input "strawberry ice cream small"
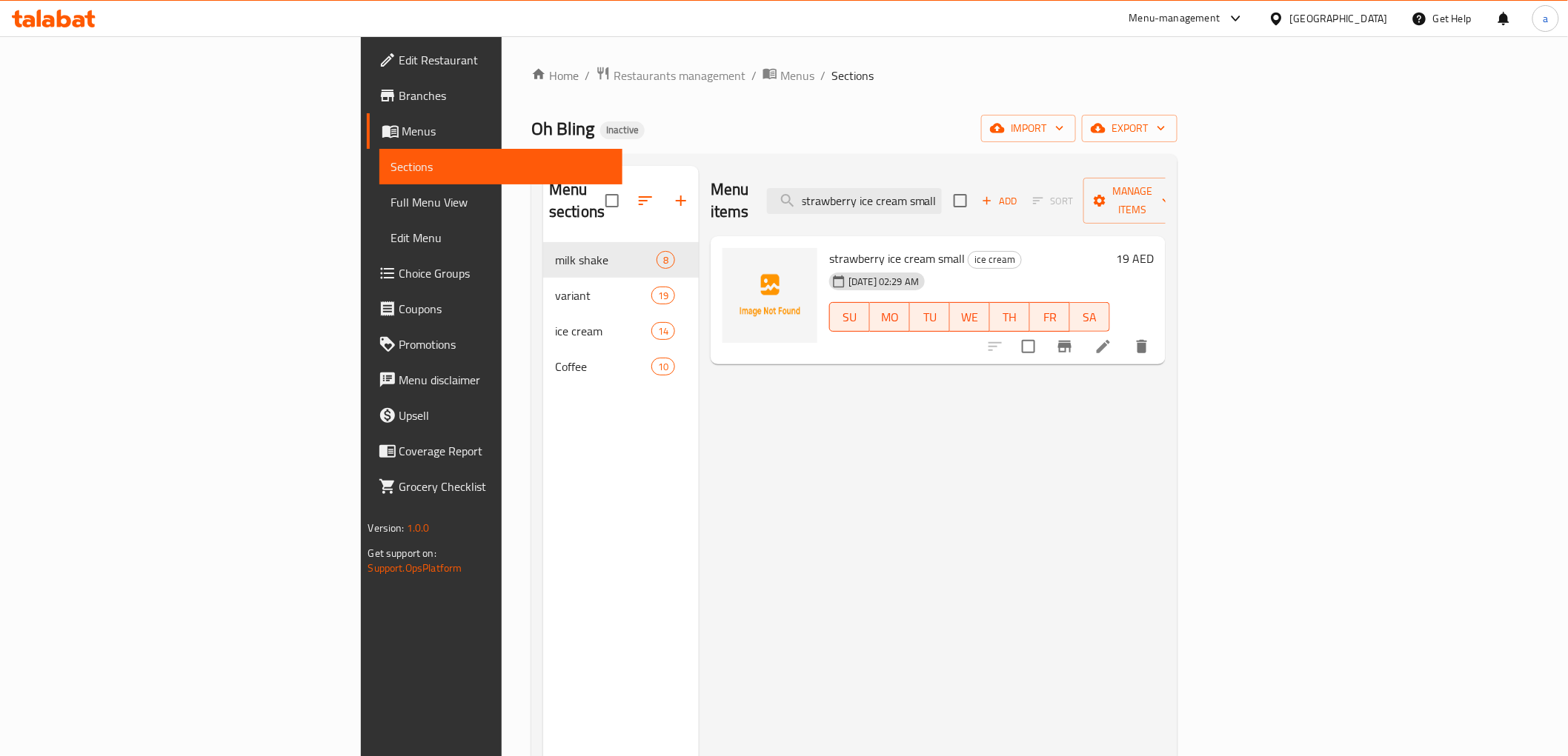
type input "strawberry ice cream small"
click at [1112, 338] on icon at bounding box center [1103, 347] width 18 height 18
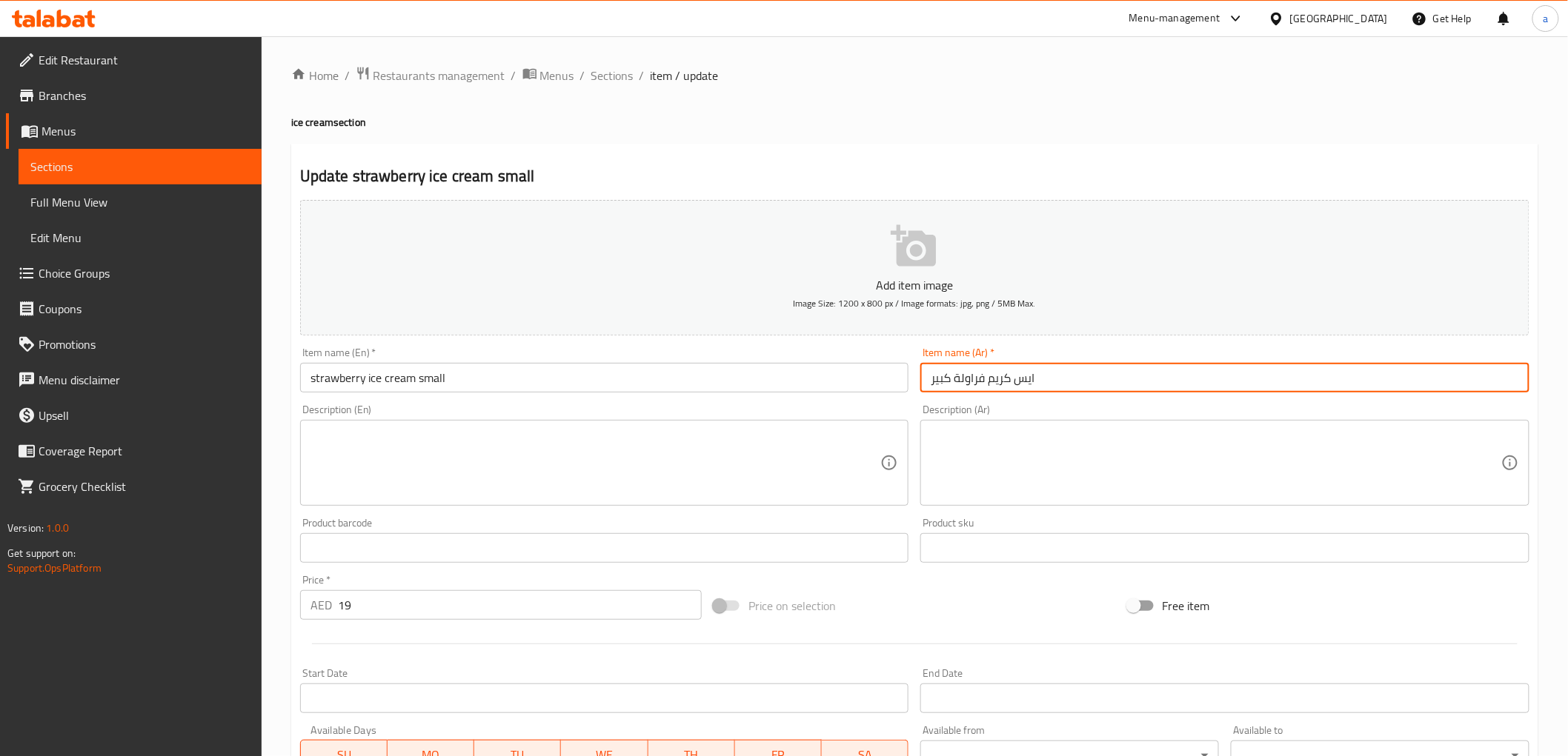
click at [943, 374] on input "ايس كريم فراولة كبير" at bounding box center [1225, 378] width 609 height 30
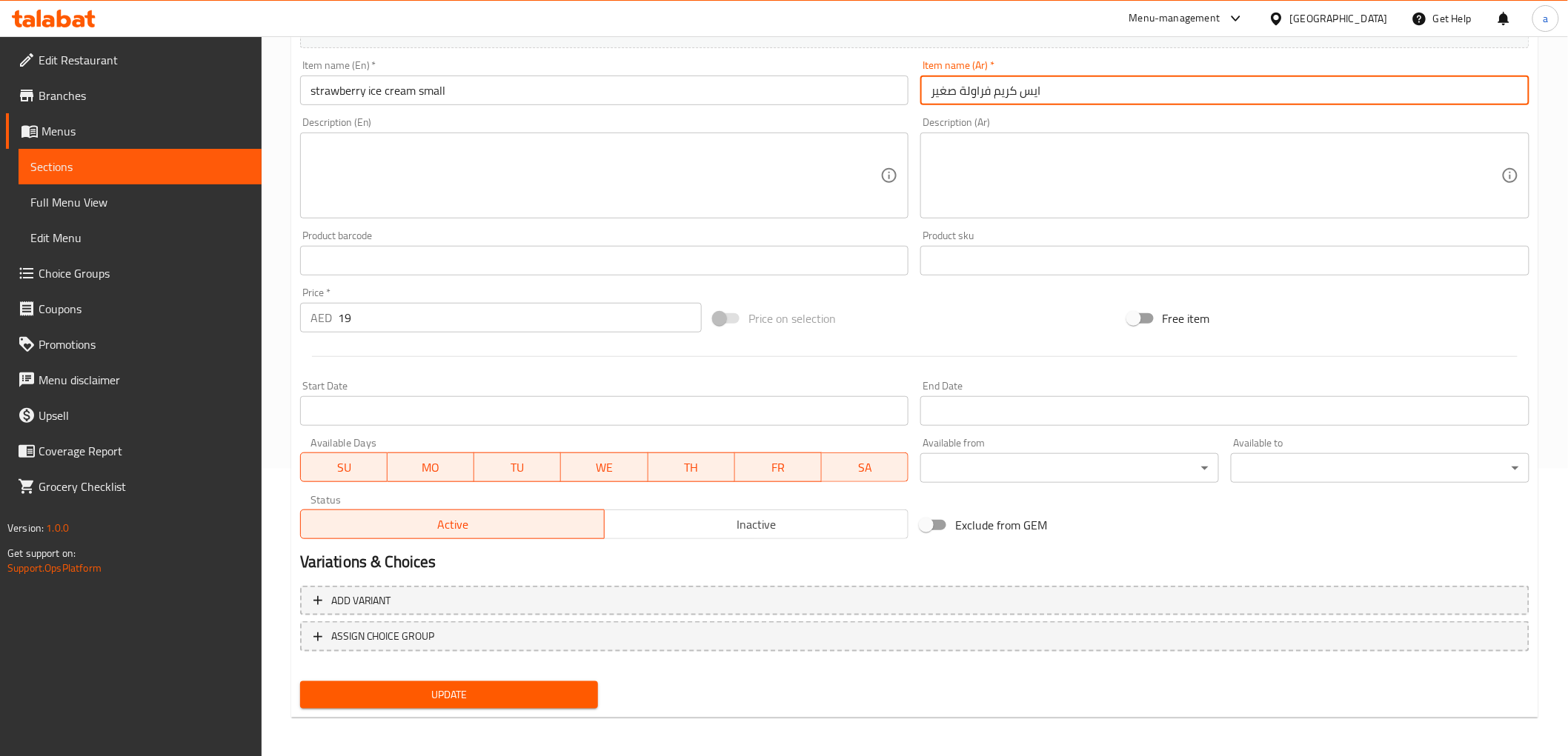
type input "ايس كريم فراولة صغير"
click at [474, 694] on span "Update" at bounding box center [449, 695] width 275 height 19
